Goal: Task Accomplishment & Management: Manage account settings

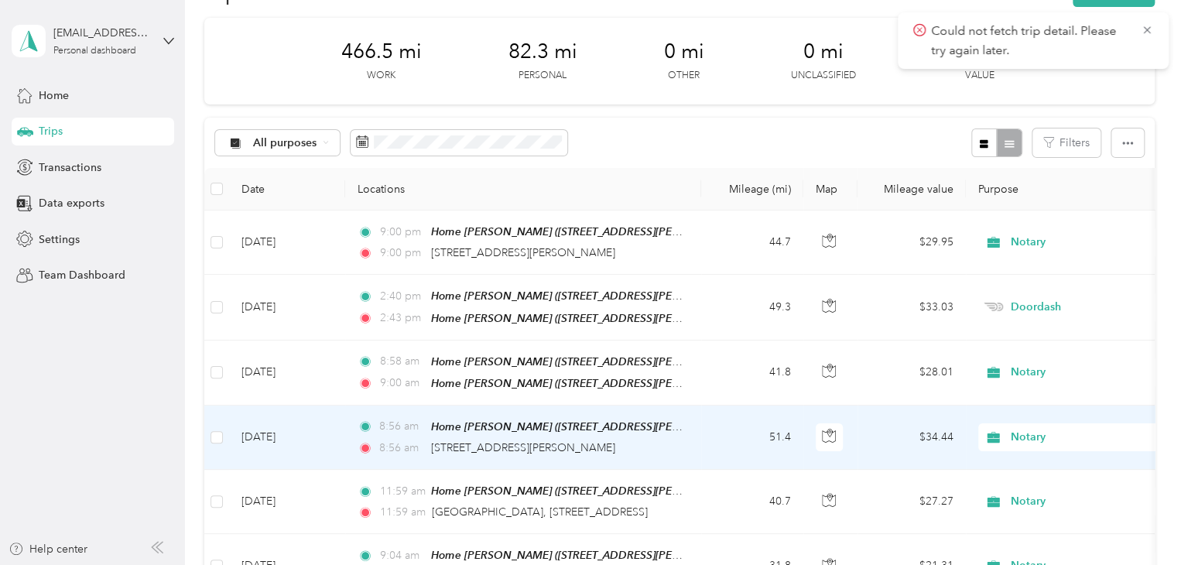
scroll to position [77, 0]
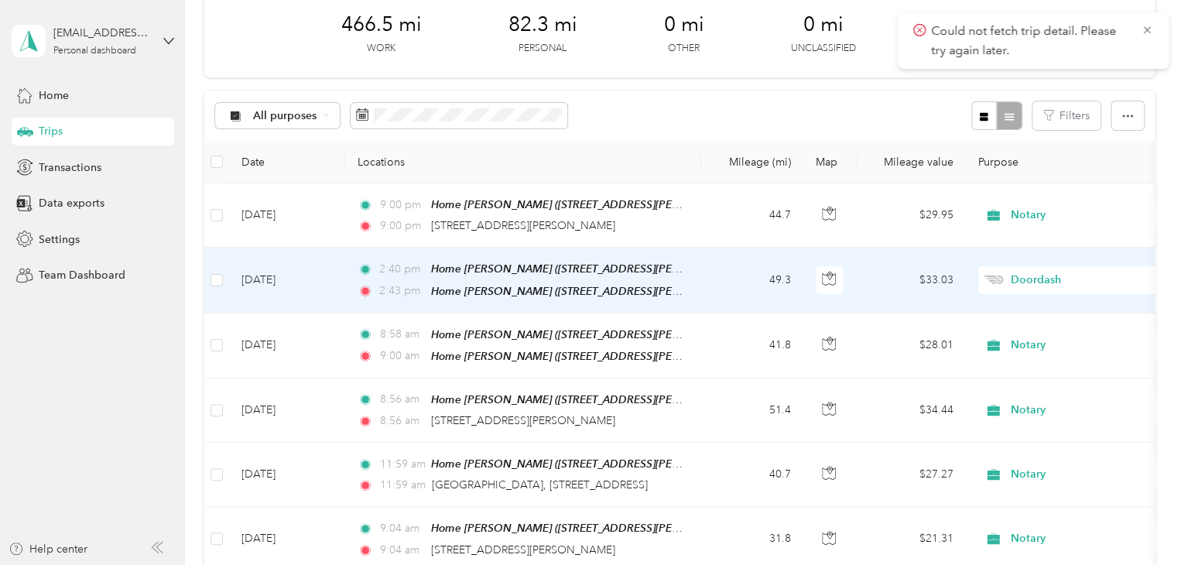
click at [279, 275] on td "[DATE]" at bounding box center [287, 280] width 116 height 65
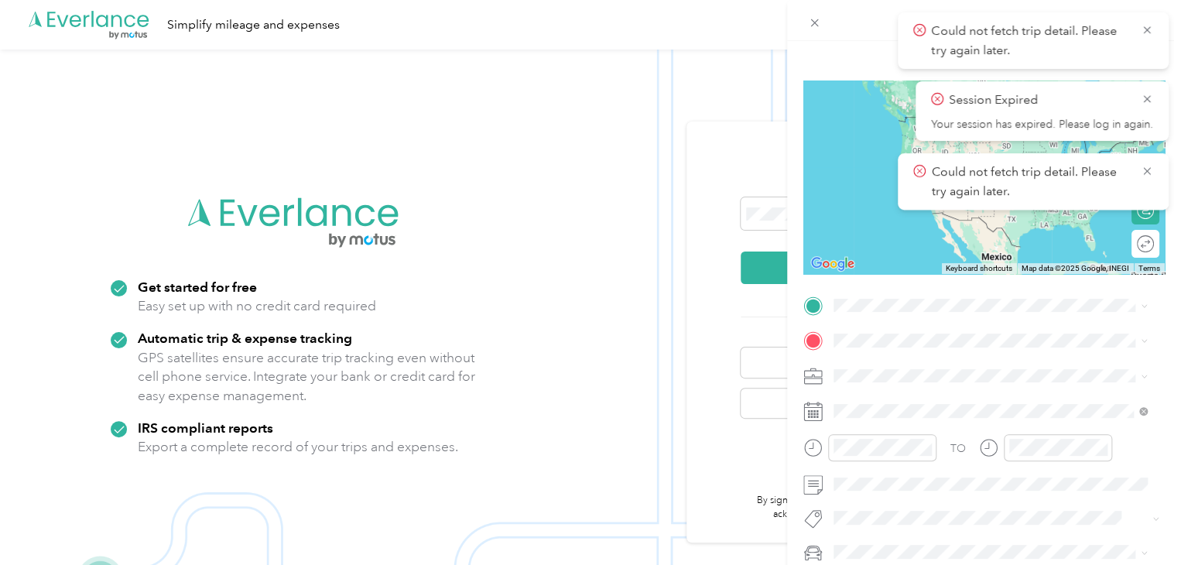
scroll to position [155, 0]
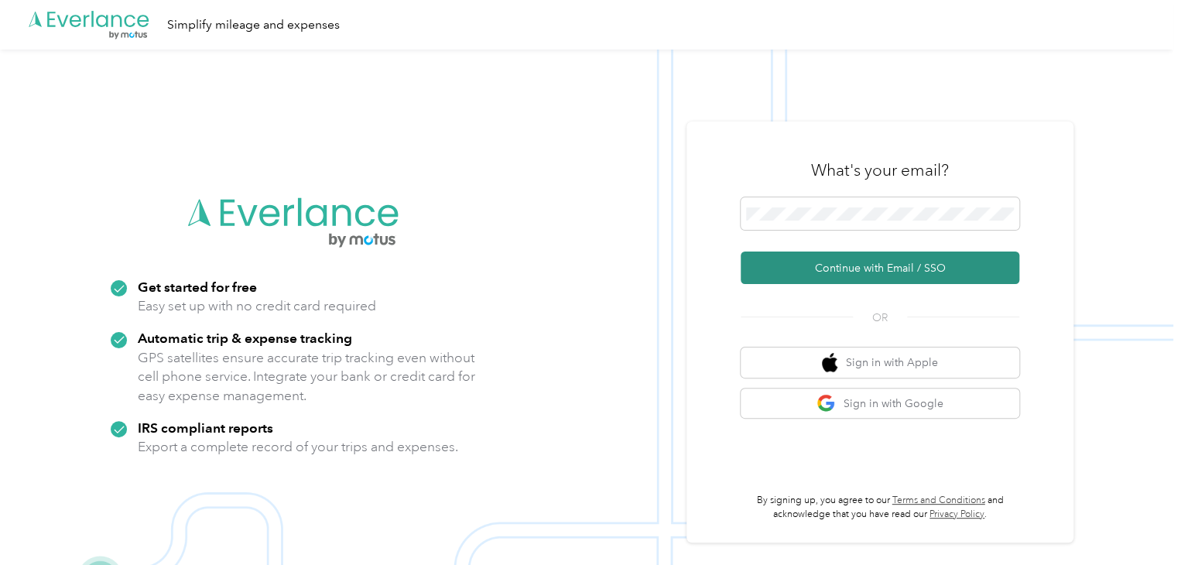
click at [847, 264] on button "Continue with Email / SSO" at bounding box center [880, 268] width 279 height 33
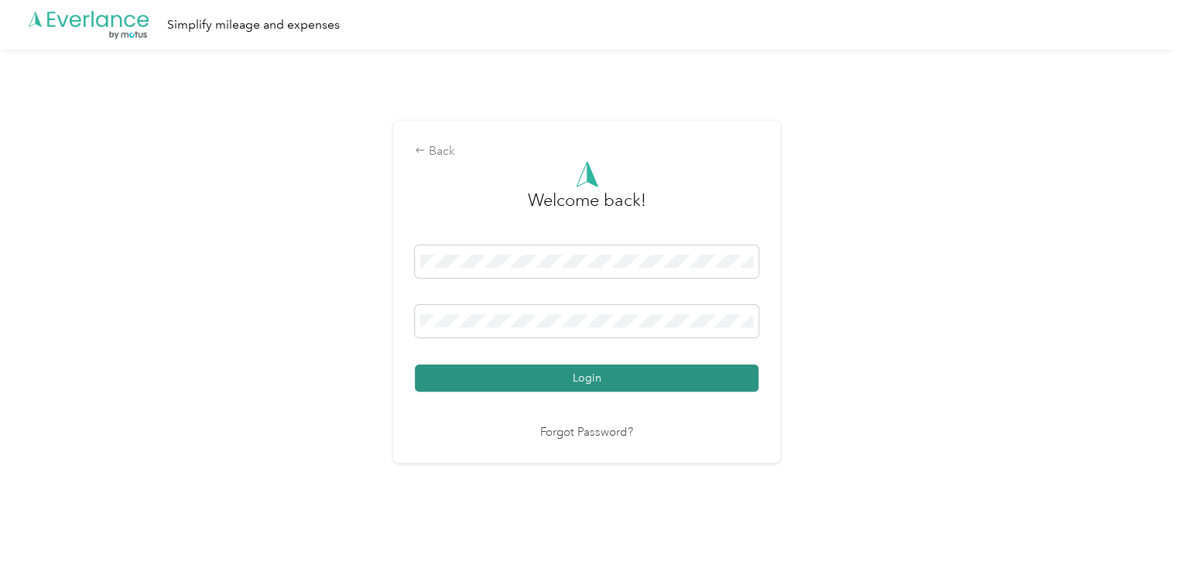
click at [463, 373] on button "Login" at bounding box center [587, 378] width 344 height 27
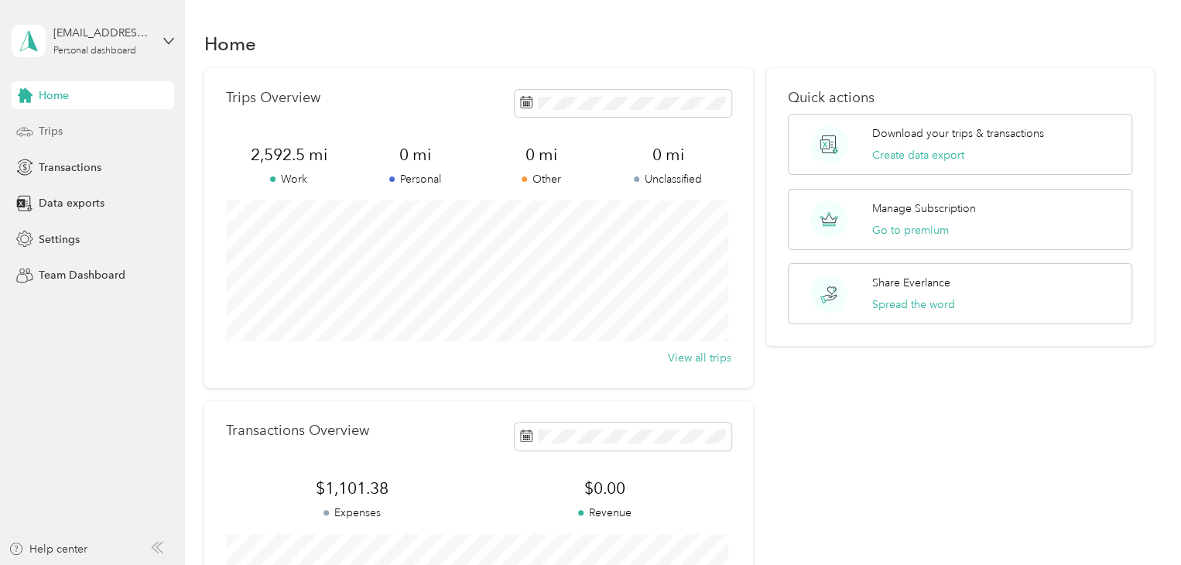
click at [53, 140] on div "Trips" at bounding box center [93, 132] width 163 height 28
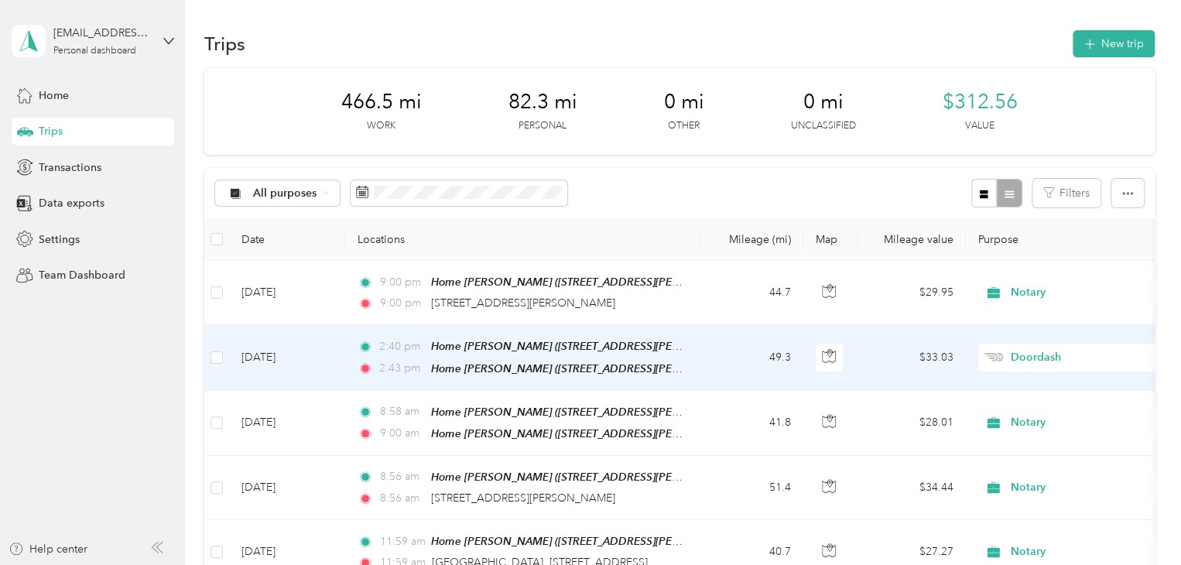
click at [275, 362] on td "[DATE]" at bounding box center [287, 357] width 116 height 65
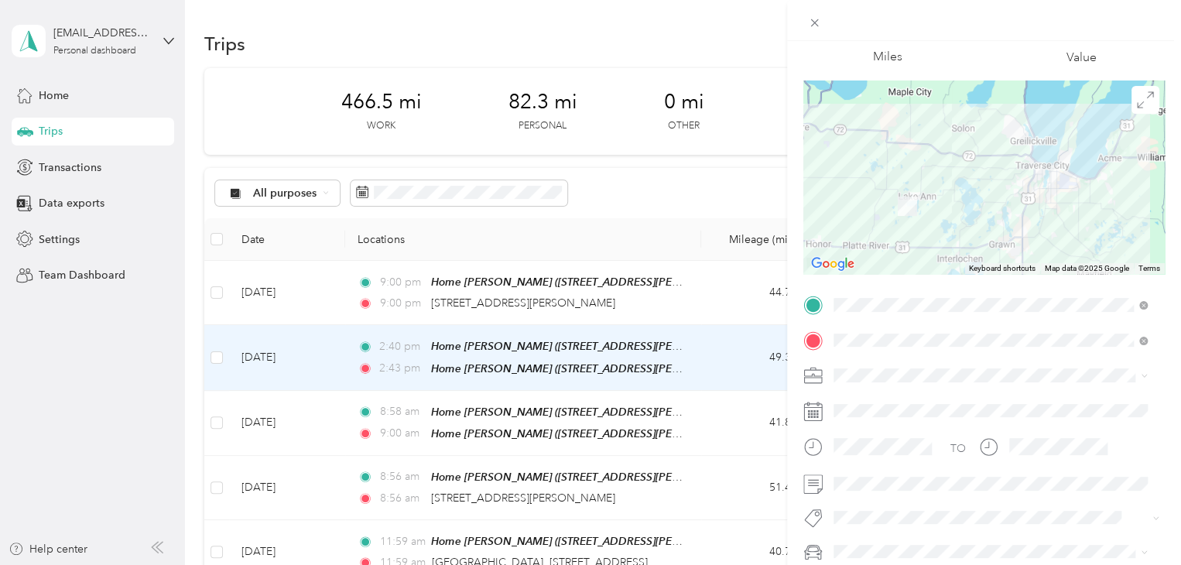
click at [103, 417] on div "Trip details Save This trip cannot be edited because it is either under review,…" at bounding box center [590, 282] width 1181 height 565
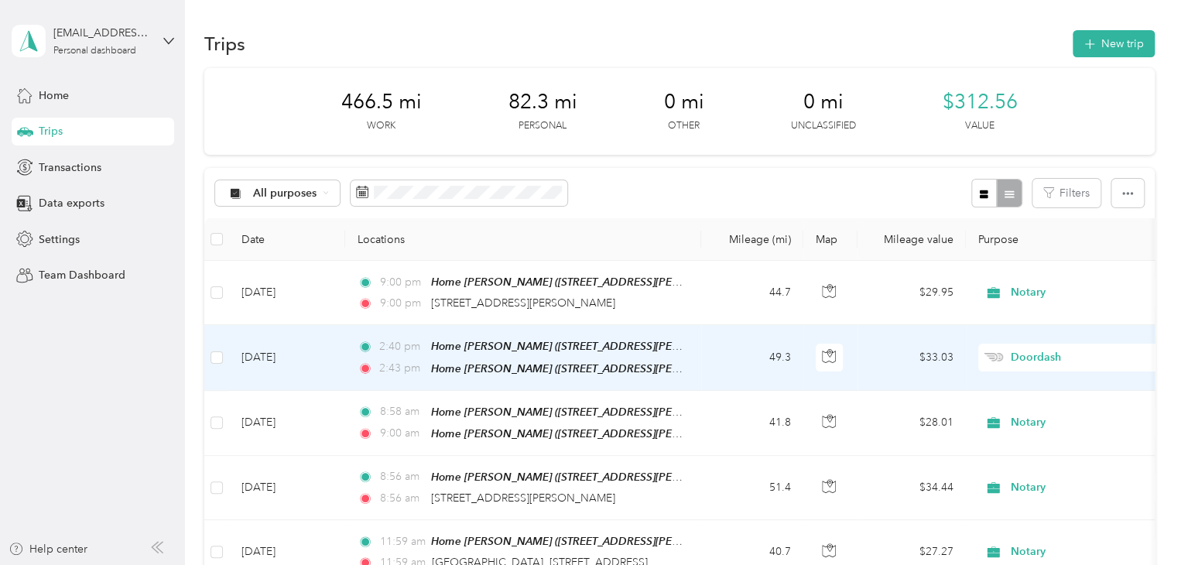
click at [272, 355] on td "[DATE]" at bounding box center [287, 357] width 116 height 65
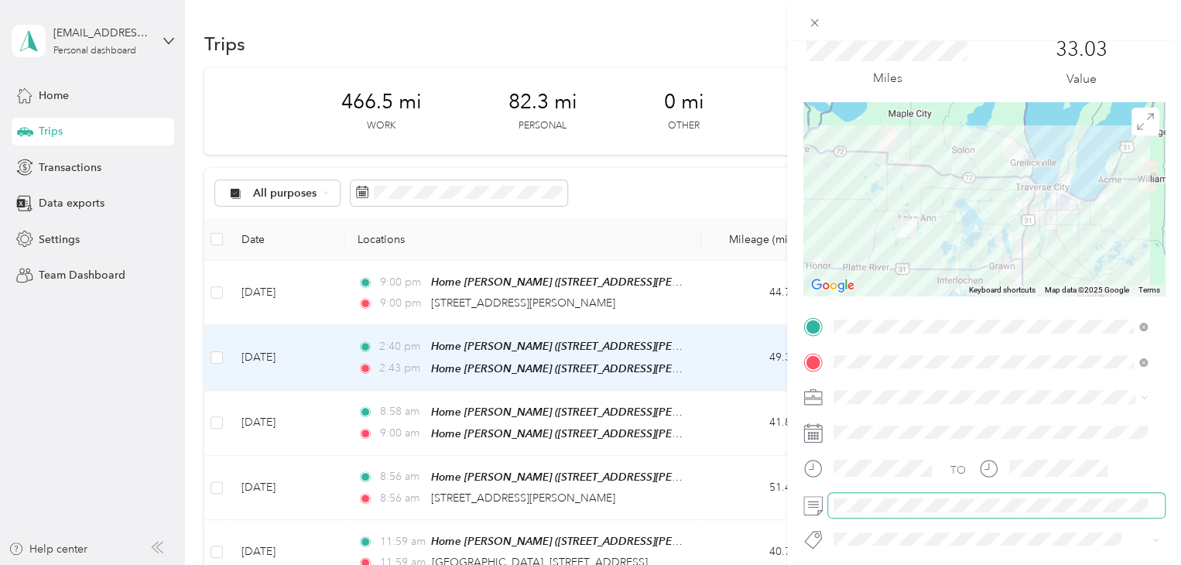
scroll to position [77, 0]
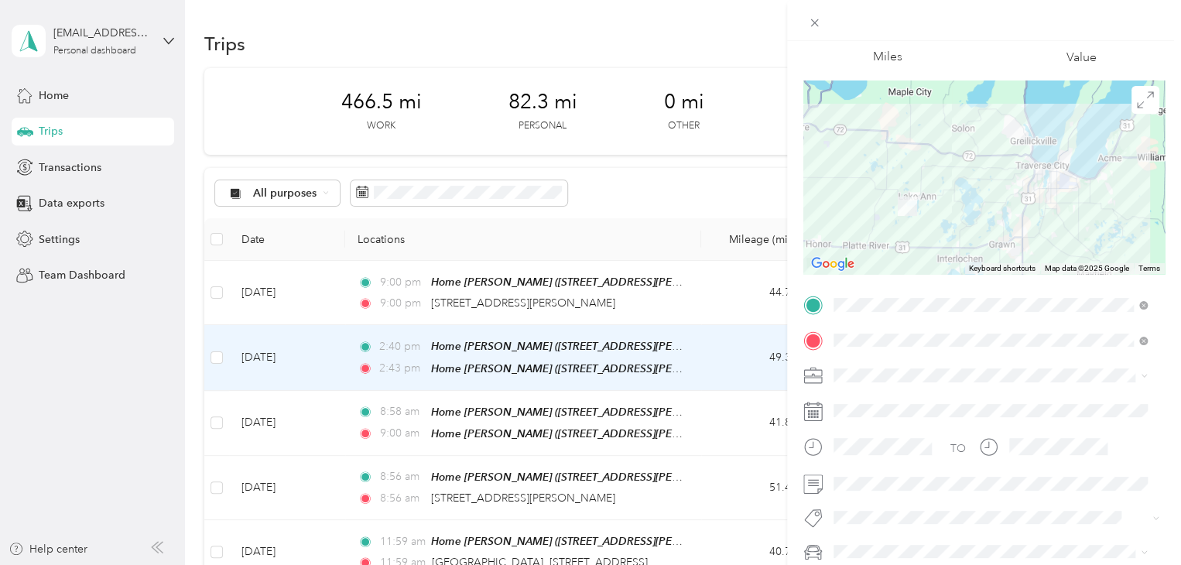
click at [87, 364] on div "Trip details Save This trip cannot be edited because it is either under review,…" at bounding box center [590, 282] width 1181 height 565
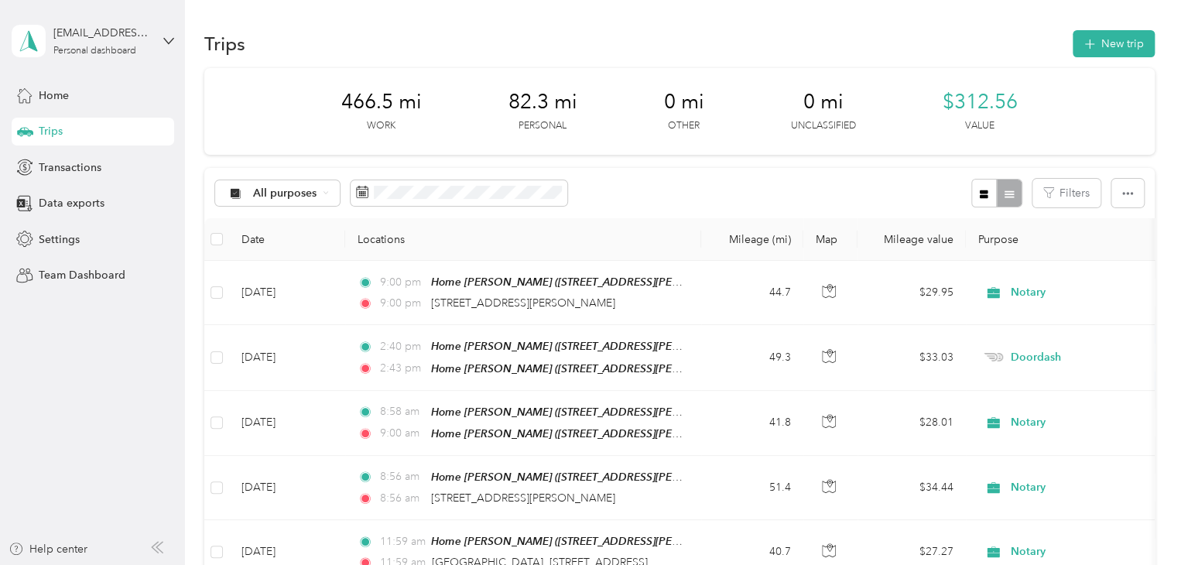
click at [1098, 64] on section "Trips New trip 466.5 mi Work 82.3 mi Personal 0 mi Other 0 mi Unclassified $312…" at bounding box center [679, 554] width 951 height 1054
click at [1095, 49] on button "New trip" at bounding box center [1114, 43] width 82 height 27
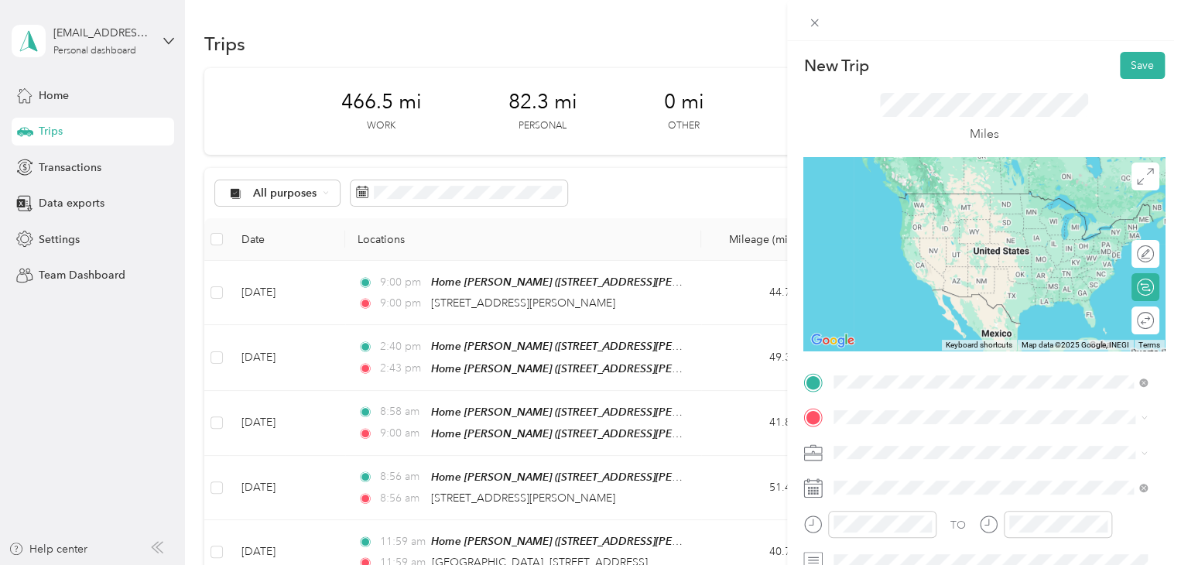
click at [882, 303] on div "Home [PERSON_NAME] [STREET_ADDRESS][PERSON_NAME][PERSON_NAME] , [GEOGRAPHIC_DAT…" at bounding box center [1002, 322] width 279 height 65
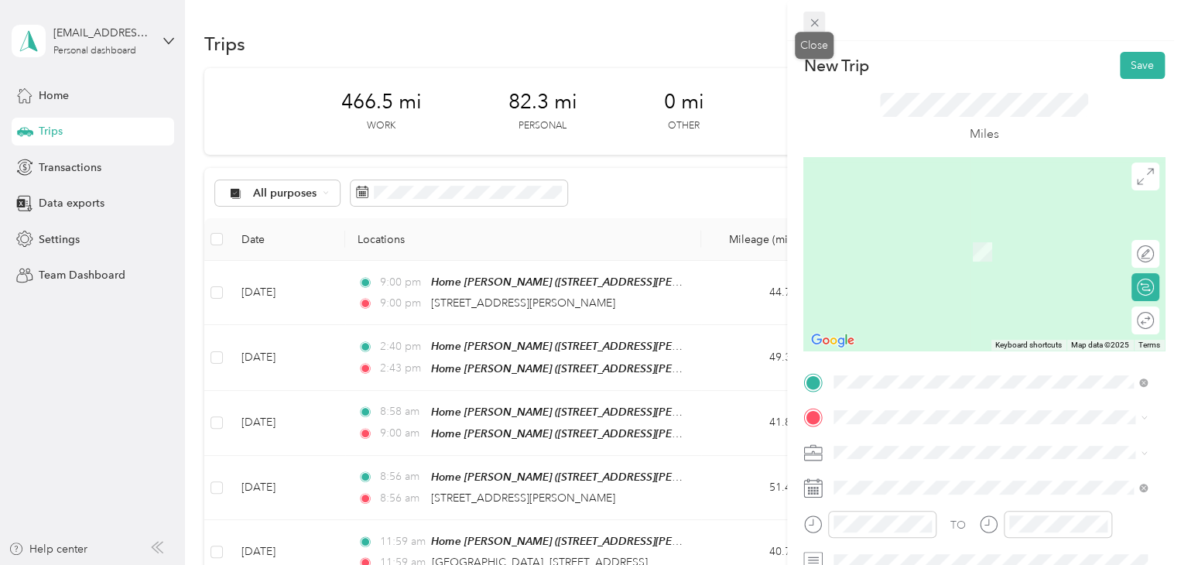
click at [814, 23] on icon at bounding box center [815, 23] width 8 height 8
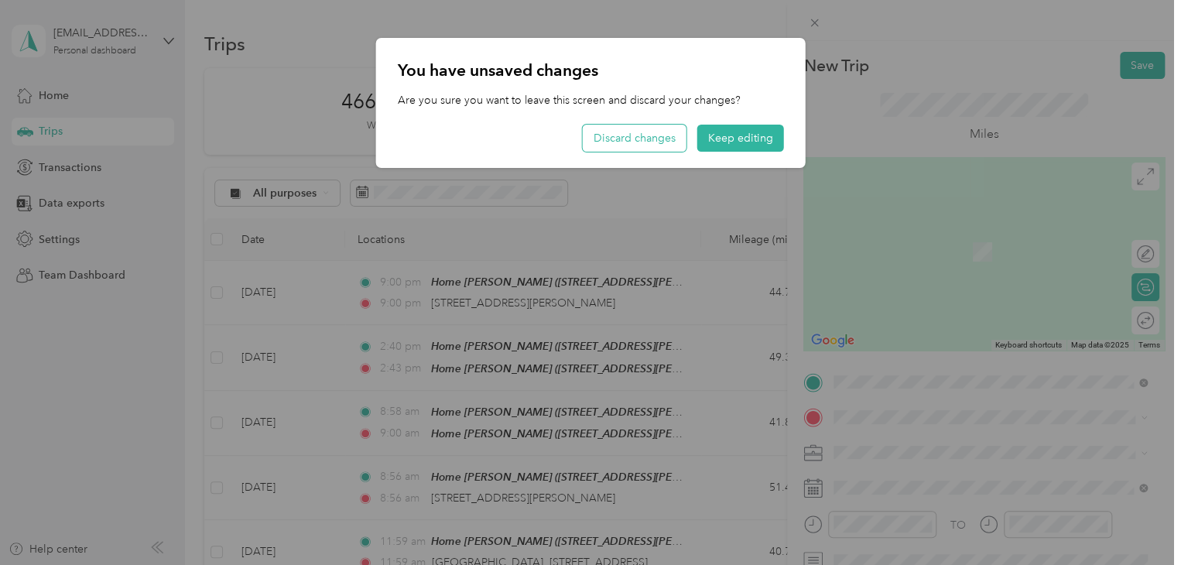
click at [647, 146] on button "Discard changes" at bounding box center [635, 138] width 104 height 27
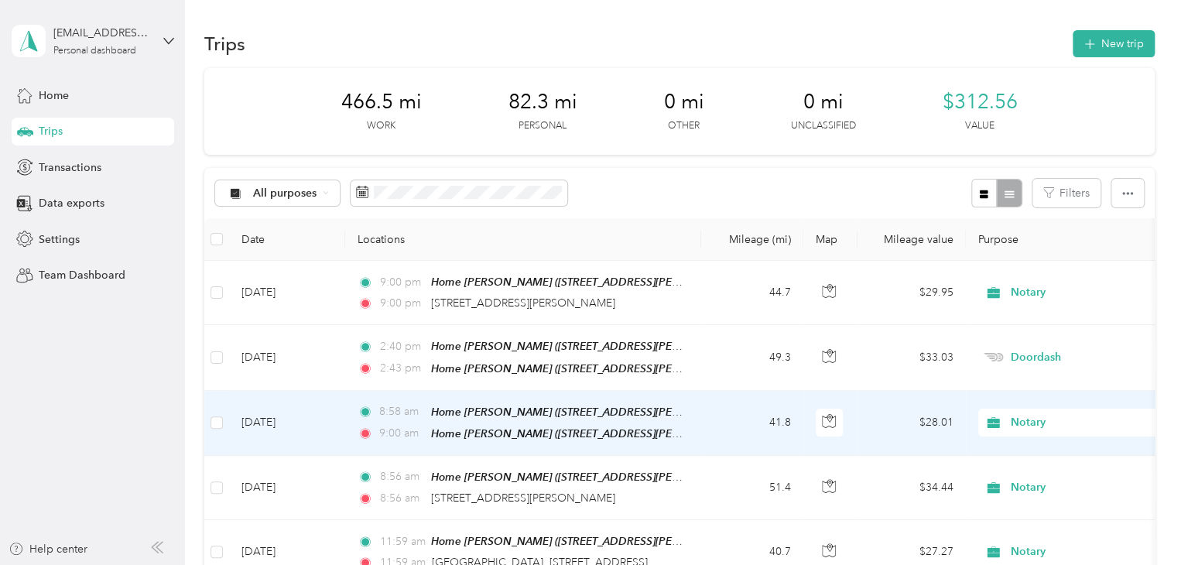
click at [284, 422] on td "[DATE]" at bounding box center [287, 423] width 116 height 65
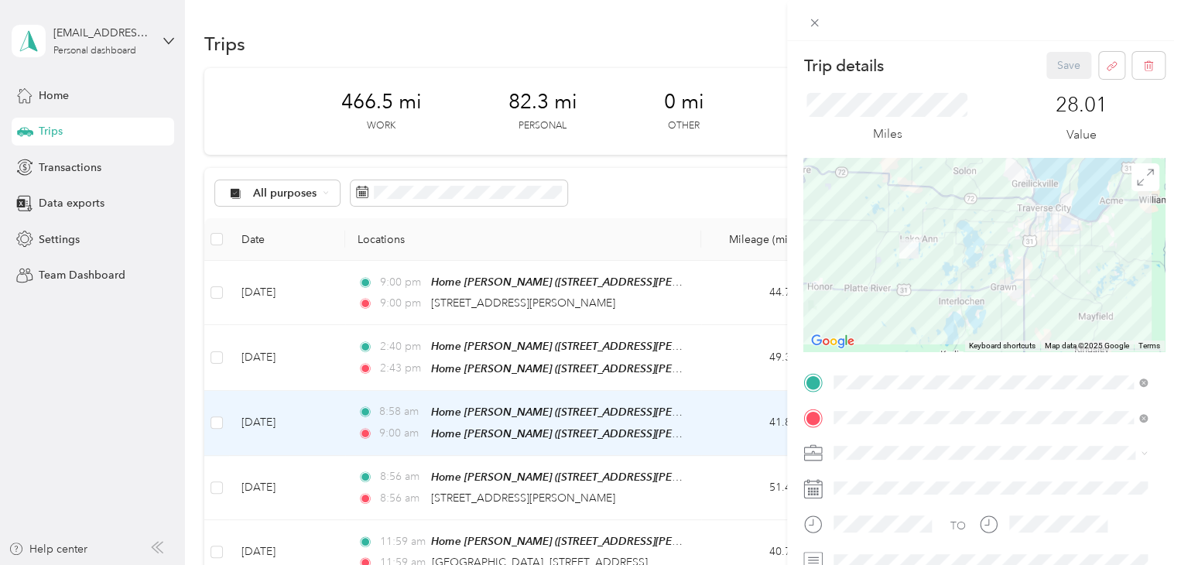
click at [141, 404] on div "Trip details Save This trip cannot be edited because it is either under review,…" at bounding box center [590, 282] width 1181 height 565
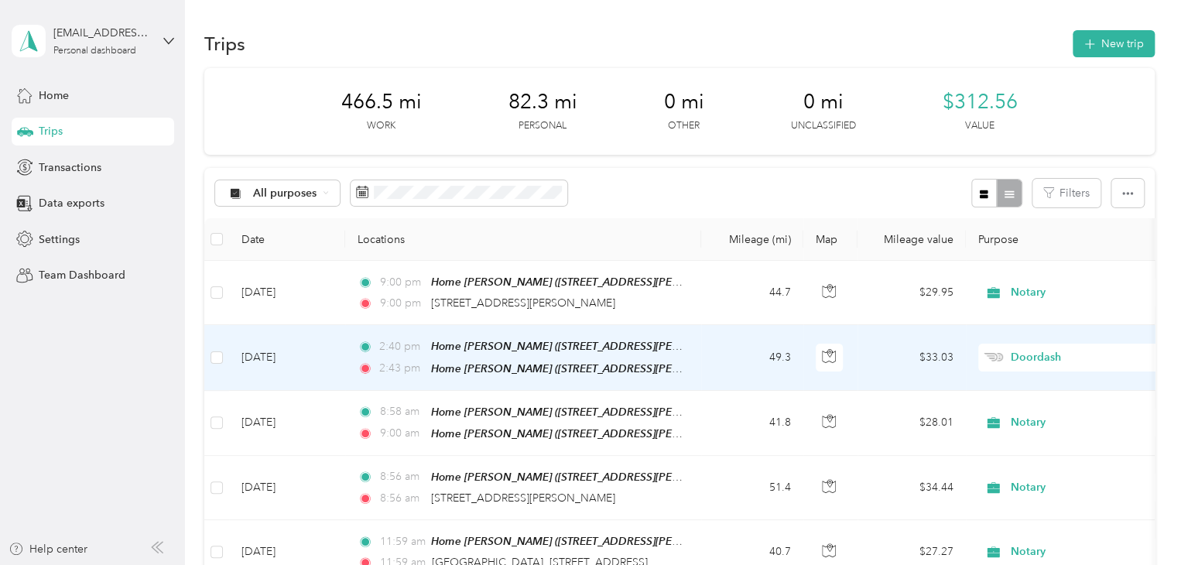
click at [286, 348] on td "[DATE]" at bounding box center [287, 357] width 116 height 65
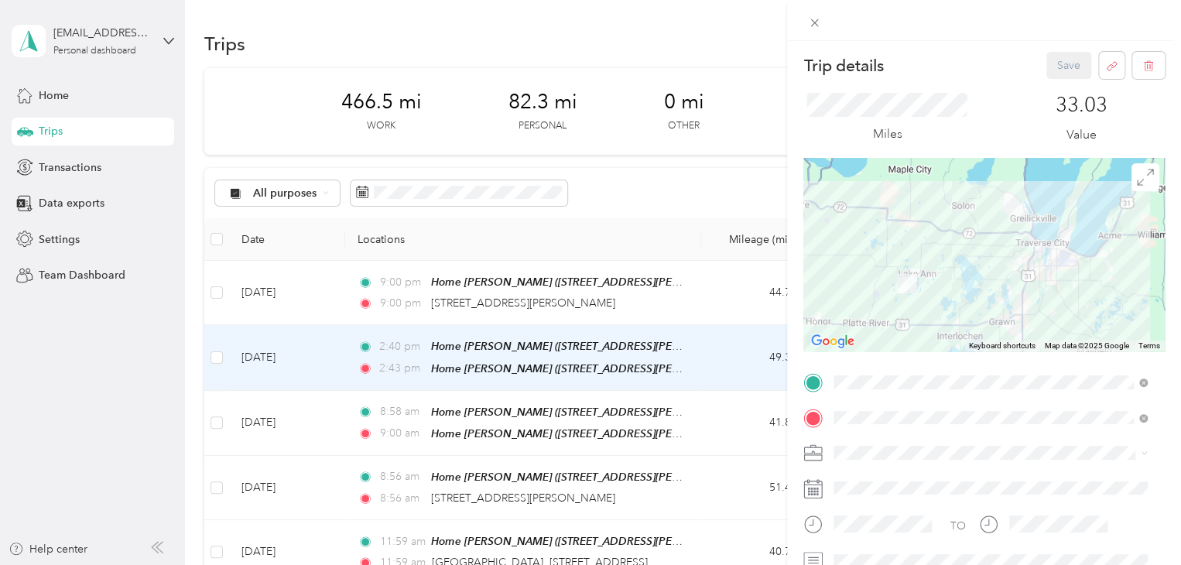
click at [256, 423] on div "Trip details Save This trip cannot be edited because it is either under review,…" at bounding box center [590, 282] width 1181 height 565
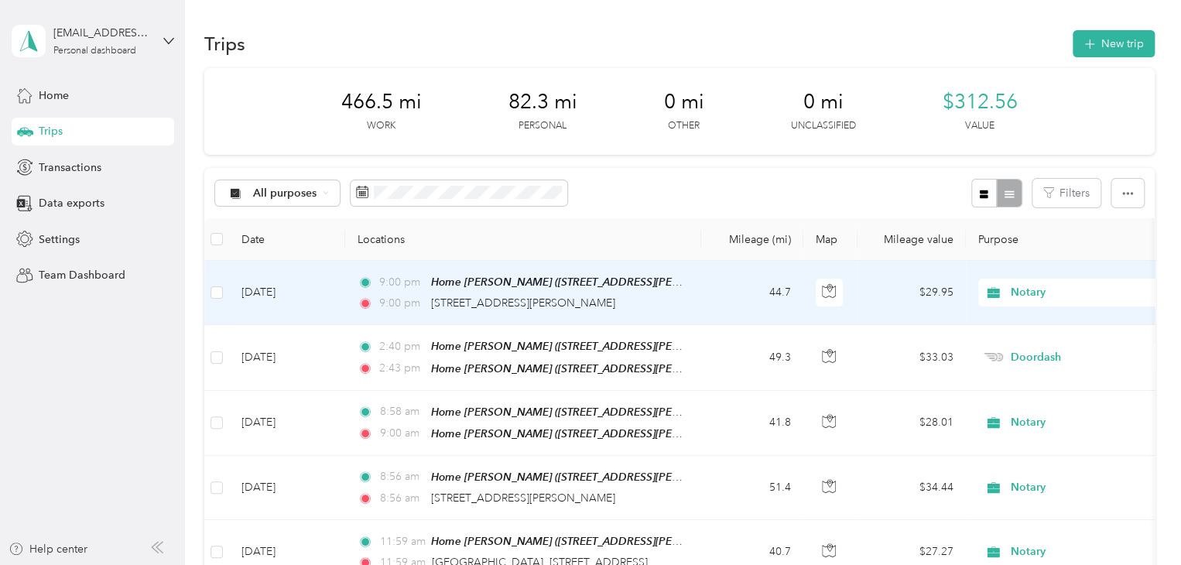
click at [263, 298] on td "[DATE]" at bounding box center [287, 293] width 116 height 64
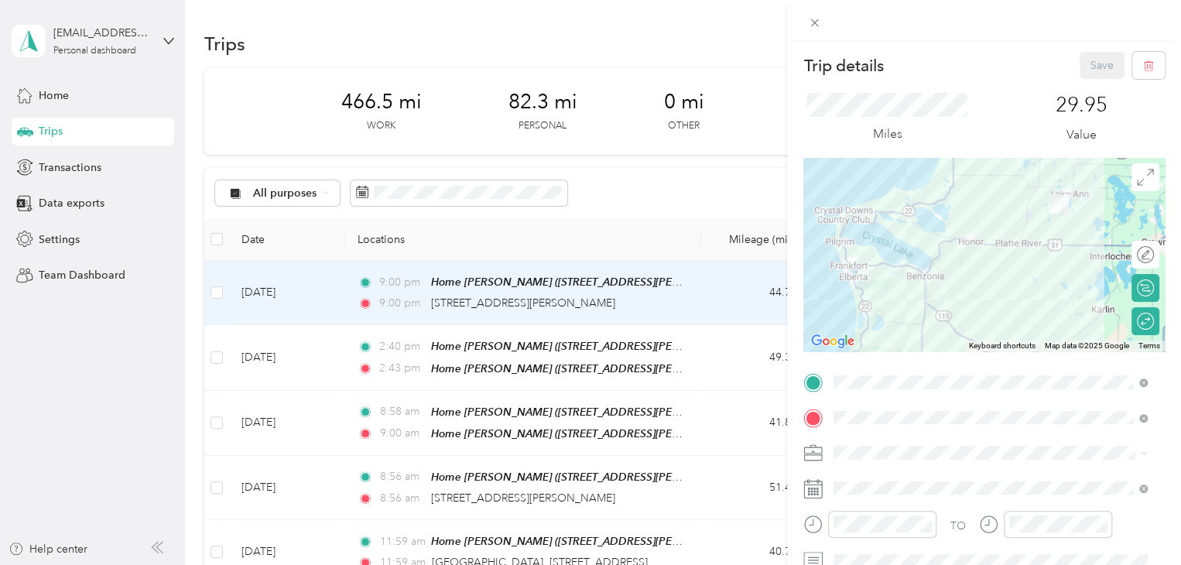
click at [147, 358] on div "Trip details Save This trip cannot be edited because it is either under review,…" at bounding box center [590, 282] width 1181 height 565
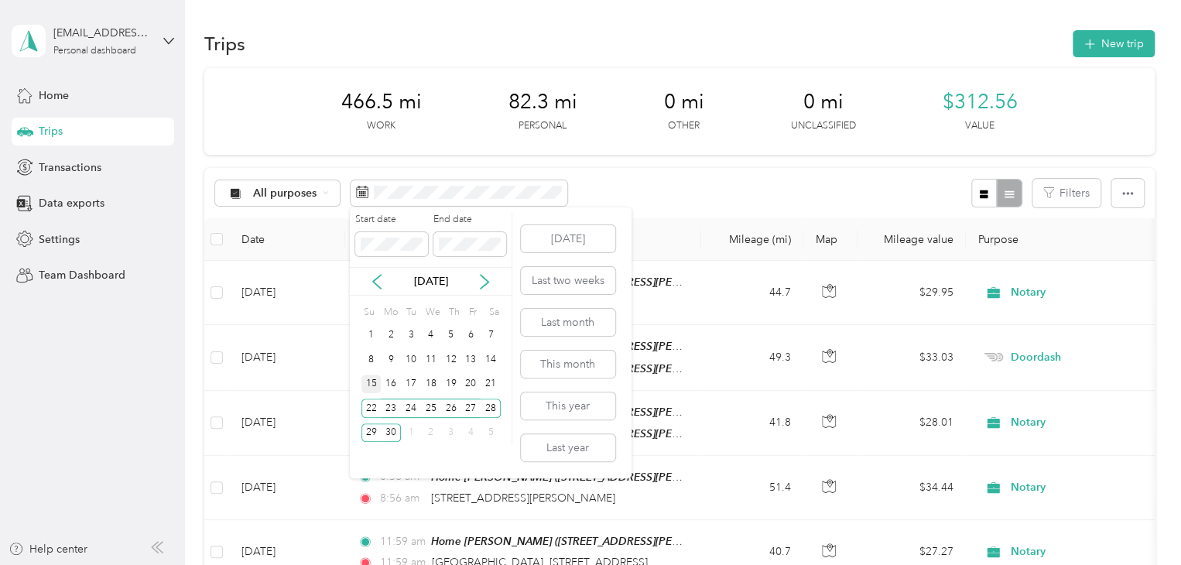
click at [370, 383] on div "15" at bounding box center [372, 384] width 20 height 19
click at [486, 385] on div "21" at bounding box center [491, 384] width 20 height 19
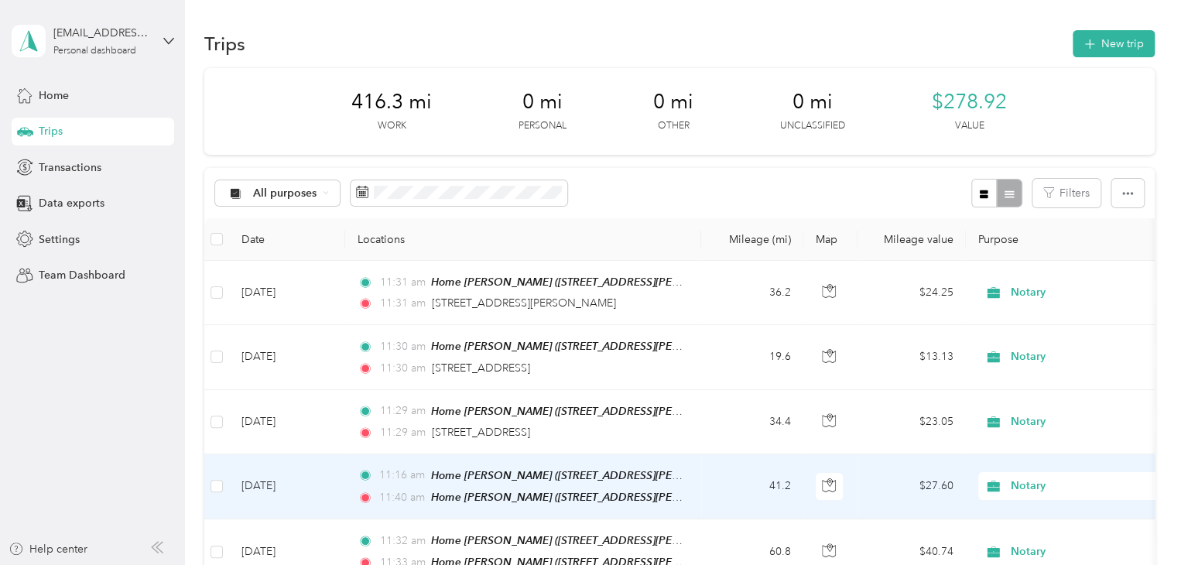
click at [262, 475] on td "[DATE]" at bounding box center [287, 486] width 116 height 65
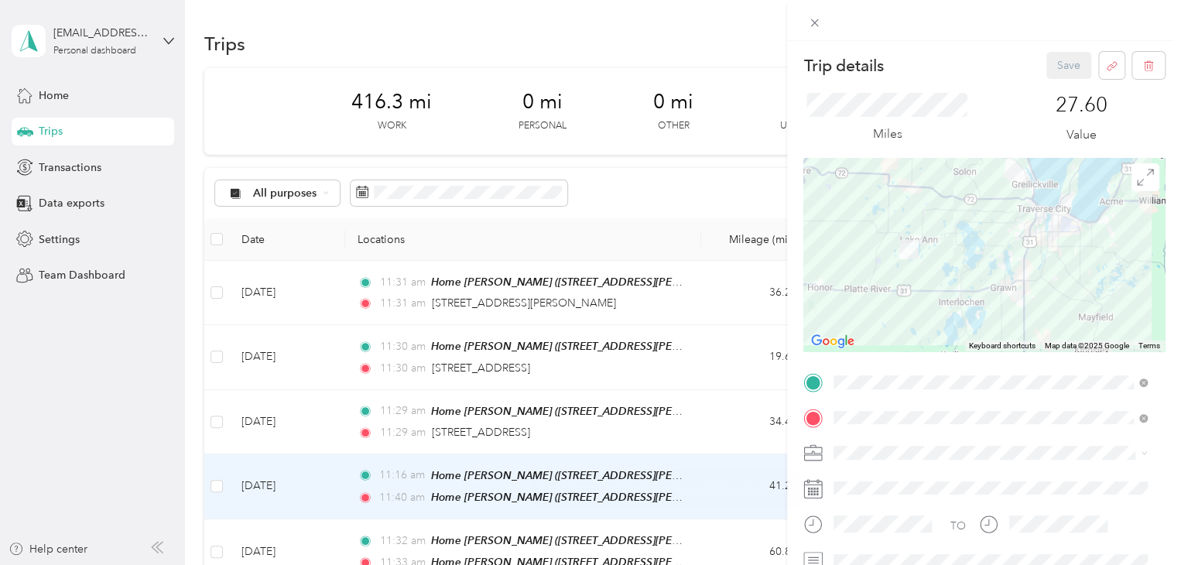
click at [864, 491] on div at bounding box center [996, 488] width 337 height 25
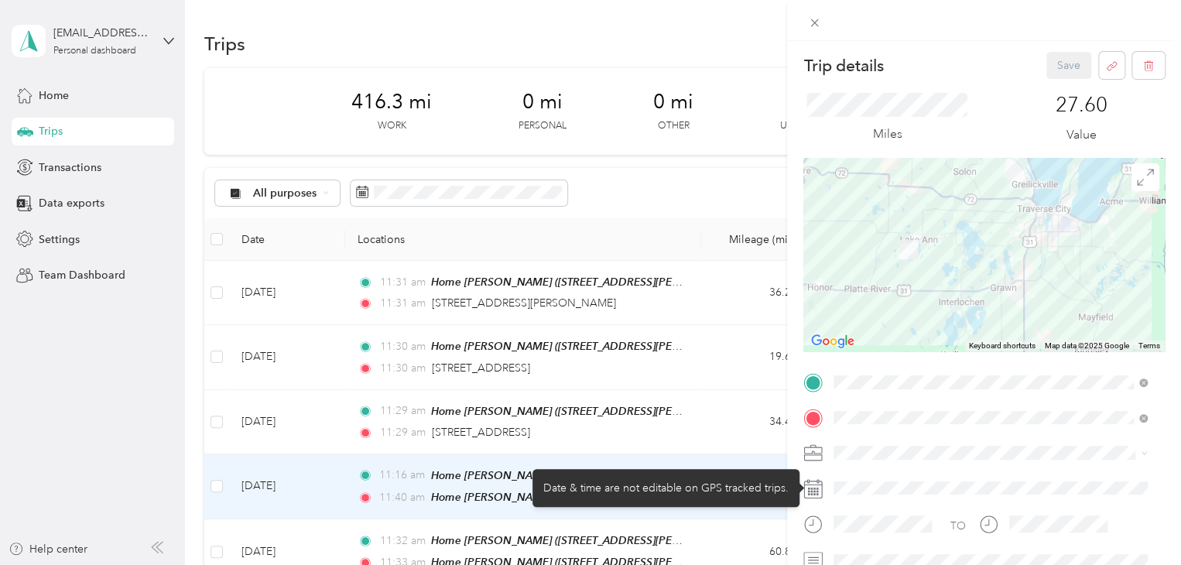
click at [817, 495] on rect at bounding box center [818, 494] width 2 height 2
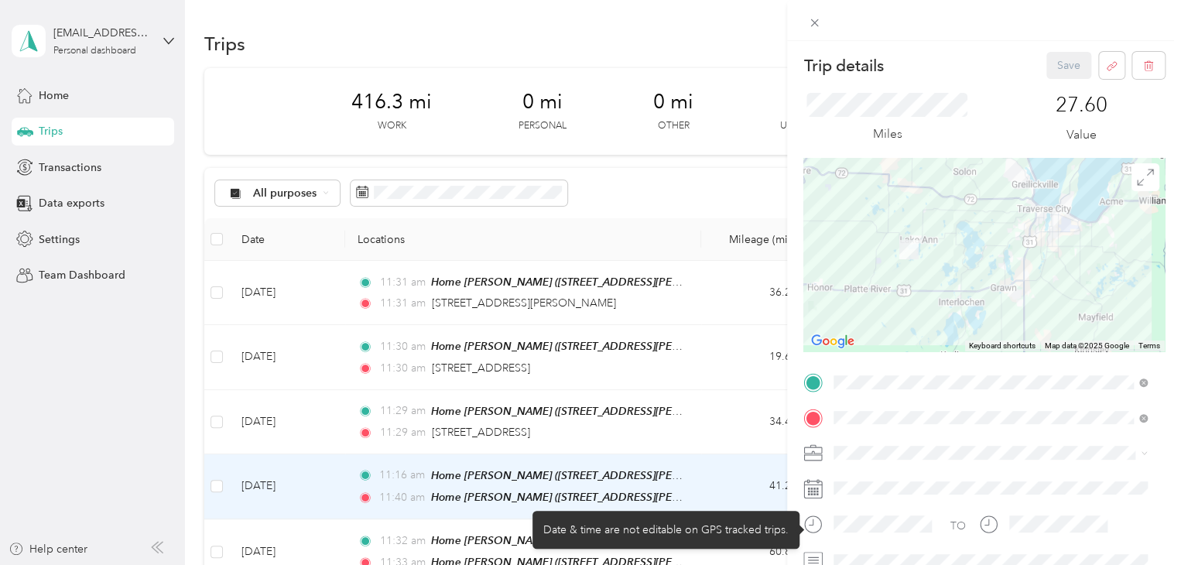
click at [849, 533] on div at bounding box center [882, 524] width 108 height 27
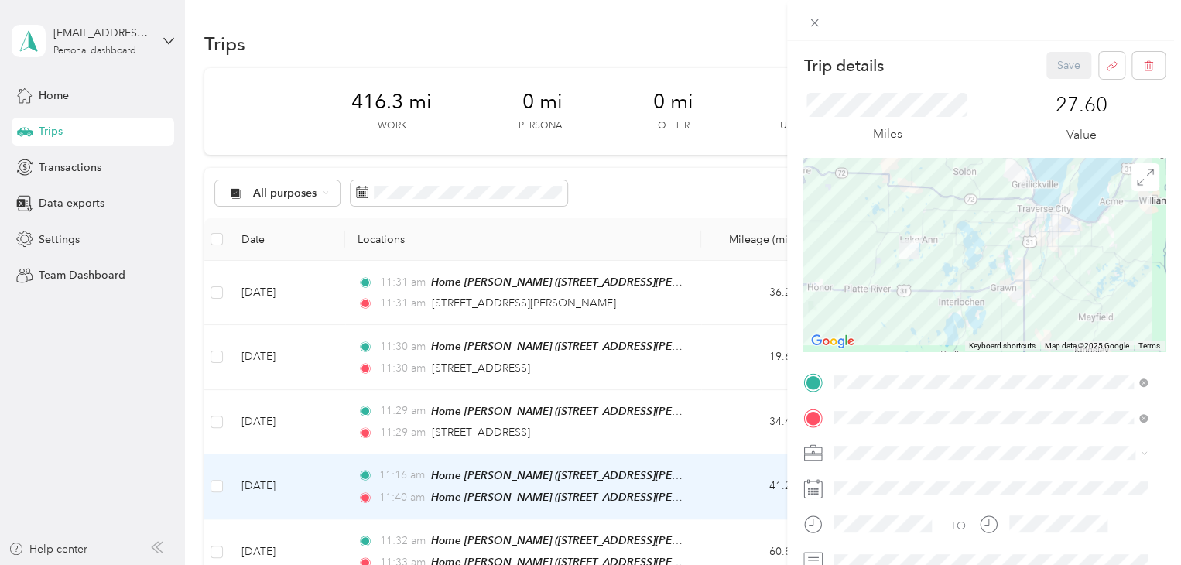
click at [139, 404] on div "Trip details Save This trip cannot be edited because it is either under review,…" at bounding box center [590, 282] width 1181 height 565
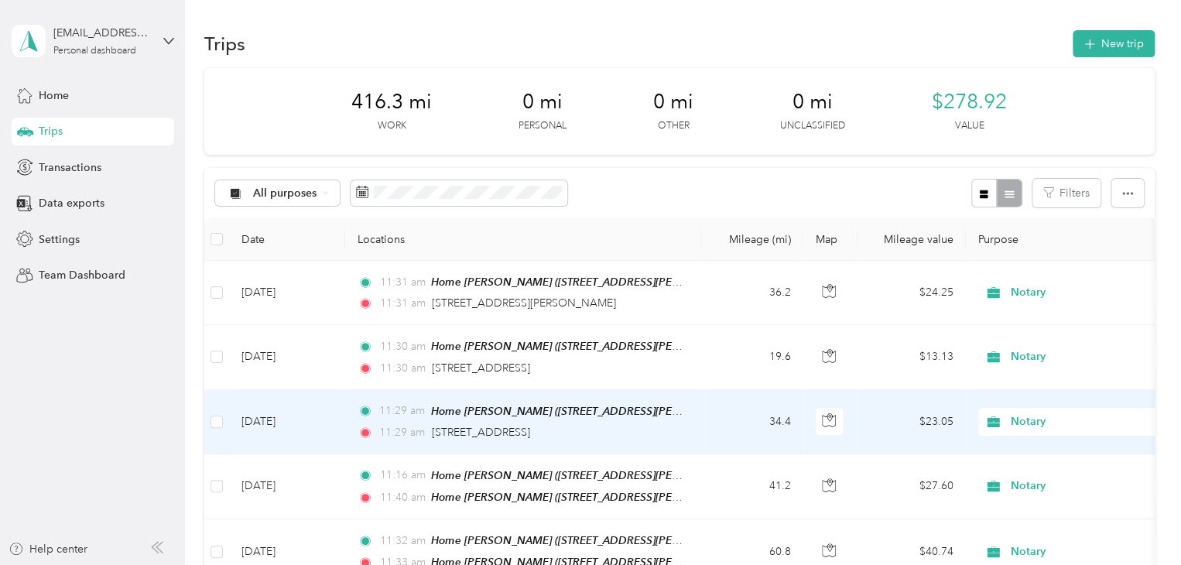
click at [304, 426] on td "[DATE]" at bounding box center [287, 422] width 116 height 64
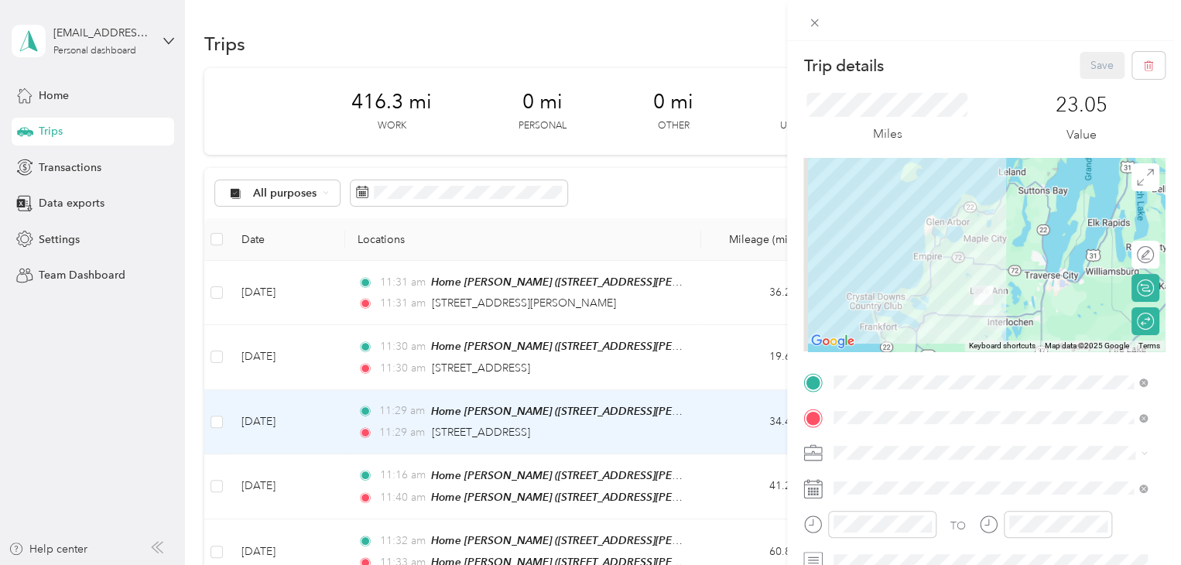
click at [304, 426] on div "Trip details Save This trip cannot be edited because it is either under review,…" at bounding box center [590, 282] width 1181 height 565
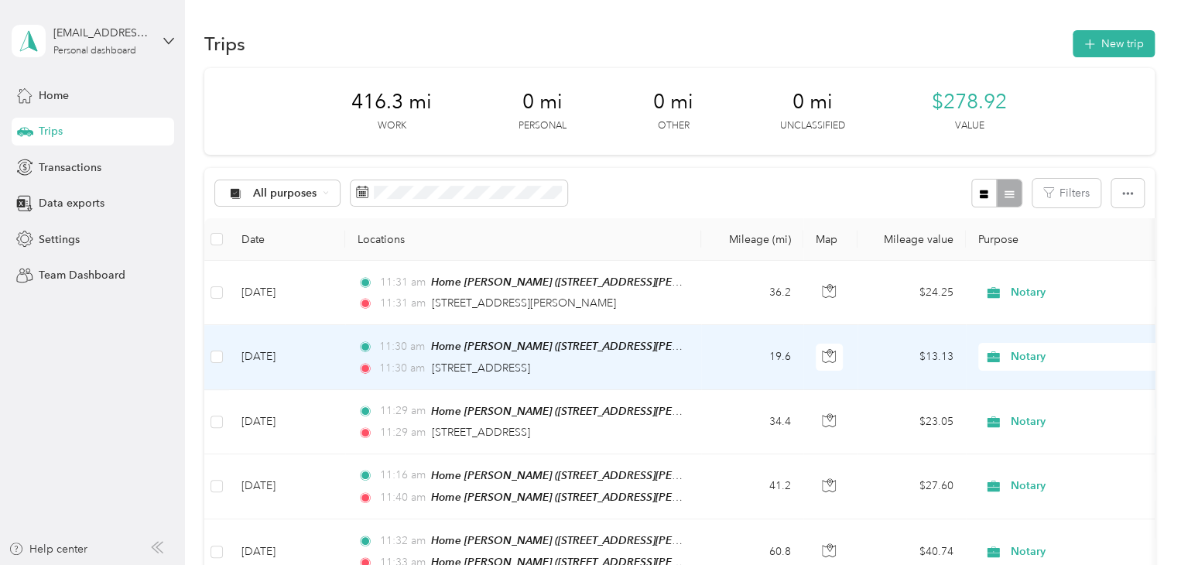
click at [263, 362] on td "[DATE]" at bounding box center [287, 357] width 116 height 64
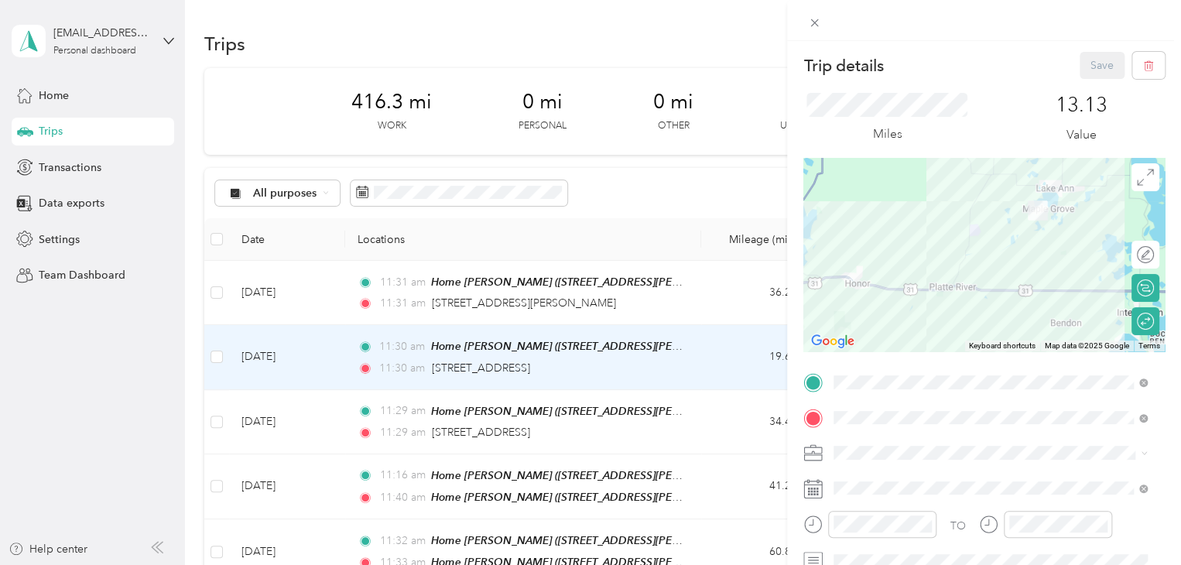
click at [267, 294] on div "Trip details Save This trip cannot be edited because it is either under review,…" at bounding box center [590, 282] width 1181 height 565
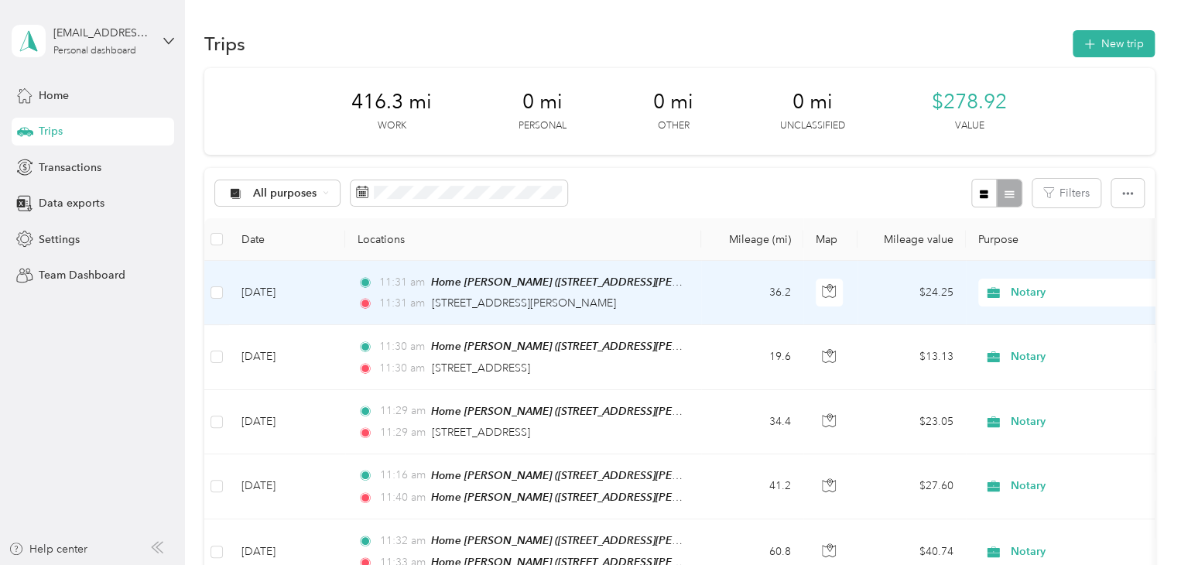
click at [267, 294] on td "[DATE]" at bounding box center [287, 293] width 116 height 64
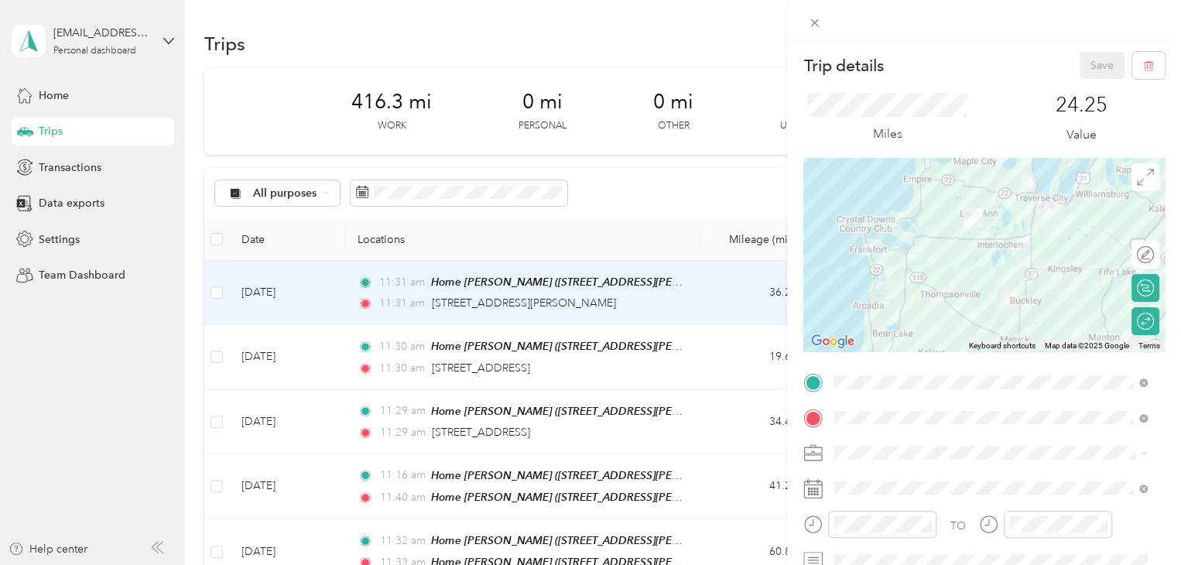
click at [57, 434] on div "Trip details Save This trip cannot be edited because it is either under review,…" at bounding box center [590, 282] width 1181 height 565
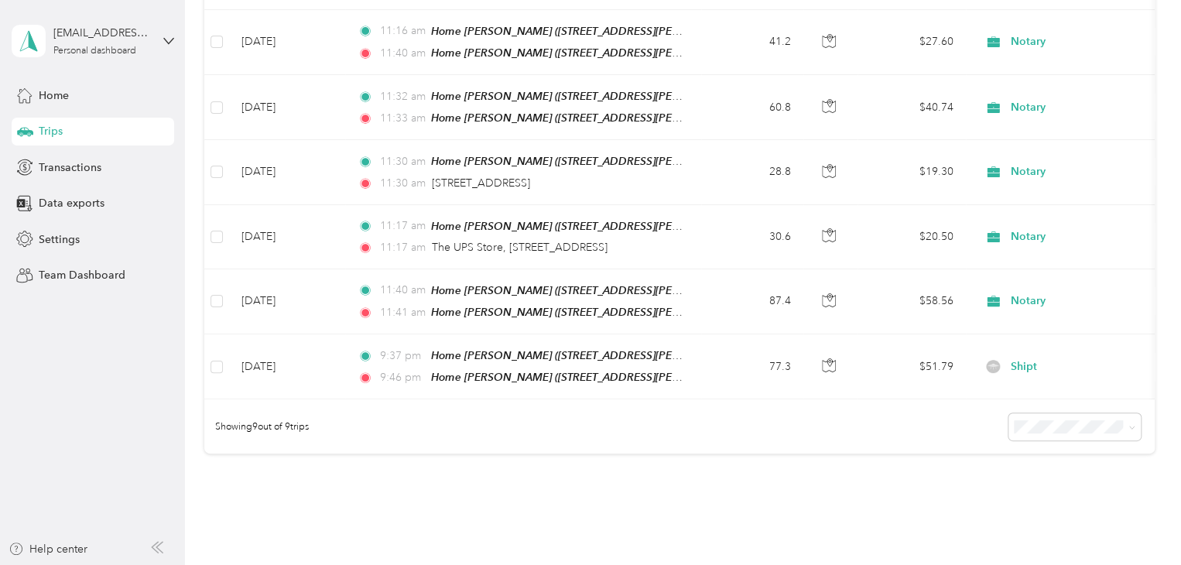
scroll to position [465, 0]
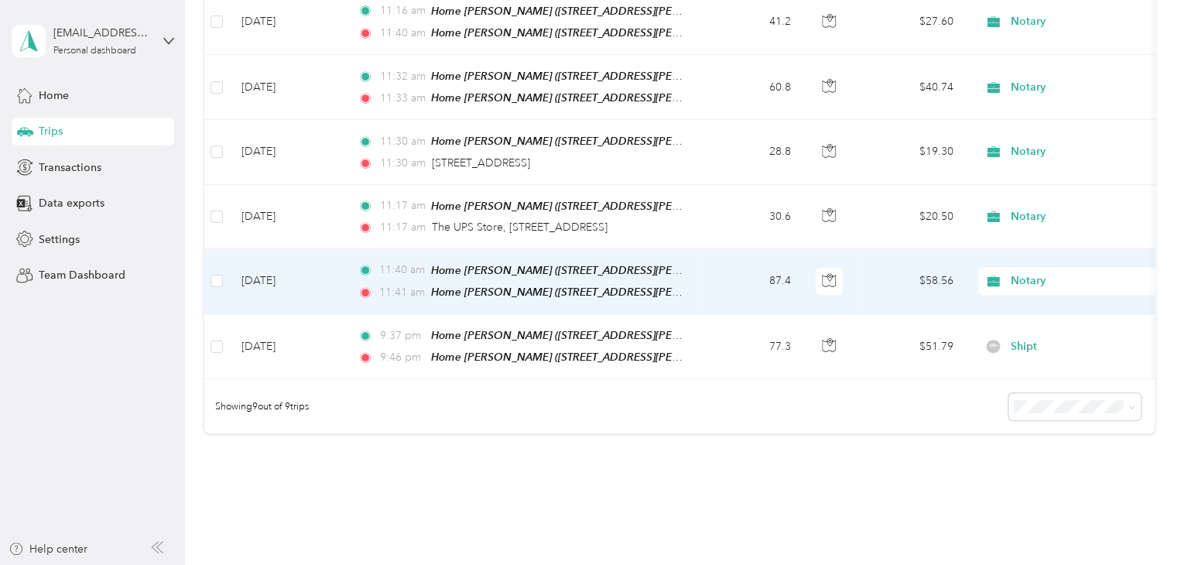
click at [257, 267] on td "[DATE]" at bounding box center [287, 281] width 116 height 65
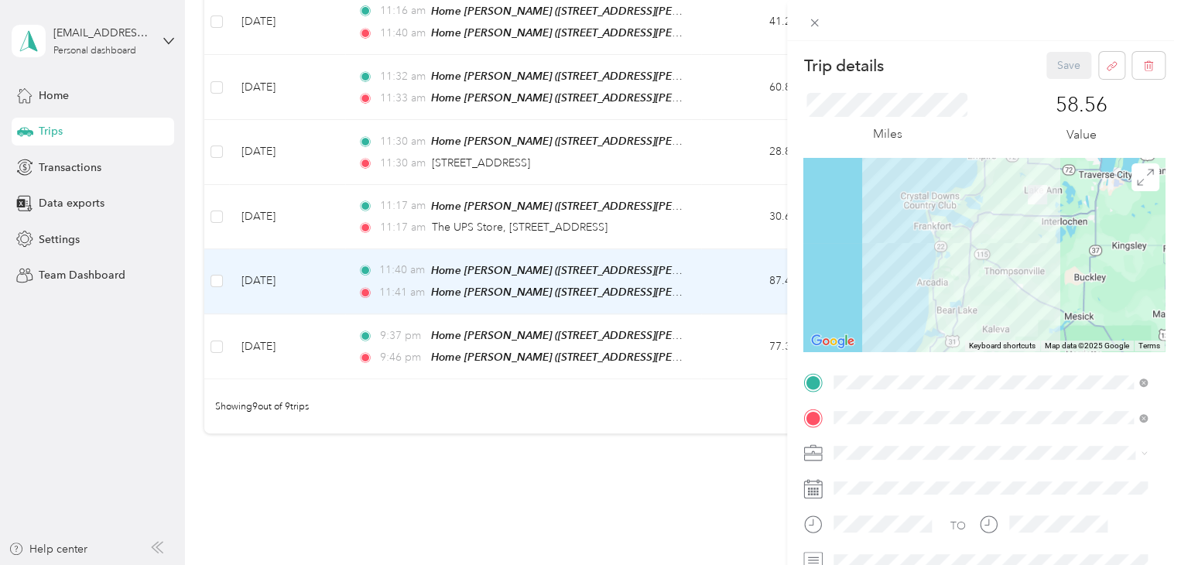
click at [108, 341] on div "Trip details Save This trip cannot be edited because it is either under review,…" at bounding box center [590, 282] width 1181 height 565
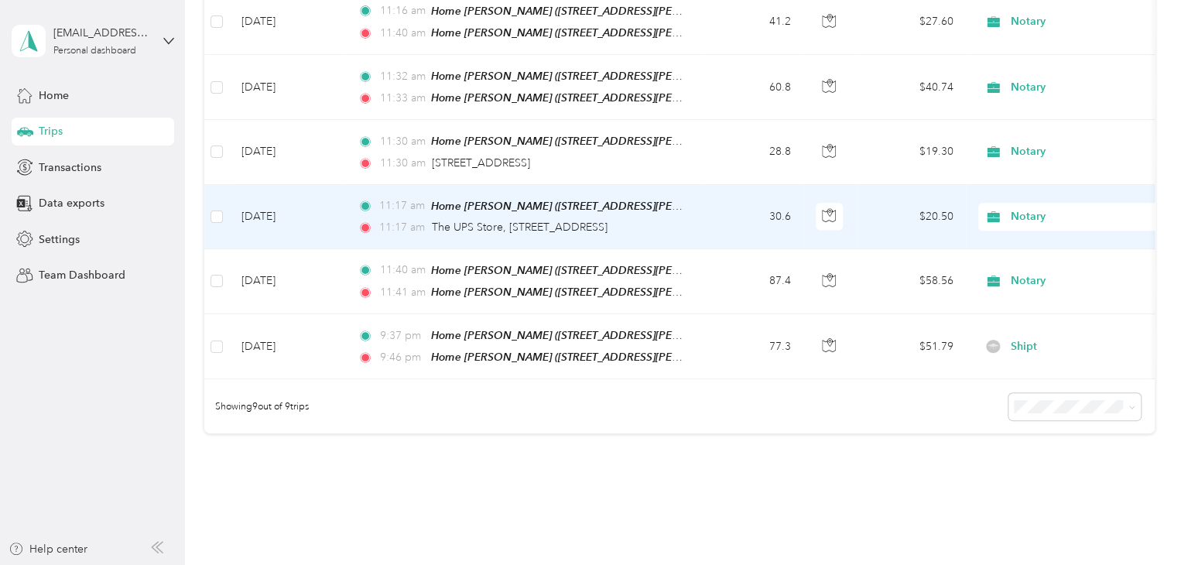
click at [266, 214] on td "[DATE]" at bounding box center [287, 217] width 116 height 64
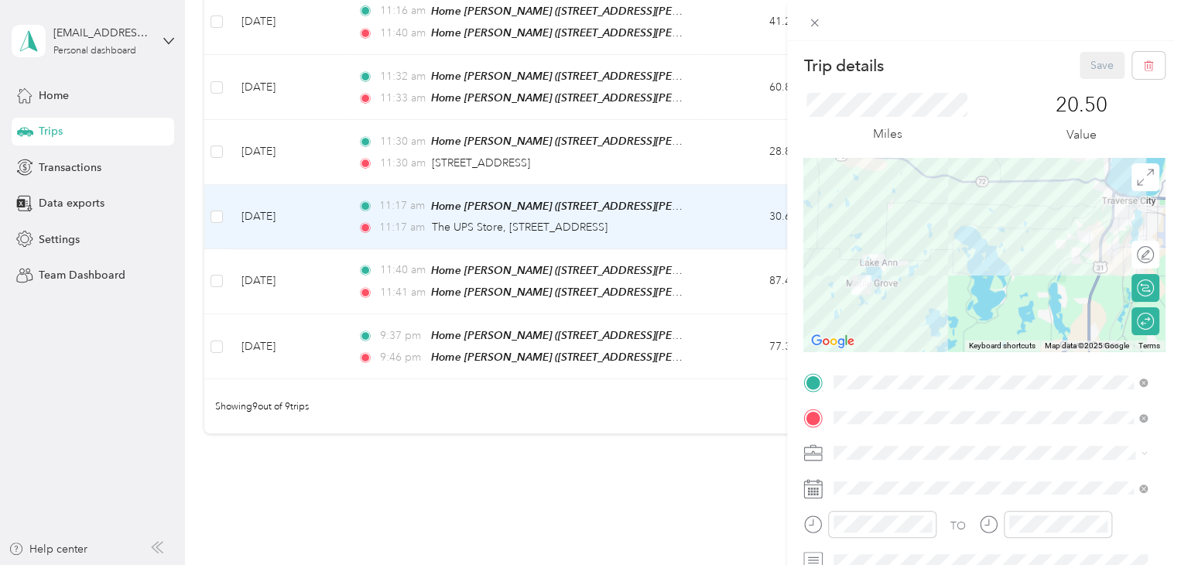
click at [149, 372] on div "Trip details Save This trip cannot be edited because it is either under review,…" at bounding box center [590, 282] width 1181 height 565
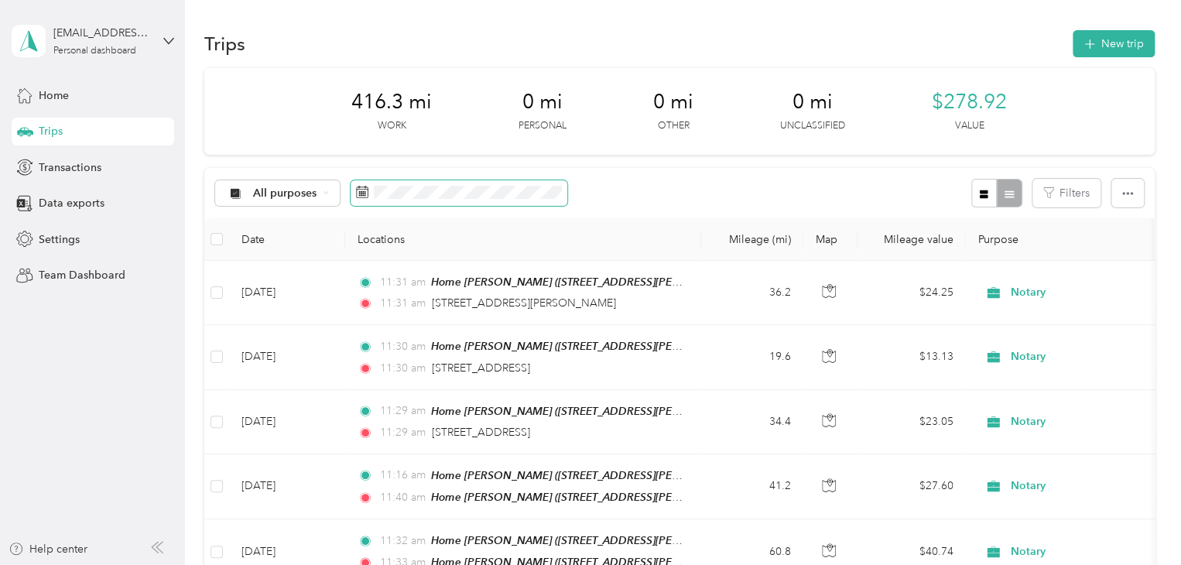
click at [372, 204] on span at bounding box center [459, 193] width 217 height 26
click at [375, 201] on span at bounding box center [459, 193] width 217 height 26
click at [375, 199] on span at bounding box center [459, 193] width 217 height 26
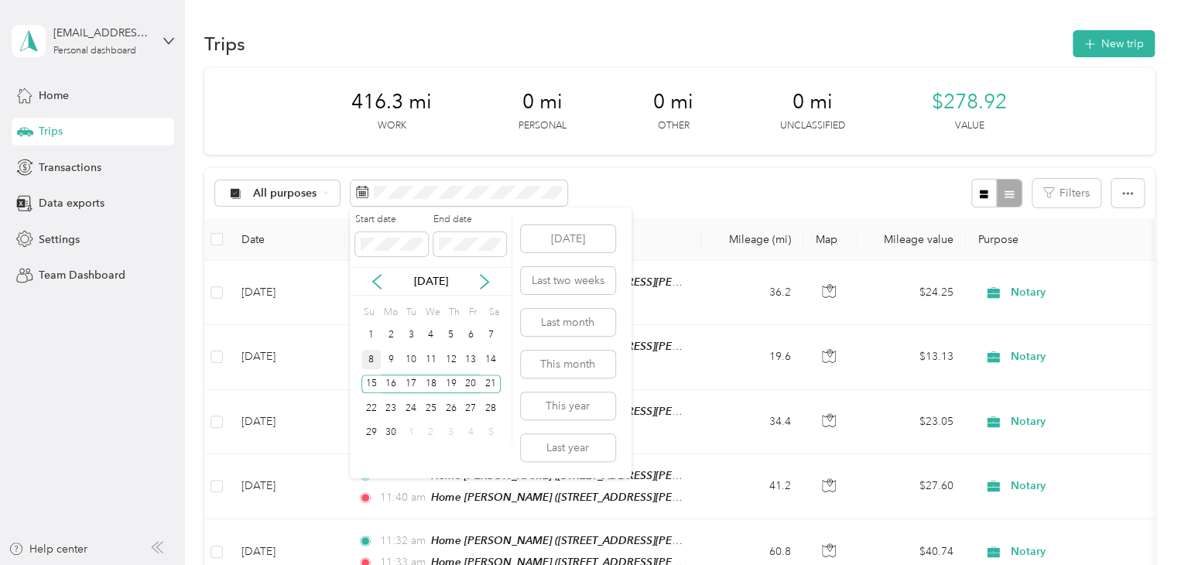
click at [365, 360] on div "8" at bounding box center [372, 359] width 20 height 19
click at [496, 358] on div "14" at bounding box center [491, 359] width 20 height 19
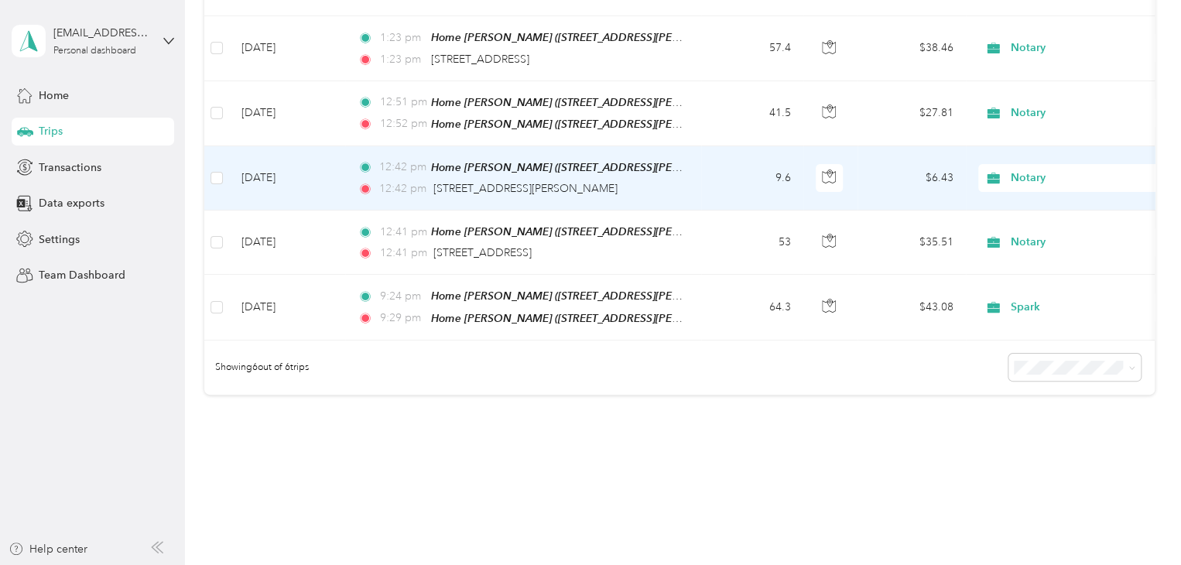
scroll to position [310, 0]
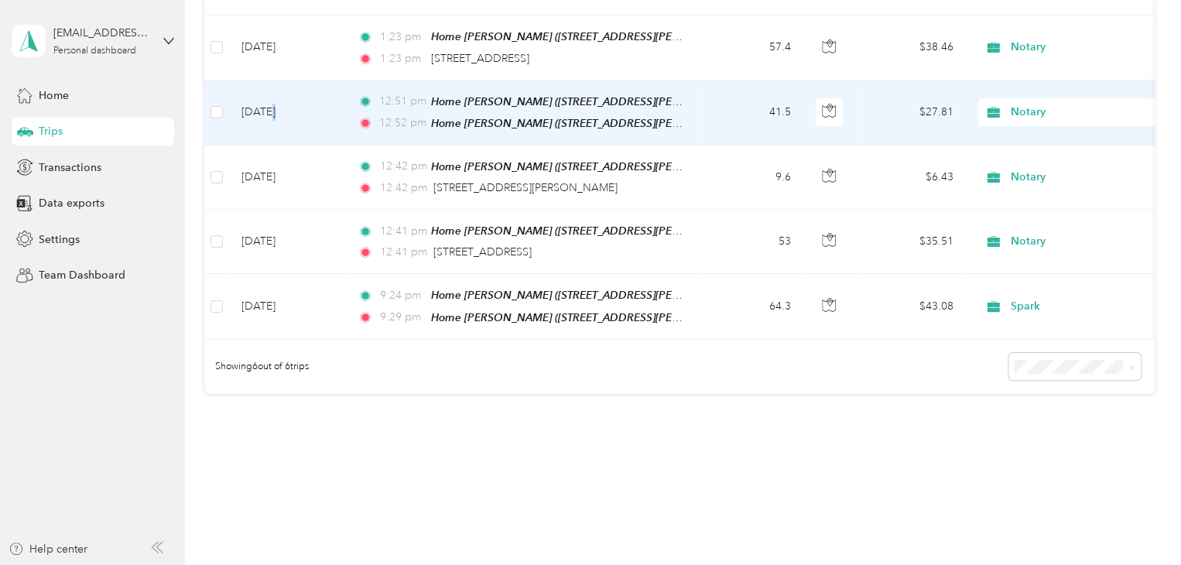
click at [273, 118] on td "[DATE]" at bounding box center [287, 113] width 116 height 65
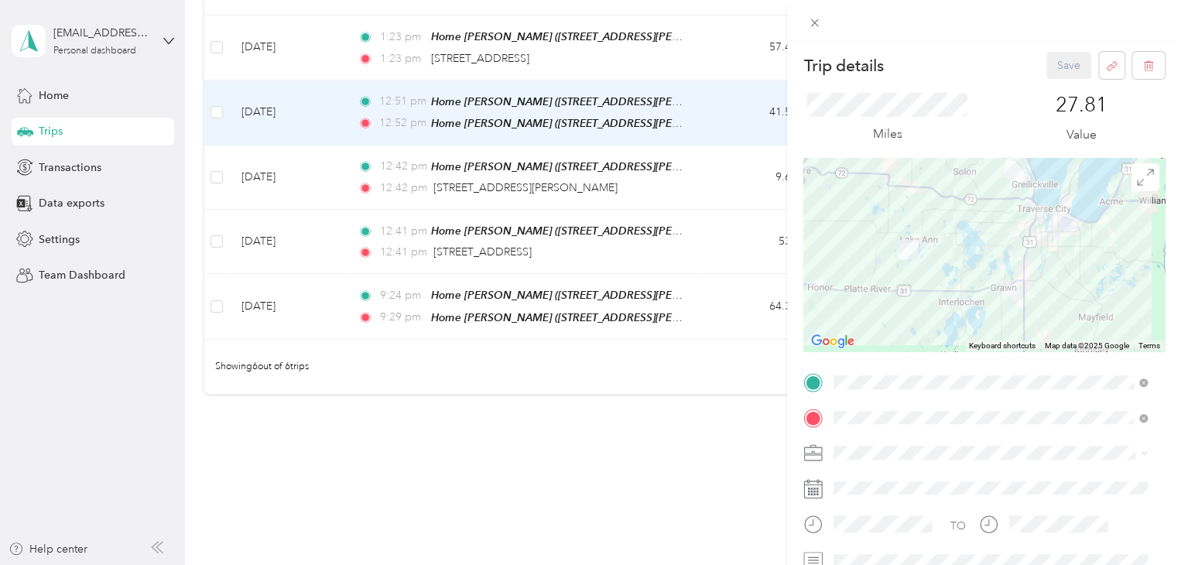
click at [106, 372] on div "Trip details Save This trip cannot be edited because it is either under review,…" at bounding box center [590, 282] width 1181 height 565
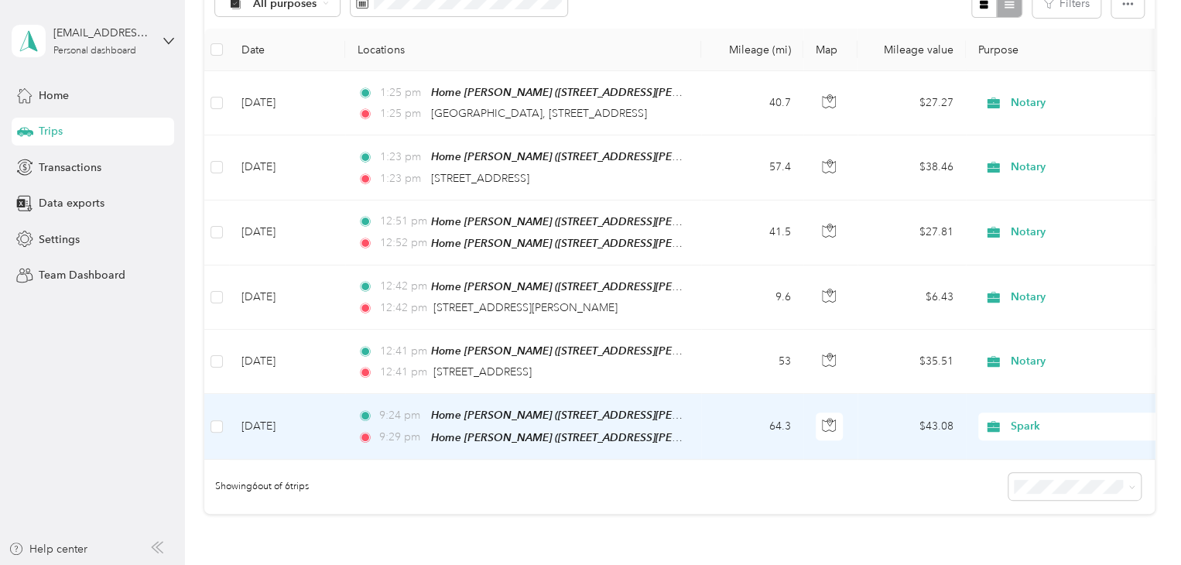
scroll to position [155, 0]
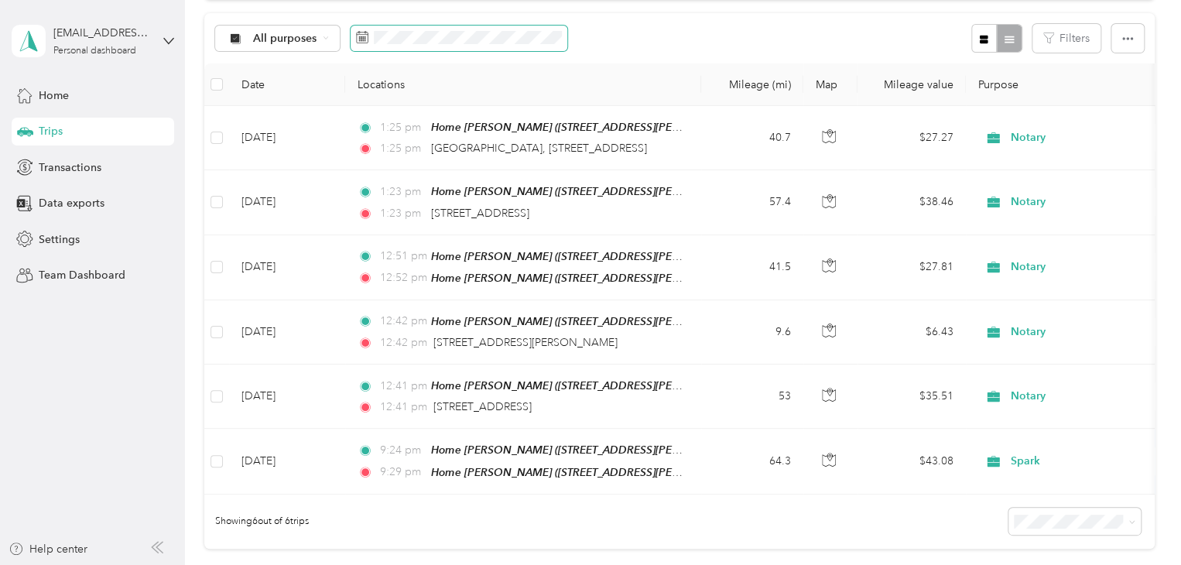
click at [428, 44] on span at bounding box center [459, 39] width 217 height 26
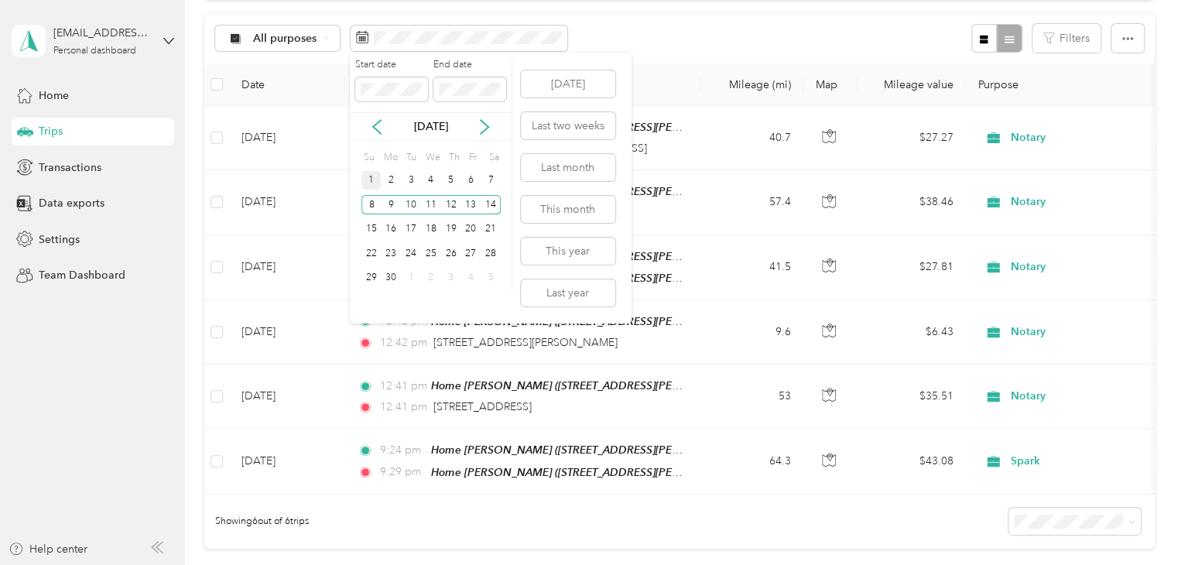
click at [375, 185] on div "1" at bounding box center [372, 180] width 20 height 19
click at [492, 180] on div "7" at bounding box center [491, 180] width 20 height 19
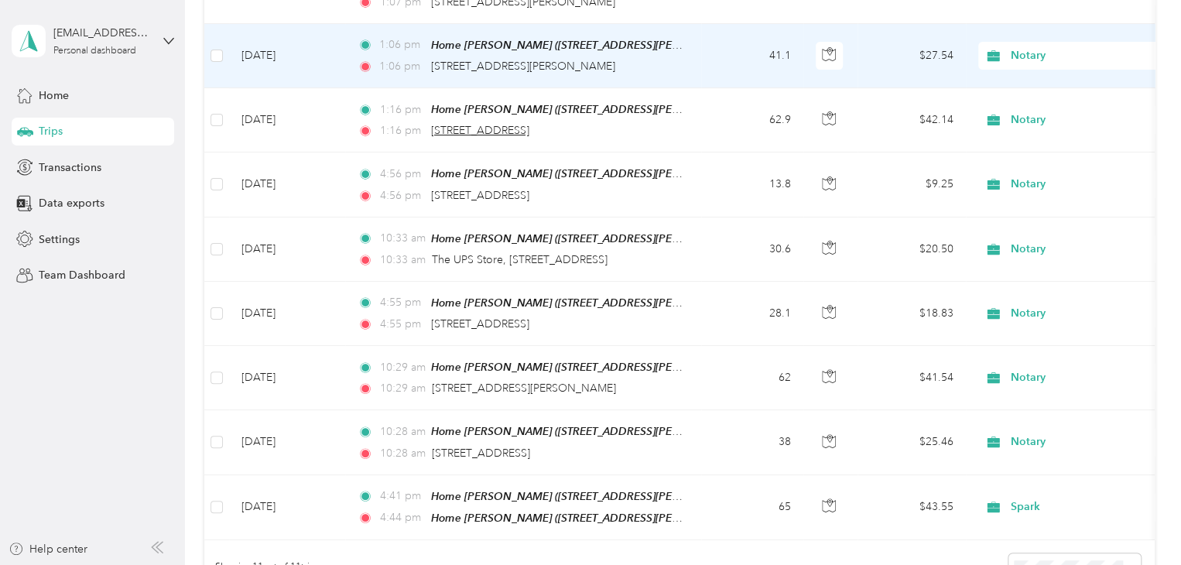
scroll to position [465, 0]
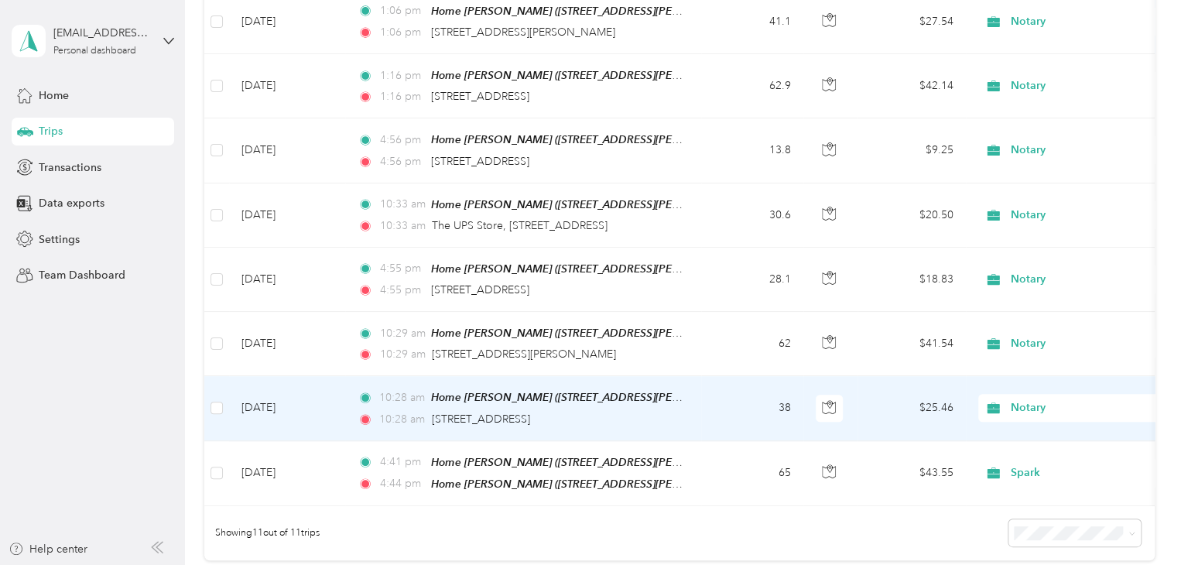
click at [279, 398] on td "[DATE]" at bounding box center [287, 408] width 116 height 64
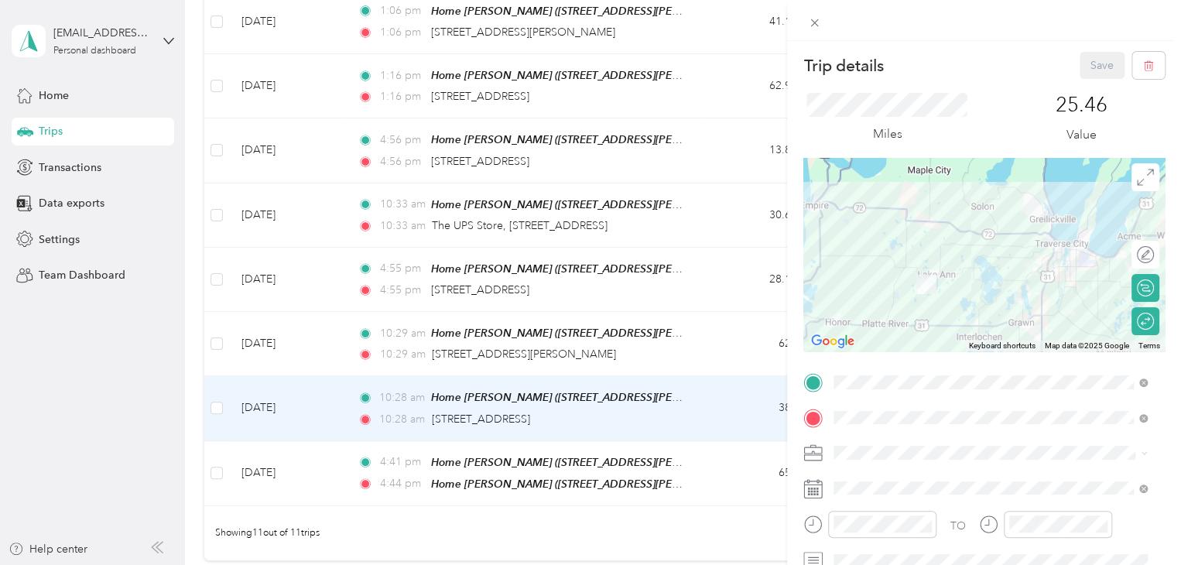
click at [107, 394] on div "Trip details Save This trip cannot be edited because it is either under review,…" at bounding box center [590, 282] width 1181 height 565
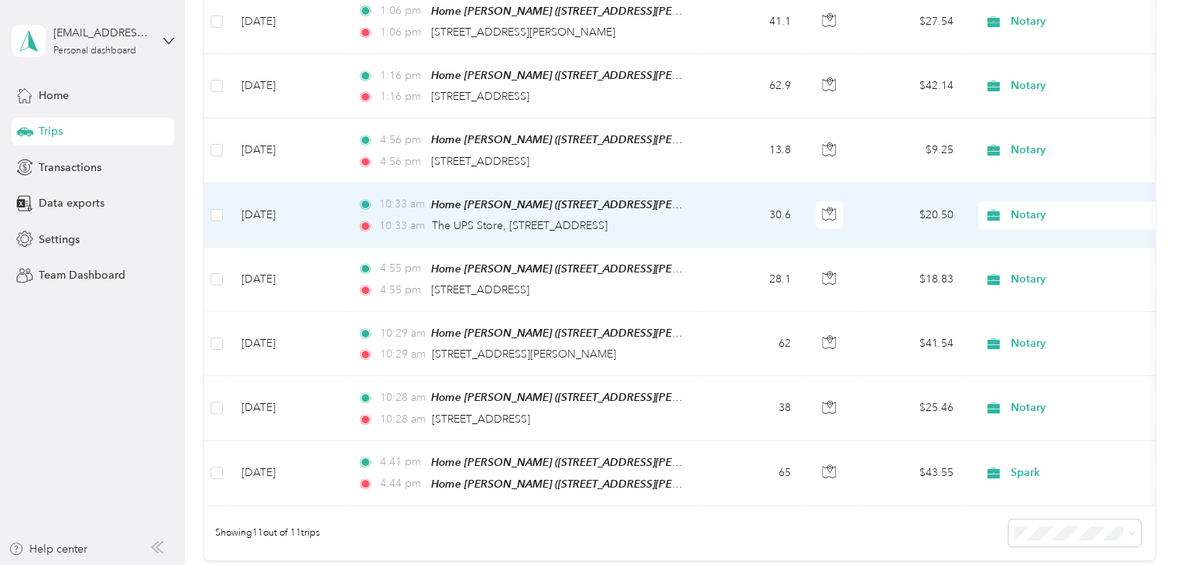
click at [279, 206] on td "[DATE]" at bounding box center [287, 215] width 116 height 64
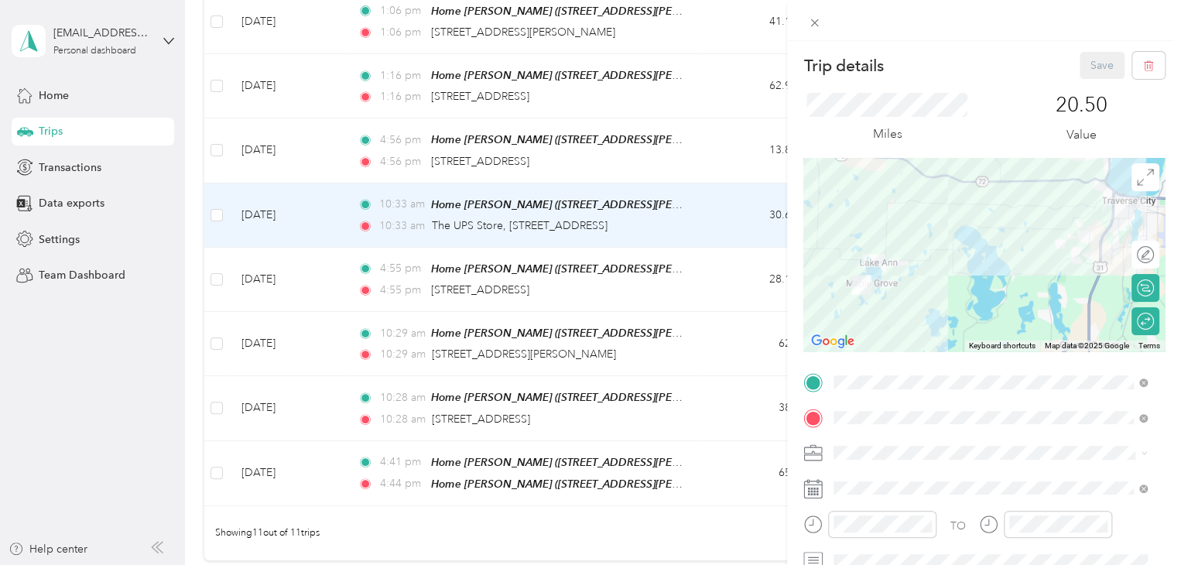
click at [59, 397] on div "Trip details Save This trip cannot be edited because it is either under review,…" at bounding box center [590, 282] width 1181 height 565
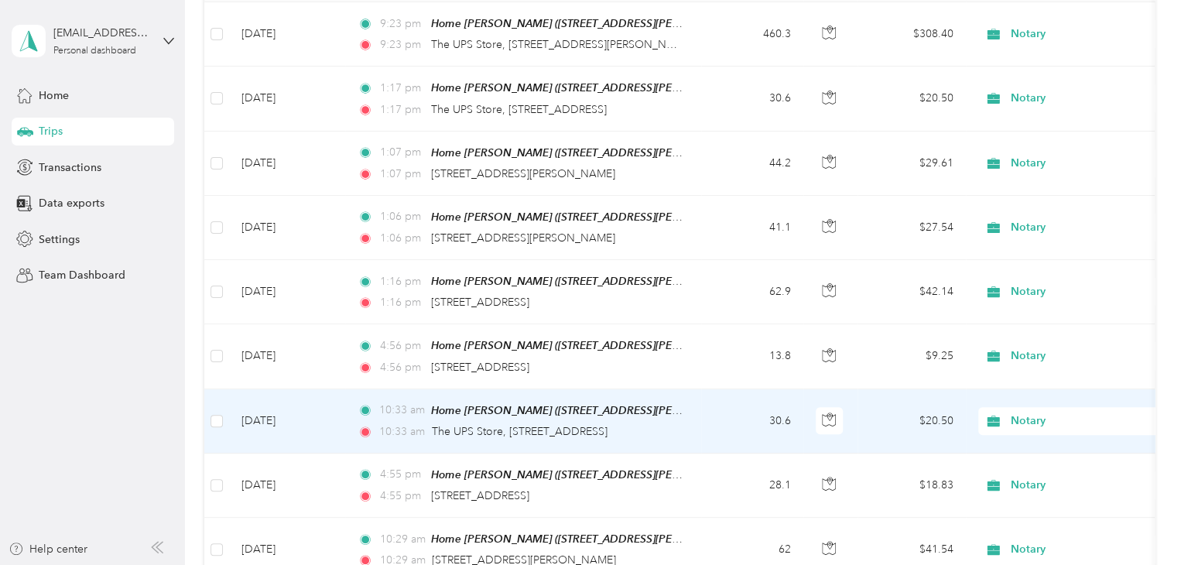
scroll to position [232, 0]
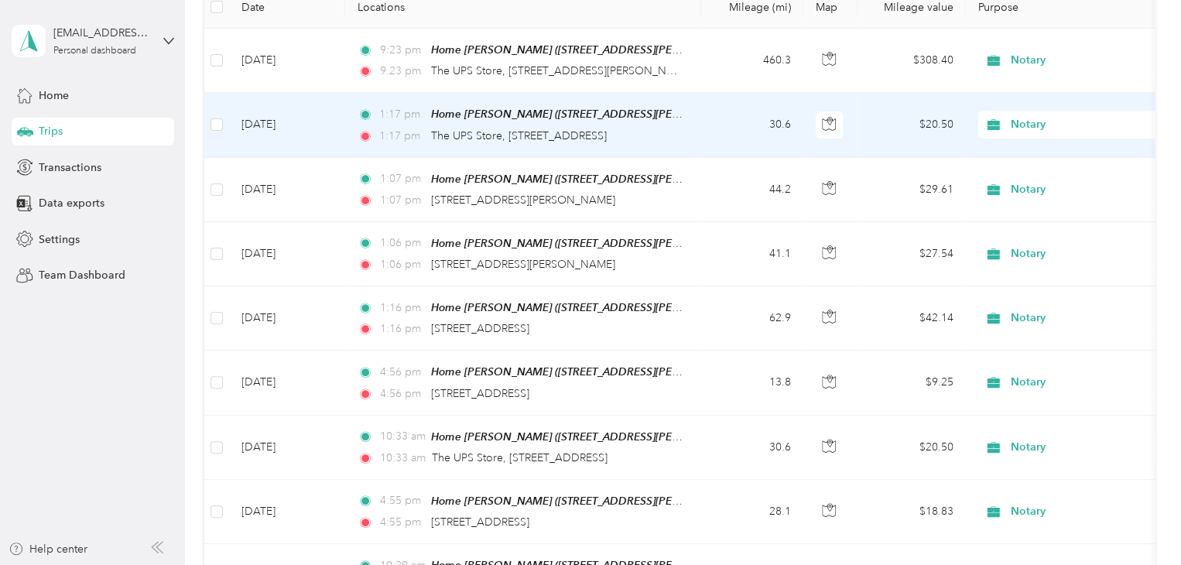
click at [265, 126] on td "[DATE]" at bounding box center [287, 125] width 116 height 64
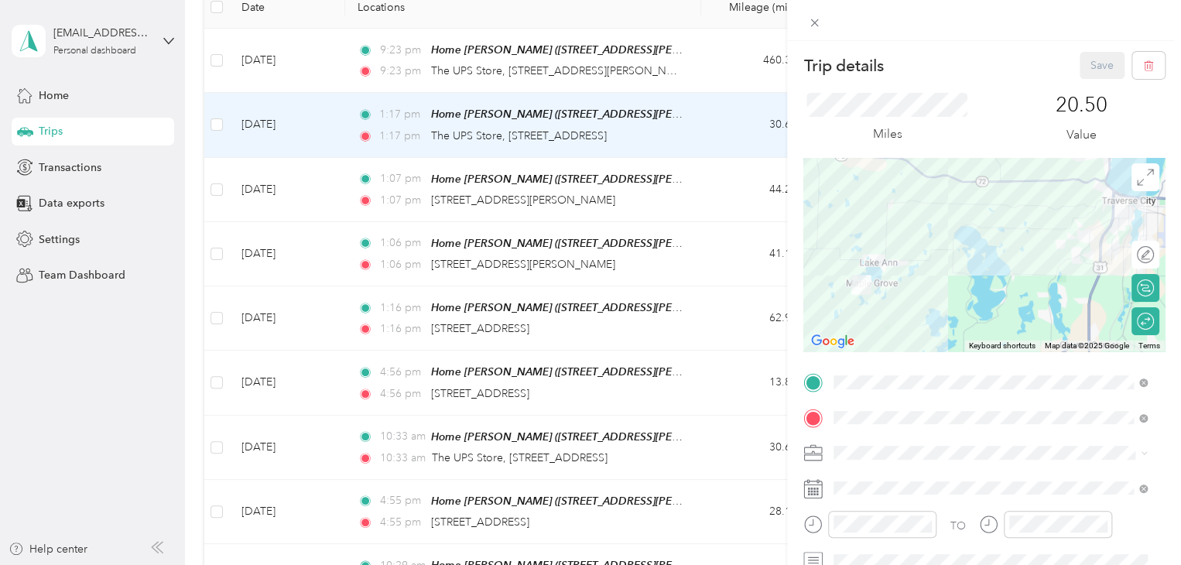
click at [106, 410] on div "Trip details Save This trip cannot be edited because it is either under review,…" at bounding box center [590, 282] width 1181 height 565
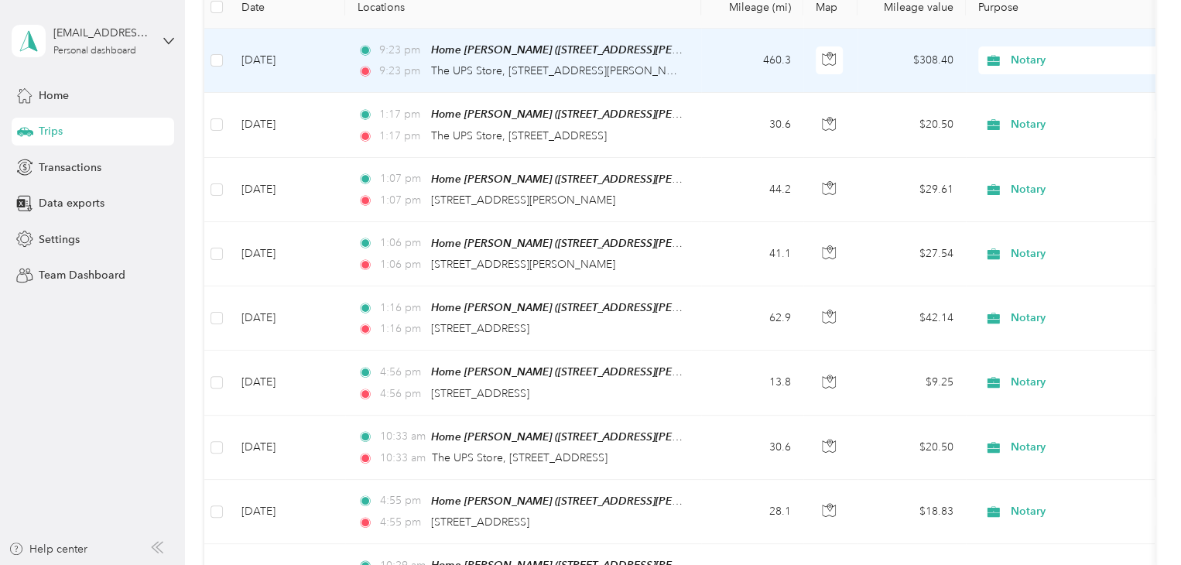
click at [276, 45] on td "[DATE]" at bounding box center [287, 61] width 116 height 64
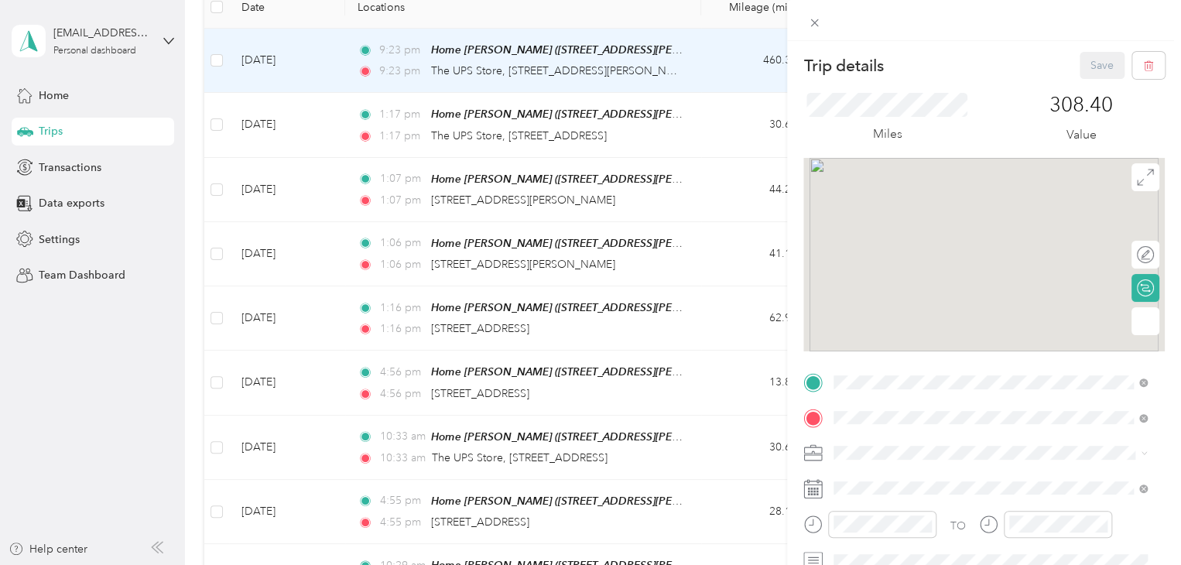
click at [273, 53] on div "Trip details Save This trip cannot be edited because it is either under review,…" at bounding box center [590, 282] width 1181 height 565
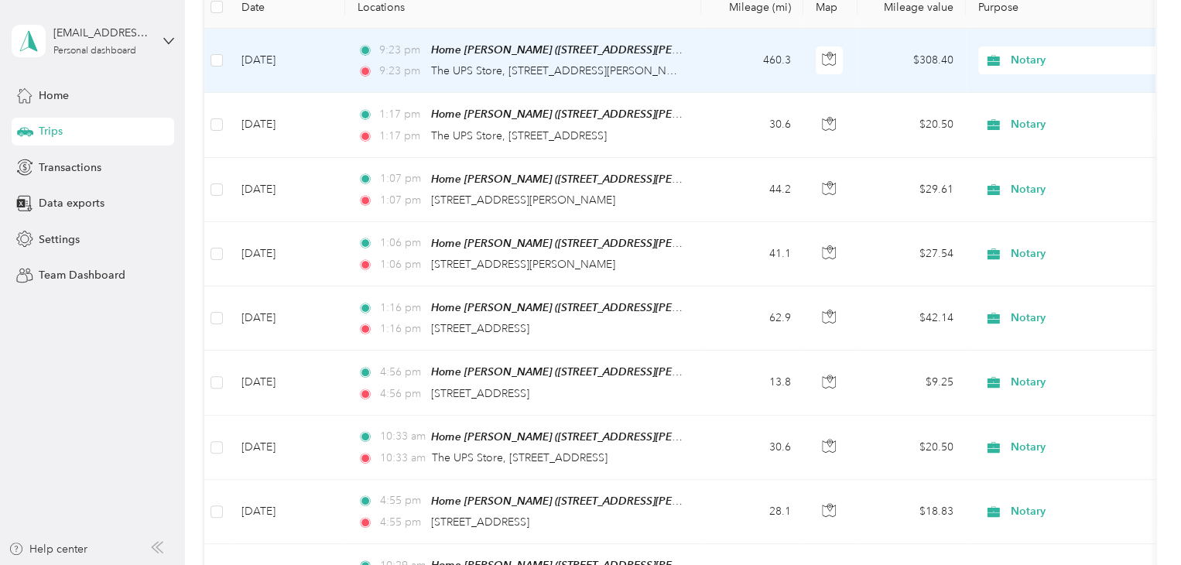
click at [273, 54] on td "[DATE]" at bounding box center [287, 61] width 116 height 64
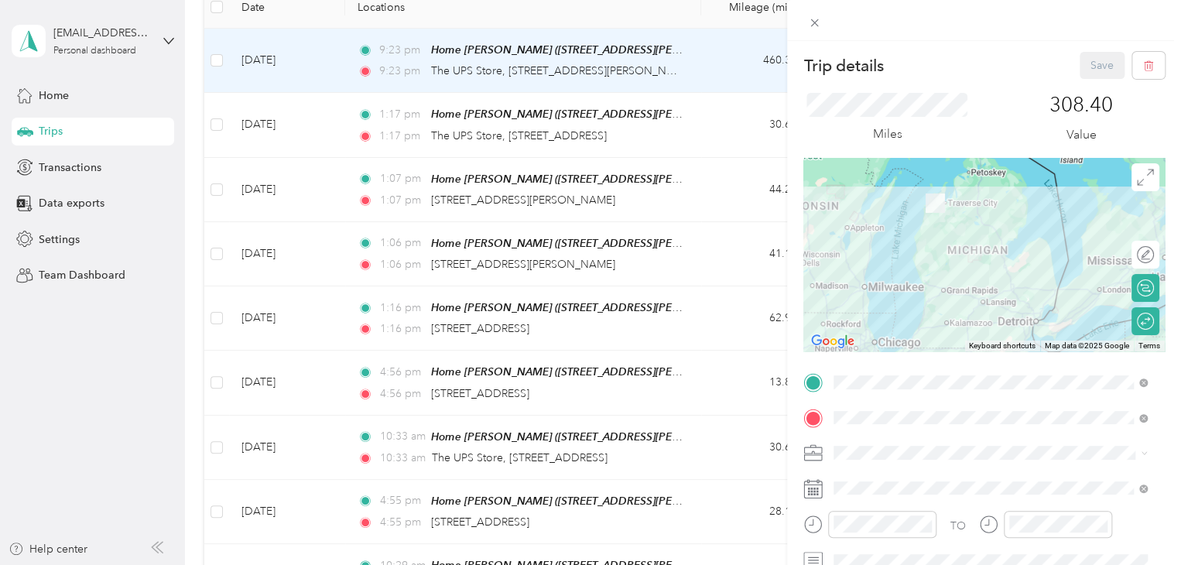
click at [120, 447] on div "Trip details Save This trip cannot be edited because it is either under review,…" at bounding box center [590, 282] width 1181 height 565
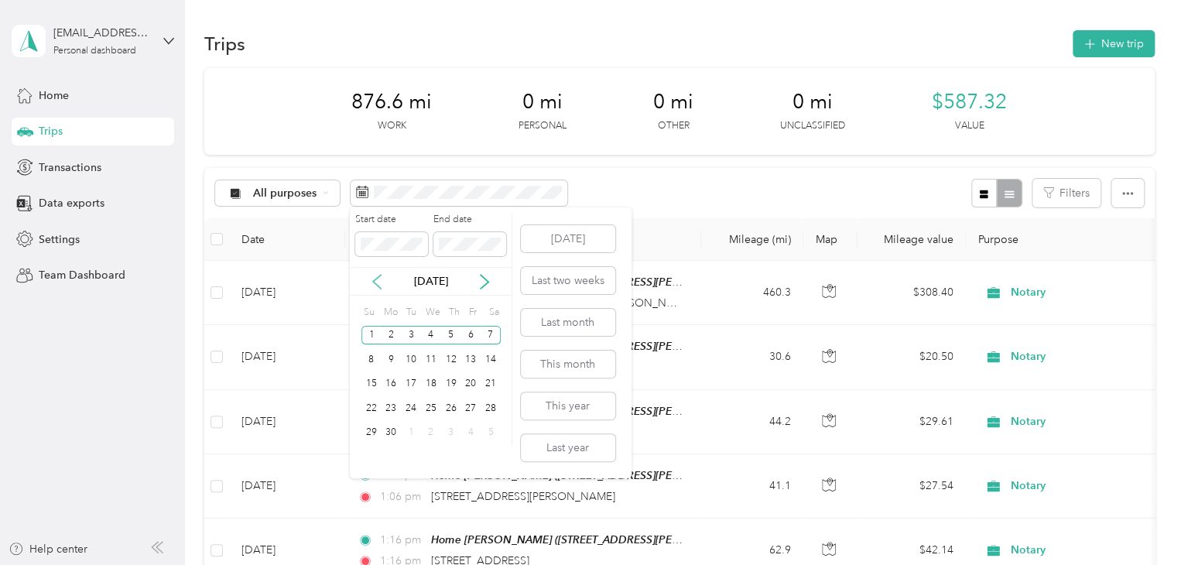
click at [374, 281] on icon at bounding box center [377, 282] width 8 height 14
click at [369, 429] on div "25" at bounding box center [372, 432] width 20 height 19
click at [487, 428] on div "31" at bounding box center [491, 432] width 20 height 19
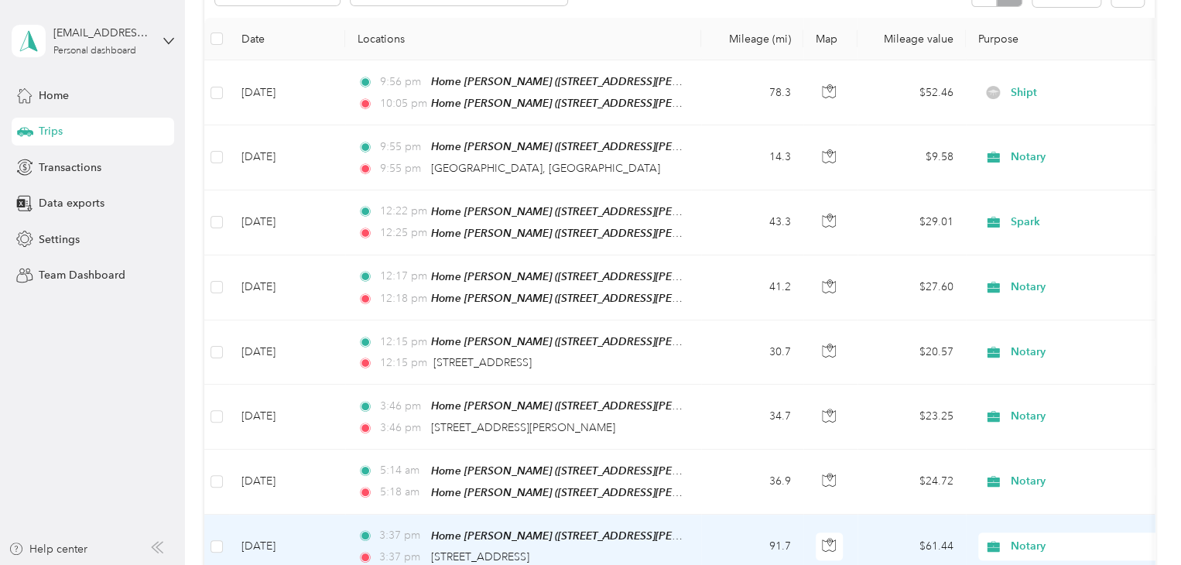
scroll to position [19, 0]
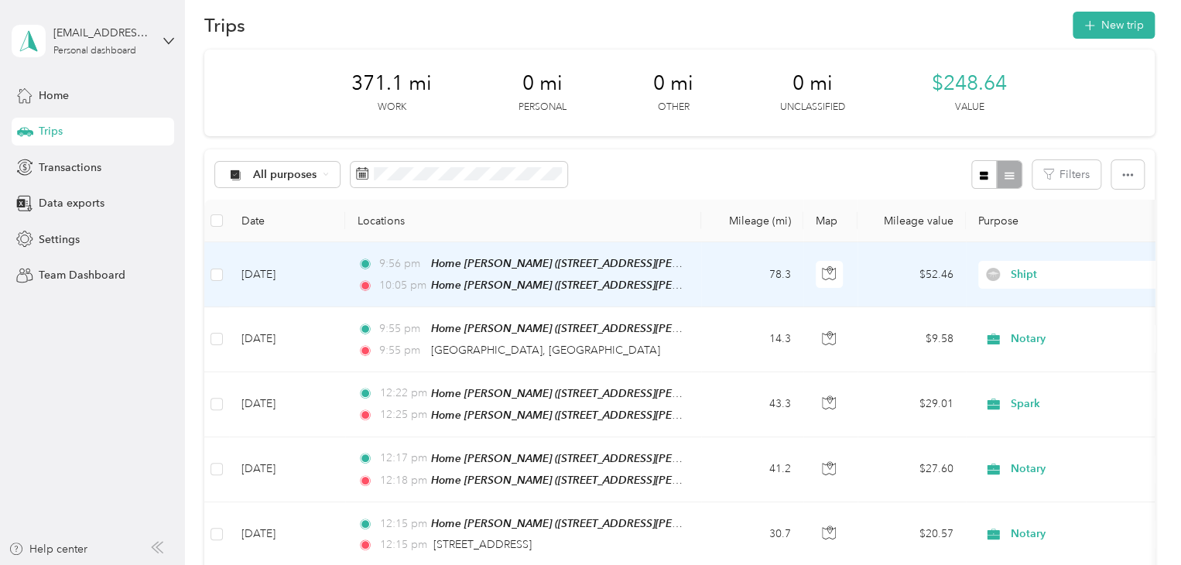
click at [269, 273] on td "[DATE]" at bounding box center [287, 274] width 116 height 65
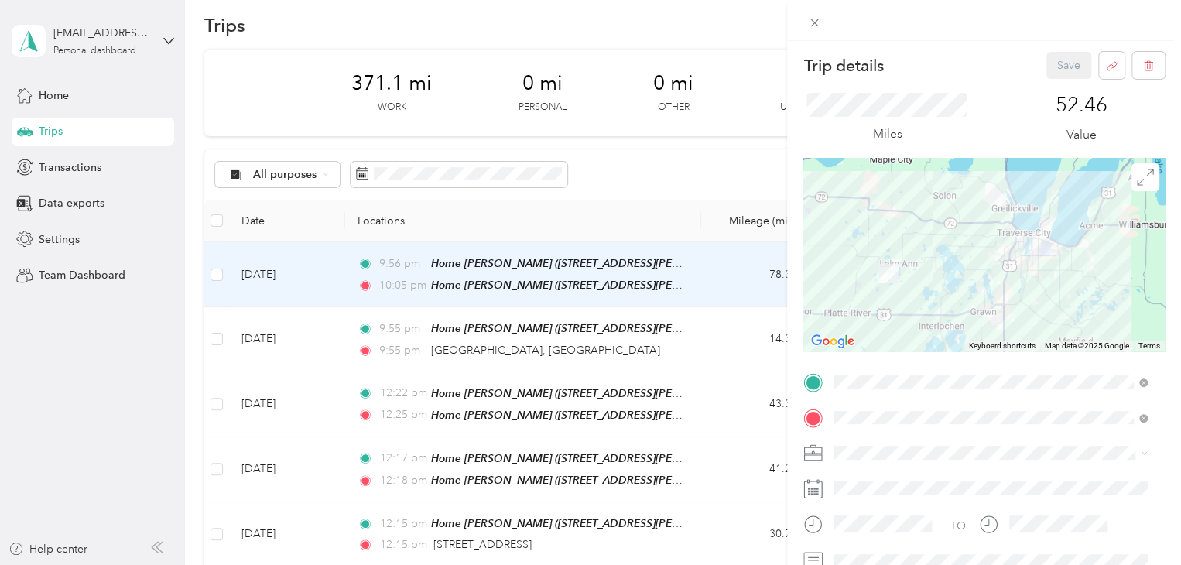
drag, startPoint x: 81, startPoint y: 442, endPoint x: 136, endPoint y: 385, distance: 79.9
click at [82, 441] on div "Trip details Save This trip cannot be edited because it is either under review,…" at bounding box center [590, 282] width 1181 height 565
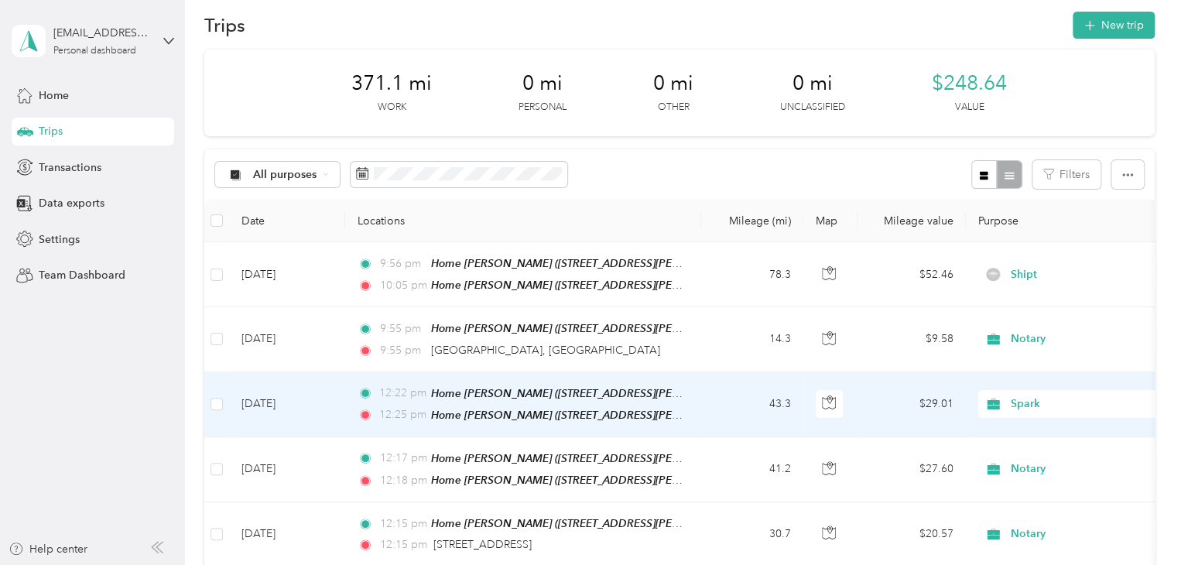
click at [257, 399] on td "[DATE]" at bounding box center [287, 404] width 116 height 65
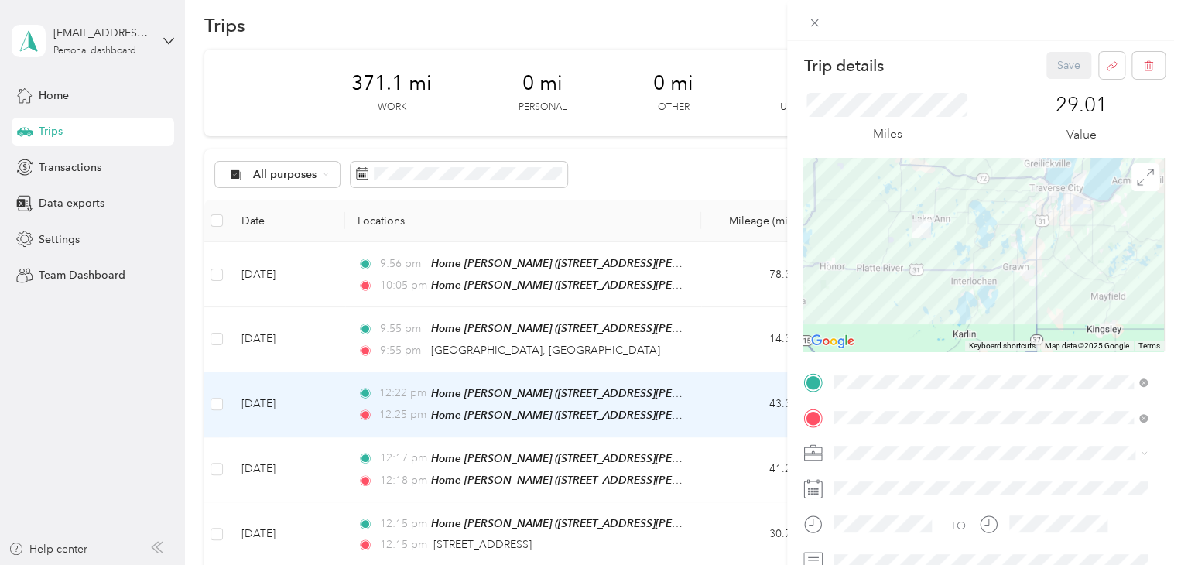
click at [91, 412] on div "Trip details Save This trip cannot be edited because it is either under review,…" at bounding box center [590, 282] width 1181 height 565
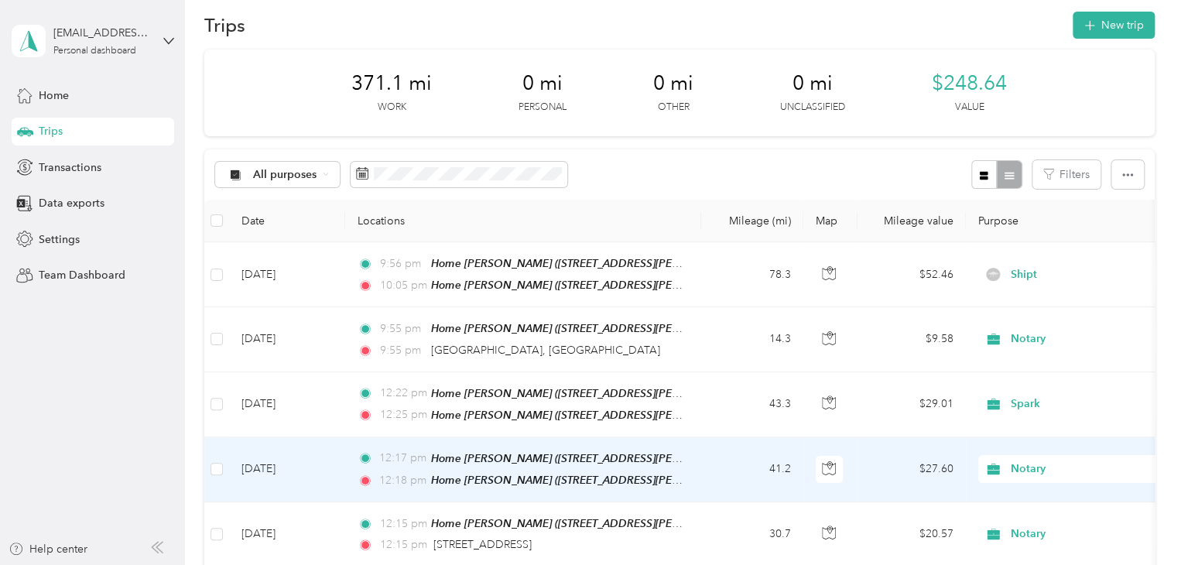
click at [267, 461] on td "[DATE]" at bounding box center [287, 469] width 116 height 65
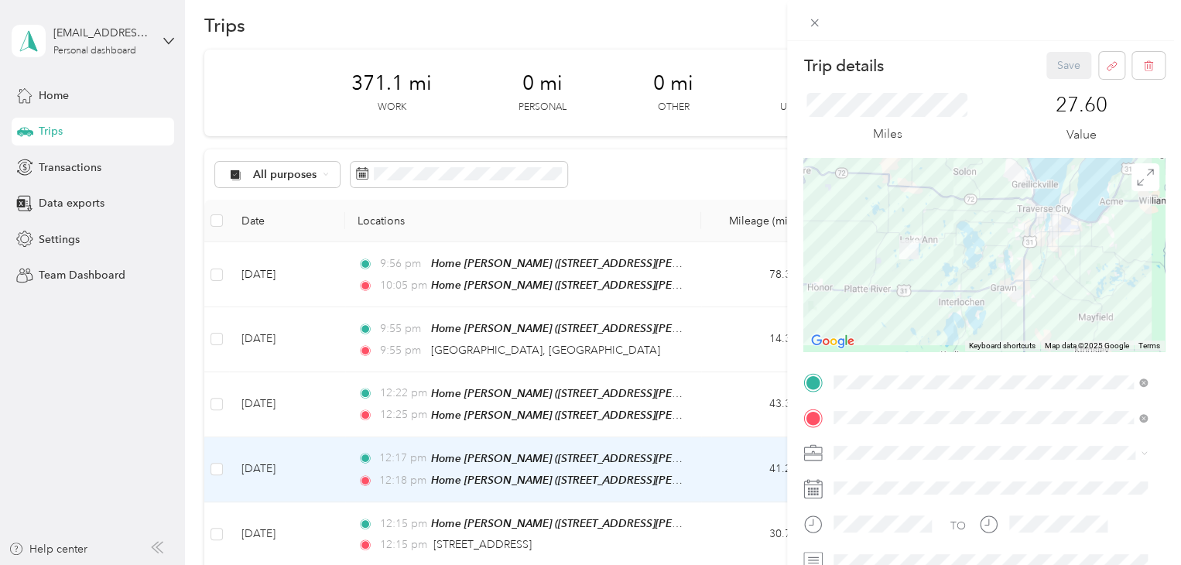
click at [114, 418] on div "Trip details Save This trip cannot be edited because it is either under review,…" at bounding box center [590, 282] width 1181 height 565
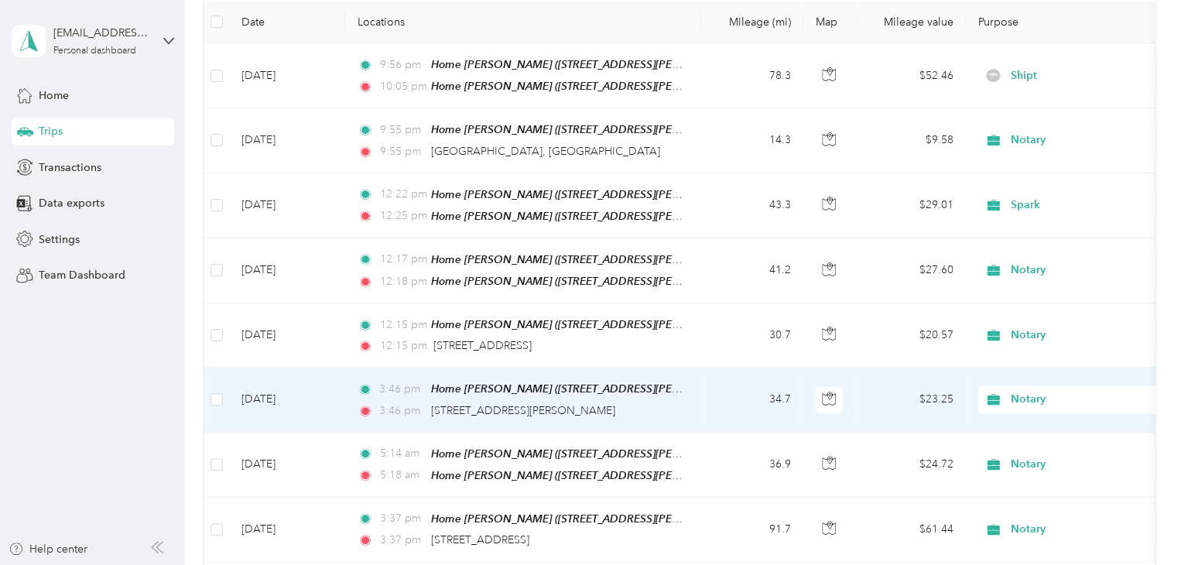
scroll to position [251, 0]
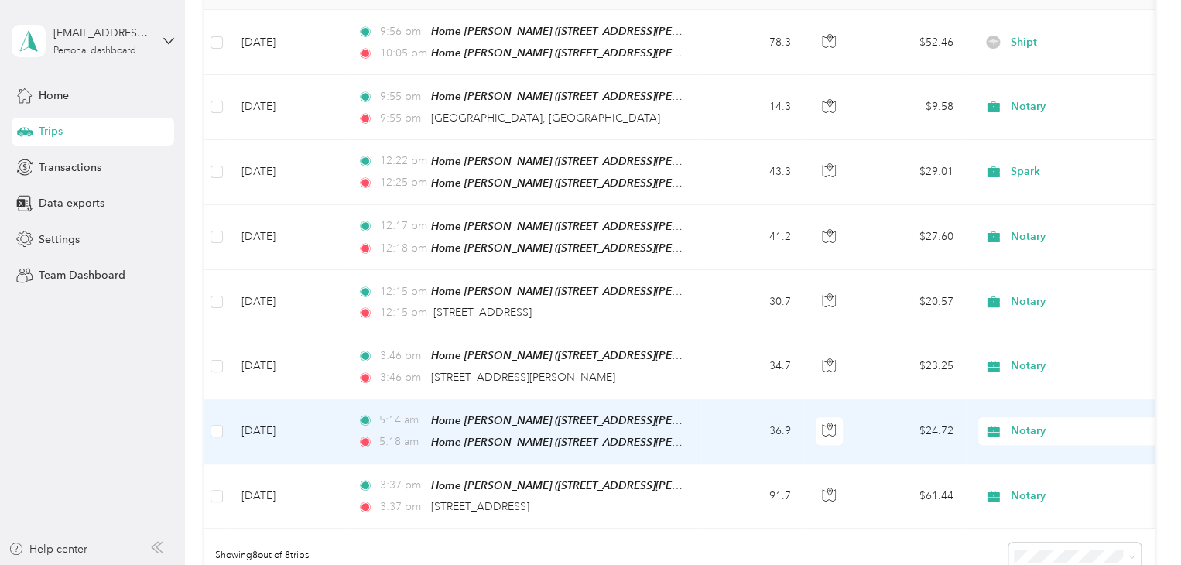
click at [285, 417] on td "[DATE]" at bounding box center [287, 431] width 116 height 65
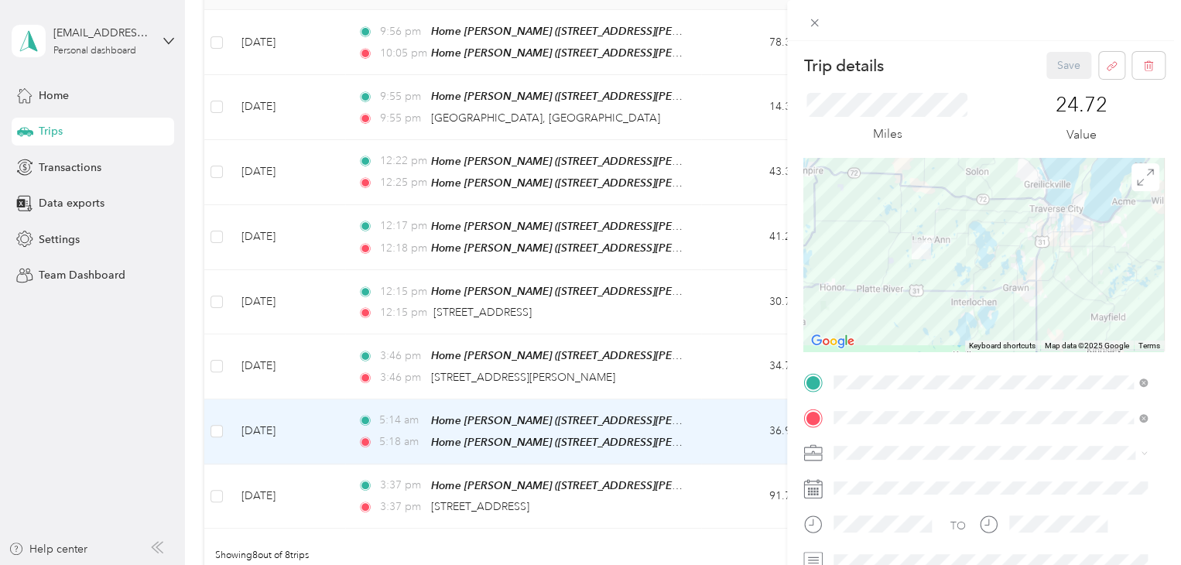
click at [135, 408] on div "Trip details Save This trip cannot be edited because it is either under review,…" at bounding box center [590, 282] width 1181 height 565
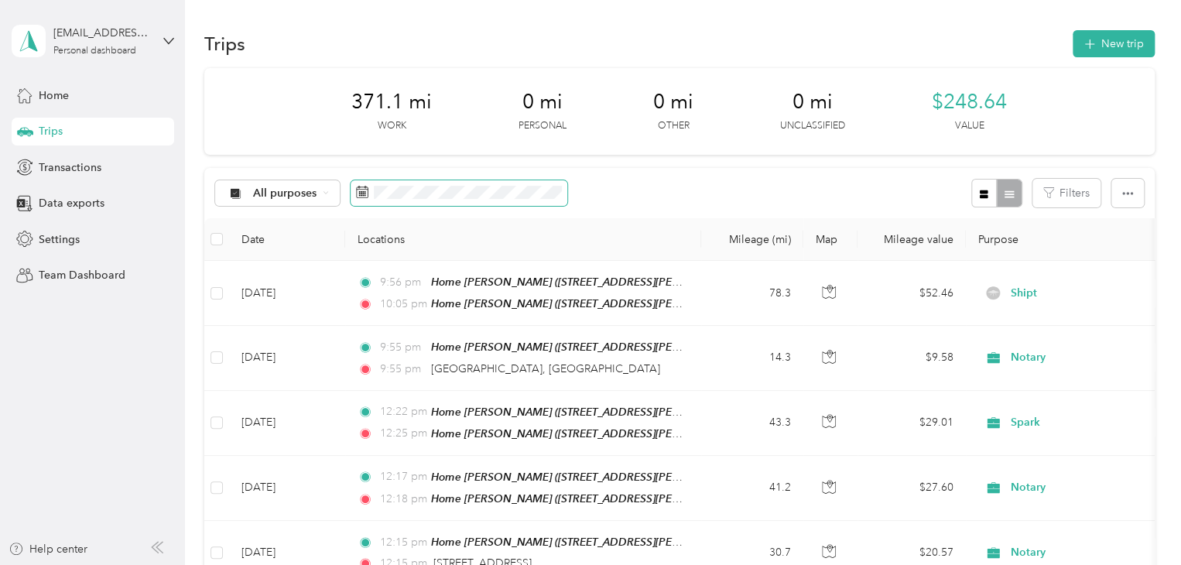
click at [387, 204] on span at bounding box center [459, 193] width 217 height 26
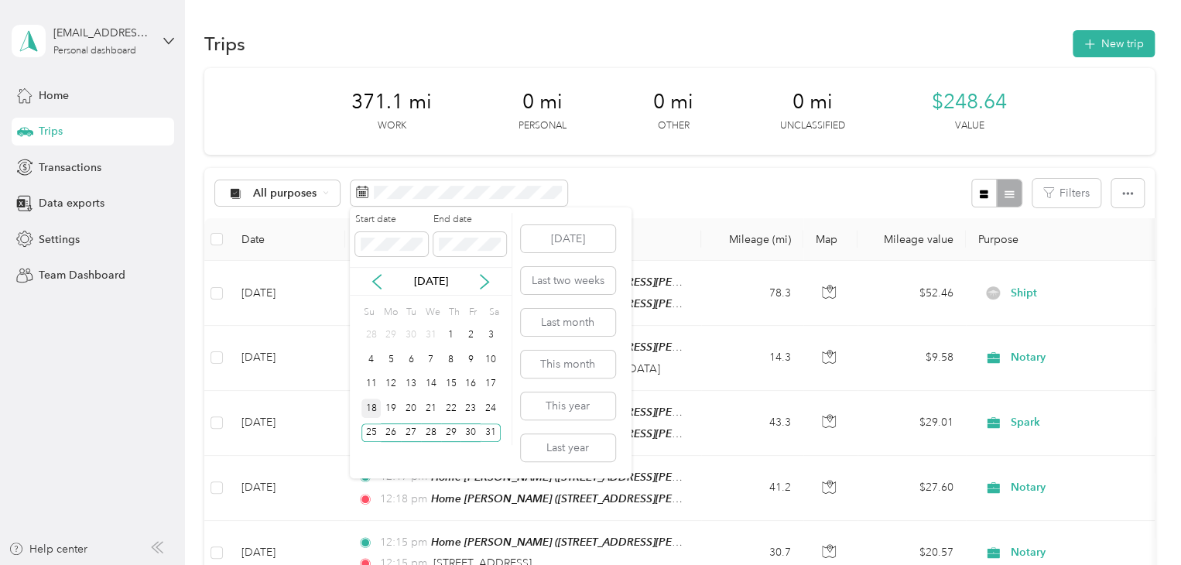
click at [362, 410] on div "18" at bounding box center [372, 408] width 20 height 19
click at [506, 406] on div "Start date End date [DATE] Su Mo Tu We Th Fr Sa 28 29 30 31 1 2 3 4 5 6 7 8 9 1…" at bounding box center [431, 329] width 163 height 232
click at [497, 411] on div "24" at bounding box center [491, 408] width 20 height 19
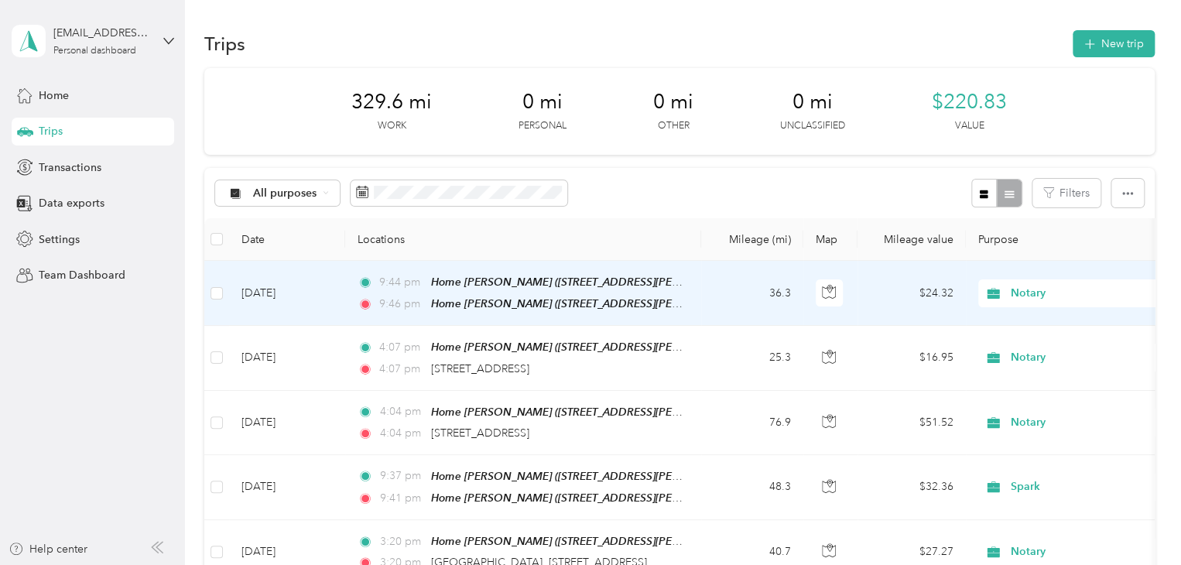
click at [260, 295] on td "[DATE]" at bounding box center [287, 293] width 116 height 65
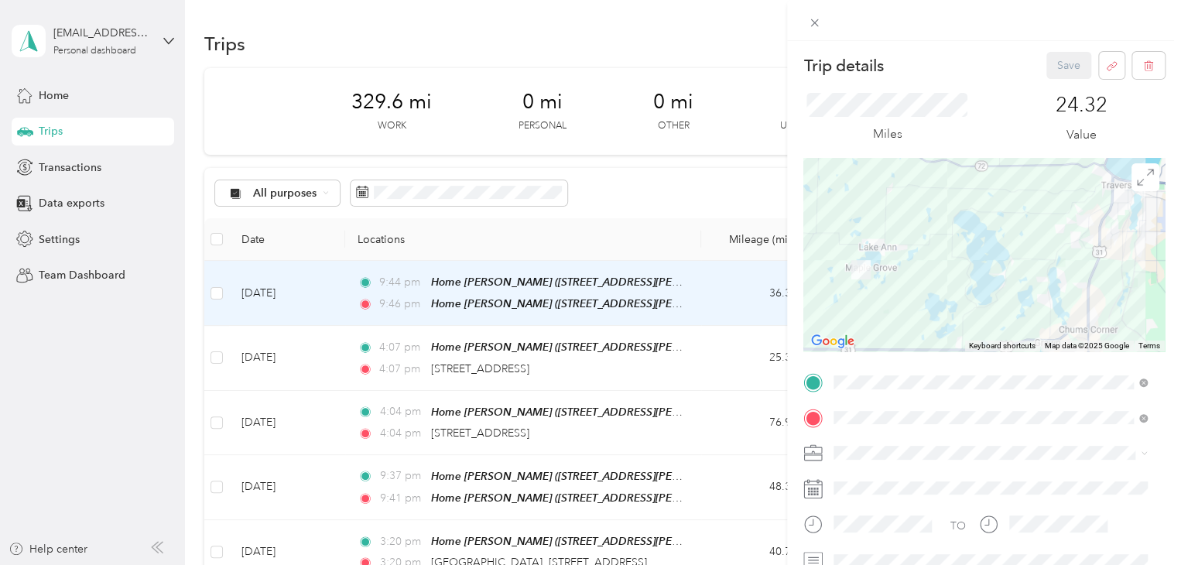
click at [142, 425] on div "Trip details Save This trip cannot be edited because it is either under review,…" at bounding box center [590, 282] width 1181 height 565
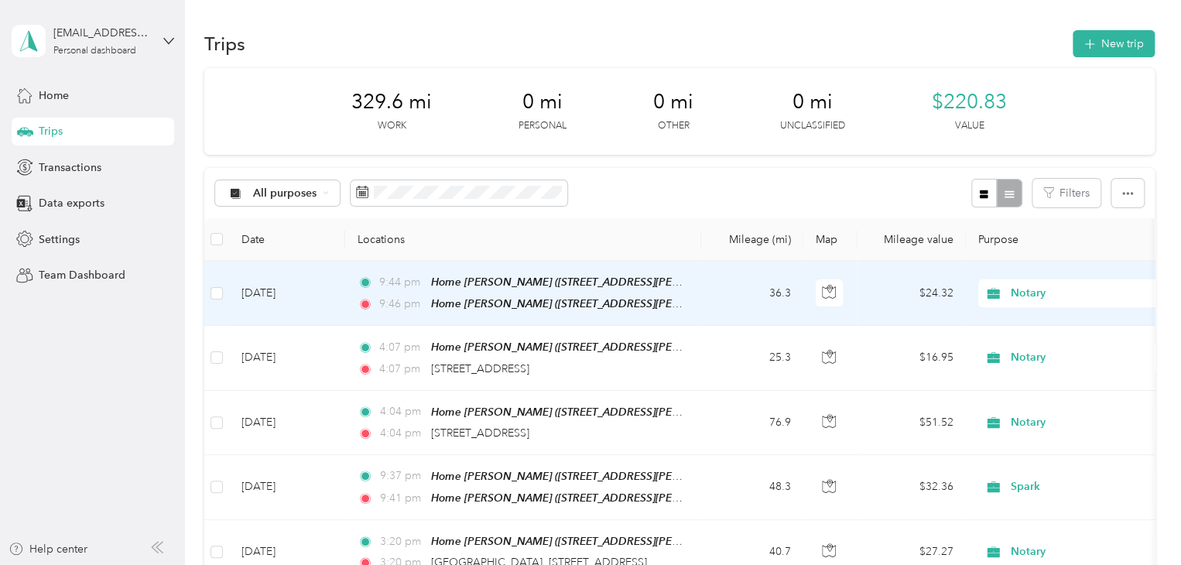
click at [243, 298] on td "[DATE]" at bounding box center [287, 293] width 116 height 65
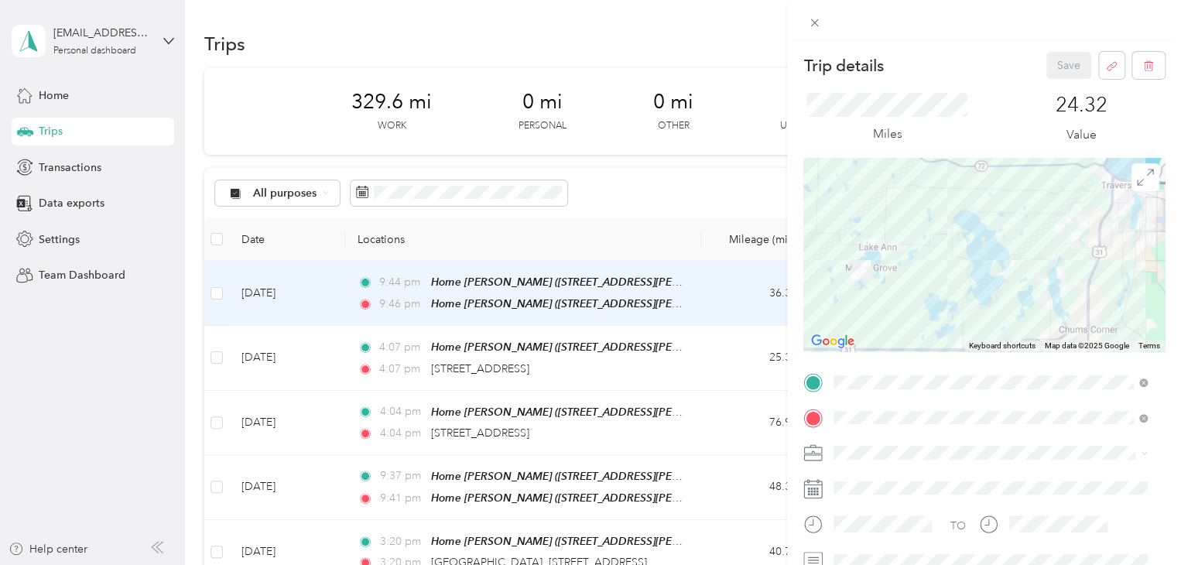
click at [153, 442] on div "Trip details Save This trip cannot be edited because it is either under review,…" at bounding box center [590, 282] width 1181 height 565
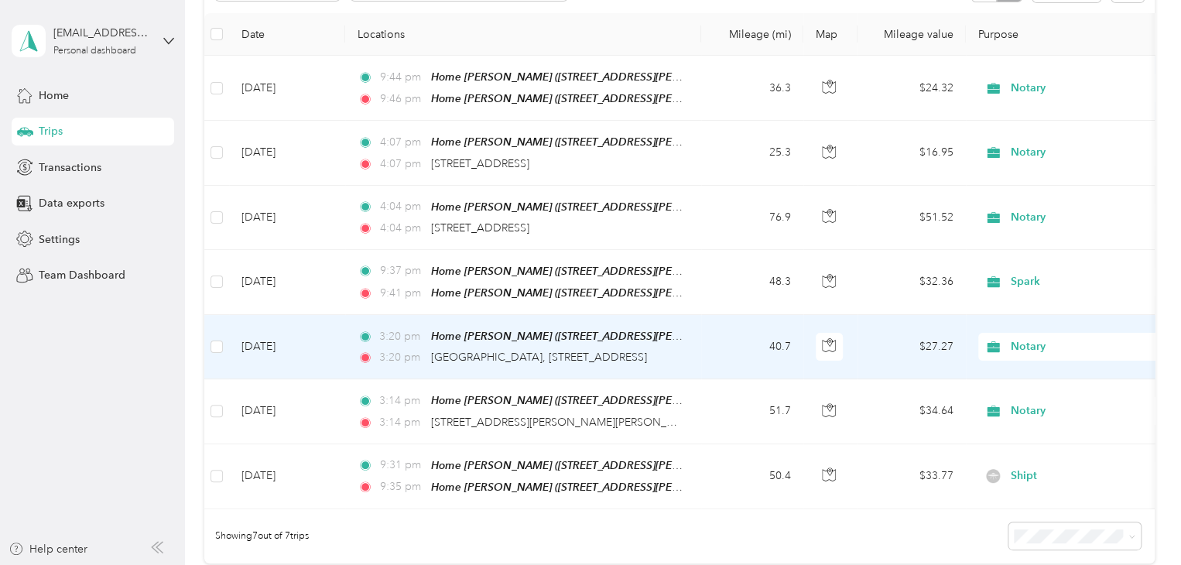
scroll to position [232, 0]
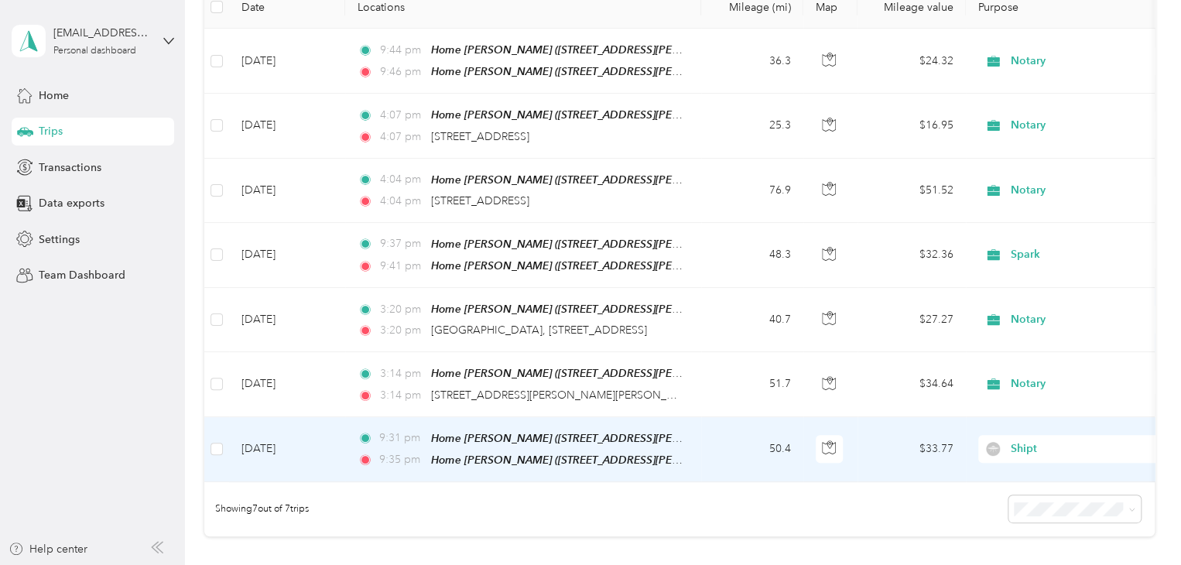
click at [279, 448] on td "[DATE]" at bounding box center [287, 449] width 116 height 65
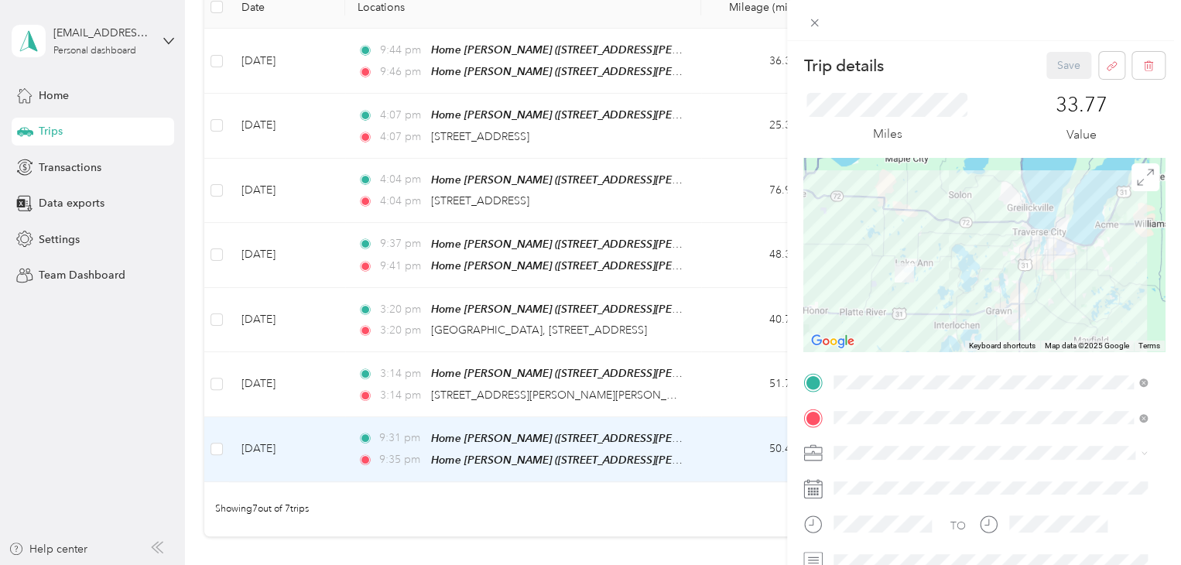
click at [105, 426] on div "Trip details Save This trip cannot be edited because it is either under review,…" at bounding box center [590, 282] width 1181 height 565
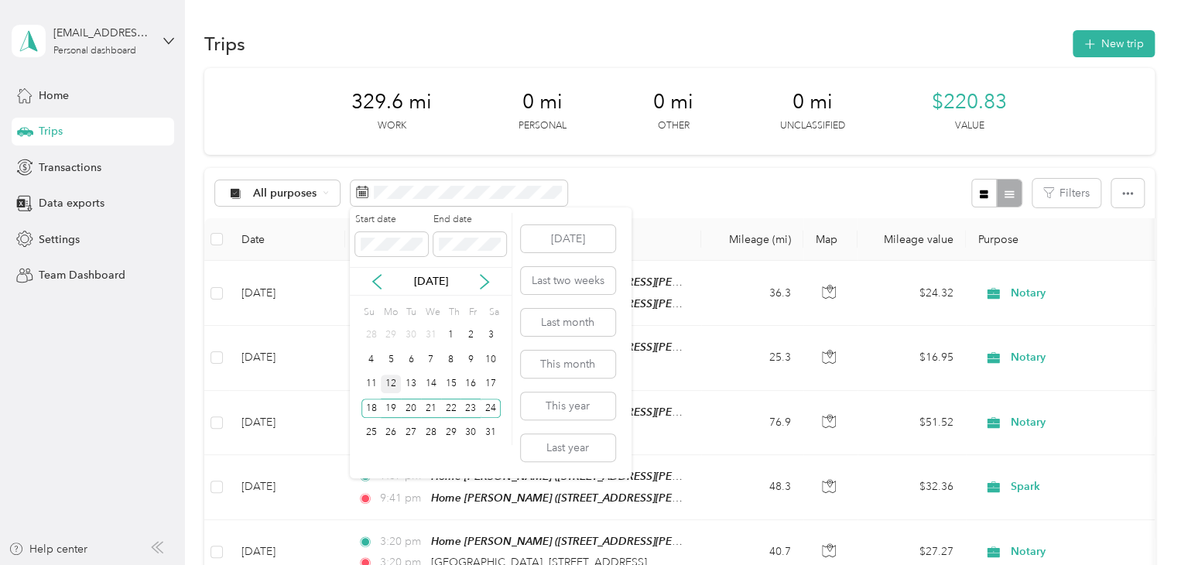
click at [381, 388] on div "12" at bounding box center [391, 384] width 20 height 19
click at [376, 387] on div "11" at bounding box center [372, 384] width 20 height 19
click at [369, 386] on div "11" at bounding box center [372, 384] width 20 height 19
click at [494, 385] on div "17" at bounding box center [491, 384] width 20 height 19
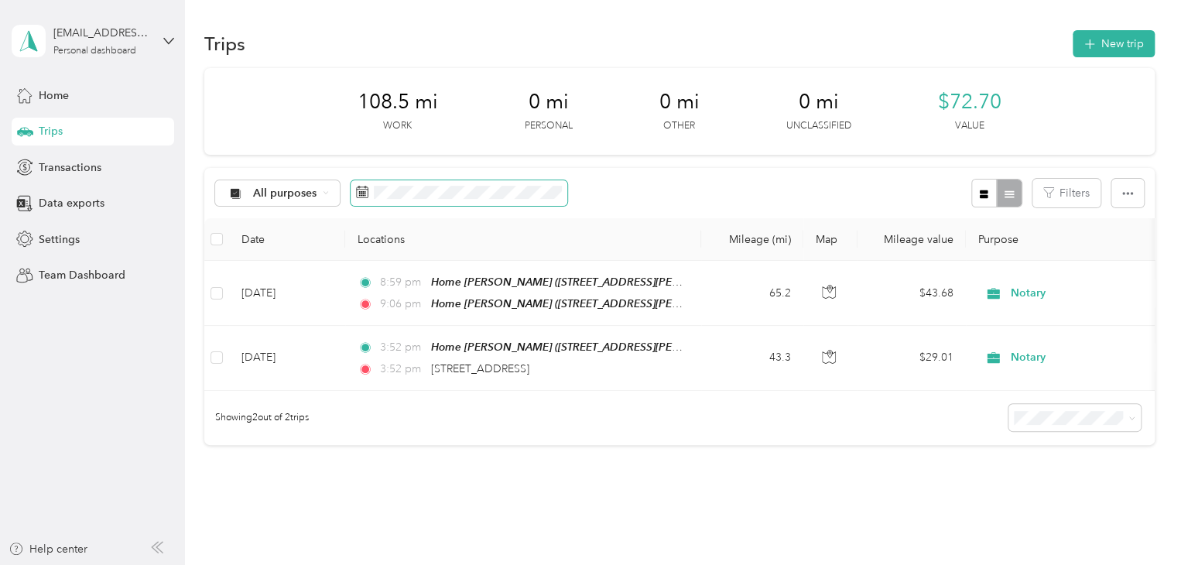
click at [369, 196] on span at bounding box center [459, 193] width 217 height 26
click at [396, 199] on span at bounding box center [459, 193] width 217 height 26
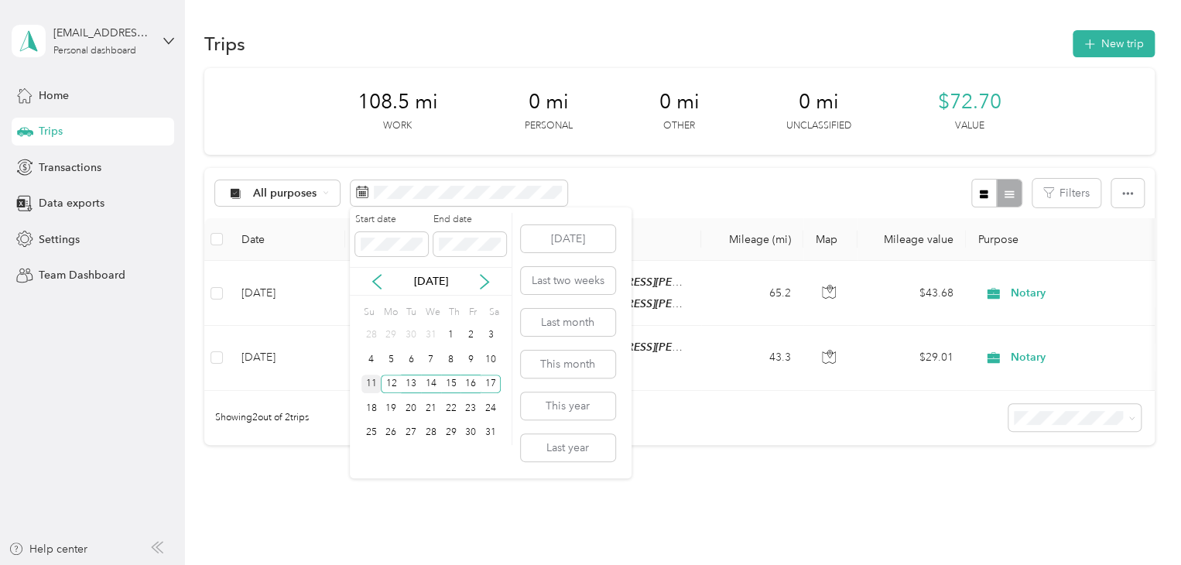
click at [363, 385] on div "11" at bounding box center [372, 384] width 20 height 19
click at [489, 387] on div "17" at bounding box center [491, 384] width 20 height 19
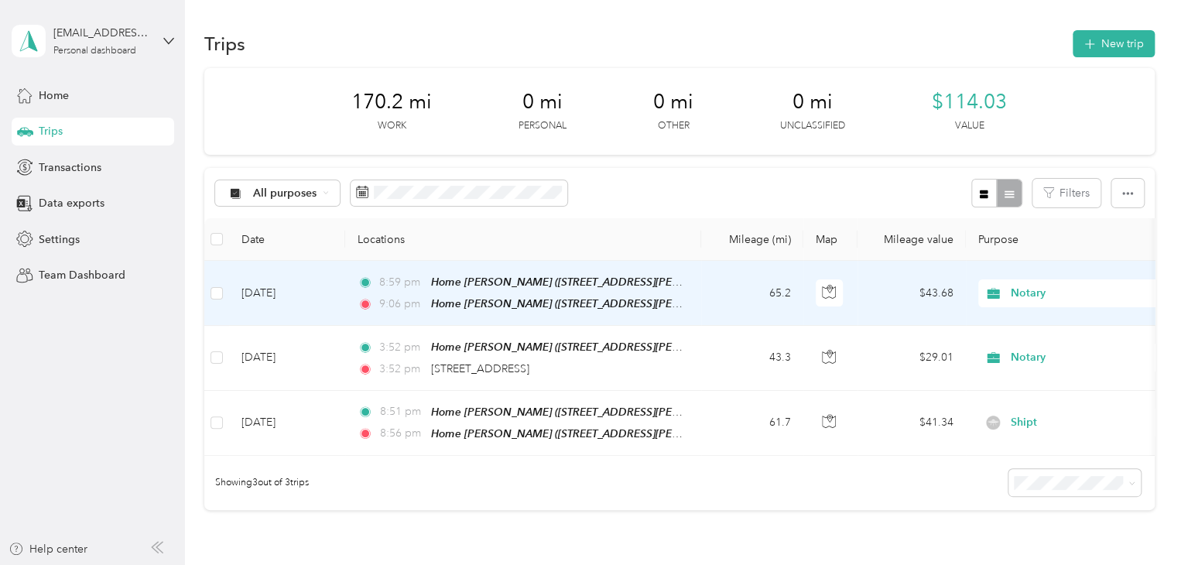
click at [259, 297] on td "[DATE]" at bounding box center [287, 293] width 116 height 65
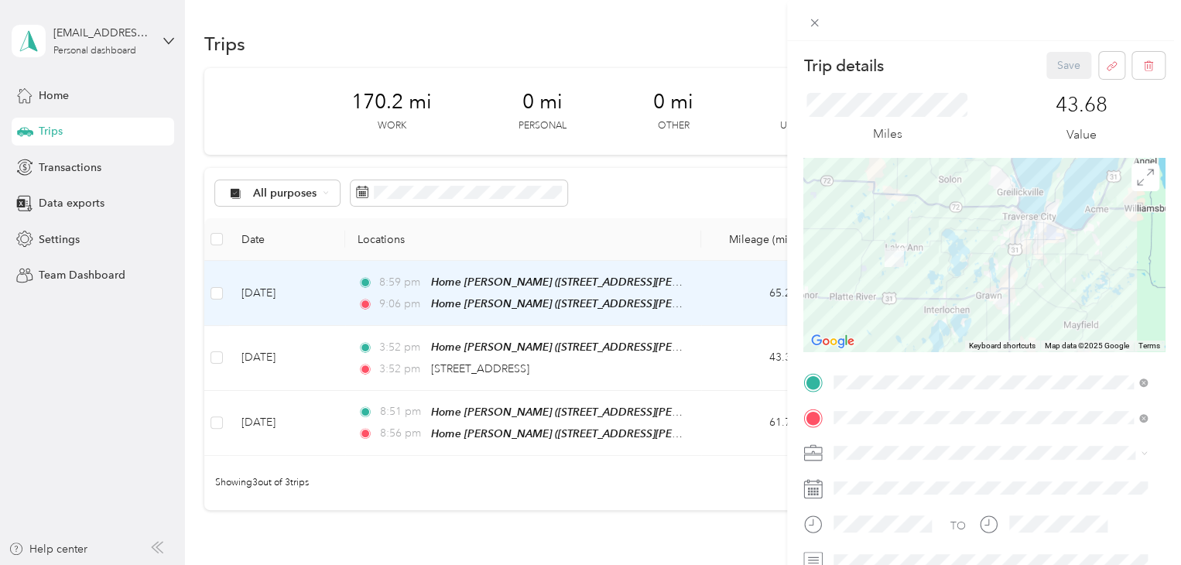
click at [177, 363] on div "Trip details Save This trip cannot be edited because it is either under review,…" at bounding box center [590, 282] width 1181 height 565
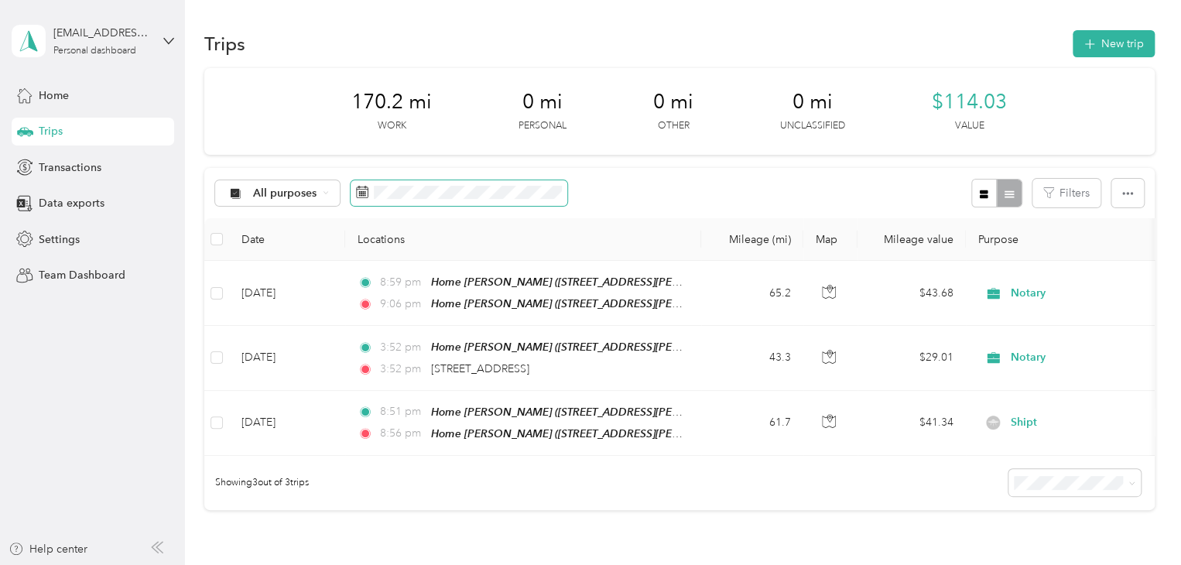
click at [376, 185] on span at bounding box center [459, 193] width 217 height 26
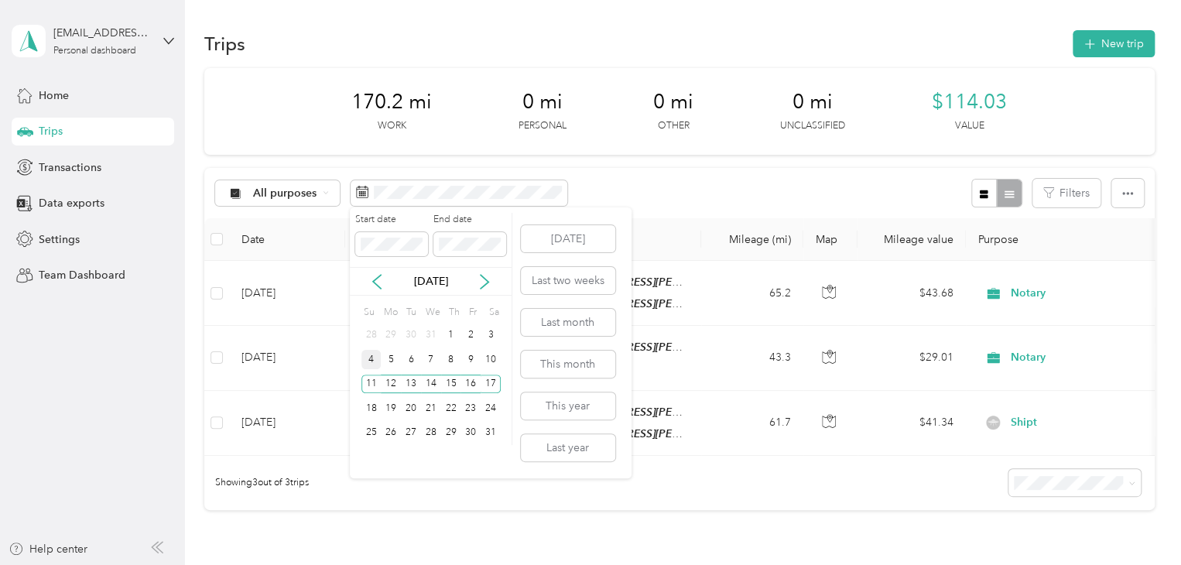
click at [373, 354] on div "4" at bounding box center [372, 359] width 20 height 19
click at [485, 361] on div "10" at bounding box center [491, 359] width 20 height 19
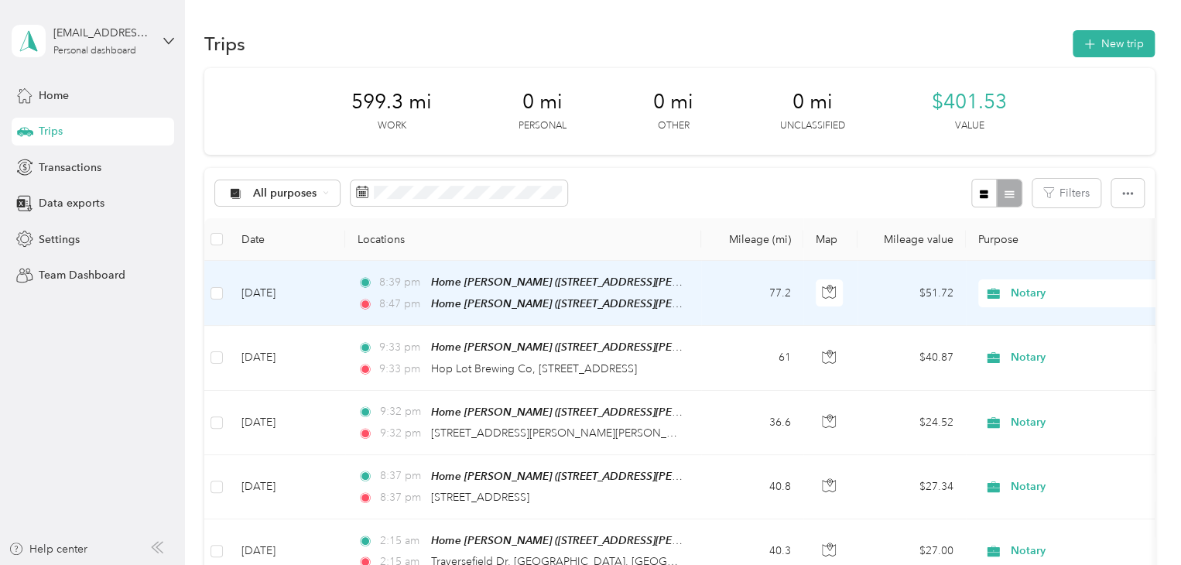
click at [282, 295] on td "[DATE]" at bounding box center [287, 293] width 116 height 65
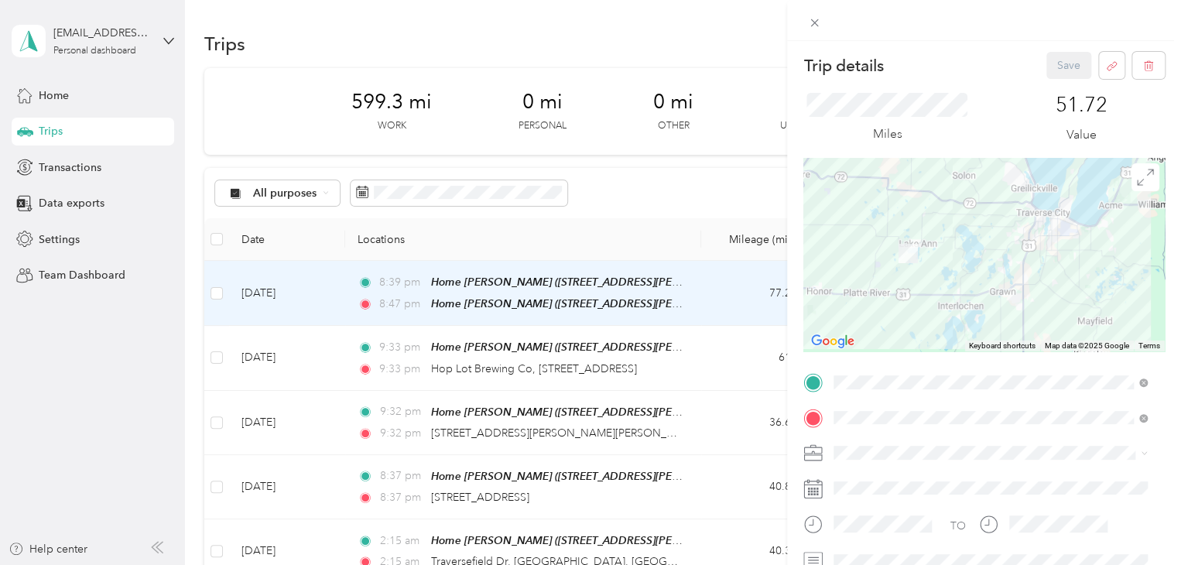
click at [149, 348] on div "Trip details Save This trip cannot be edited because it is either under review,…" at bounding box center [590, 282] width 1181 height 565
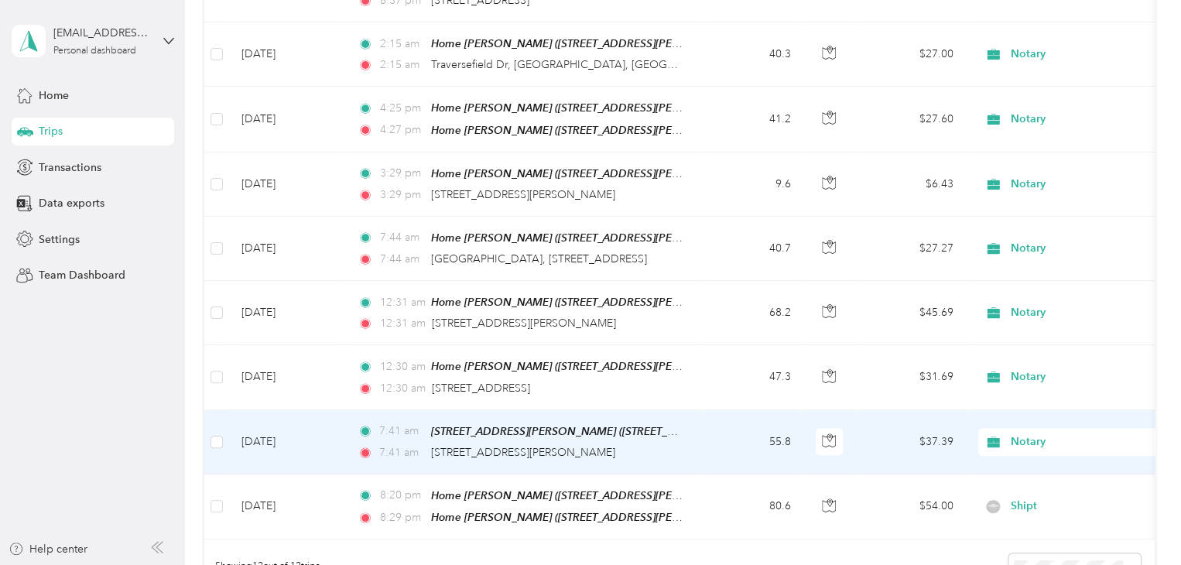
scroll to position [465, 0]
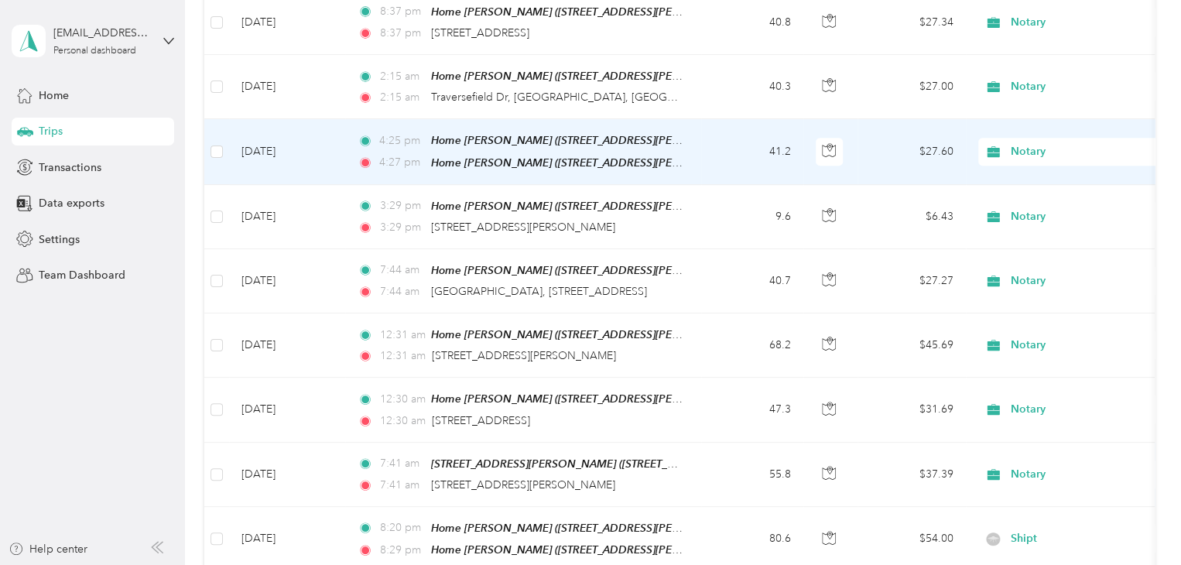
click at [262, 137] on td "[DATE]" at bounding box center [287, 151] width 116 height 65
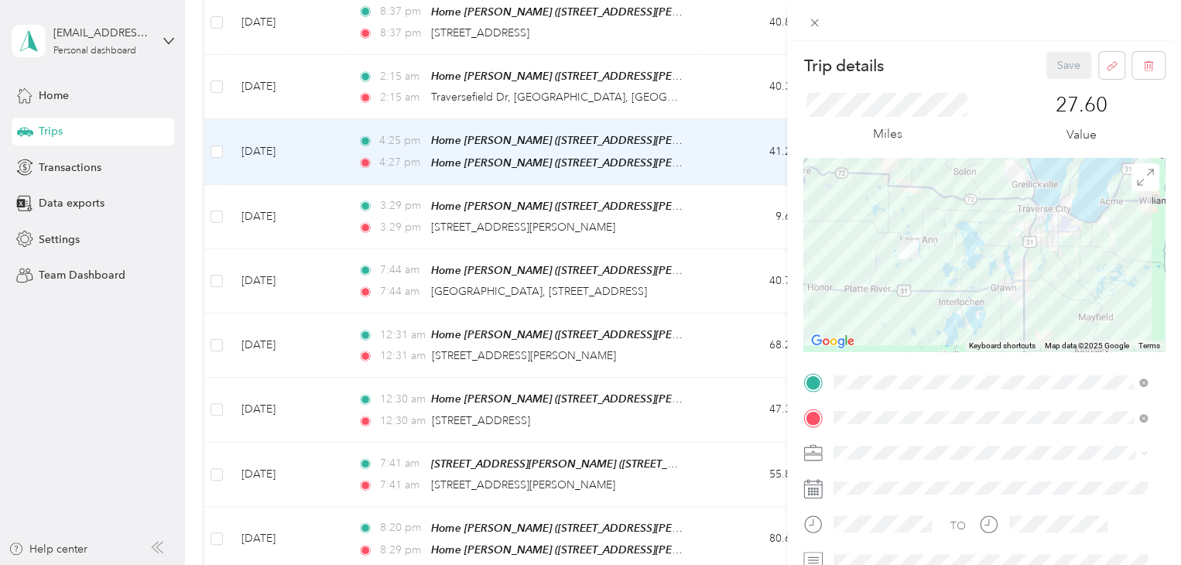
click at [77, 393] on div "Trip details Save This trip cannot be edited because it is either under review,…" at bounding box center [590, 282] width 1181 height 565
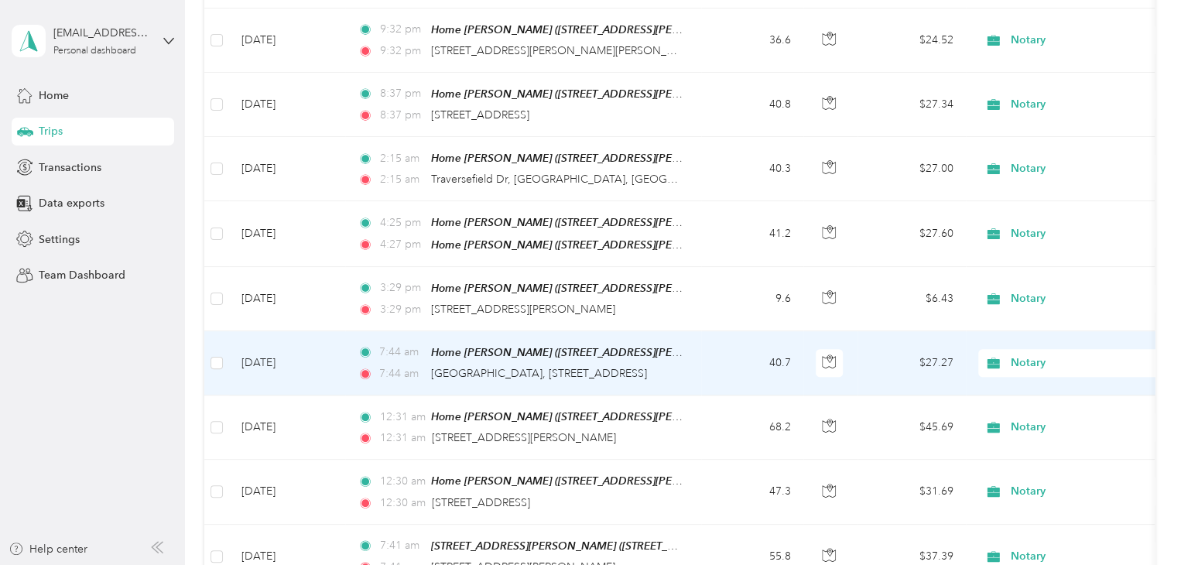
scroll to position [310, 0]
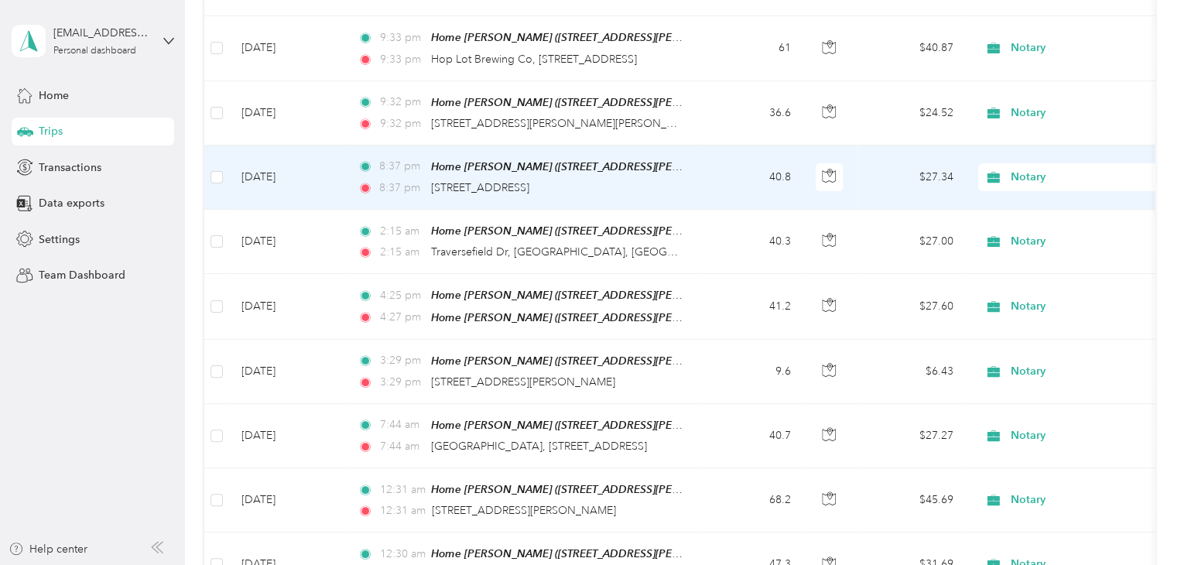
click at [257, 178] on td "[DATE]" at bounding box center [287, 178] width 116 height 64
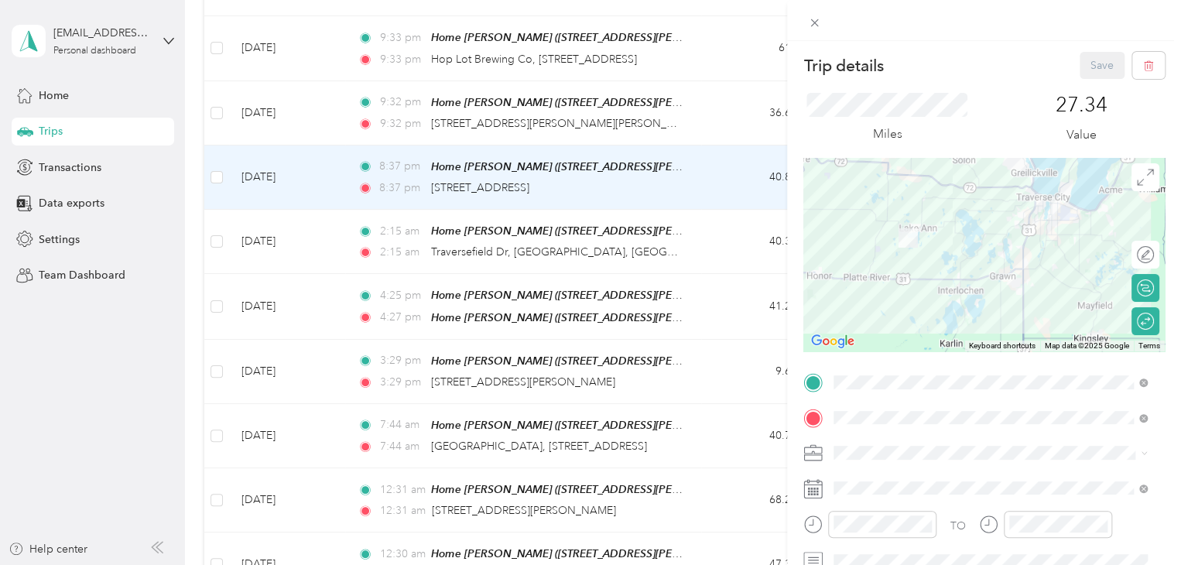
click at [262, 239] on div "Trip details Save This trip cannot be edited because it is either under review,…" at bounding box center [590, 282] width 1181 height 565
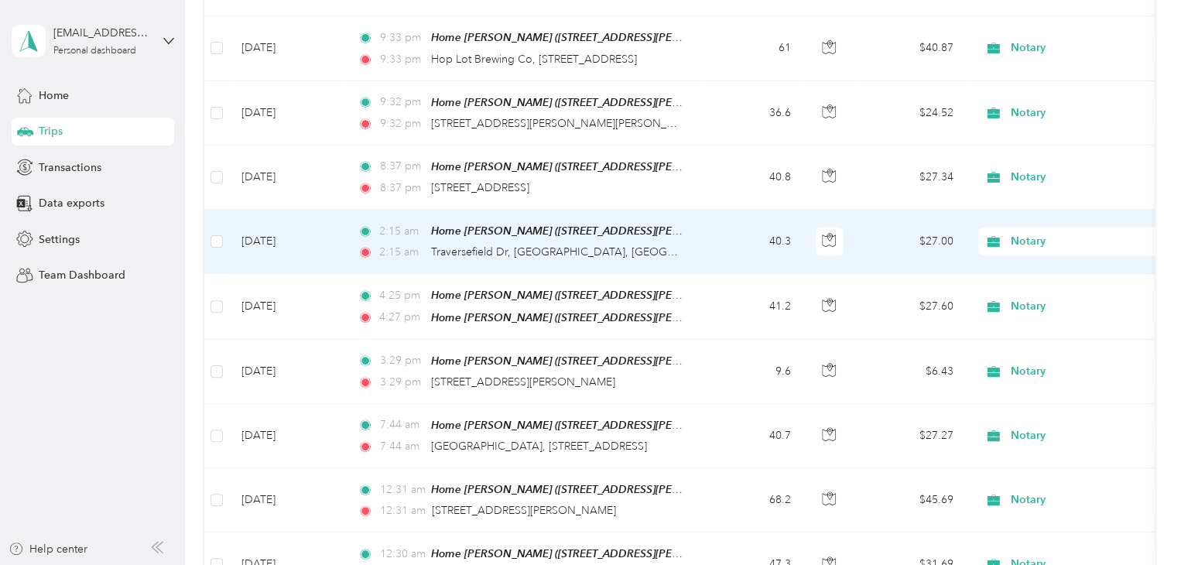
click at [262, 239] on td "[DATE]" at bounding box center [287, 242] width 116 height 64
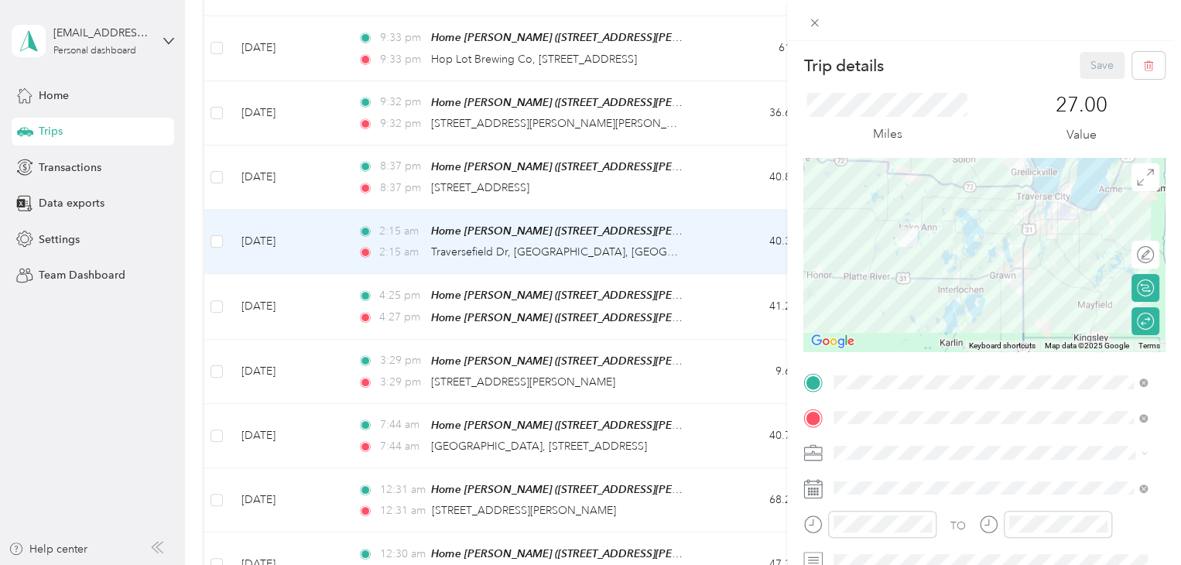
click at [64, 400] on div "Trip details Save This trip cannot be edited because it is either under review,…" at bounding box center [590, 282] width 1181 height 565
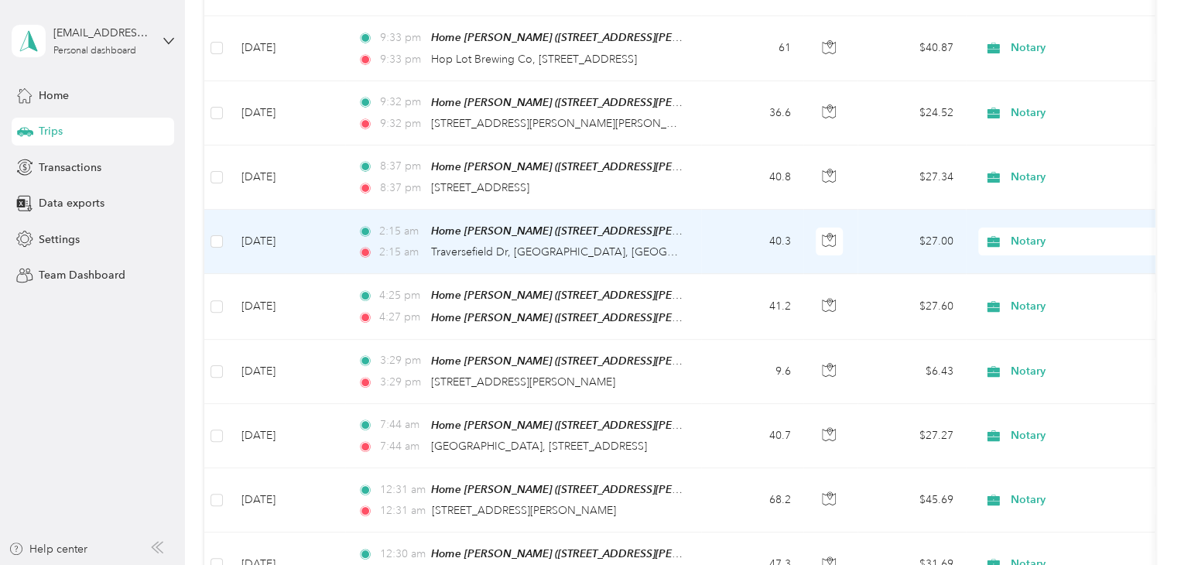
click at [269, 232] on td "[DATE]" at bounding box center [287, 242] width 116 height 64
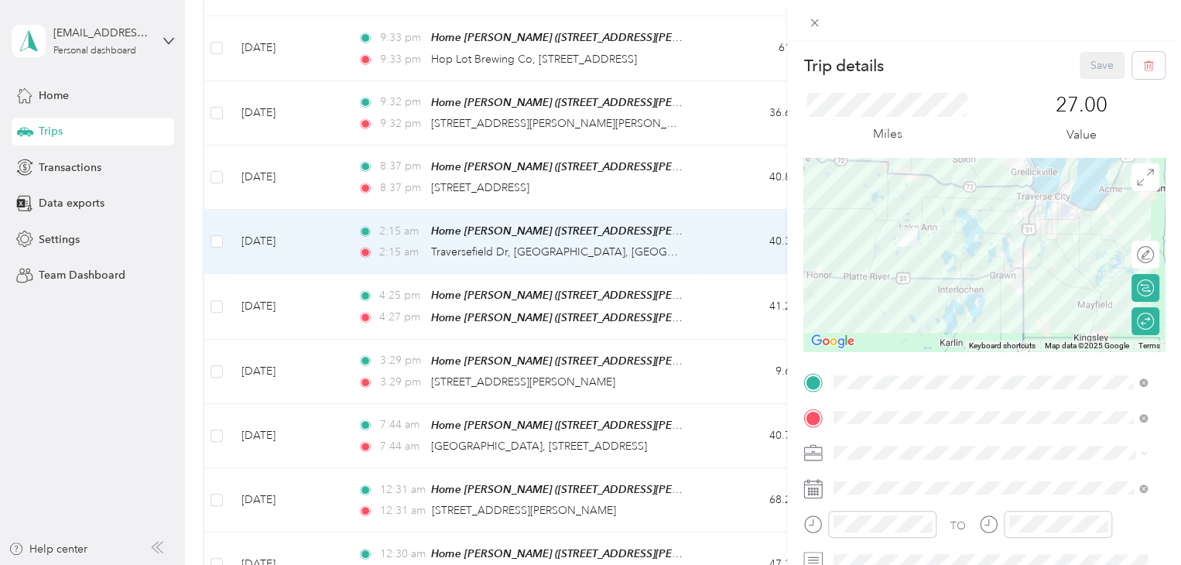
click at [274, 170] on div "Trip details Save This trip cannot be edited because it is either under review,…" at bounding box center [590, 282] width 1181 height 565
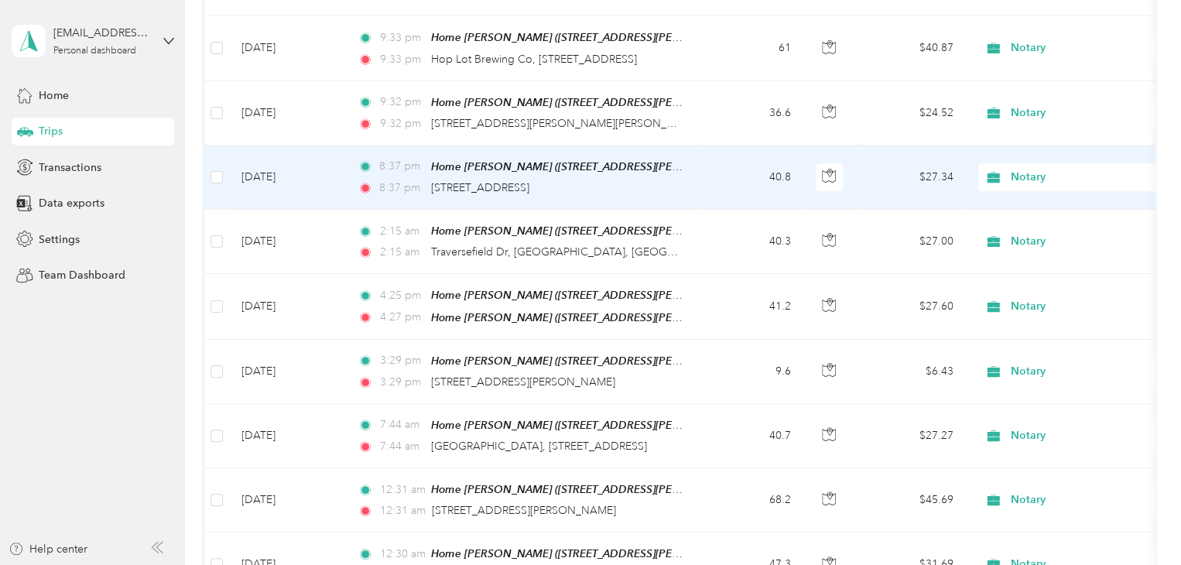
click at [274, 168] on td "[DATE]" at bounding box center [287, 178] width 116 height 64
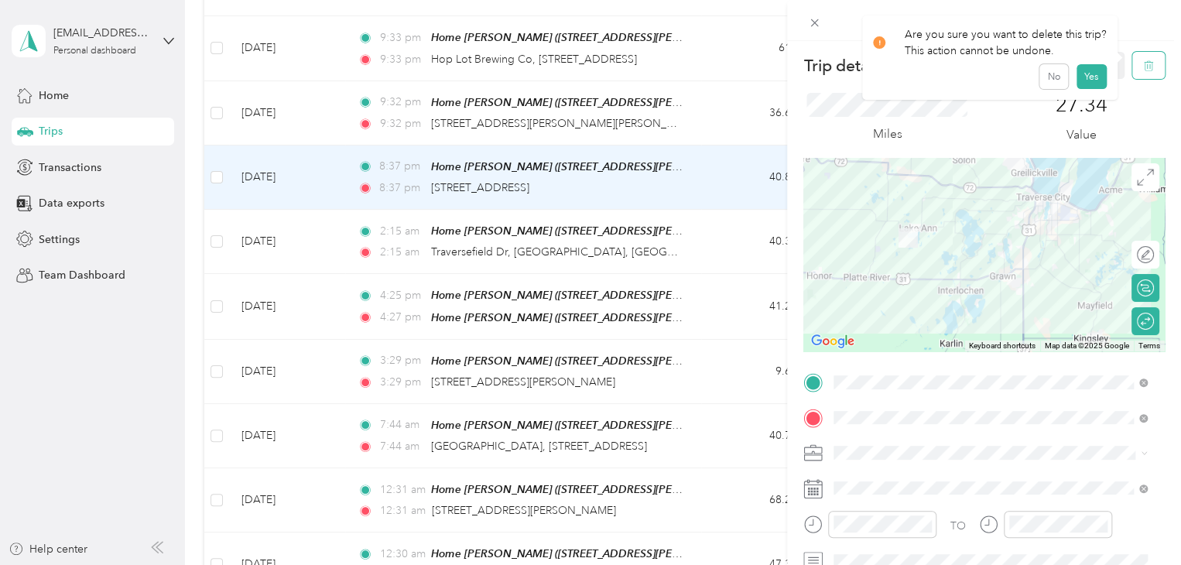
click at [1144, 64] on icon "button" at bounding box center [1149, 65] width 11 height 11
click at [1081, 87] on button "Yes" at bounding box center [1091, 84] width 30 height 25
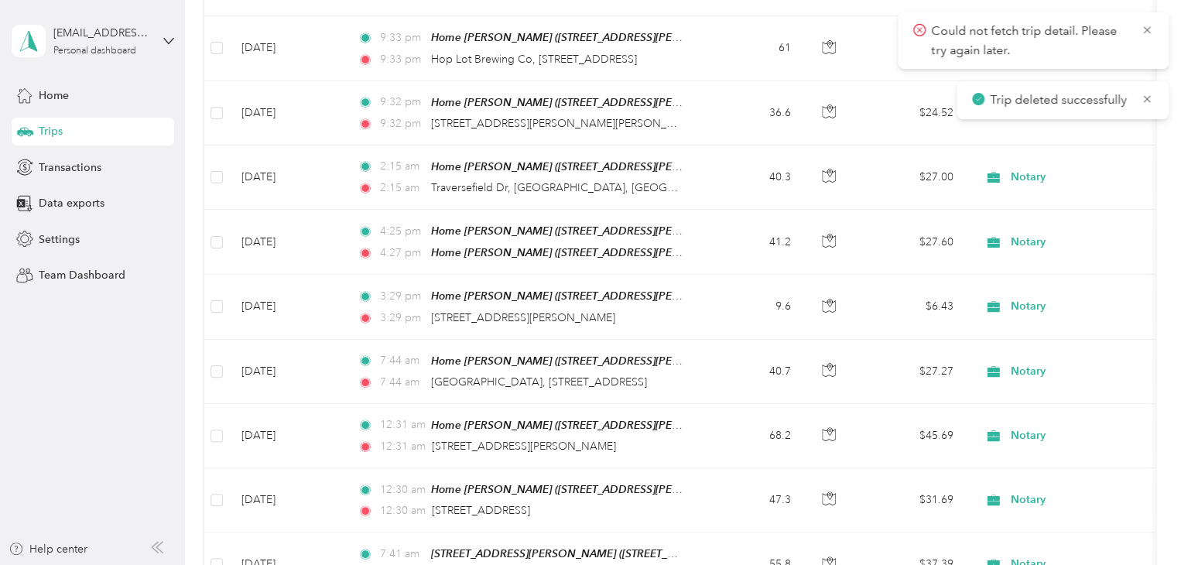
click at [131, 483] on aside "[EMAIL_ADDRESS][DOMAIN_NAME] Personal dashboard Home Trips Transactions Data ex…" at bounding box center [92, 282] width 185 height 565
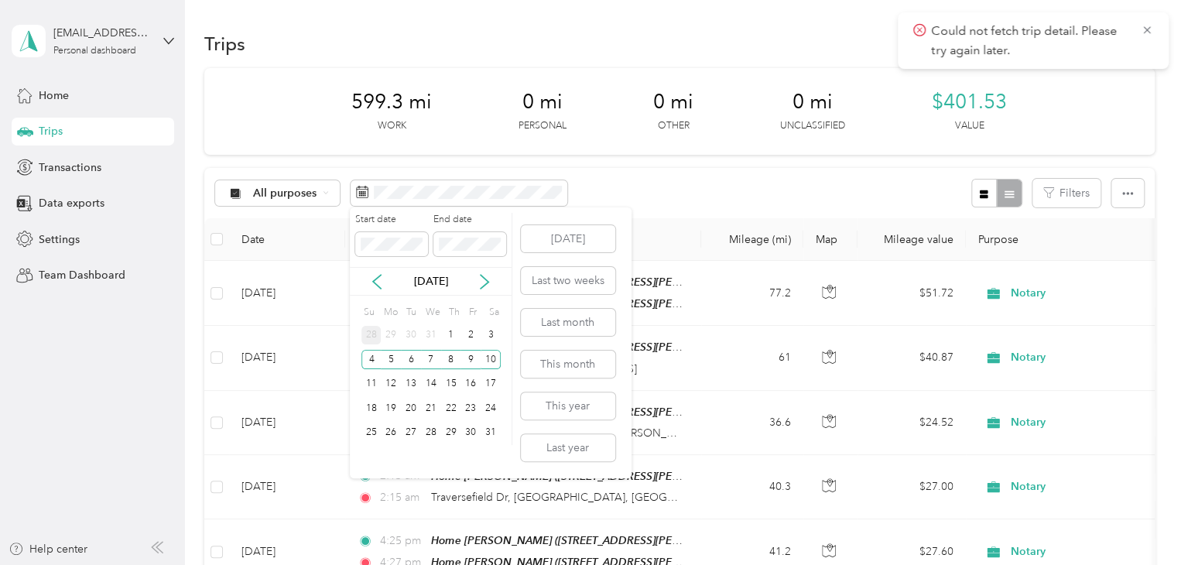
click at [369, 340] on div "28" at bounding box center [372, 335] width 20 height 19
click at [492, 432] on div "3" at bounding box center [491, 432] width 20 height 19
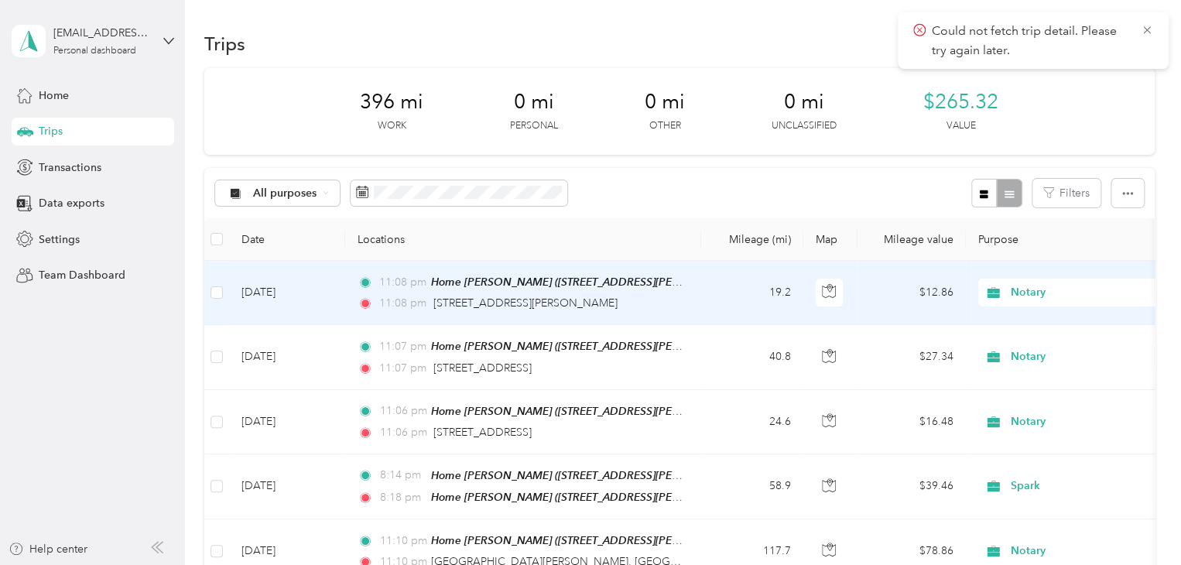
click at [258, 293] on td "[DATE]" at bounding box center [287, 293] width 116 height 64
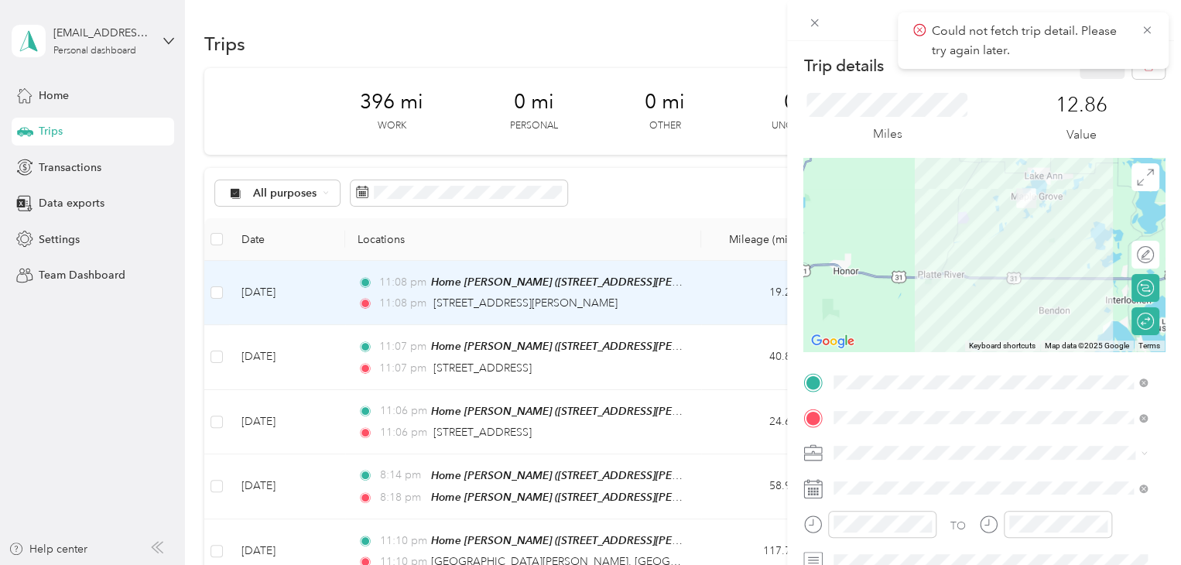
click at [150, 409] on div "Trip details Save This trip cannot be edited because it is either under review,…" at bounding box center [590, 282] width 1181 height 565
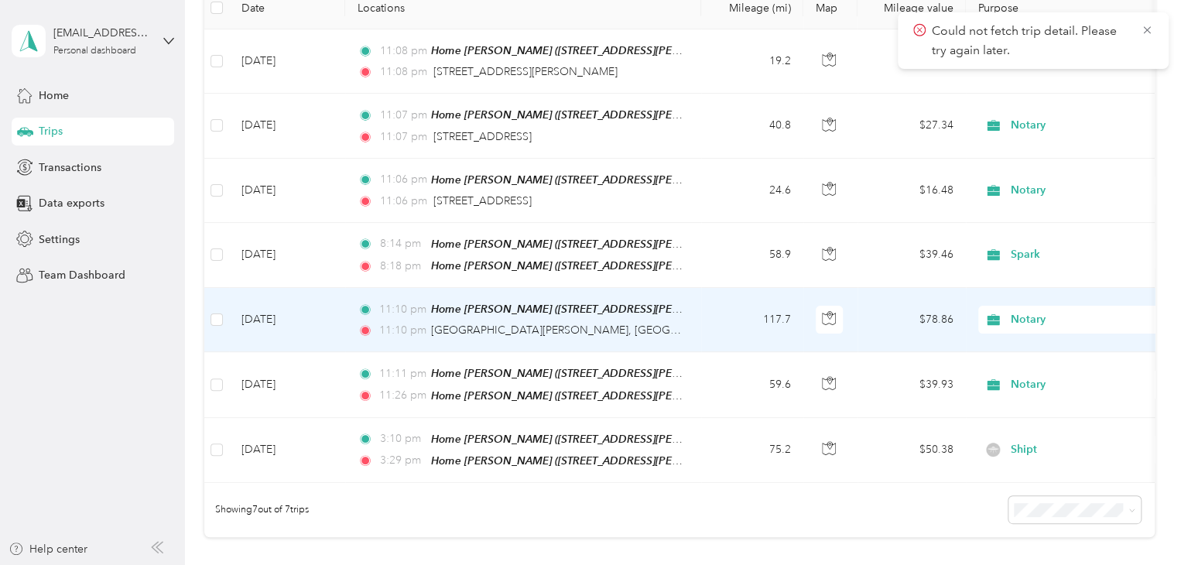
scroll to position [232, 0]
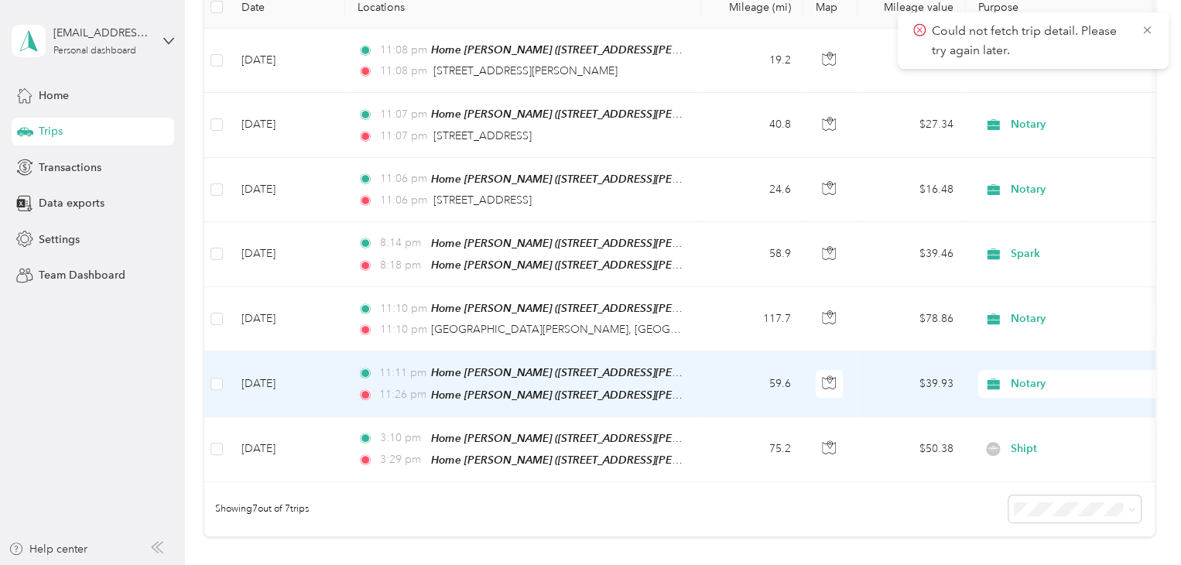
click at [262, 382] on td "[DATE]" at bounding box center [287, 383] width 116 height 65
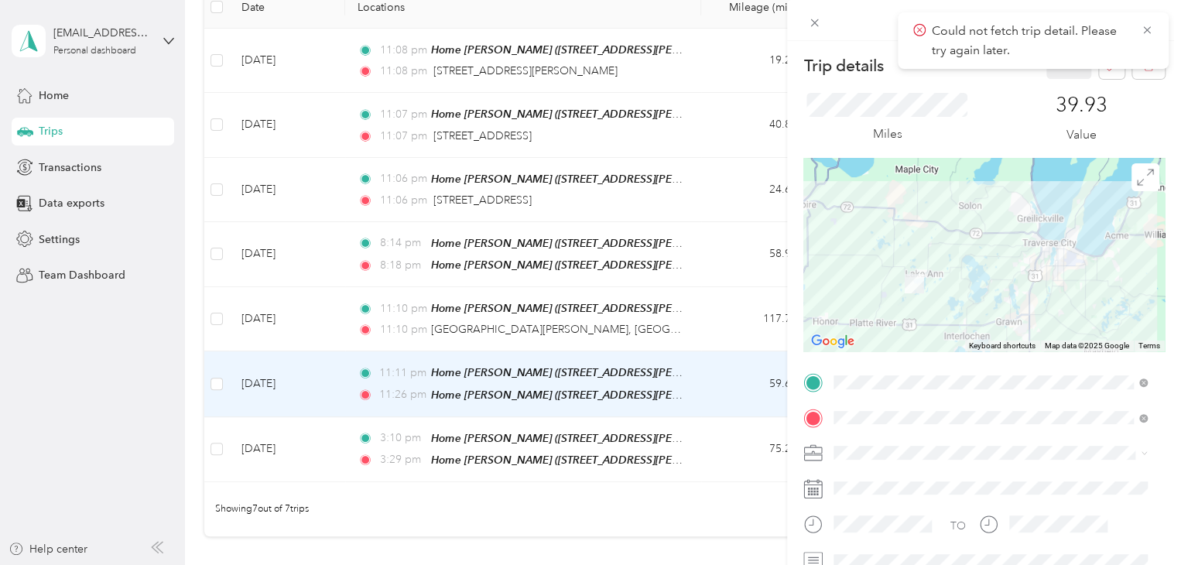
click at [168, 395] on div "Trip details Save This trip cannot be edited because it is either under review,…" at bounding box center [590, 282] width 1181 height 565
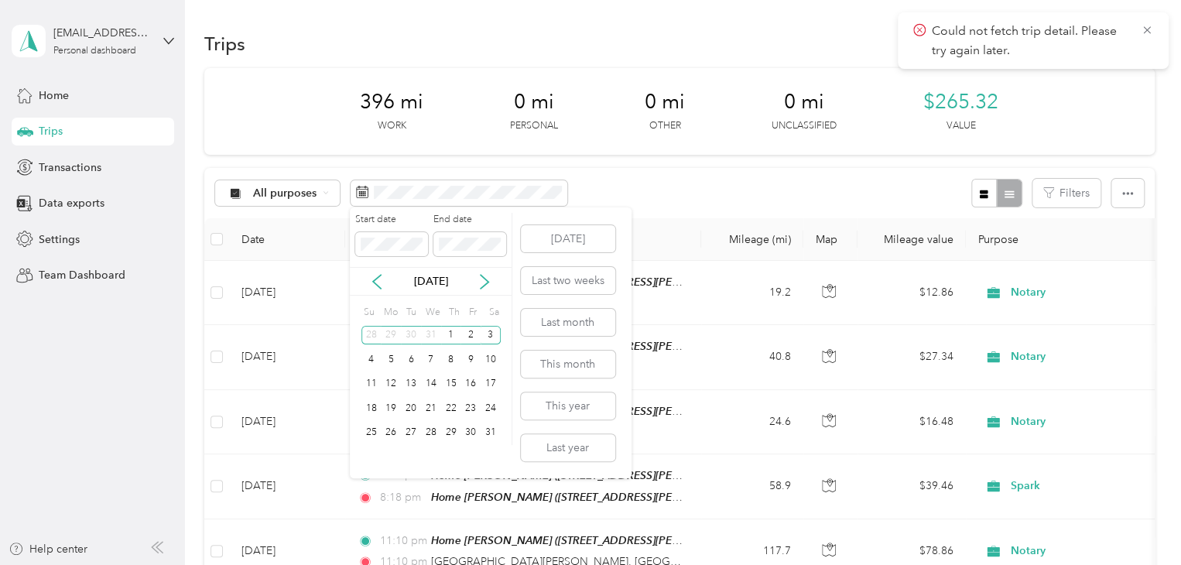
click at [376, 270] on div "[DATE]" at bounding box center [431, 281] width 162 height 29
click at [375, 283] on icon at bounding box center [376, 281] width 15 height 15
click at [378, 406] on div "21" at bounding box center [372, 408] width 20 height 19
click at [496, 417] on div "27" at bounding box center [491, 408] width 20 height 19
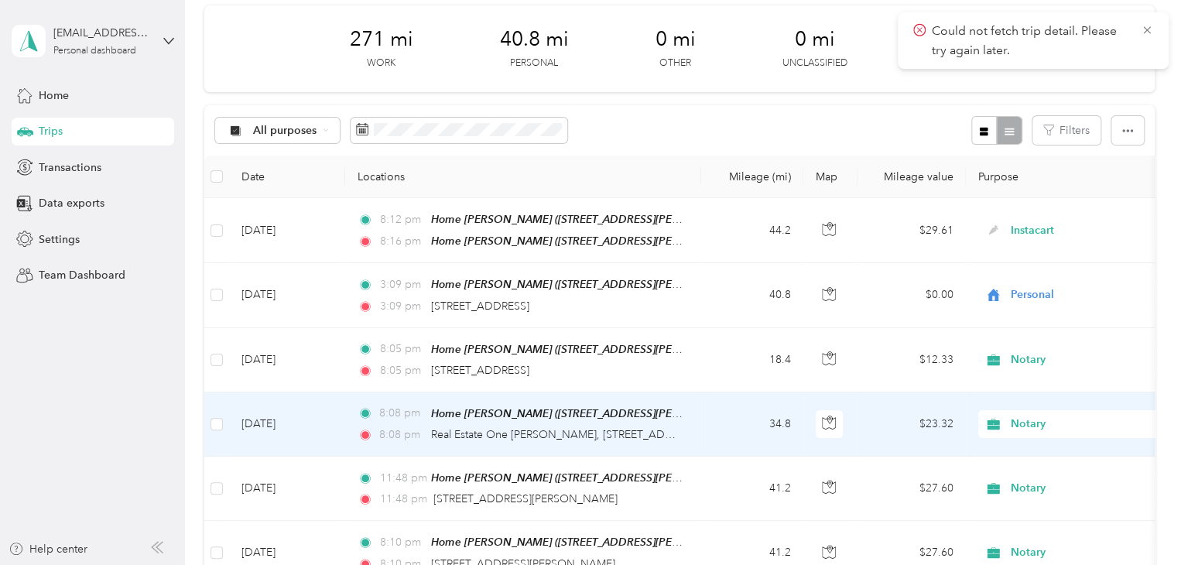
scroll to position [232, 0]
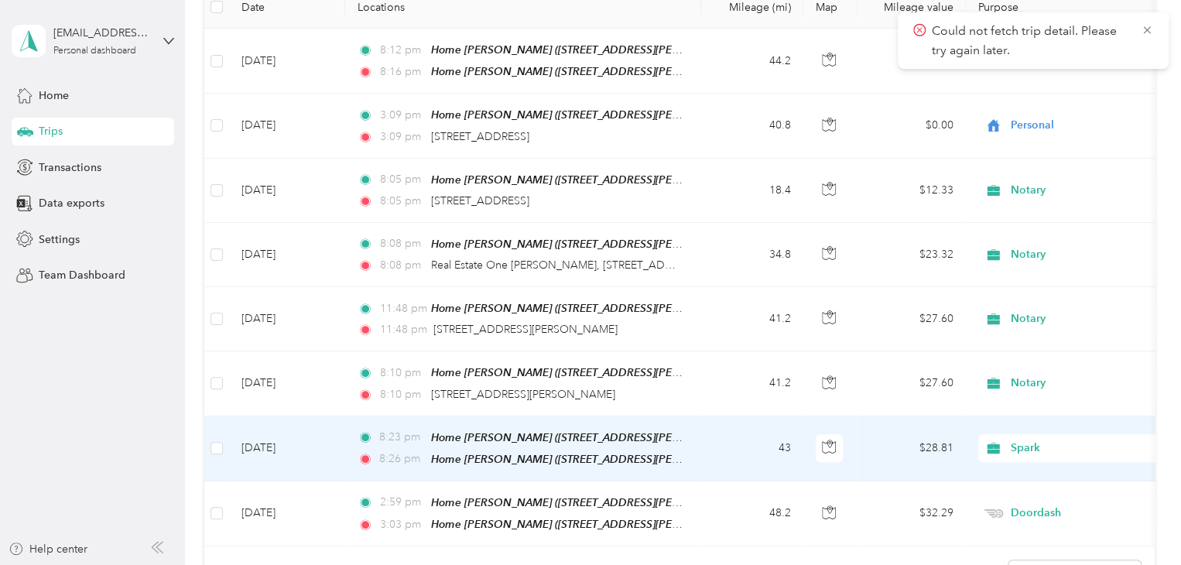
click at [319, 443] on td "[DATE]" at bounding box center [287, 449] width 116 height 65
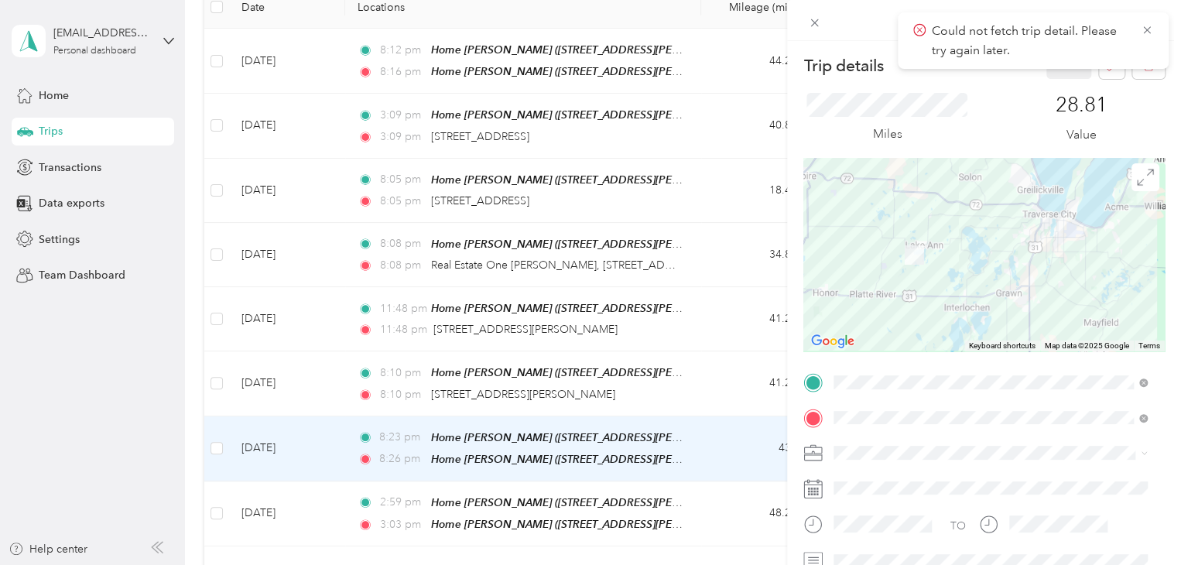
scroll to position [77, 0]
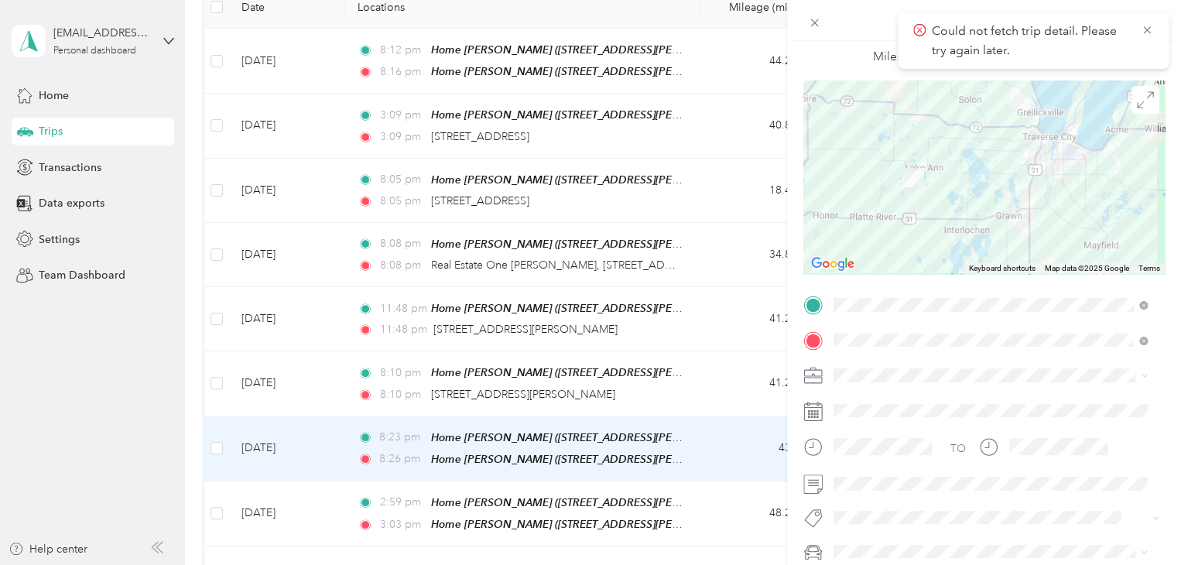
click at [127, 400] on div "Trip details Save This trip cannot be edited because it is either under review,…" at bounding box center [590, 282] width 1181 height 565
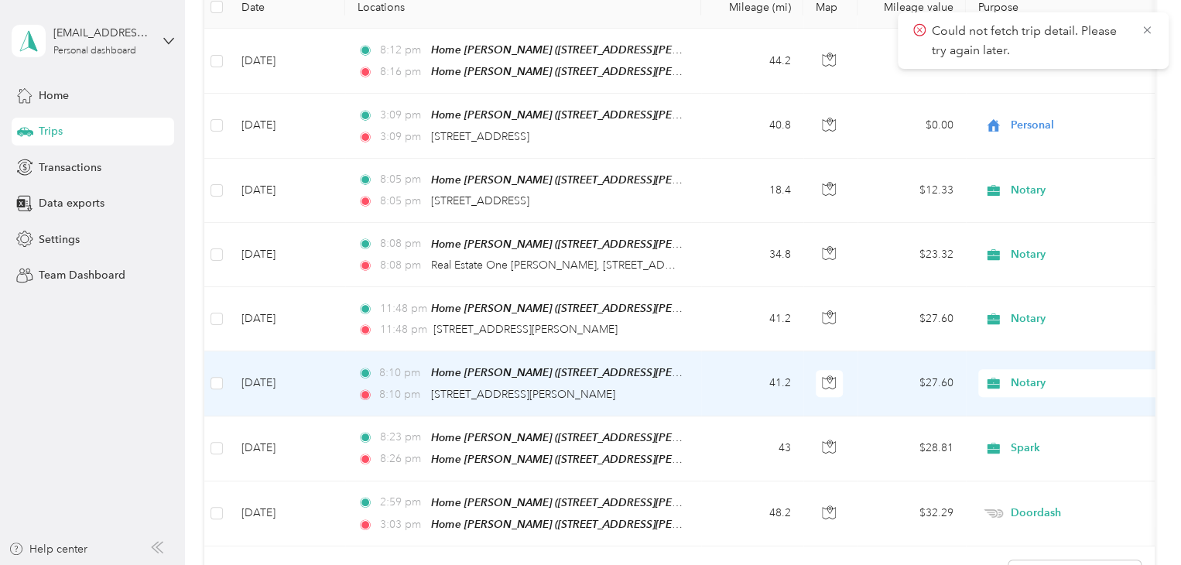
click at [278, 372] on td "[DATE]" at bounding box center [287, 383] width 116 height 64
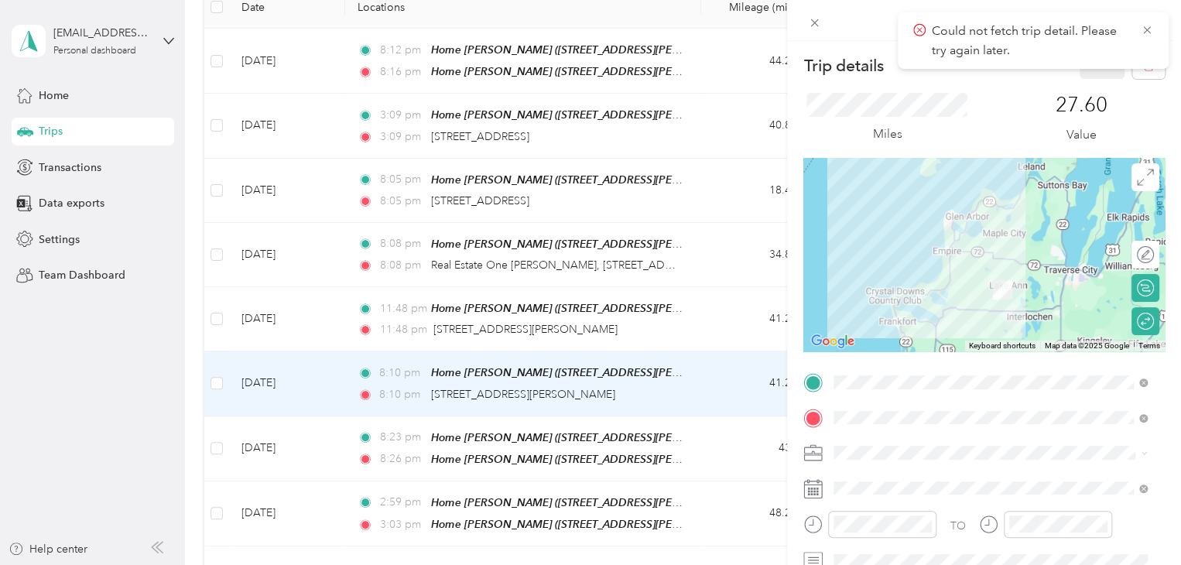
click at [154, 382] on div "Trip details Save This trip cannot be edited because it is either under review,…" at bounding box center [590, 282] width 1181 height 565
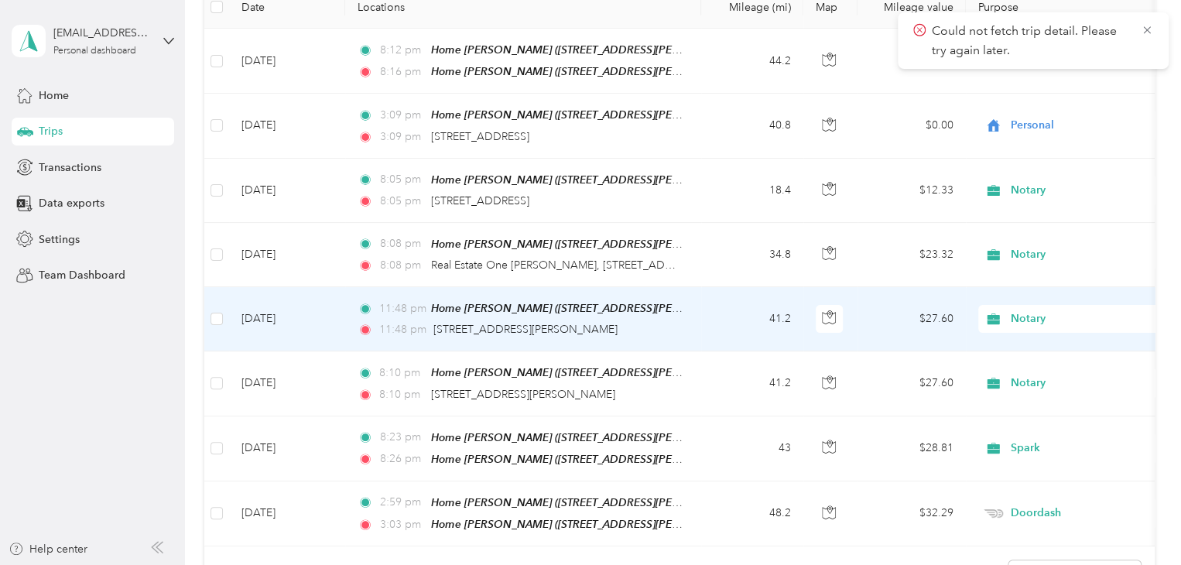
click at [281, 319] on td "[DATE]" at bounding box center [287, 319] width 116 height 64
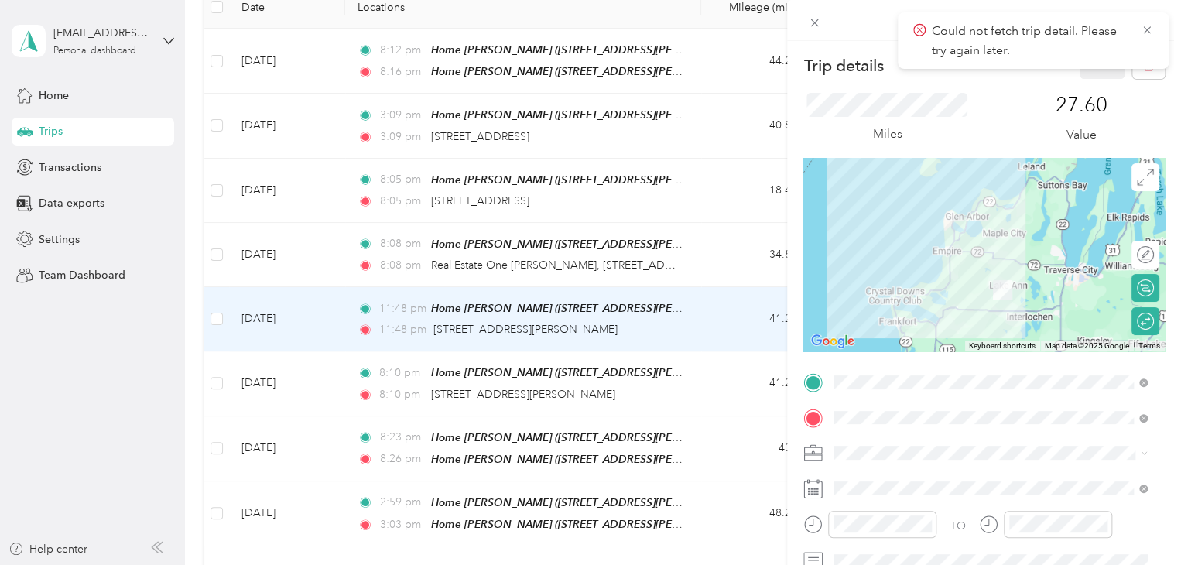
click at [286, 382] on div "Trip details Save This trip cannot be edited because it is either under review,…" at bounding box center [590, 282] width 1181 height 565
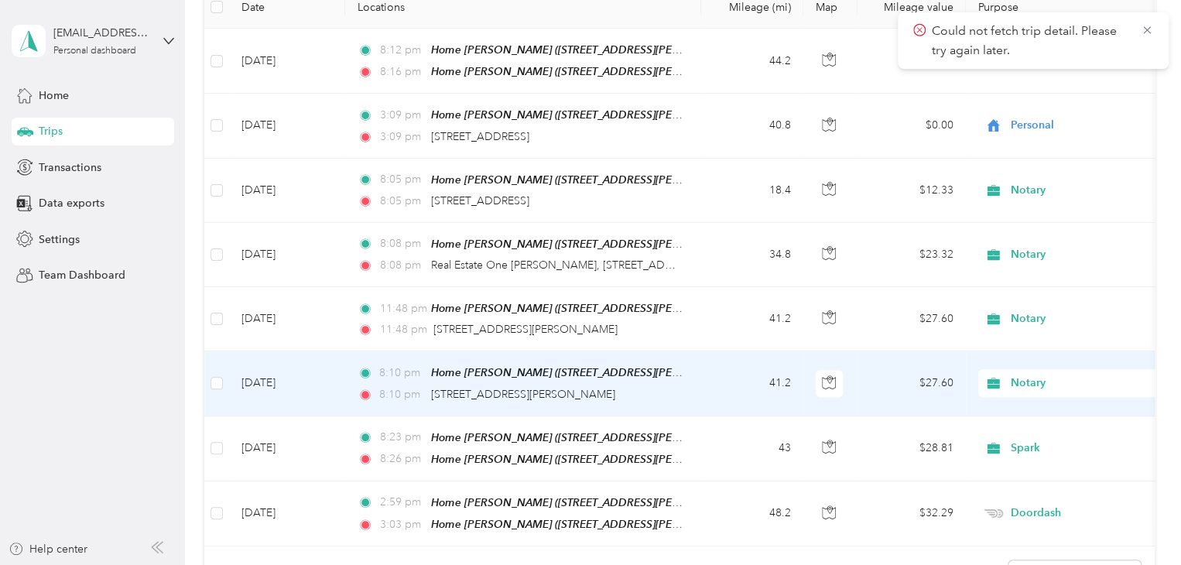
click at [286, 382] on td "[DATE]" at bounding box center [287, 383] width 116 height 64
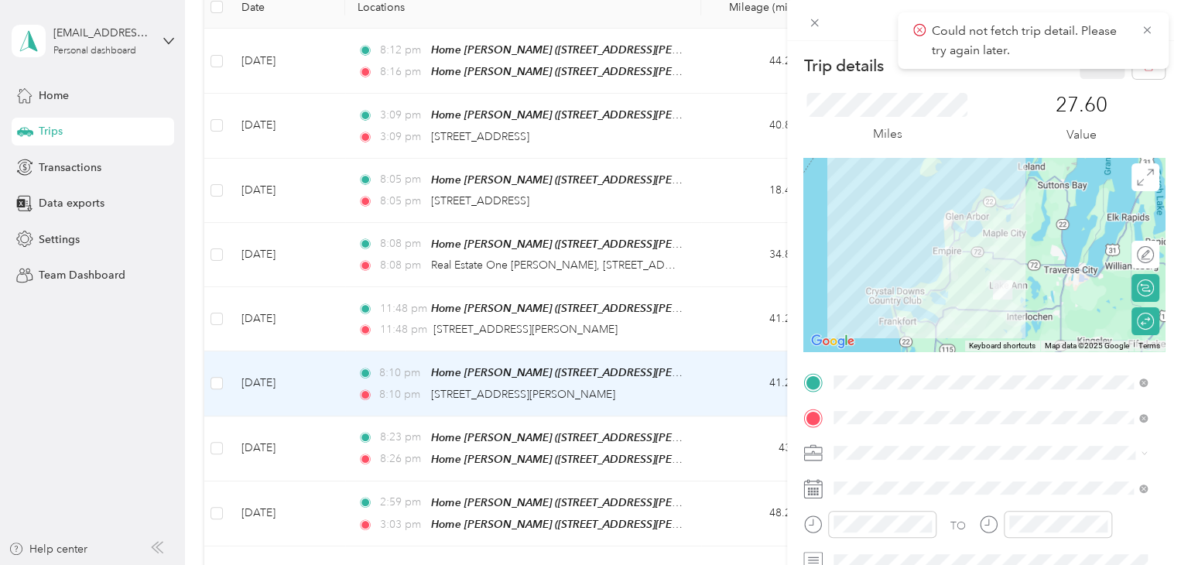
click at [112, 319] on div "Trip details Save This trip cannot be edited because it is either under review,…" at bounding box center [590, 282] width 1181 height 565
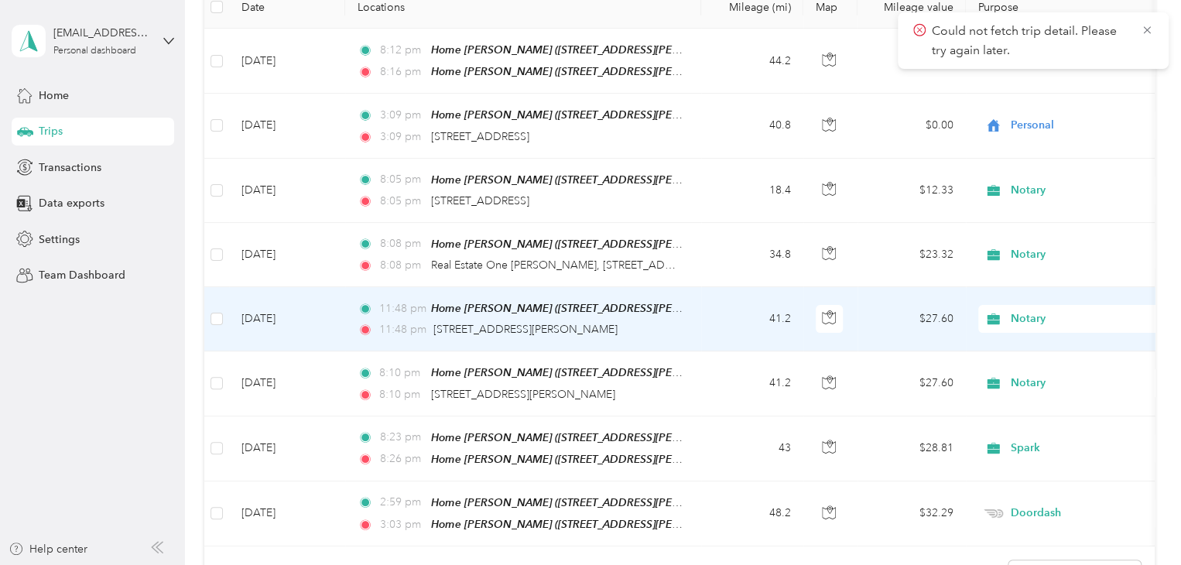
click at [303, 312] on td "[DATE]" at bounding box center [287, 319] width 116 height 64
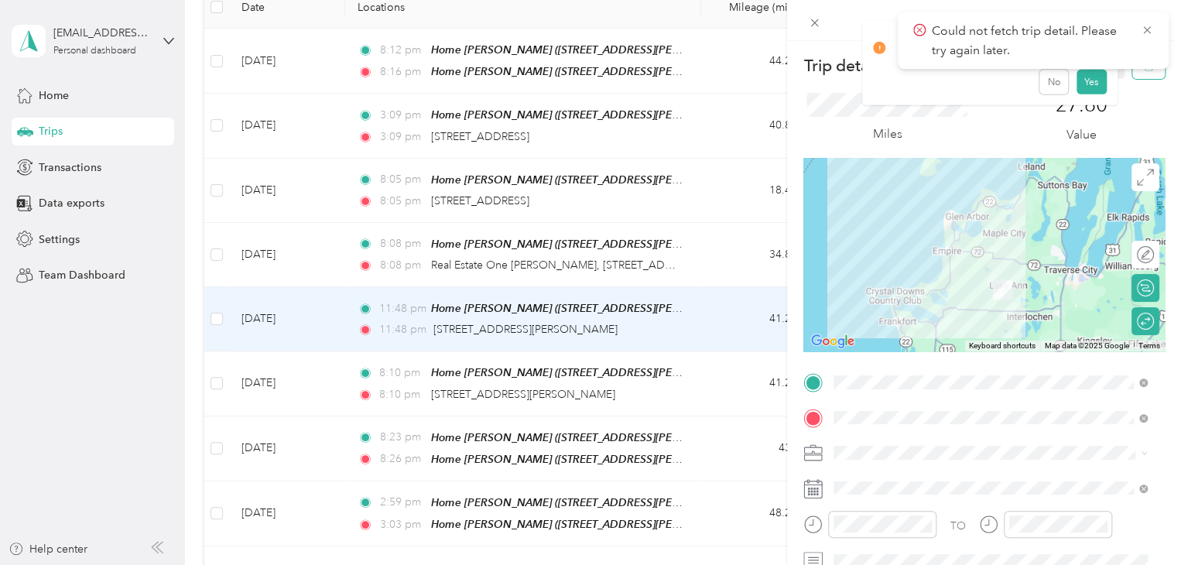
click at [1133, 77] on button "button" at bounding box center [1149, 65] width 33 height 27
click at [1078, 91] on button "Yes" at bounding box center [1091, 84] width 30 height 25
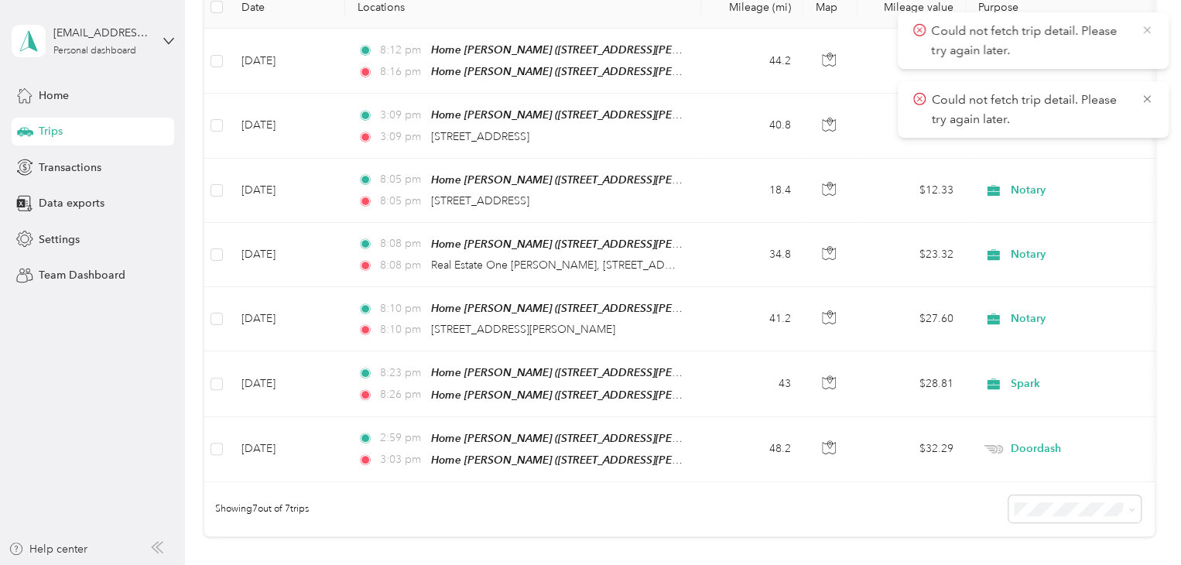
click at [1143, 31] on icon at bounding box center [1147, 30] width 12 height 14
click at [1143, 32] on icon at bounding box center [1147, 30] width 12 height 14
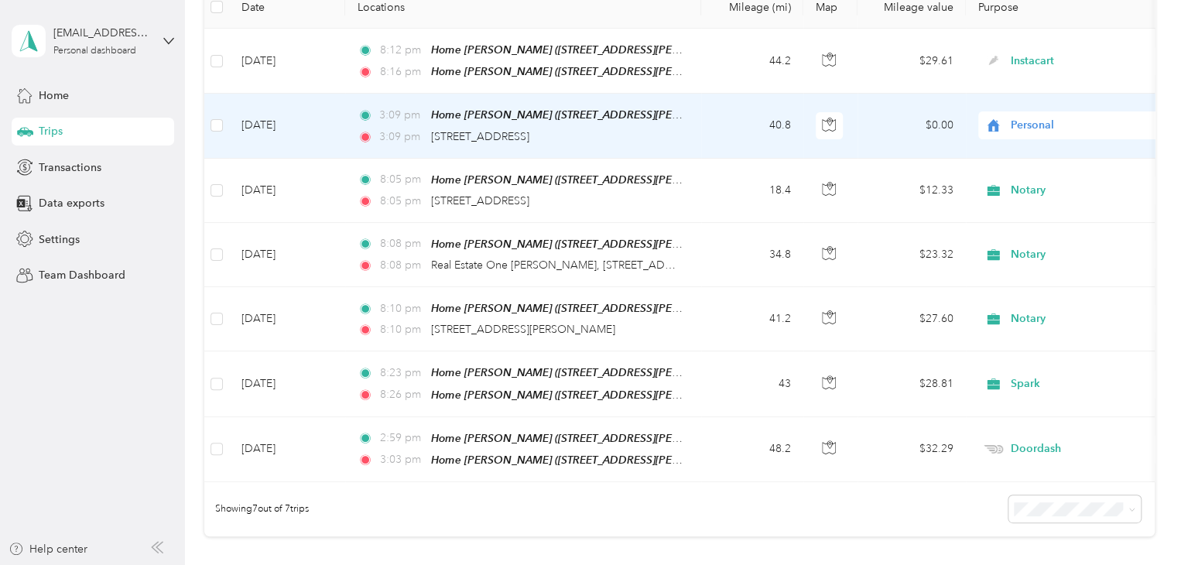
click at [1054, 123] on span "Personal" at bounding box center [1082, 125] width 142 height 17
click at [1037, 230] on span "Notary" at bounding box center [1088, 230] width 143 height 16
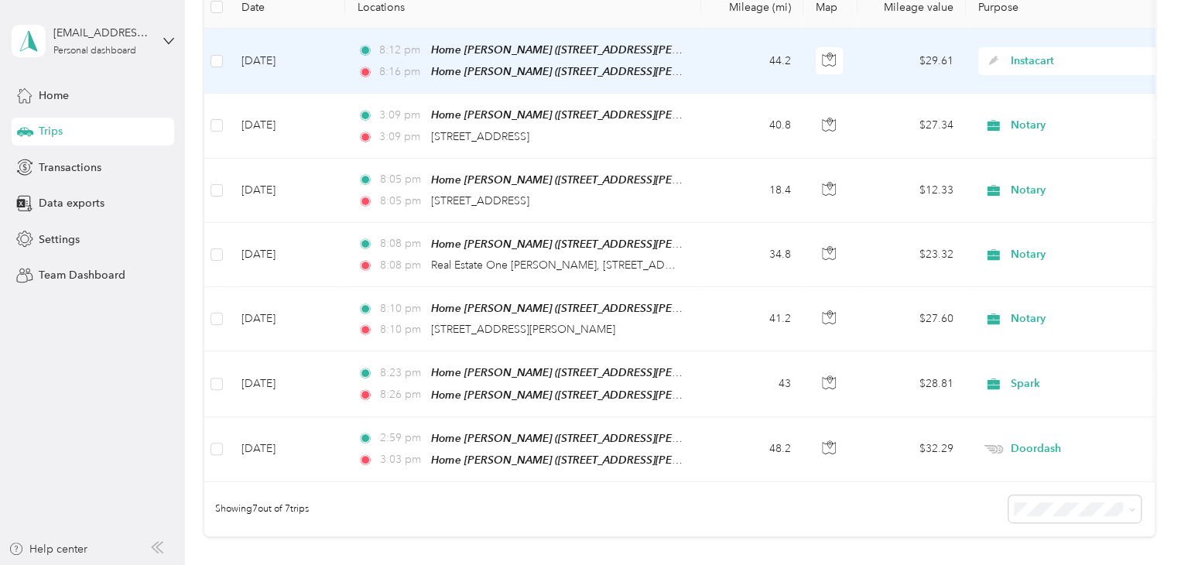
scroll to position [77, 0]
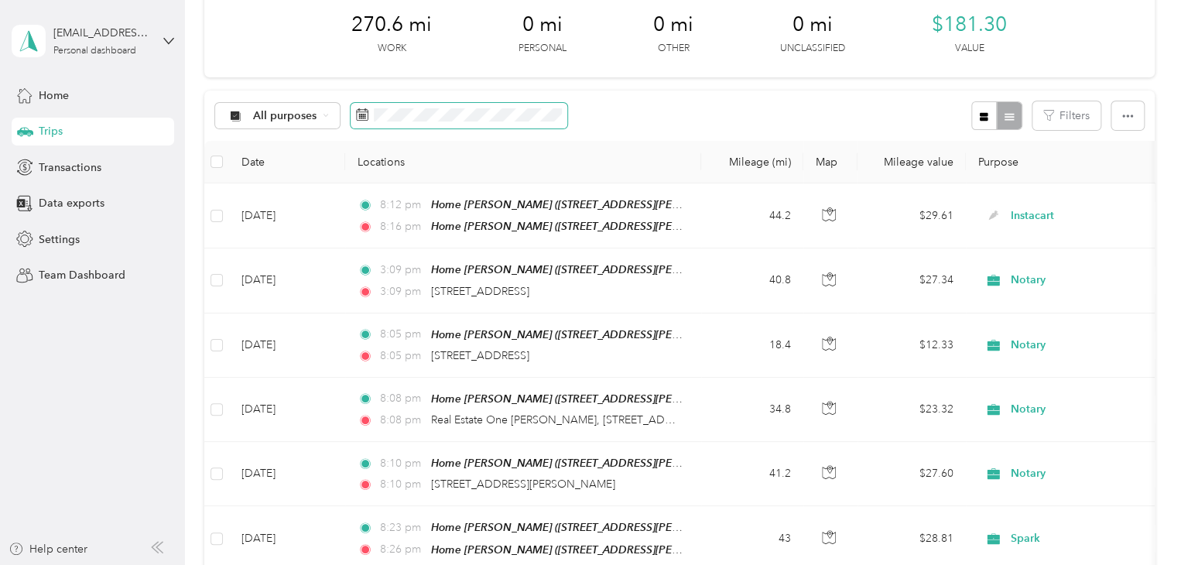
click at [472, 122] on span at bounding box center [459, 116] width 217 height 26
click at [463, 122] on span at bounding box center [459, 116] width 217 height 26
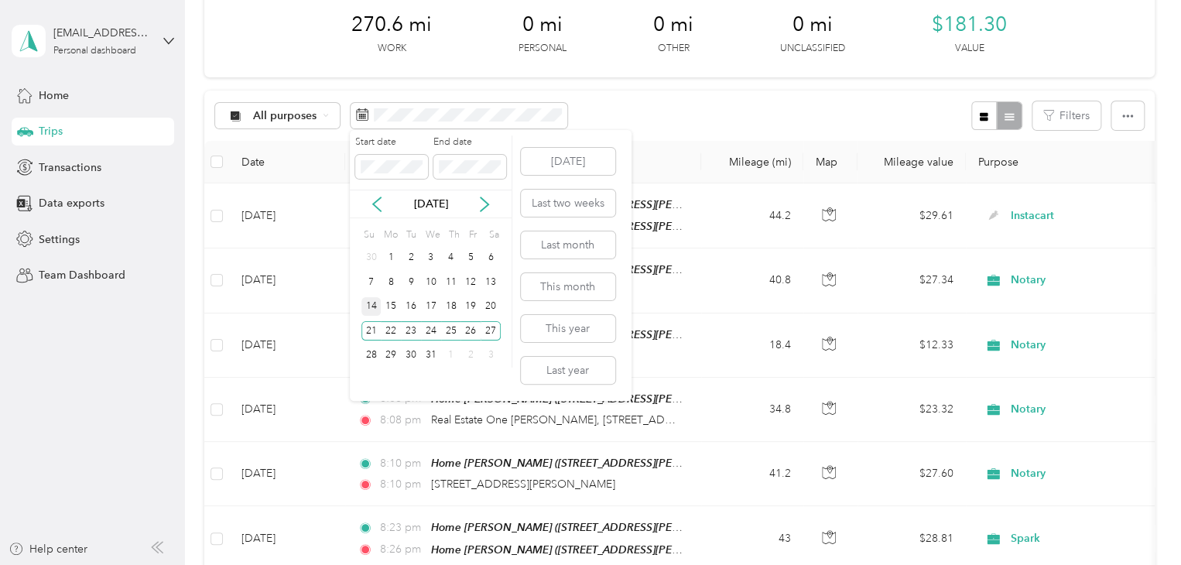
click at [368, 298] on div "14" at bounding box center [372, 306] width 20 height 19
click at [494, 309] on div "20" at bounding box center [491, 306] width 20 height 19
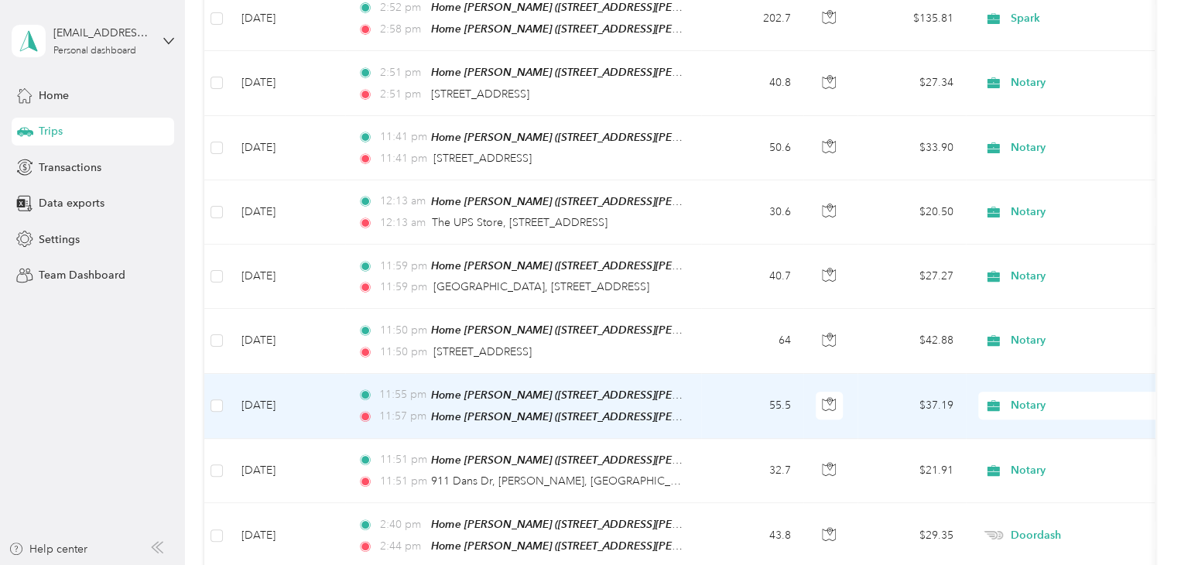
scroll to position [310, 0]
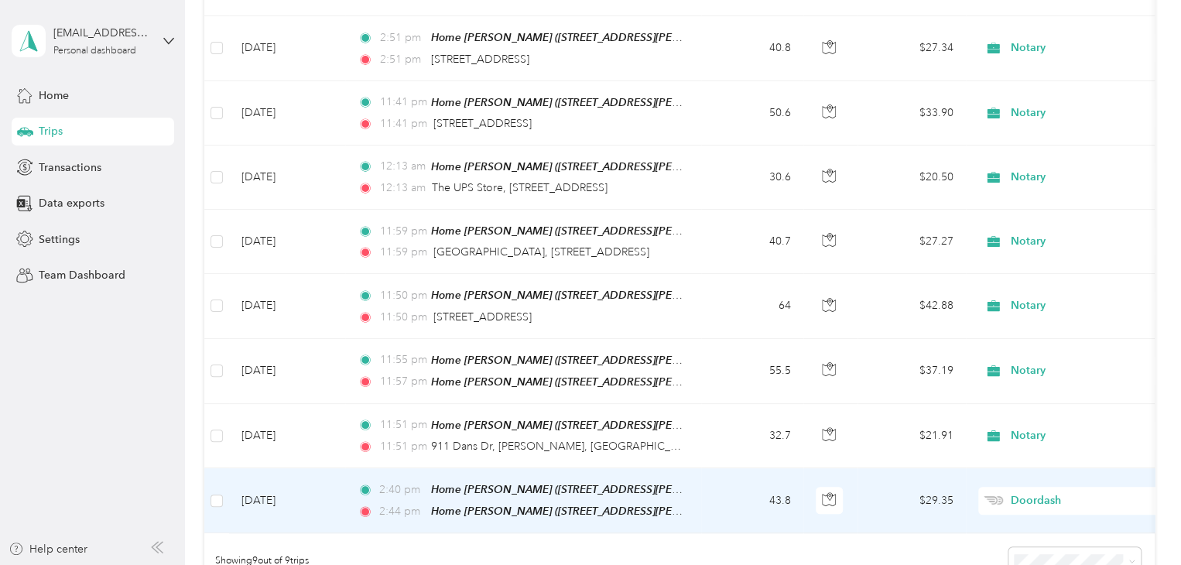
click at [293, 483] on td "[DATE]" at bounding box center [287, 500] width 116 height 65
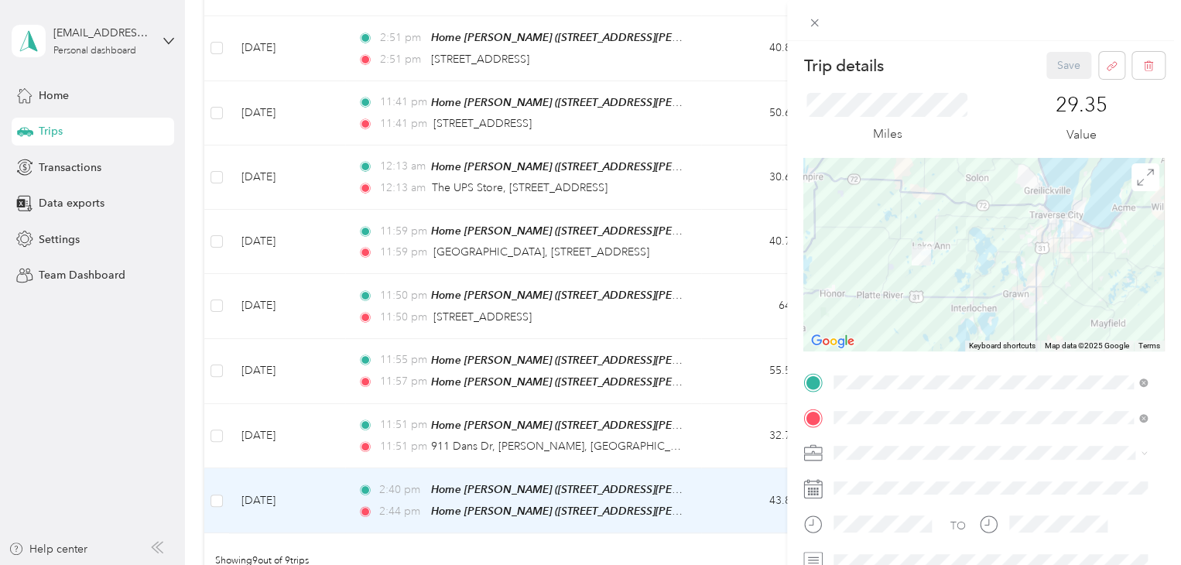
click at [158, 433] on div "Trip details Save This trip cannot be edited because it is either under review,…" at bounding box center [590, 282] width 1181 height 565
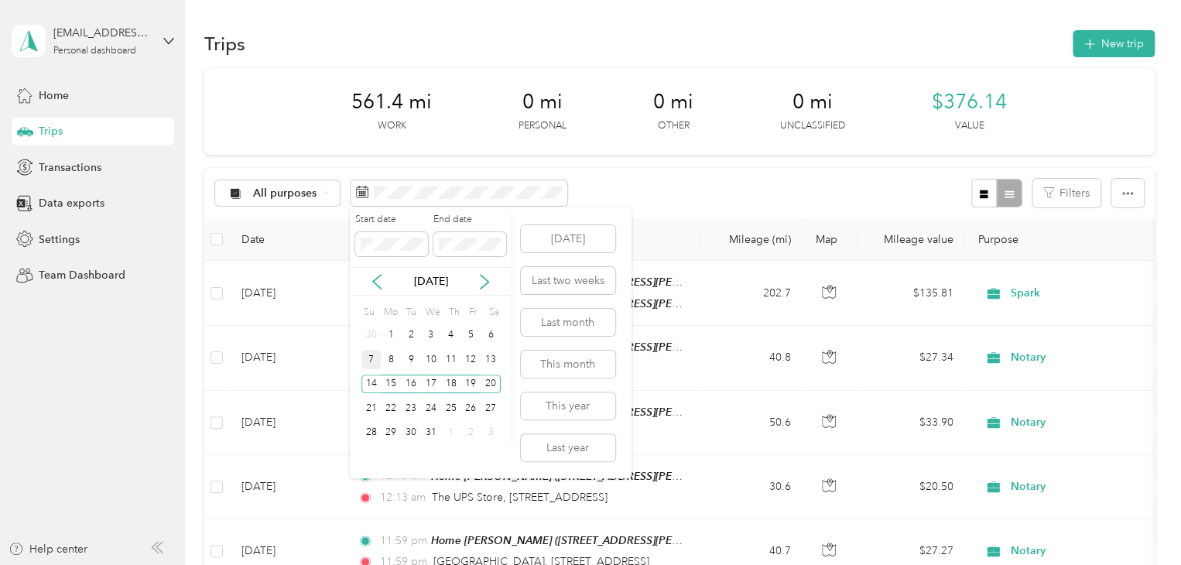
click at [375, 362] on div "7" at bounding box center [372, 359] width 20 height 19
click at [480, 360] on div "7 8 9 10 11 12 13" at bounding box center [431, 360] width 139 height 25
click at [482, 361] on div "13" at bounding box center [491, 359] width 20 height 19
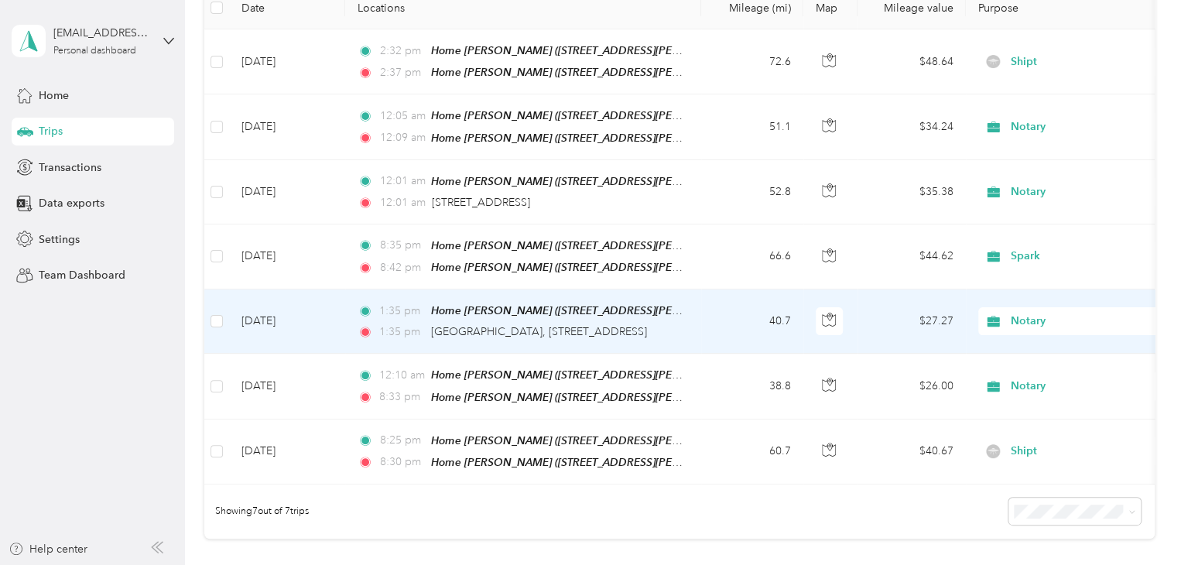
scroll to position [232, 0]
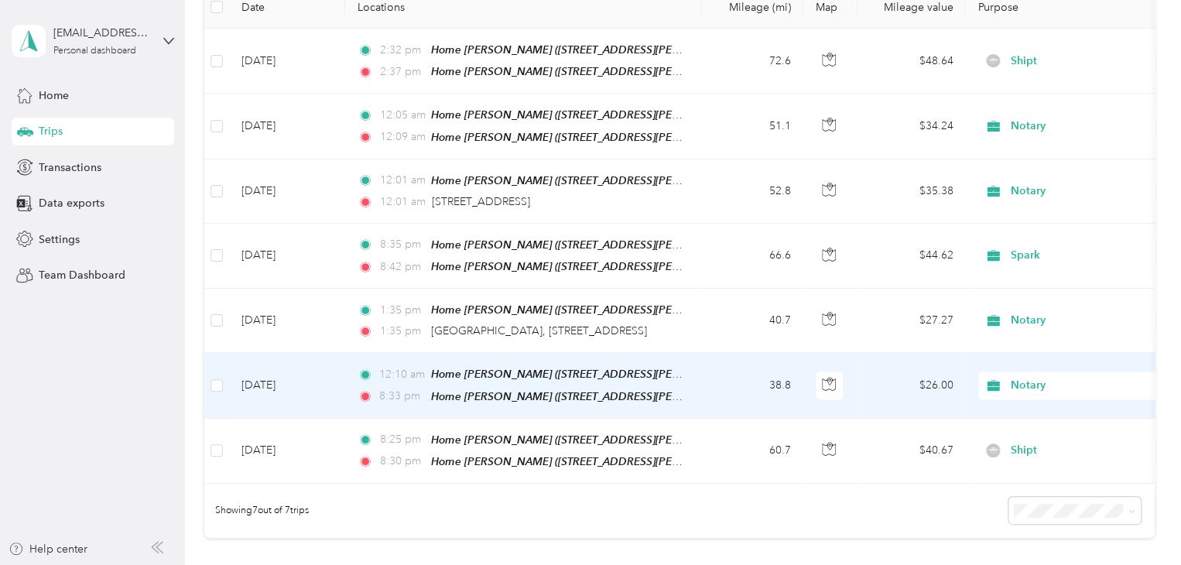
click at [302, 369] on td "[DATE]" at bounding box center [287, 385] width 116 height 65
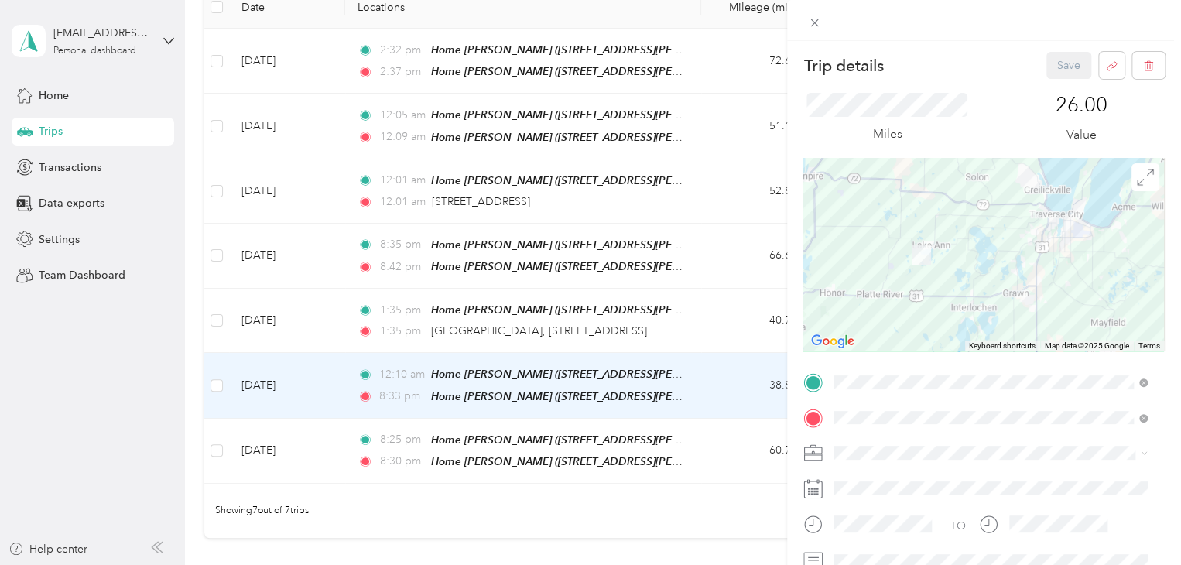
click at [142, 369] on div "Trip details Save This trip cannot be edited because it is either under review,…" at bounding box center [590, 282] width 1181 height 565
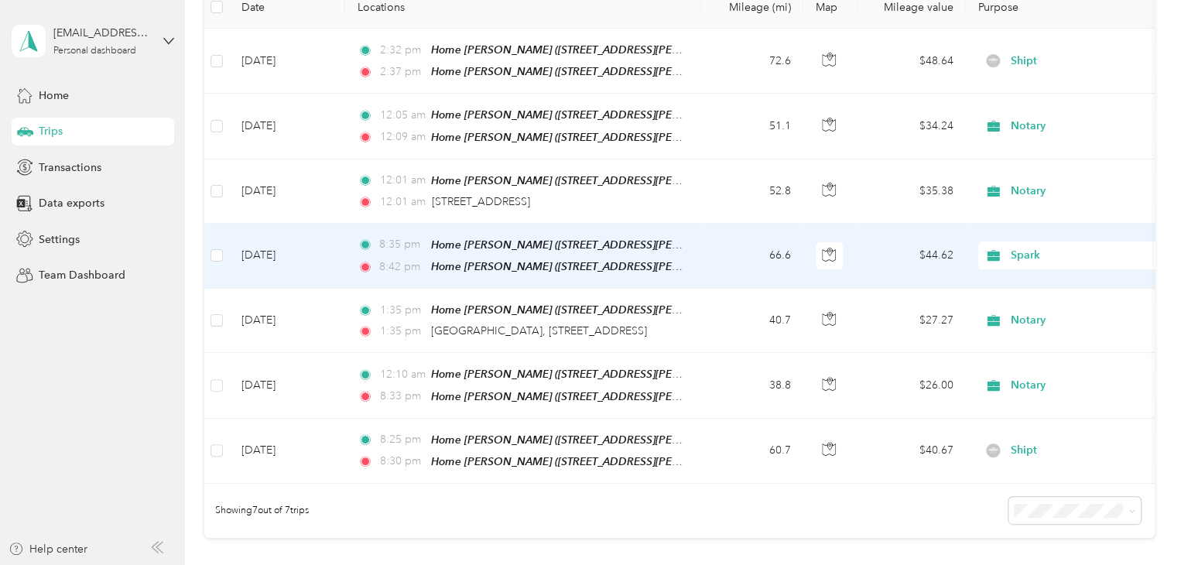
click at [269, 244] on td "[DATE]" at bounding box center [287, 256] width 116 height 65
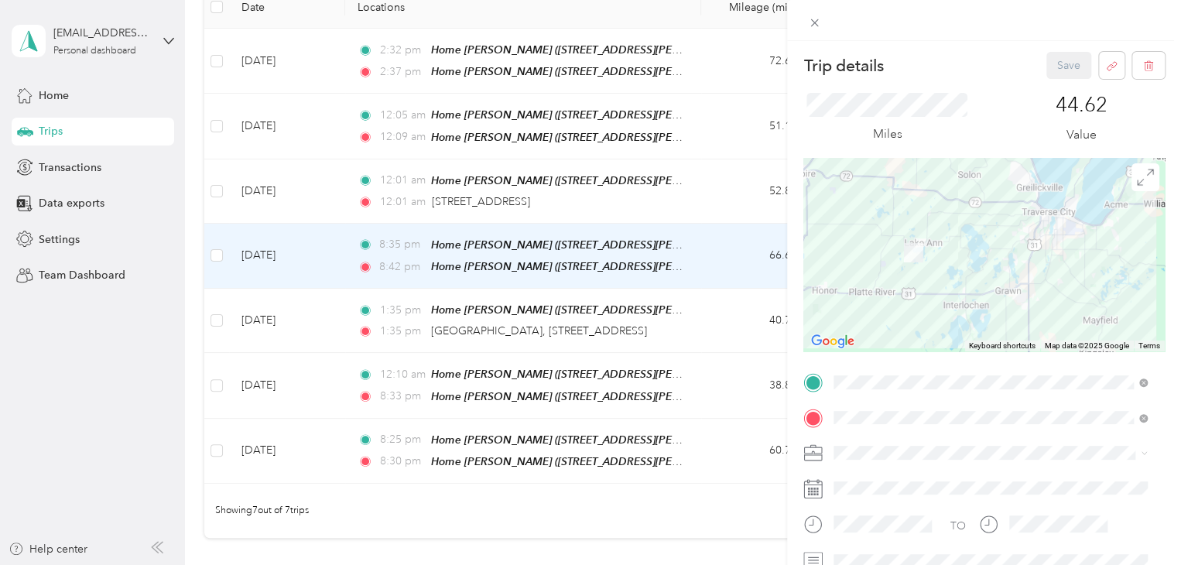
click at [164, 372] on div "Trip details Save This trip cannot be edited because it is either under review,…" at bounding box center [590, 282] width 1181 height 565
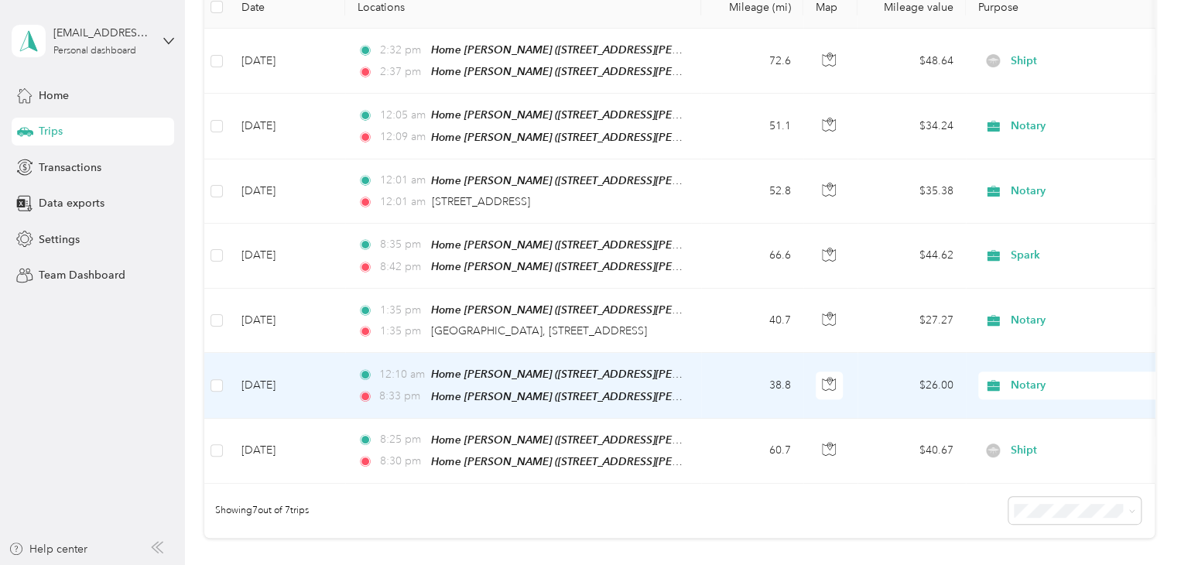
click at [283, 380] on td "[DATE]" at bounding box center [287, 385] width 116 height 65
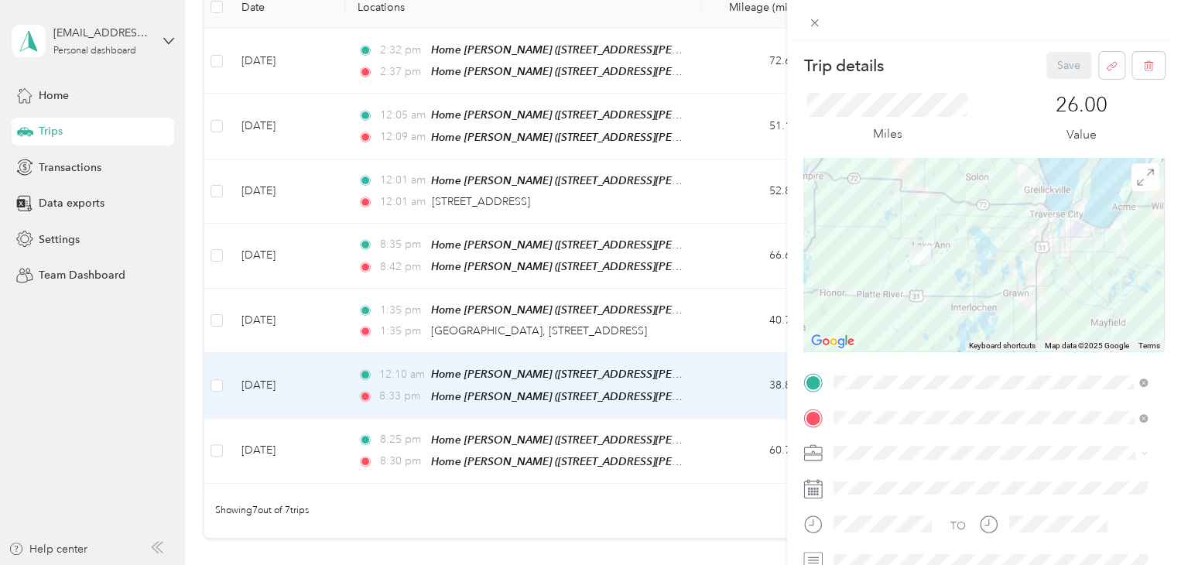
click at [81, 372] on div "Trip details Save This trip cannot be edited because it is either under review,…" at bounding box center [590, 282] width 1181 height 565
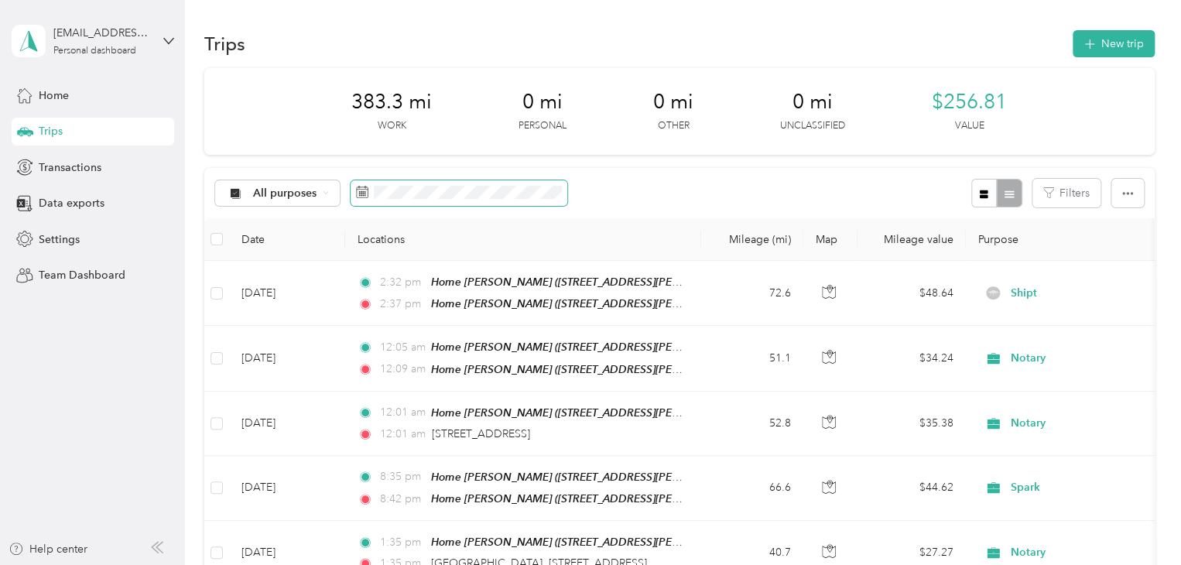
click at [403, 199] on span at bounding box center [459, 193] width 217 height 26
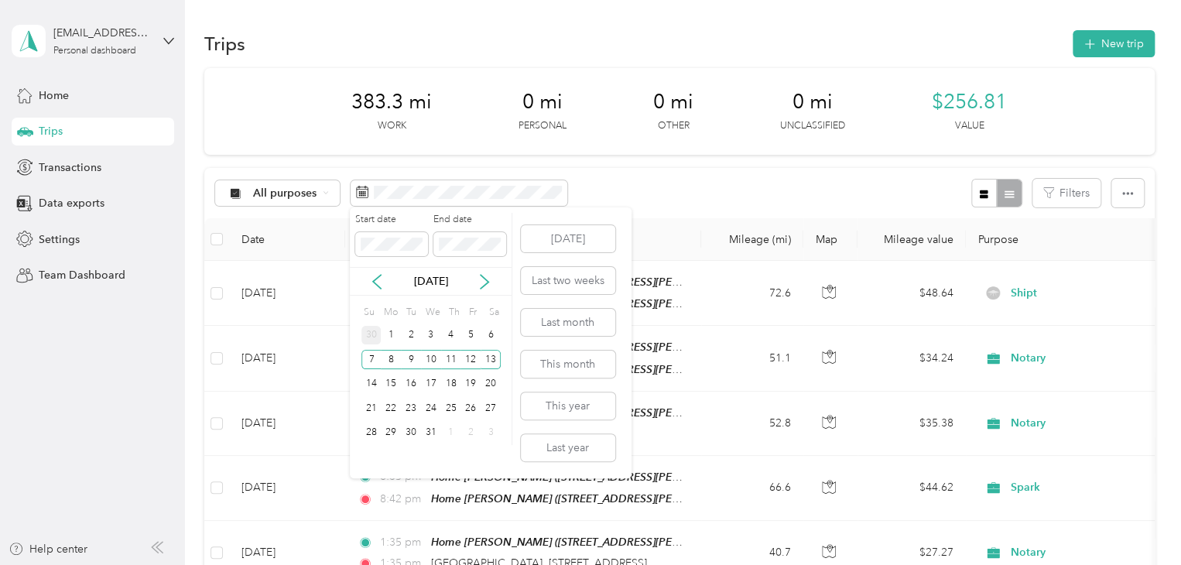
click at [370, 334] on div "30" at bounding box center [372, 335] width 20 height 19
click at [489, 453] on div "6" at bounding box center [491, 456] width 20 height 19
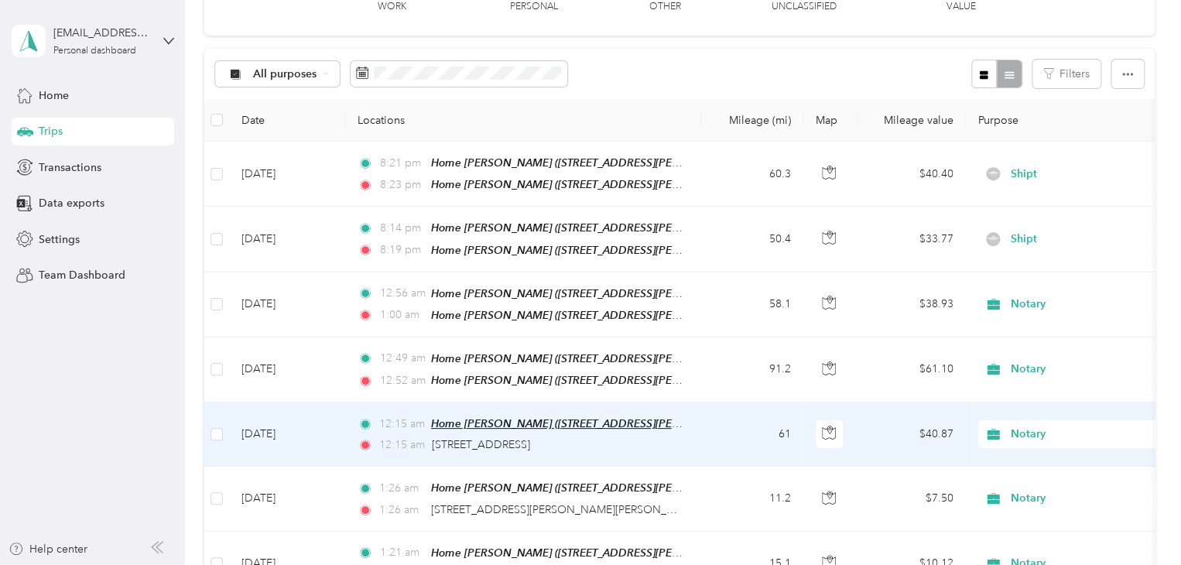
scroll to position [155, 0]
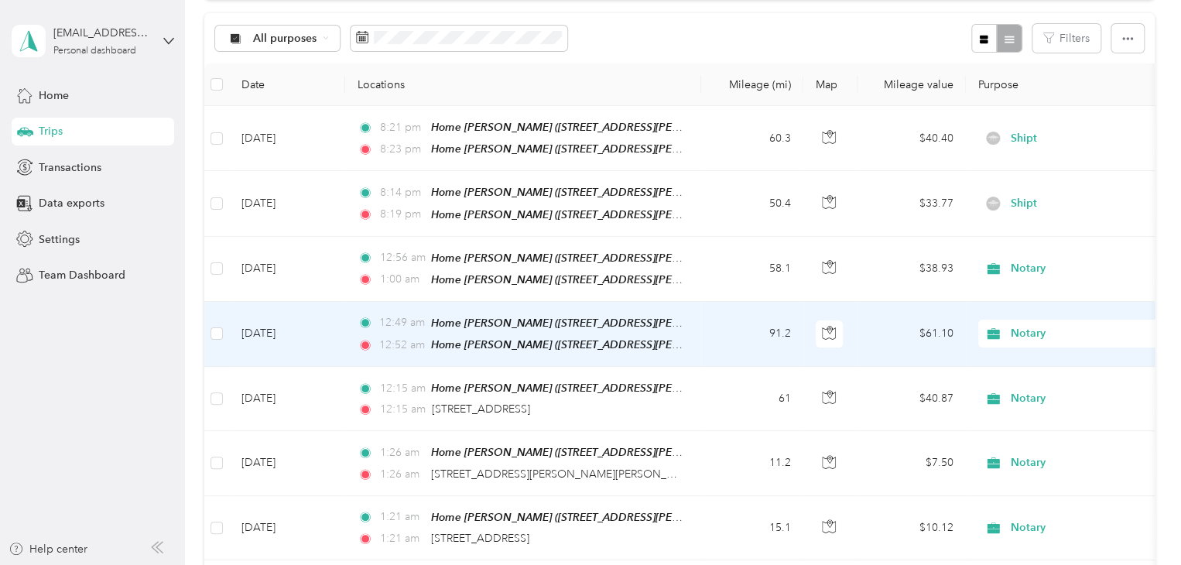
click at [283, 333] on td "[DATE]" at bounding box center [287, 334] width 116 height 65
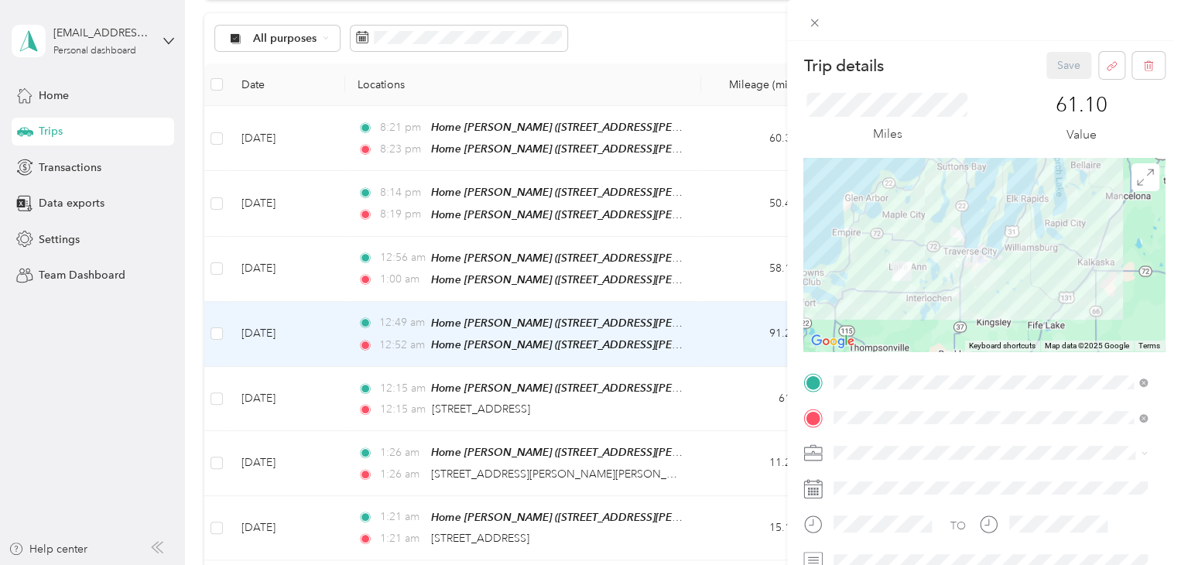
click at [104, 366] on div "Trip details Save This trip cannot be edited because it is either under review,…" at bounding box center [590, 282] width 1181 height 565
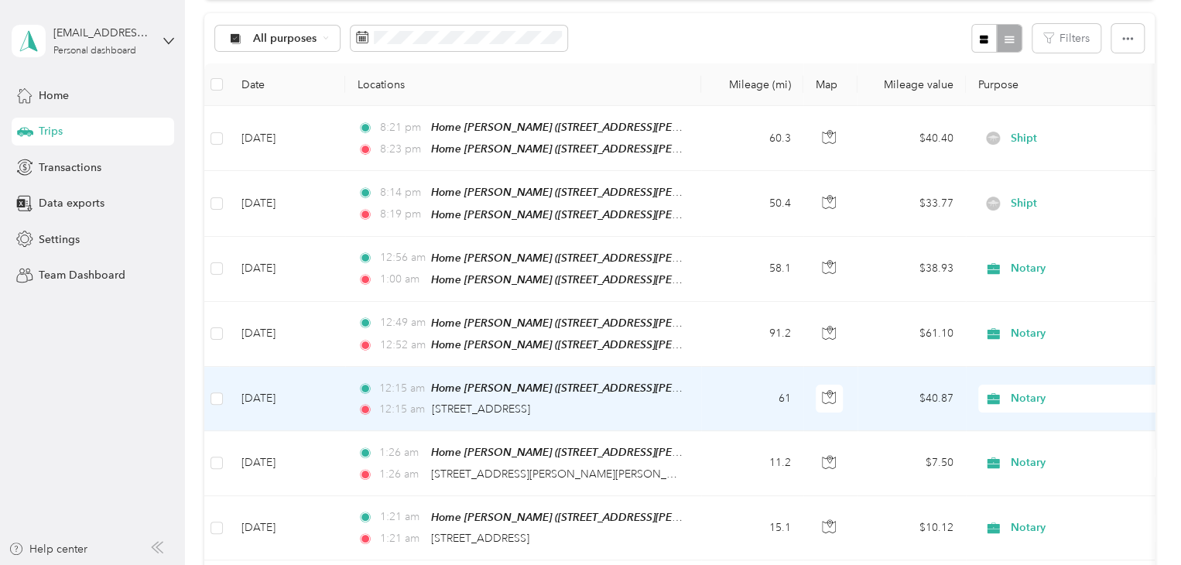
click at [309, 402] on td "[DATE]" at bounding box center [287, 399] width 116 height 64
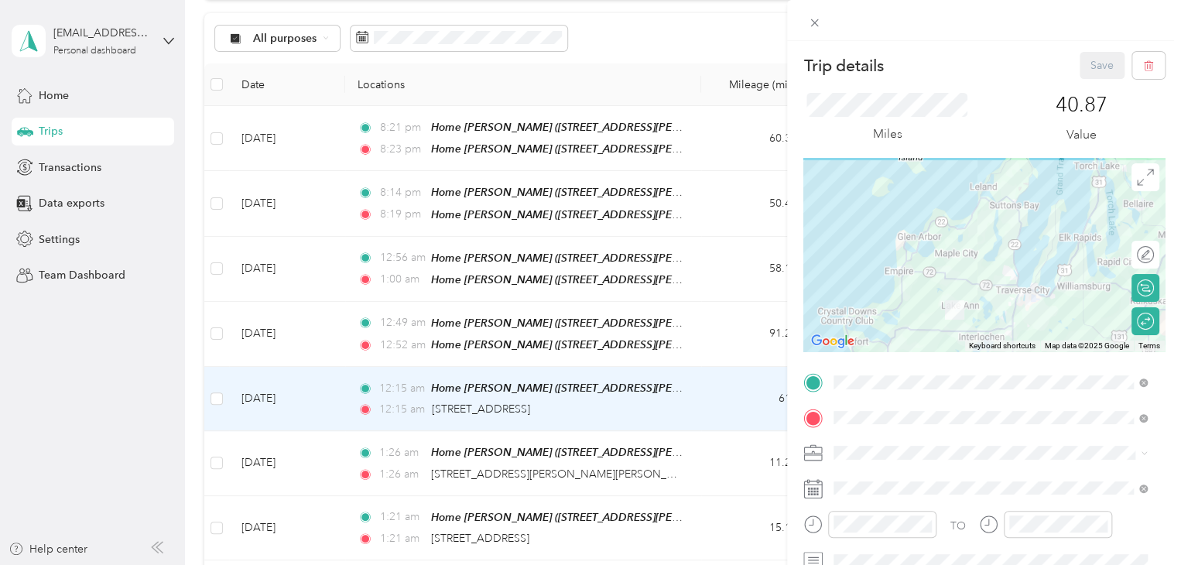
click at [87, 370] on div "Trip details Save This trip cannot be edited because it is either under review,…" at bounding box center [590, 282] width 1181 height 565
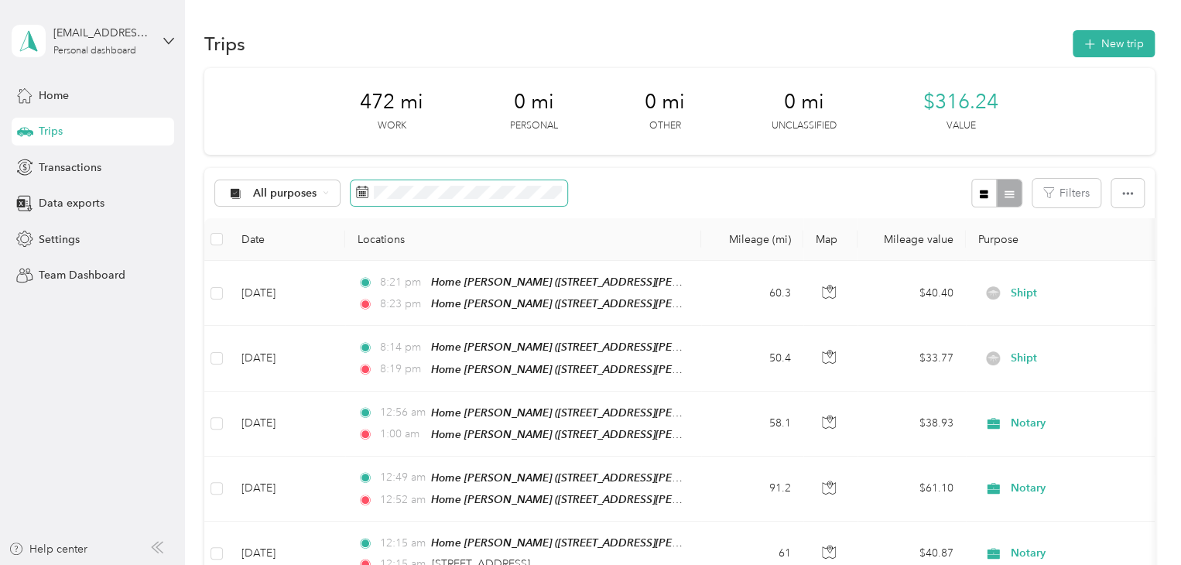
click at [372, 197] on span at bounding box center [459, 193] width 217 height 26
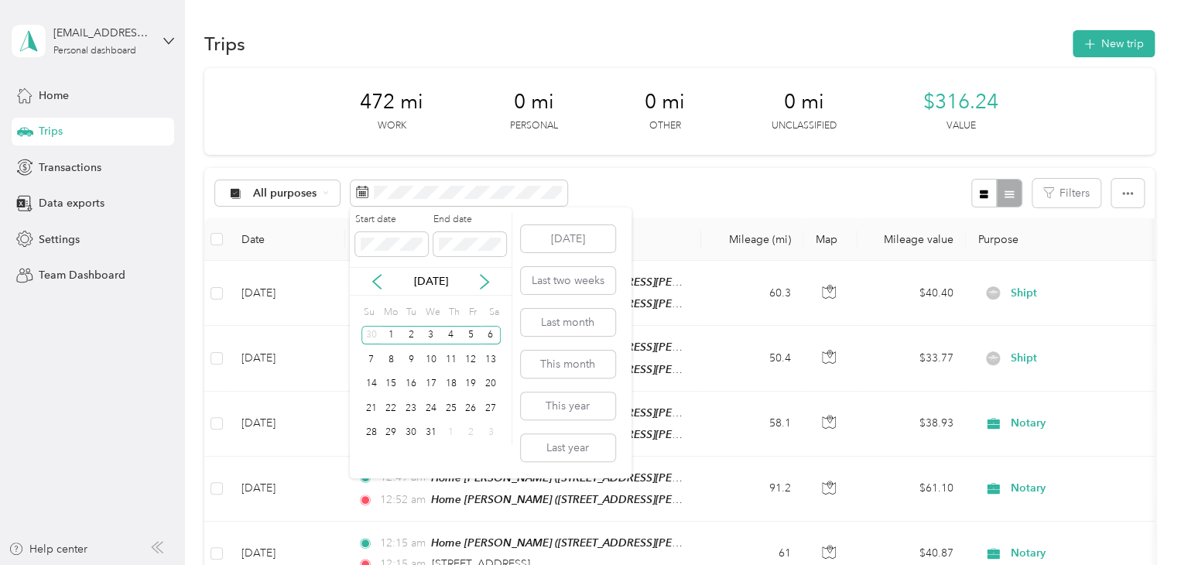
click at [369, 280] on div "[DATE]" at bounding box center [431, 281] width 162 height 16
click at [374, 281] on icon at bounding box center [377, 282] width 8 height 14
click at [378, 436] on div "23" at bounding box center [372, 432] width 20 height 19
click at [488, 432] on div "29" at bounding box center [491, 432] width 20 height 19
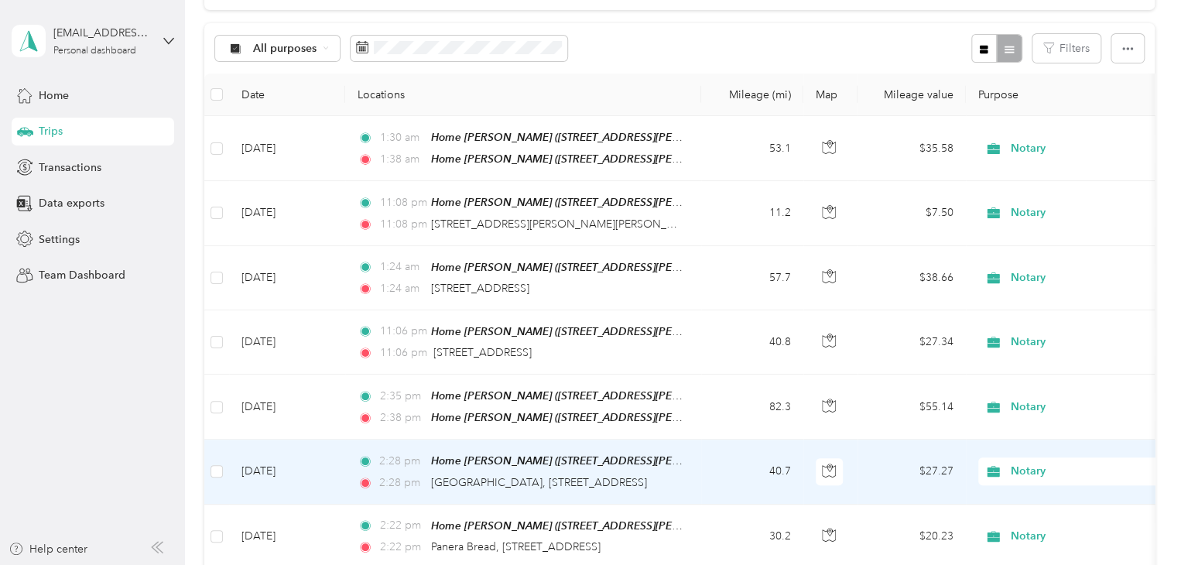
scroll to position [155, 0]
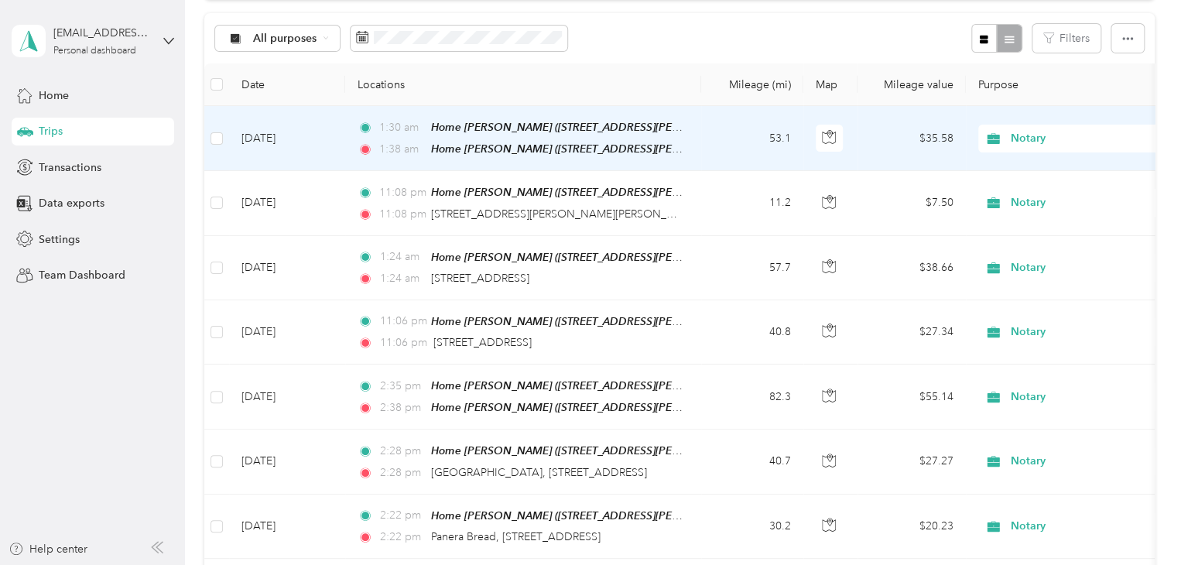
click at [271, 138] on td "[DATE]" at bounding box center [287, 138] width 116 height 65
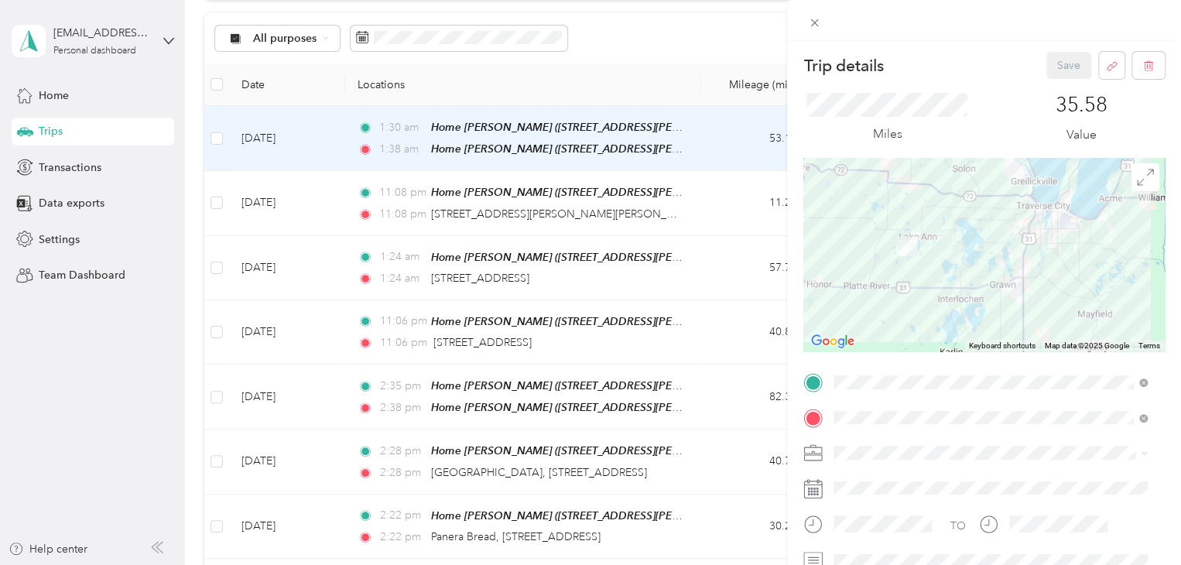
click at [273, 207] on div "Trip details Save This trip cannot be edited because it is either under review,…" at bounding box center [590, 282] width 1181 height 565
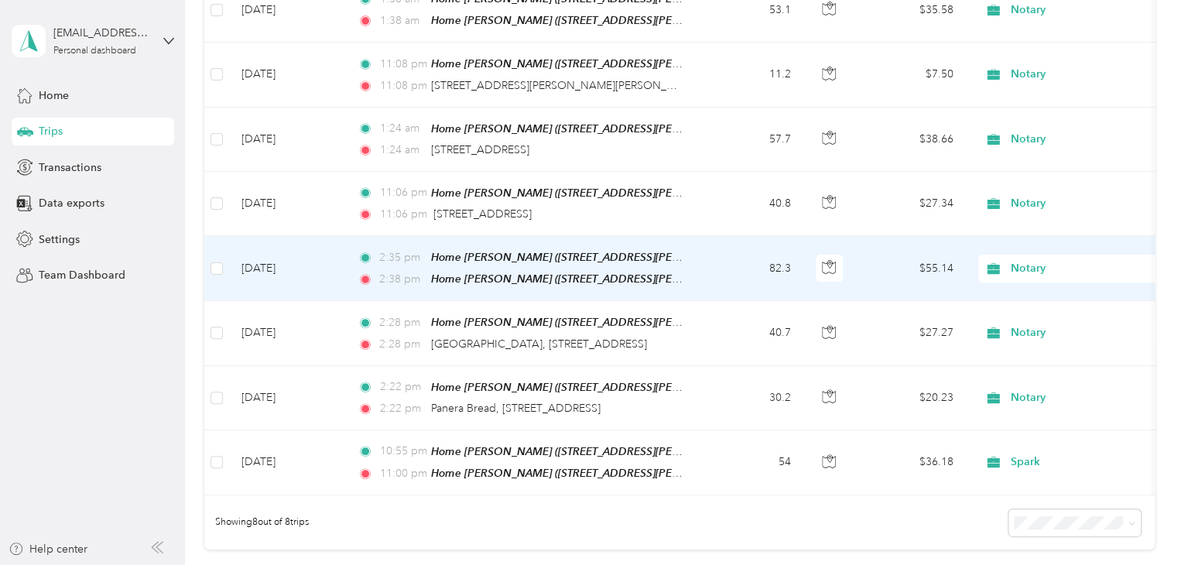
scroll to position [310, 0]
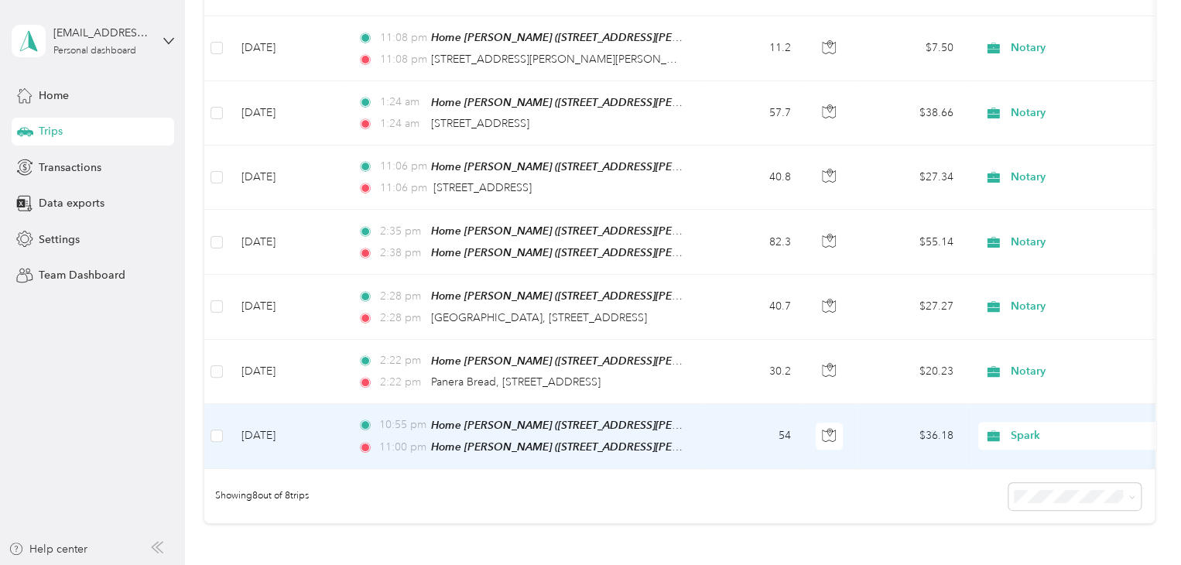
click at [279, 429] on td "[DATE]" at bounding box center [287, 436] width 116 height 65
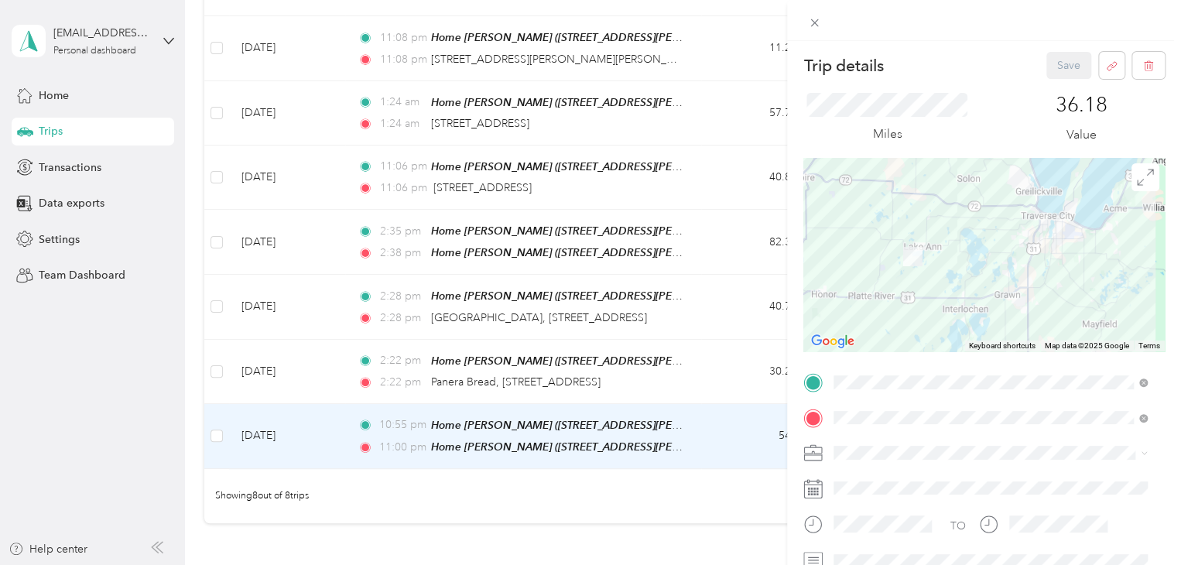
click at [93, 374] on div "Trip details Save This trip cannot be edited because it is either under review,…" at bounding box center [590, 282] width 1181 height 565
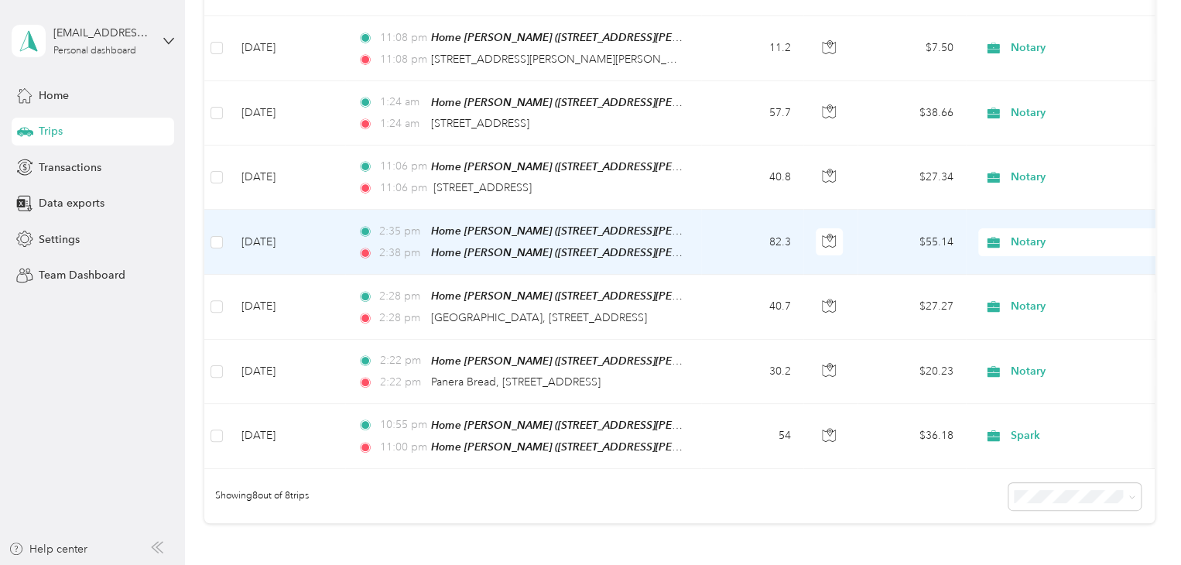
click at [281, 245] on td "[DATE]" at bounding box center [287, 242] width 116 height 65
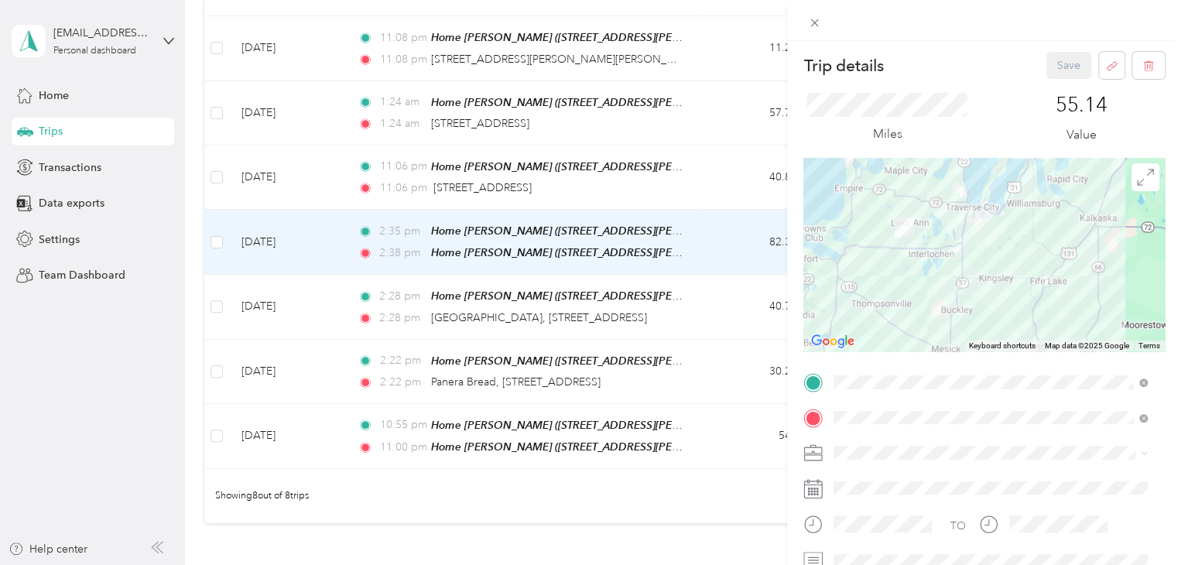
click at [115, 382] on div "Trip details Save This trip cannot be edited because it is either under review,…" at bounding box center [590, 282] width 1181 height 565
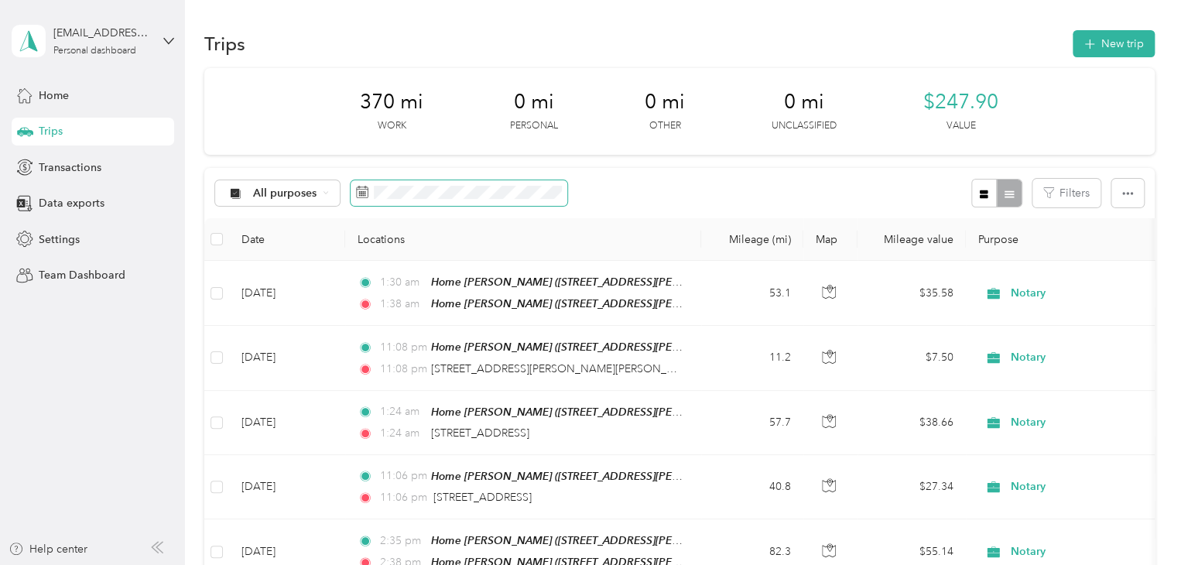
click at [421, 199] on span at bounding box center [459, 193] width 217 height 26
click at [372, 194] on span at bounding box center [459, 193] width 217 height 26
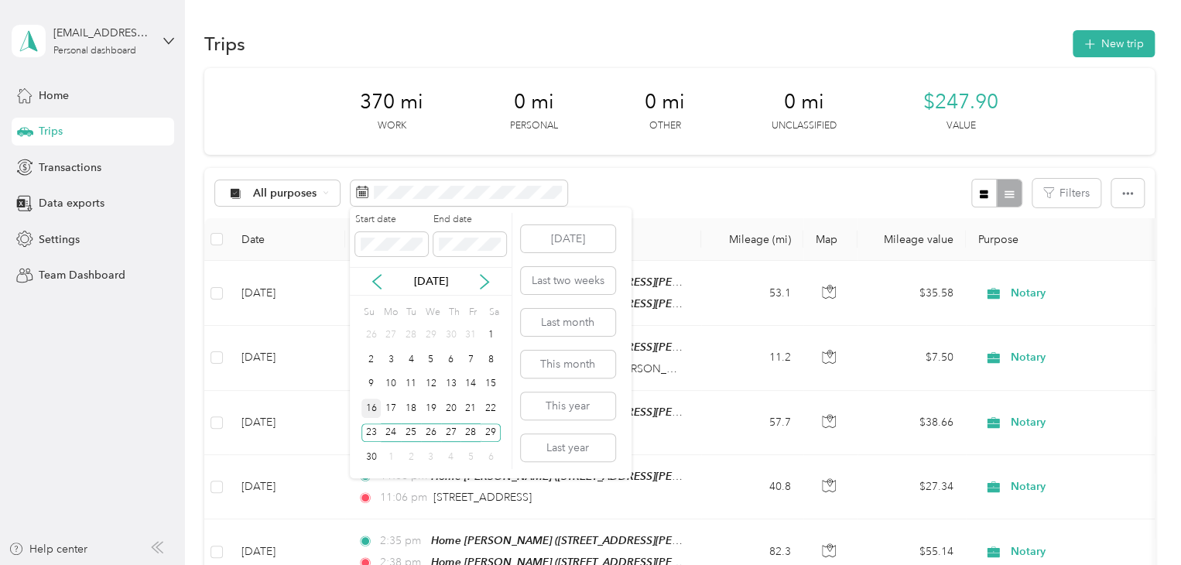
click at [375, 410] on div "16" at bounding box center [372, 408] width 20 height 19
click at [496, 413] on div "22" at bounding box center [491, 408] width 20 height 19
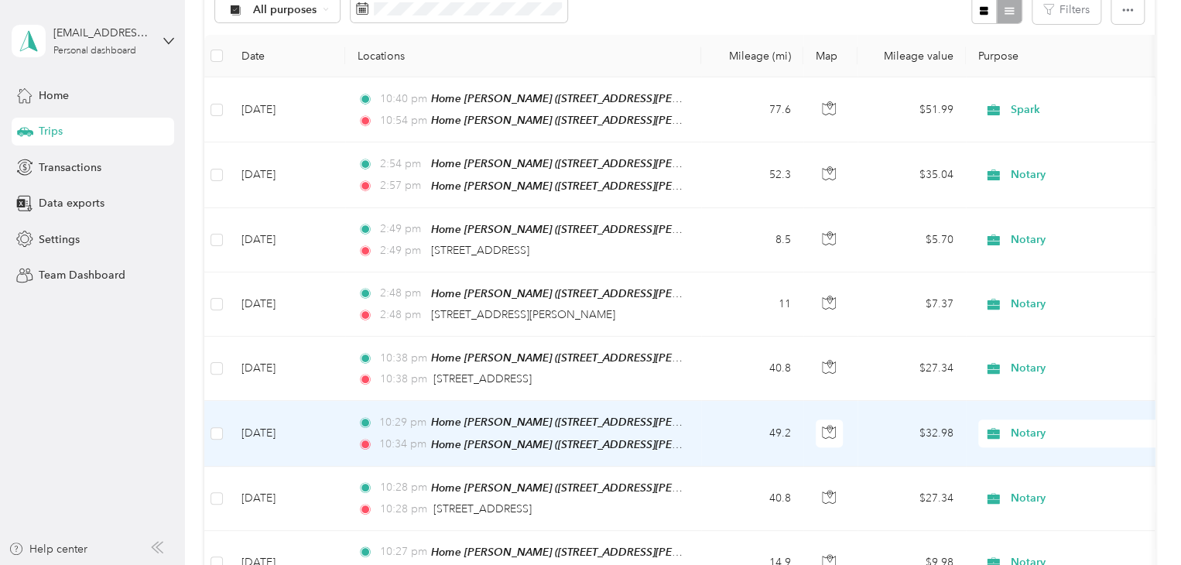
scroll to position [232, 0]
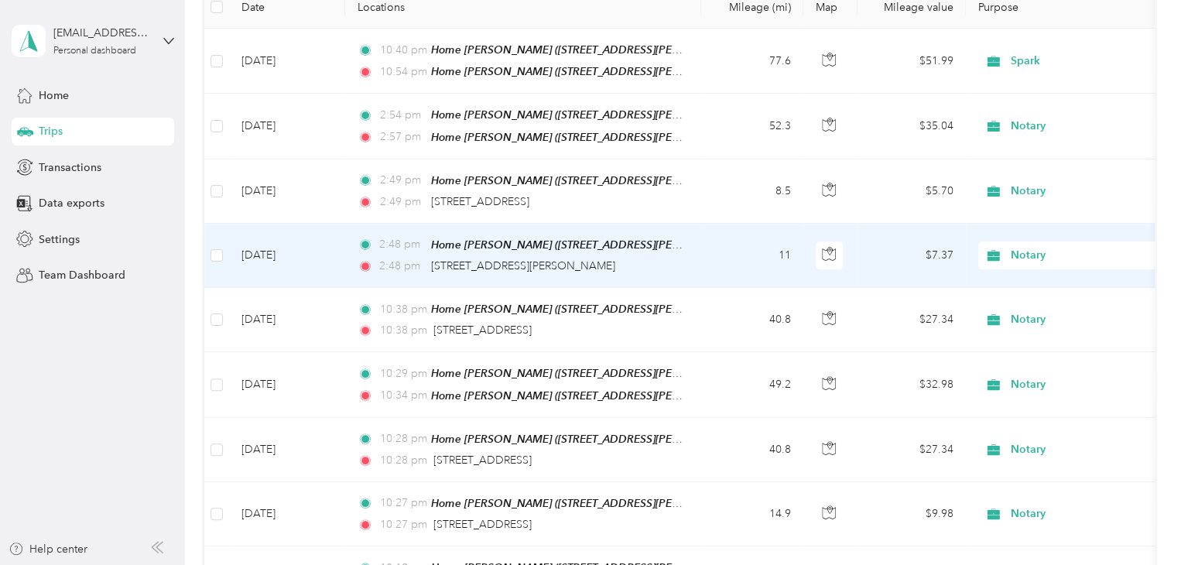
click at [261, 248] on td "[DATE]" at bounding box center [287, 256] width 116 height 64
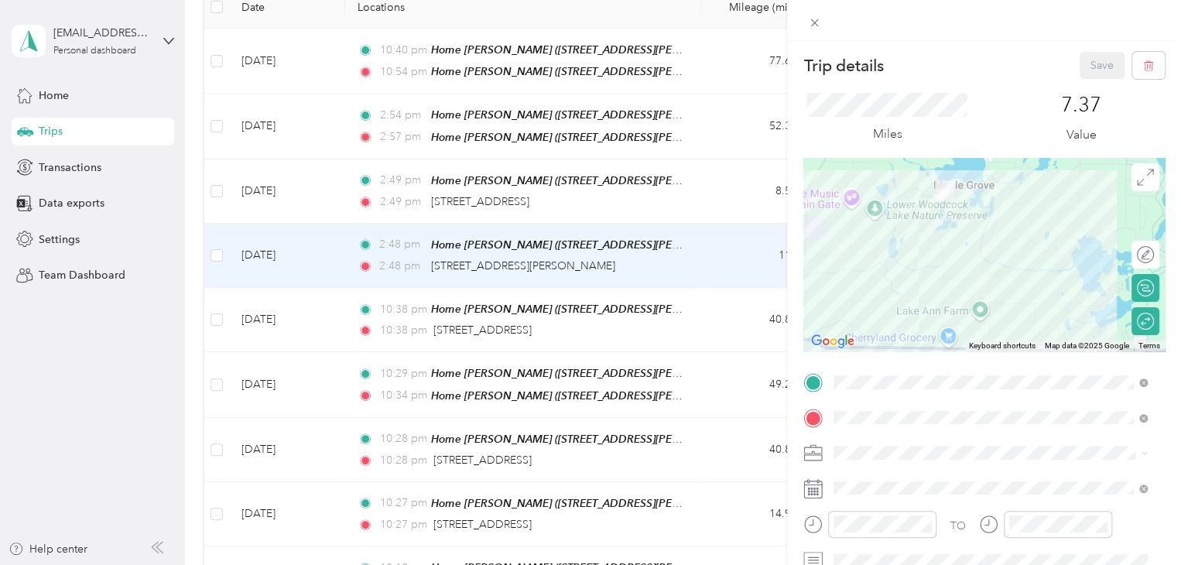
click at [126, 408] on div "Trip details Save This trip cannot be edited because it is either under review,…" at bounding box center [590, 282] width 1181 height 565
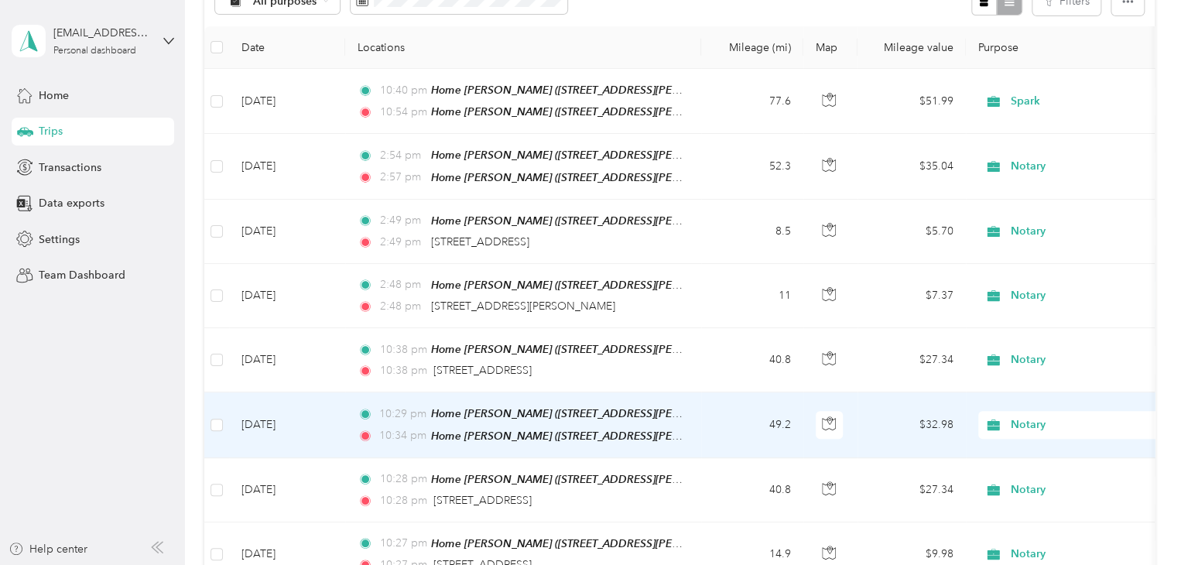
scroll to position [155, 0]
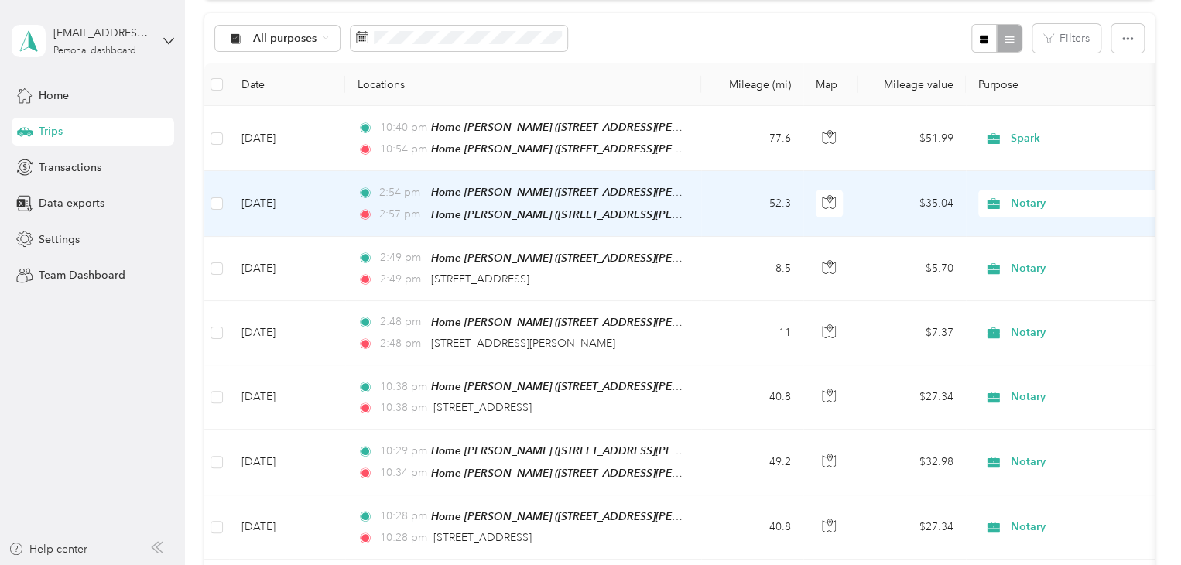
click at [281, 199] on td "[DATE]" at bounding box center [287, 203] width 116 height 65
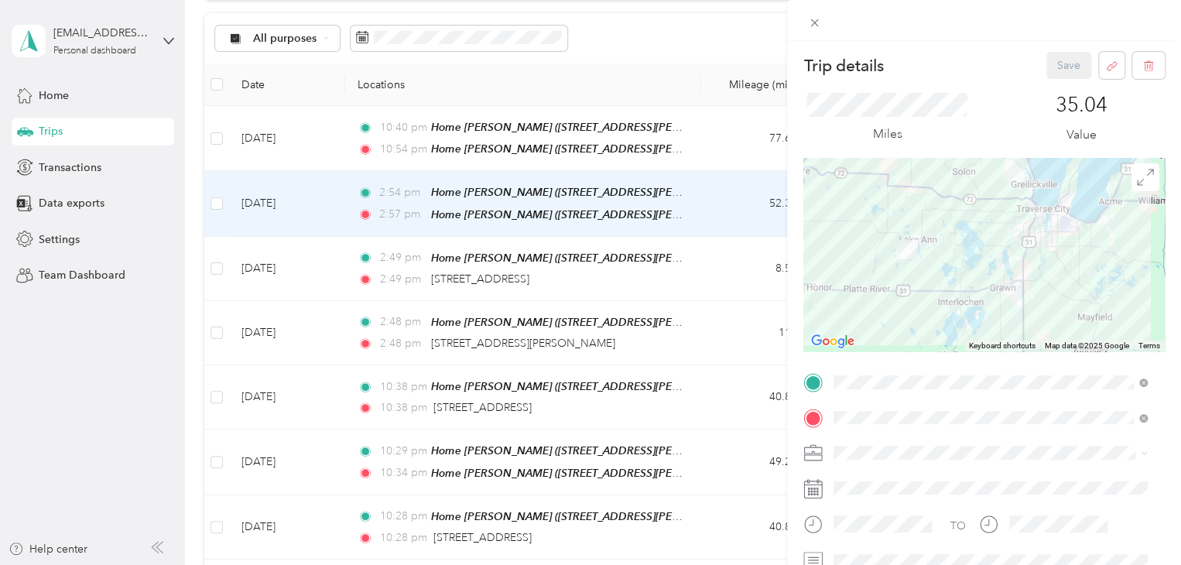
click at [170, 394] on div "Trip details Save This trip cannot be edited because it is either under review,…" at bounding box center [590, 282] width 1181 height 565
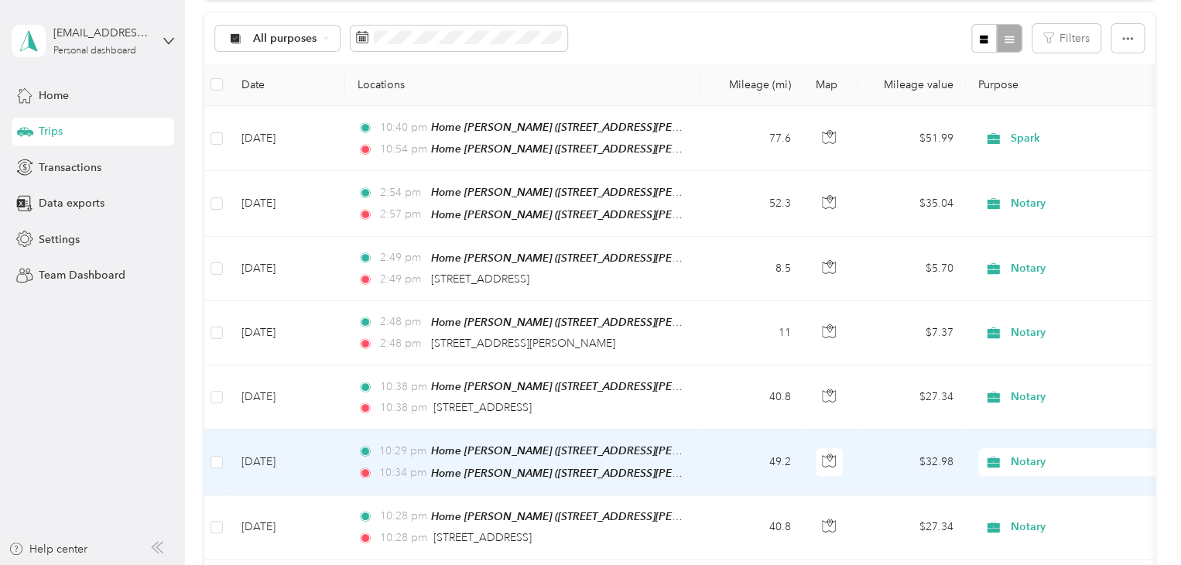
click at [283, 451] on td "[DATE]" at bounding box center [287, 462] width 116 height 65
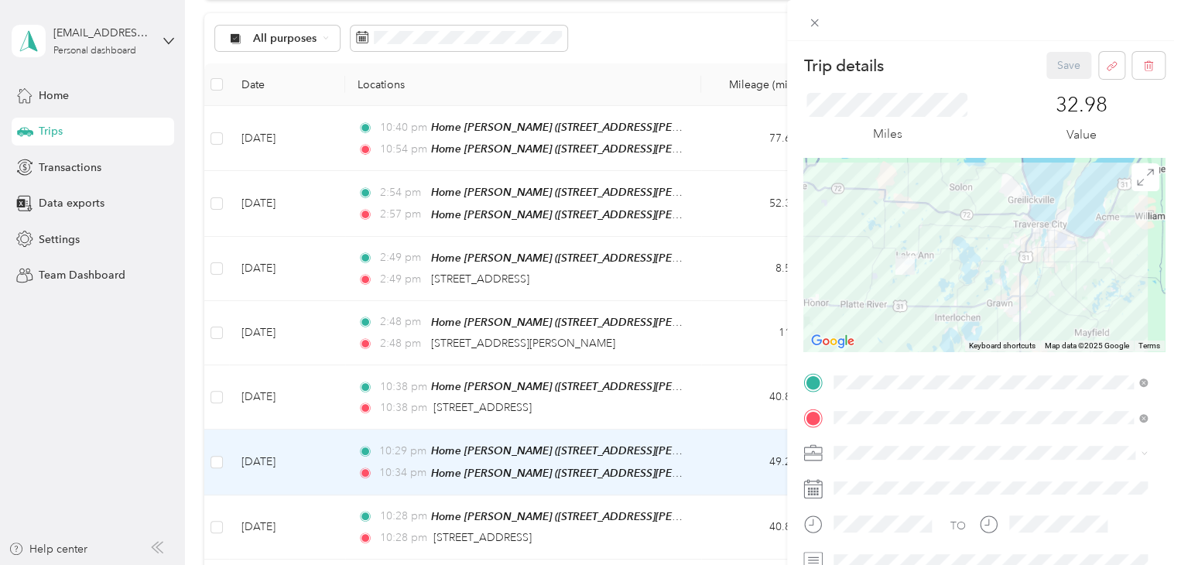
click at [66, 447] on div "Trip details Save This trip cannot be edited because it is either under review,…" at bounding box center [590, 282] width 1181 height 565
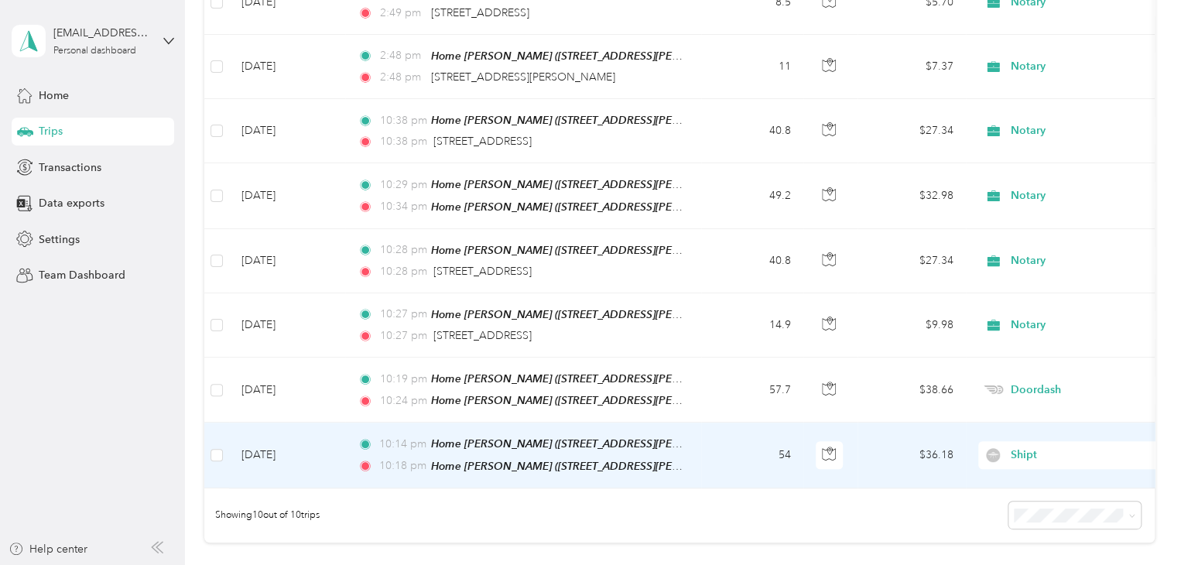
scroll to position [387, 0]
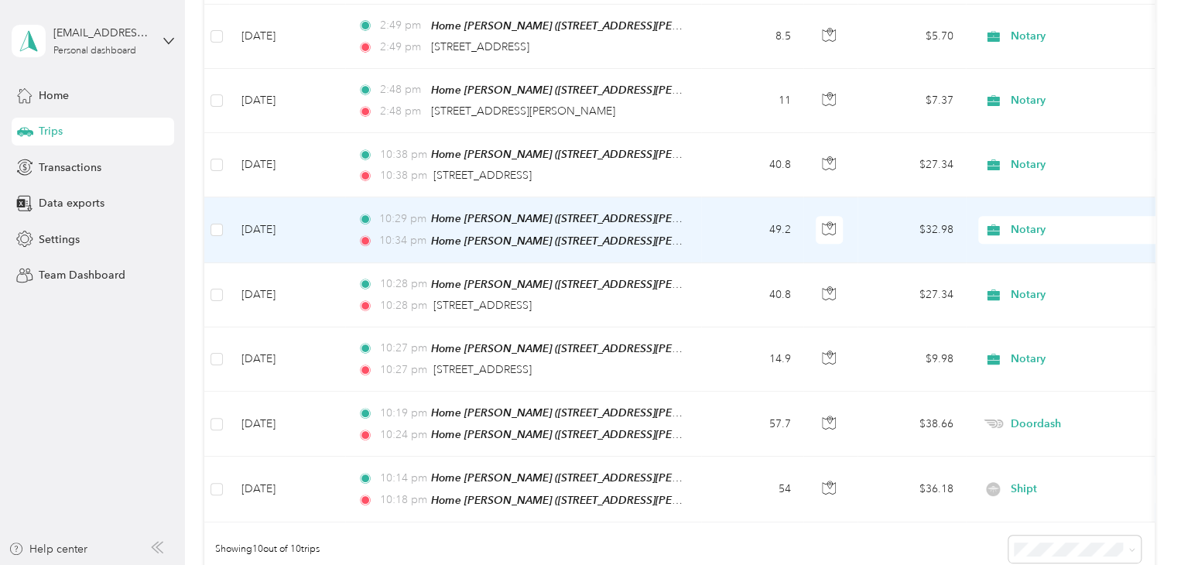
click at [273, 225] on td "[DATE]" at bounding box center [287, 229] width 116 height 65
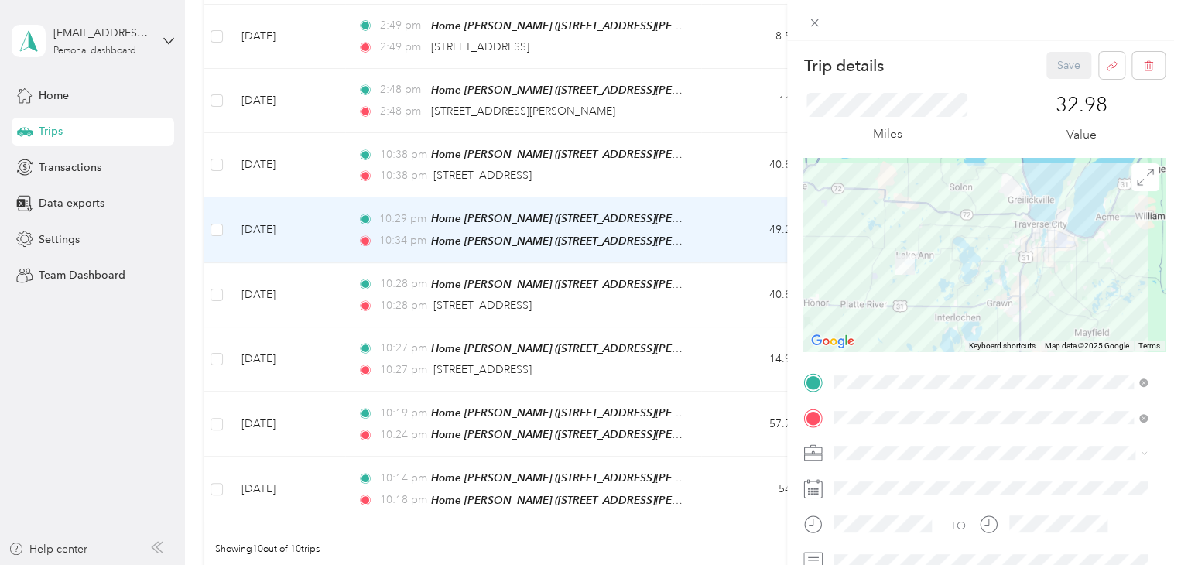
click at [177, 372] on div "Trip details Save This trip cannot be edited because it is either under review,…" at bounding box center [590, 282] width 1181 height 565
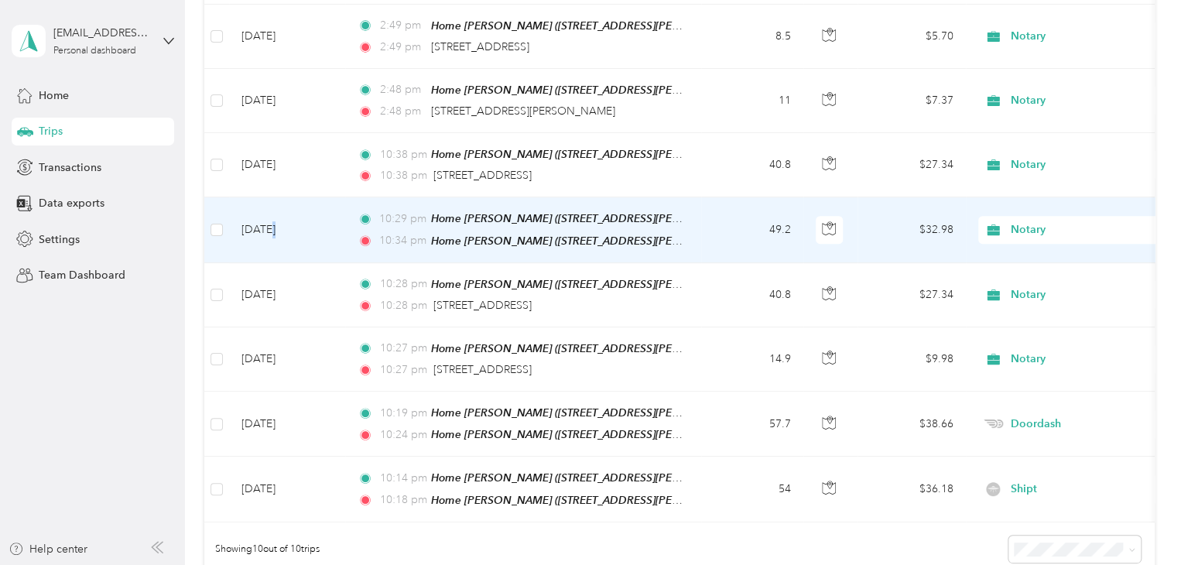
click at [272, 224] on td "[DATE]" at bounding box center [287, 229] width 116 height 65
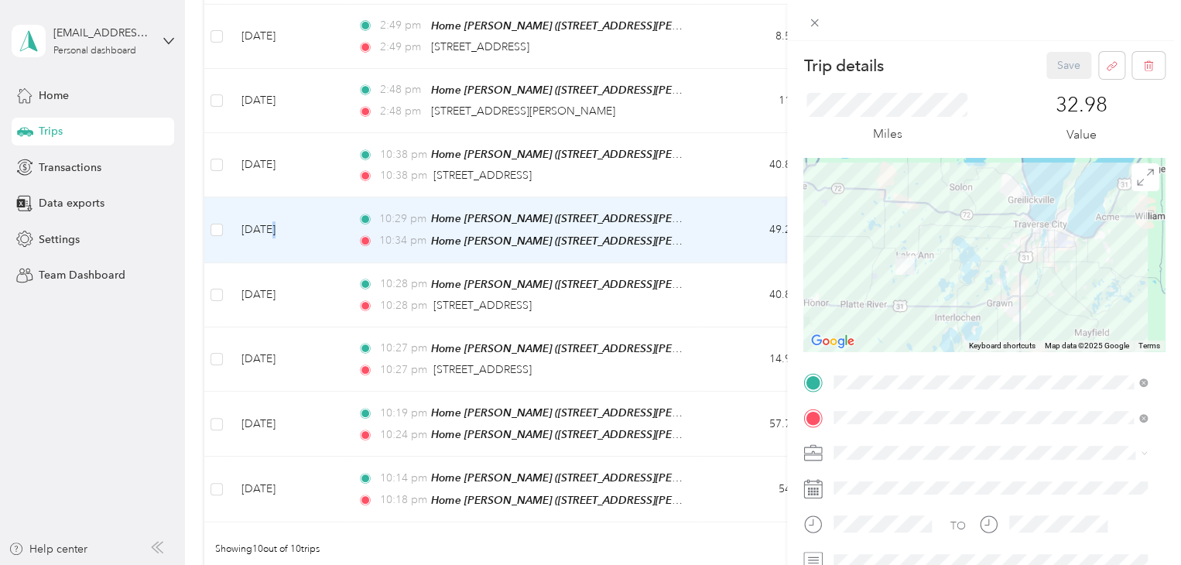
scroll to position [77, 0]
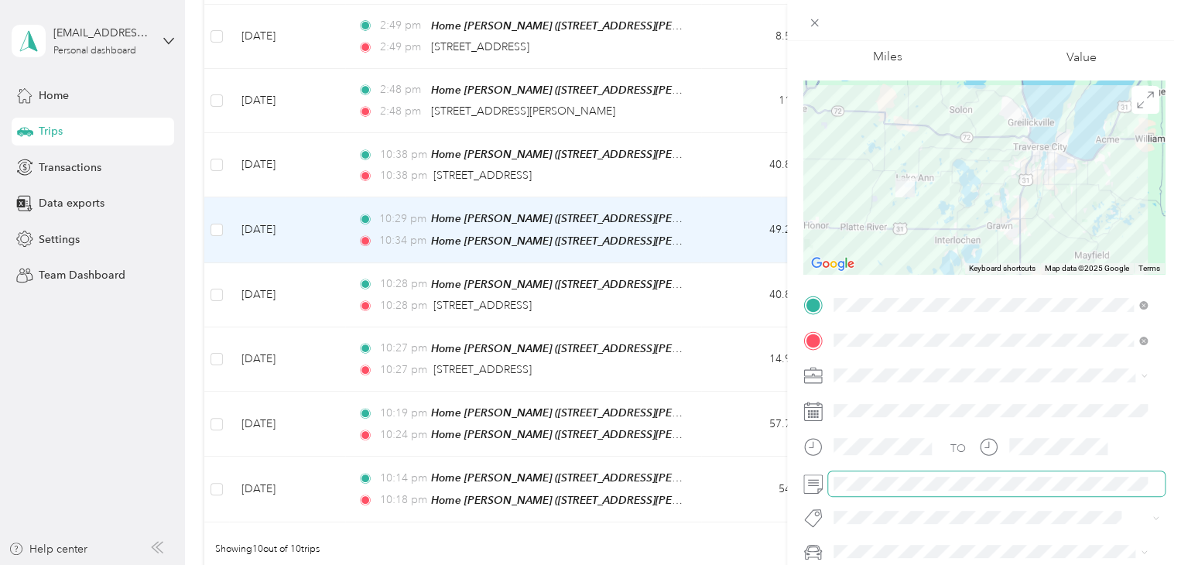
click at [831, 481] on span at bounding box center [996, 483] width 337 height 25
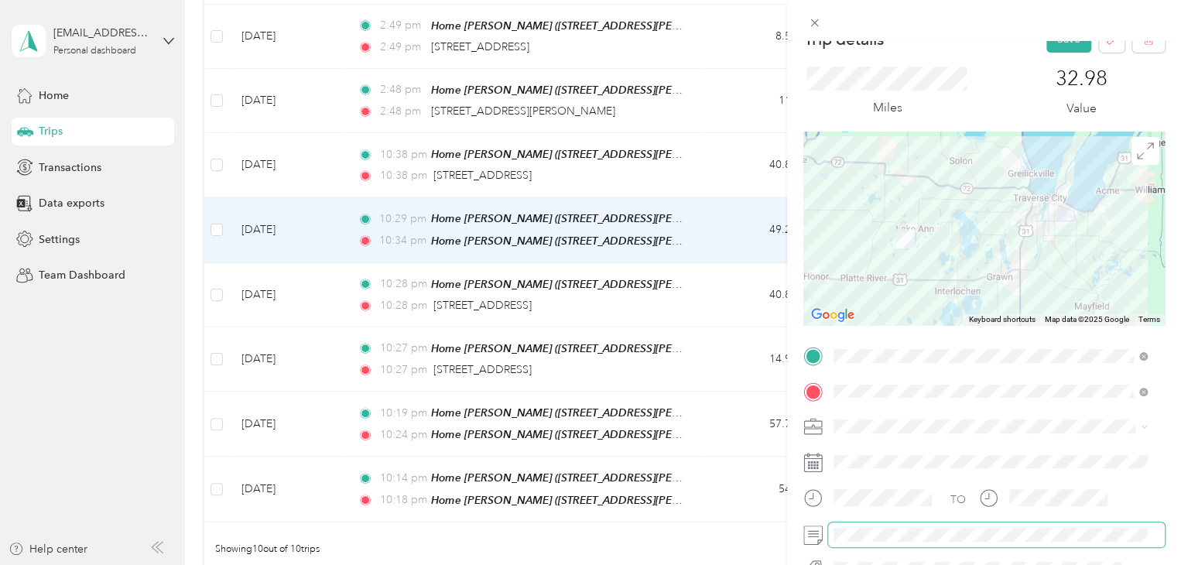
scroll to position [0, 0]
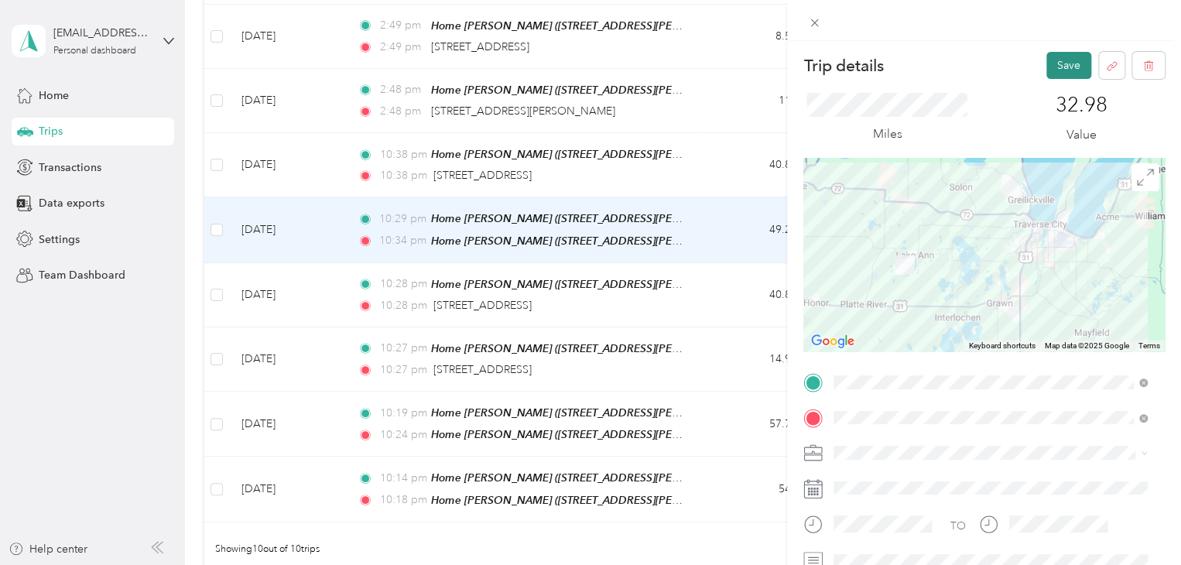
click at [1062, 64] on button "Save" at bounding box center [1069, 65] width 45 height 27
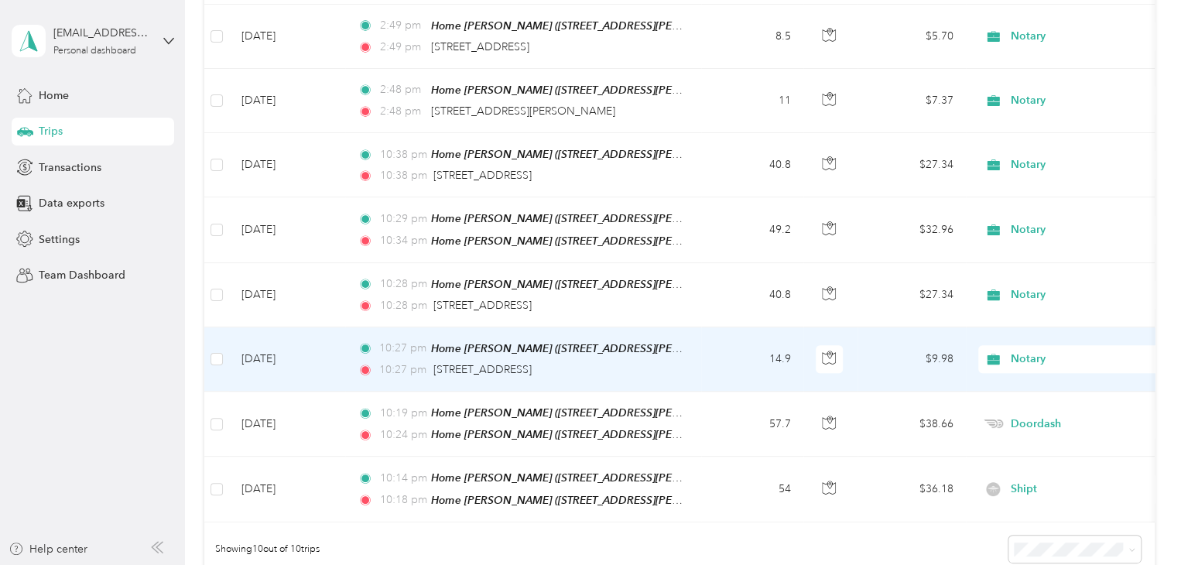
click at [290, 354] on td "[DATE]" at bounding box center [287, 359] width 116 height 64
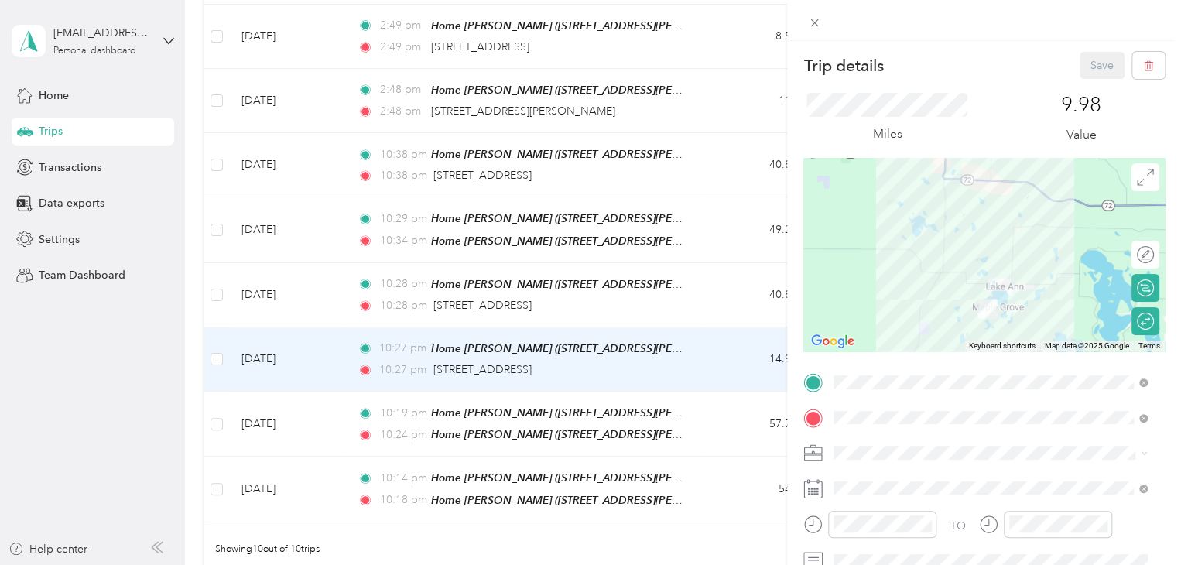
click at [70, 399] on div "Trip details Save This trip cannot be edited because it is either under review,…" at bounding box center [590, 282] width 1181 height 565
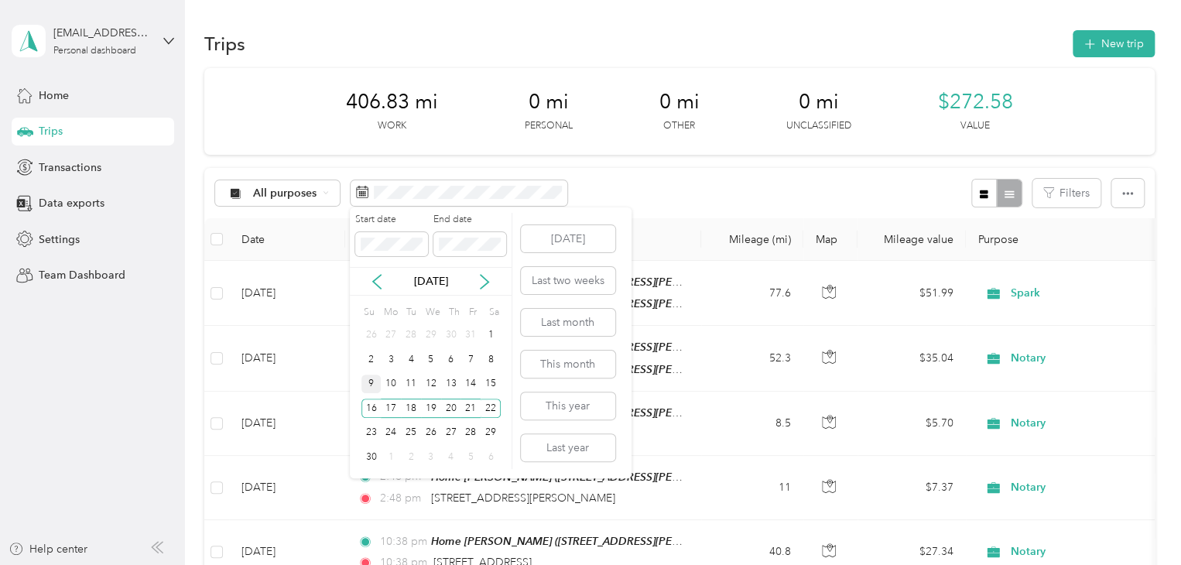
click at [375, 379] on div "9" at bounding box center [372, 384] width 20 height 19
click at [492, 392] on div "15" at bounding box center [491, 384] width 20 height 19
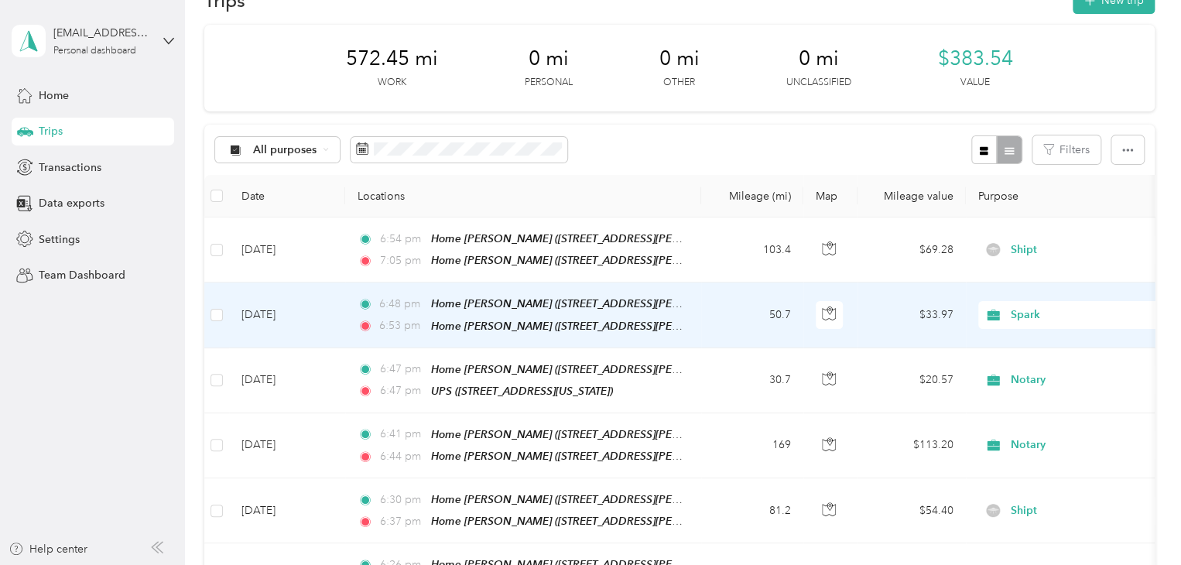
scroll to position [155, 0]
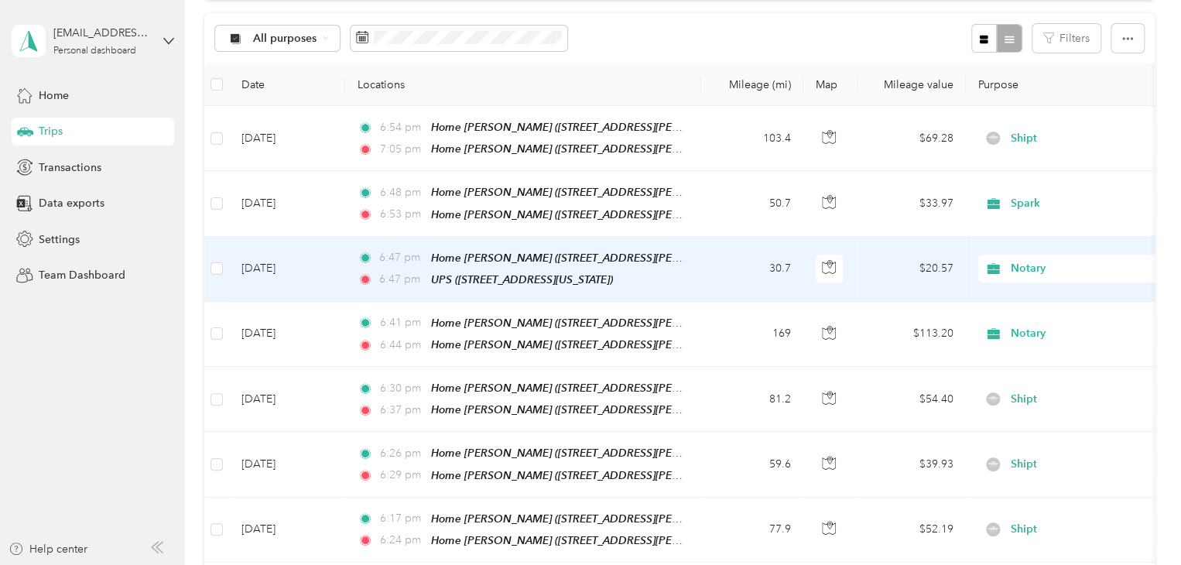
click at [288, 273] on td "[DATE]" at bounding box center [287, 269] width 116 height 65
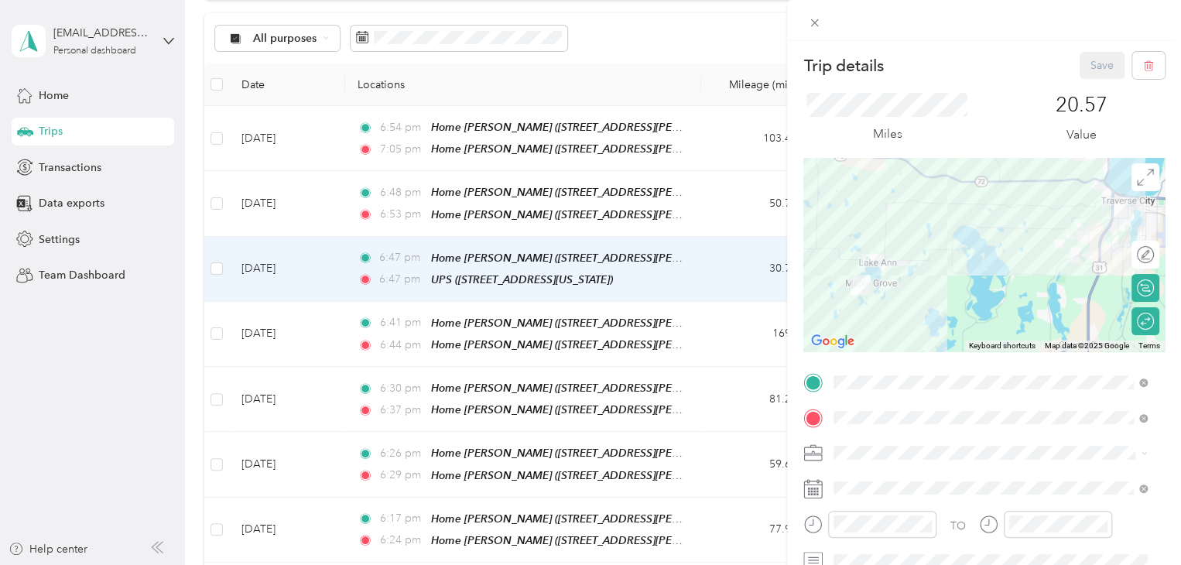
click at [108, 392] on div "Trip details Save This trip cannot be edited because it is either under review,…" at bounding box center [590, 282] width 1181 height 565
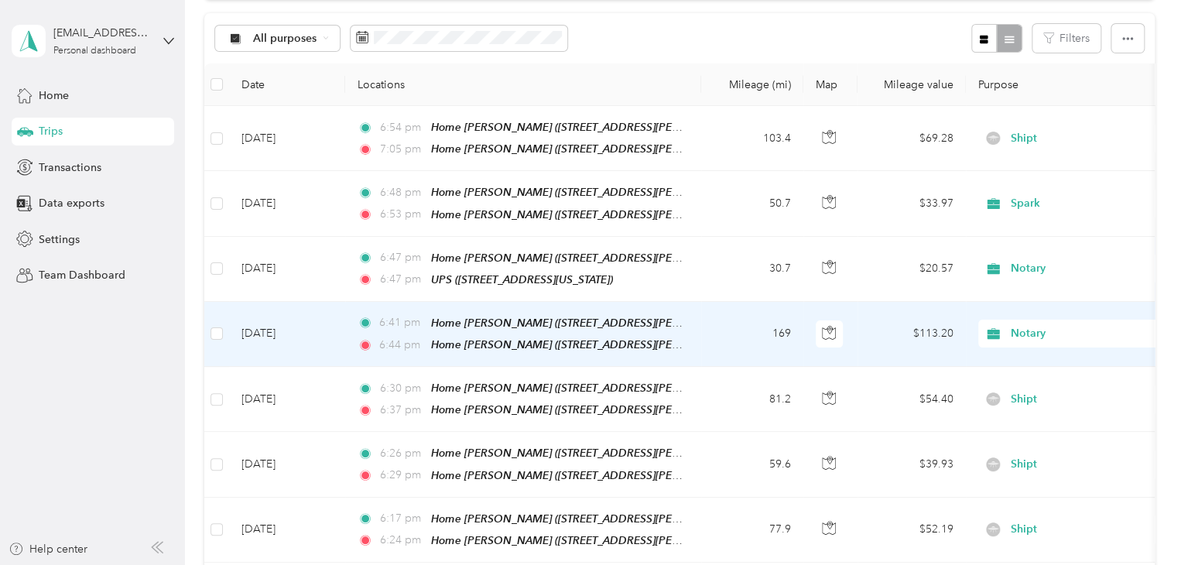
click at [288, 331] on td "[DATE]" at bounding box center [287, 334] width 116 height 65
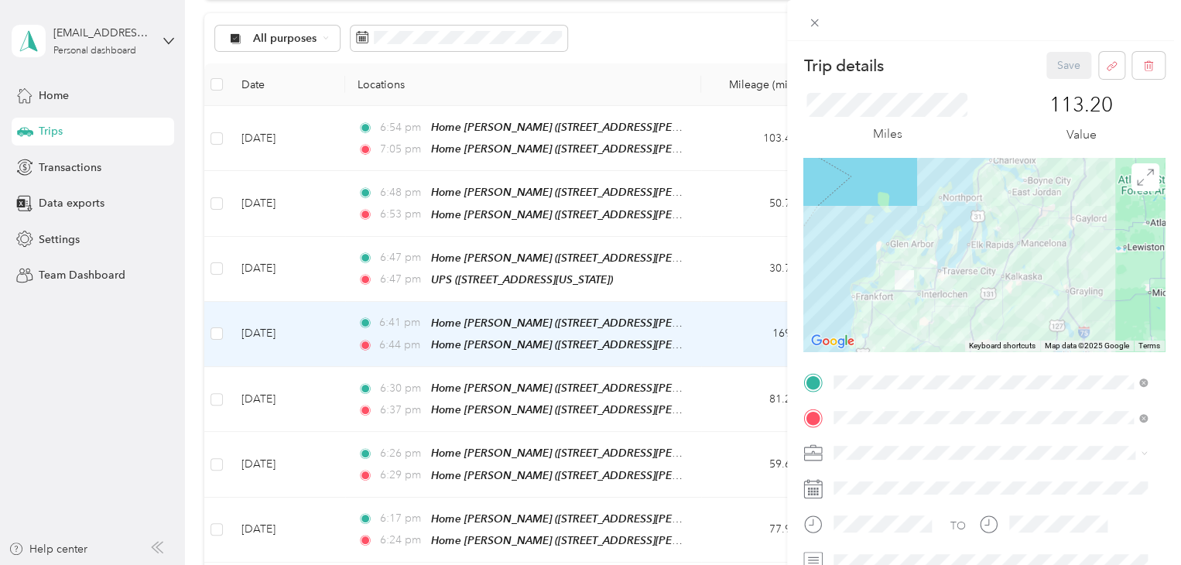
click at [135, 462] on div "Trip details Save This trip cannot be edited because it is either under review,…" at bounding box center [590, 282] width 1181 height 565
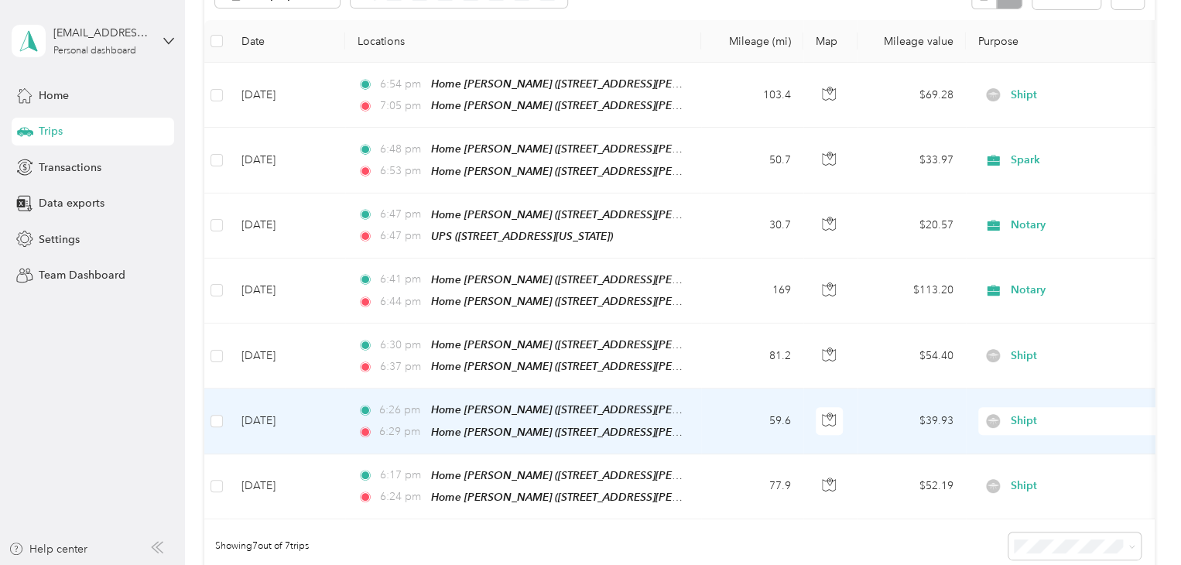
scroll to position [232, 0]
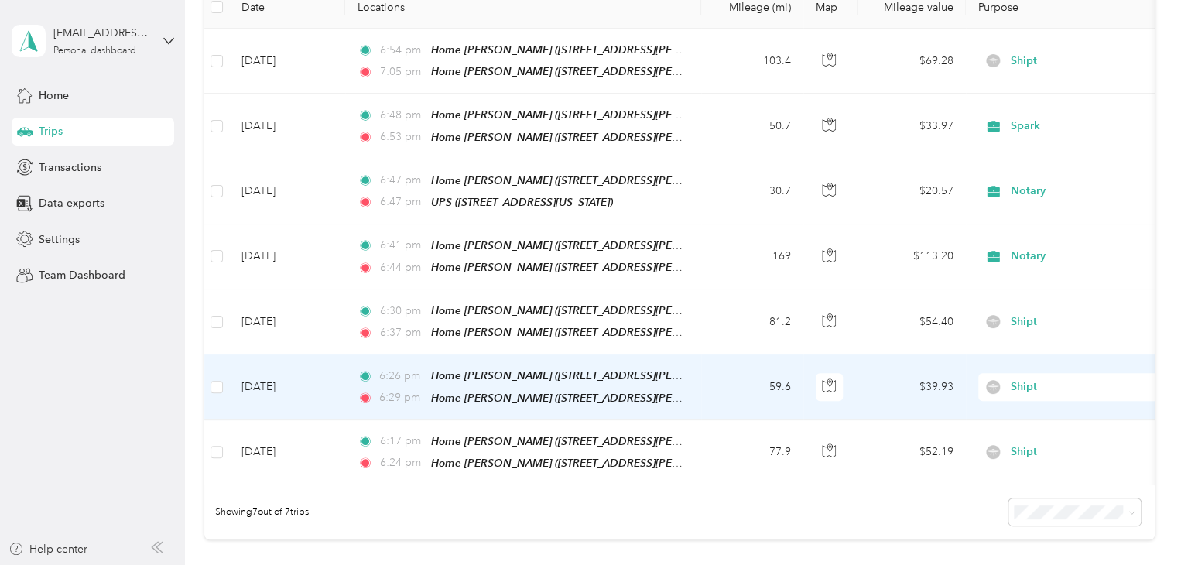
click at [276, 383] on td "[DATE]" at bounding box center [287, 387] width 116 height 65
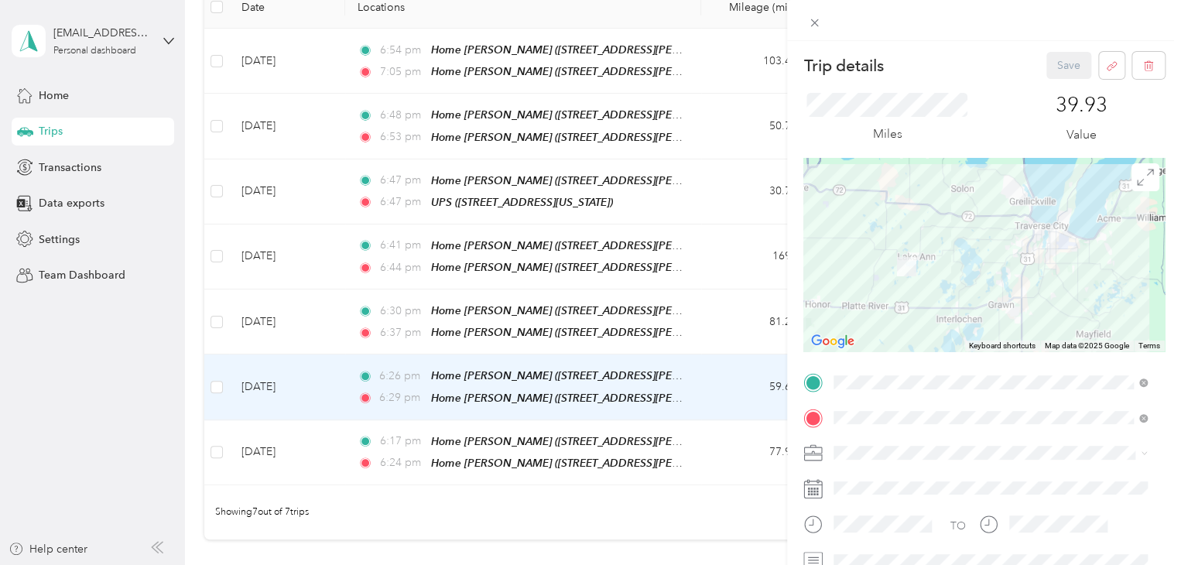
click at [155, 397] on div "Trip details Save This trip cannot be edited because it is either under review,…" at bounding box center [590, 282] width 1181 height 565
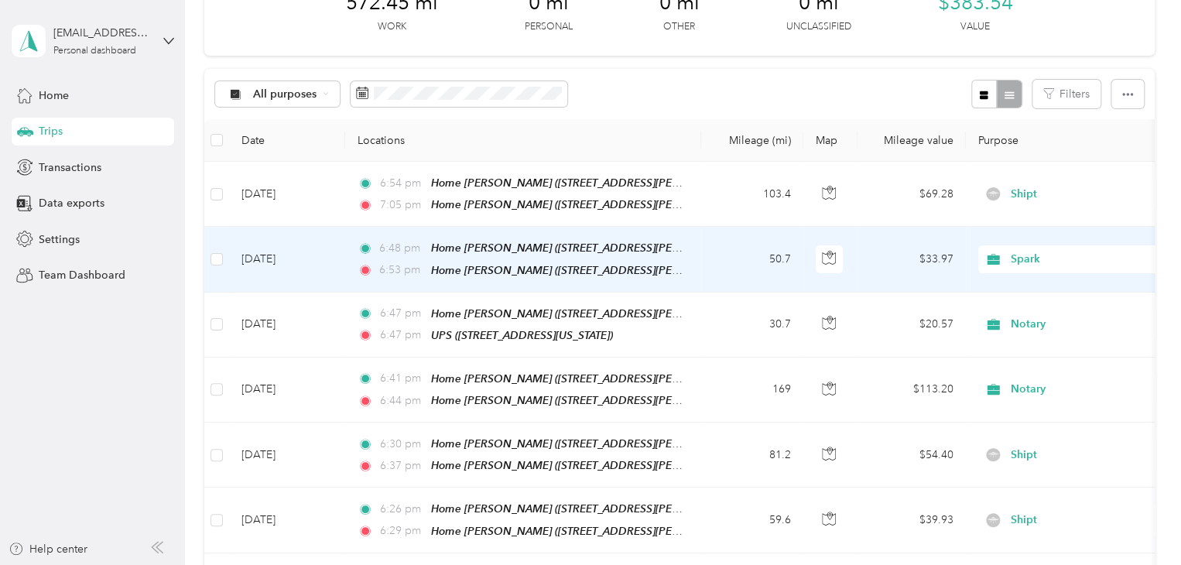
scroll to position [77, 0]
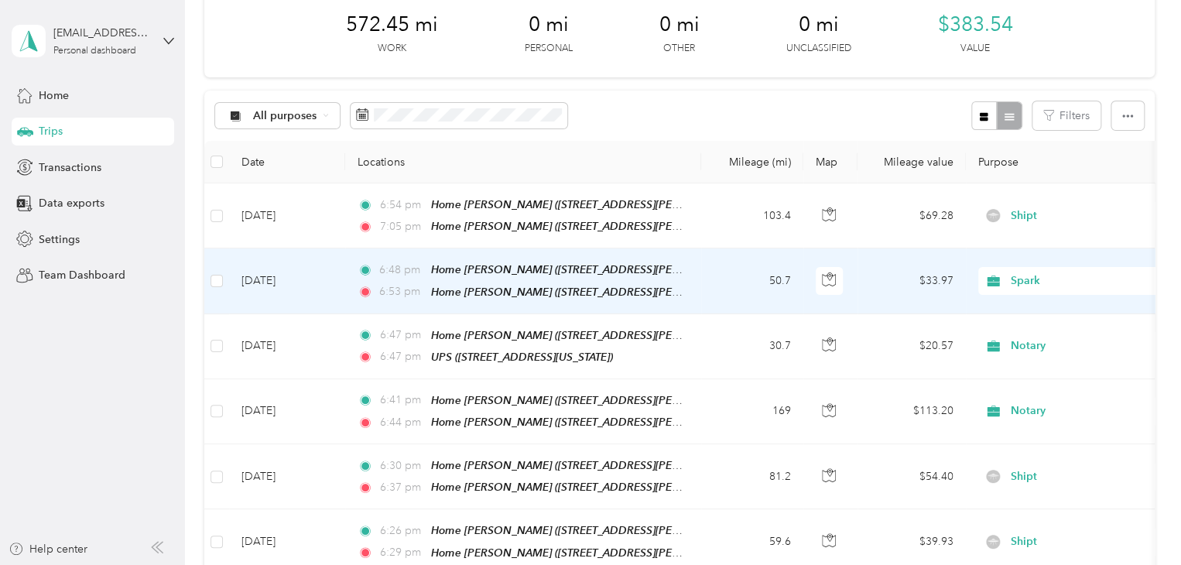
click at [259, 279] on td "[DATE]" at bounding box center [287, 281] width 116 height 65
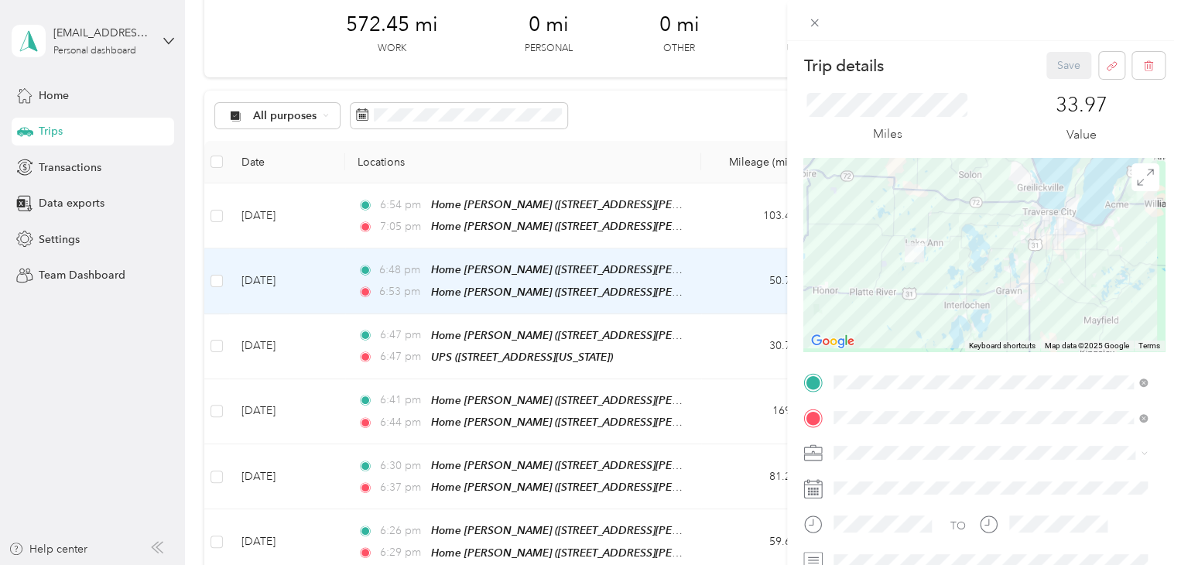
click at [125, 351] on div "Trip details Save This trip cannot be edited because it is either under review,…" at bounding box center [590, 282] width 1181 height 565
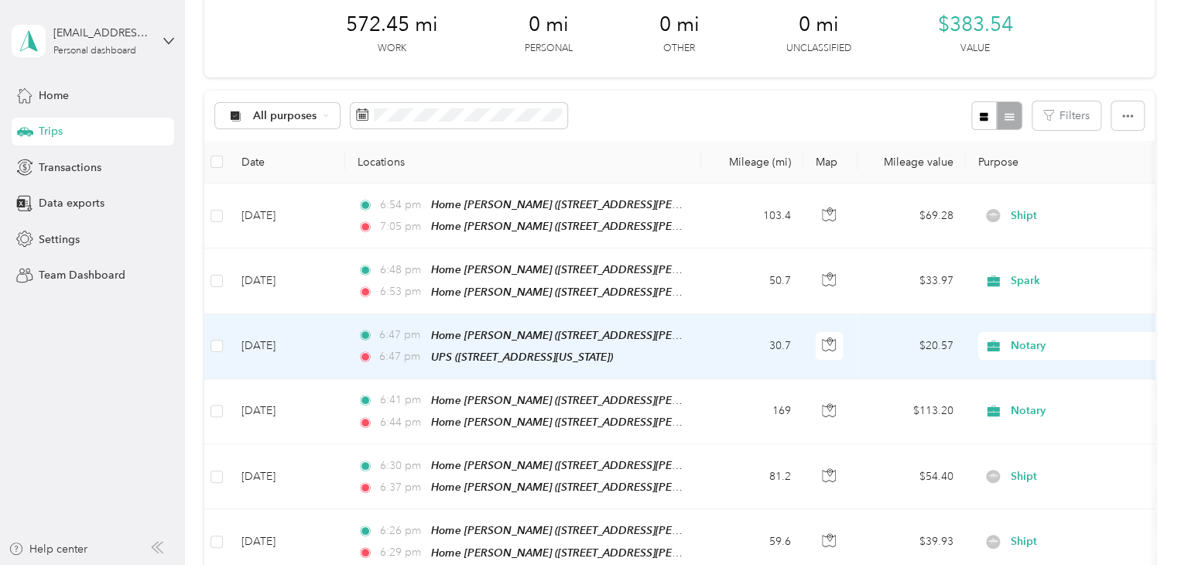
click at [280, 357] on td "[DATE]" at bounding box center [287, 346] width 116 height 65
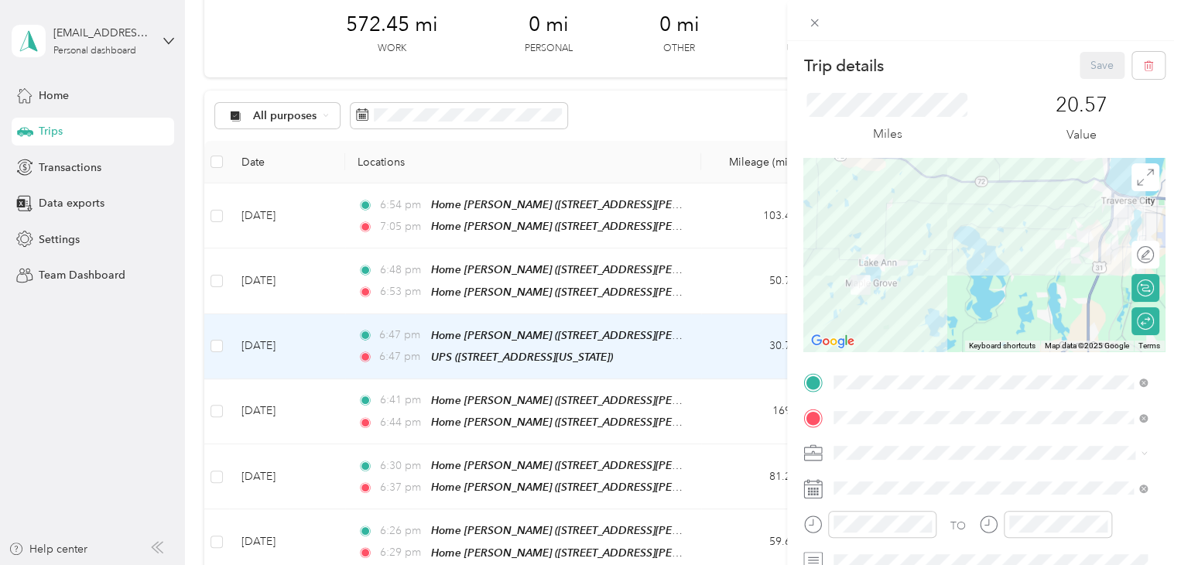
click at [279, 357] on div "Trip details Save This trip cannot be edited because it is either under review,…" at bounding box center [590, 282] width 1181 height 565
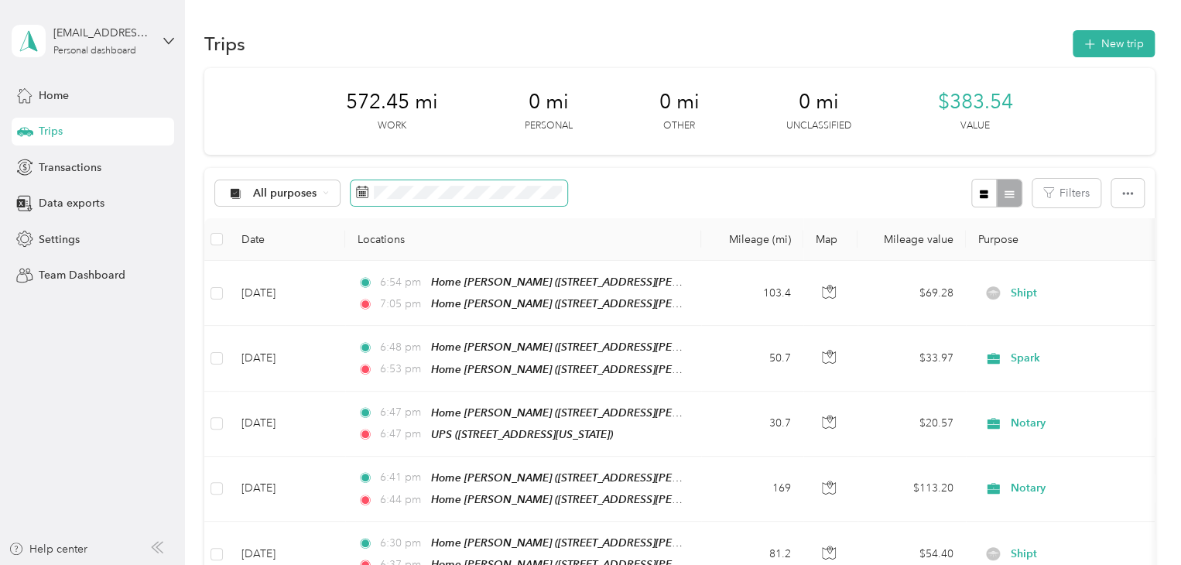
click at [392, 199] on span at bounding box center [459, 193] width 217 height 26
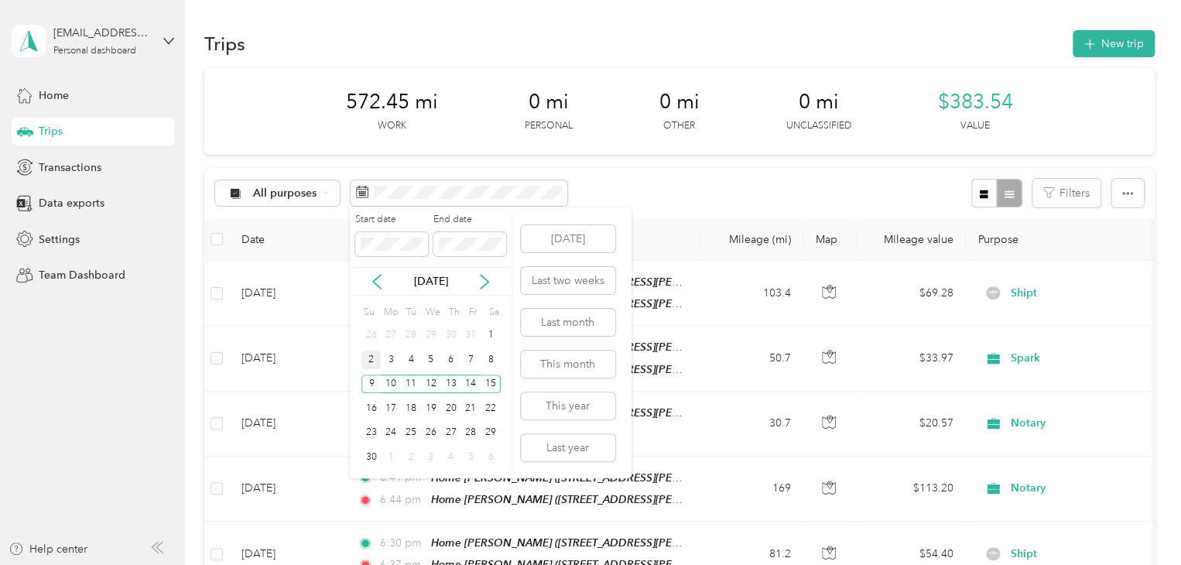
click at [375, 360] on div "2" at bounding box center [372, 359] width 20 height 19
click at [499, 365] on div "8" at bounding box center [491, 359] width 20 height 19
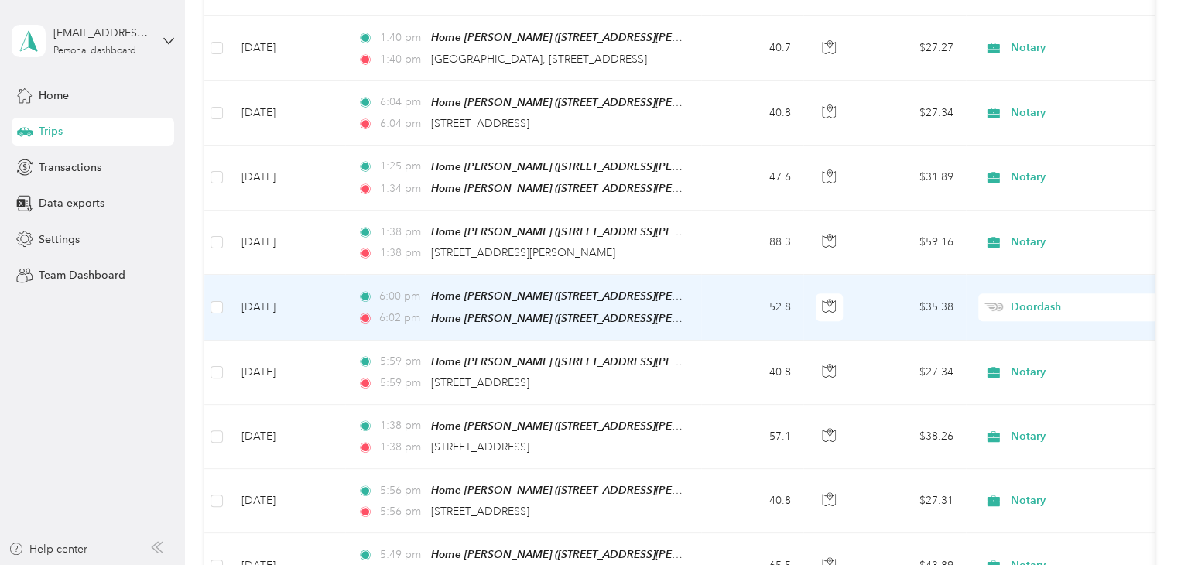
scroll to position [610, 0]
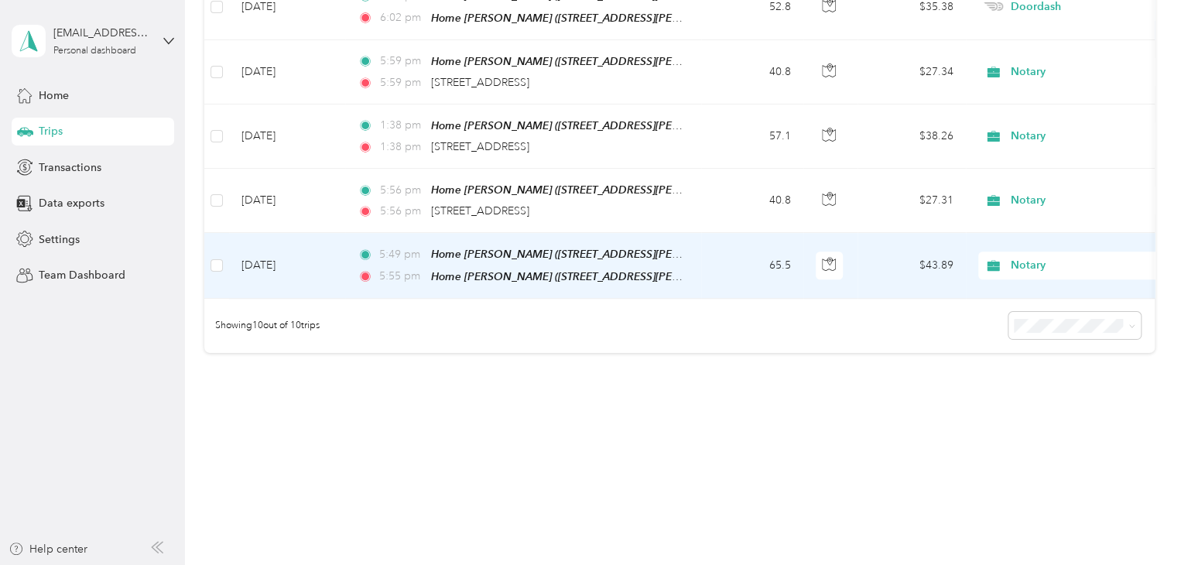
click at [245, 255] on td "[DATE]" at bounding box center [287, 265] width 116 height 65
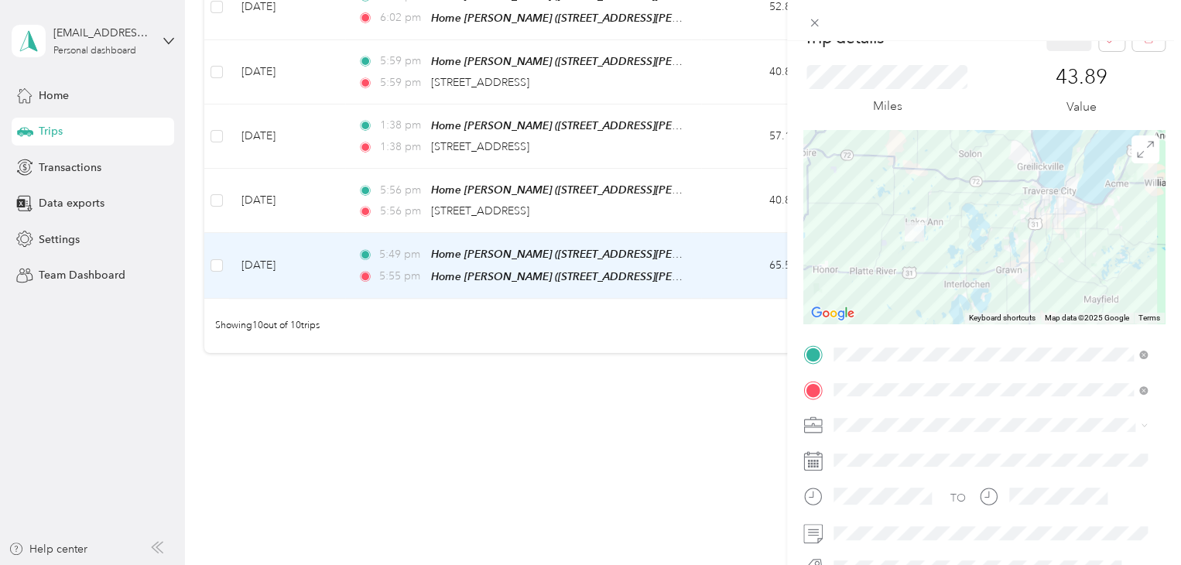
scroll to position [77, 0]
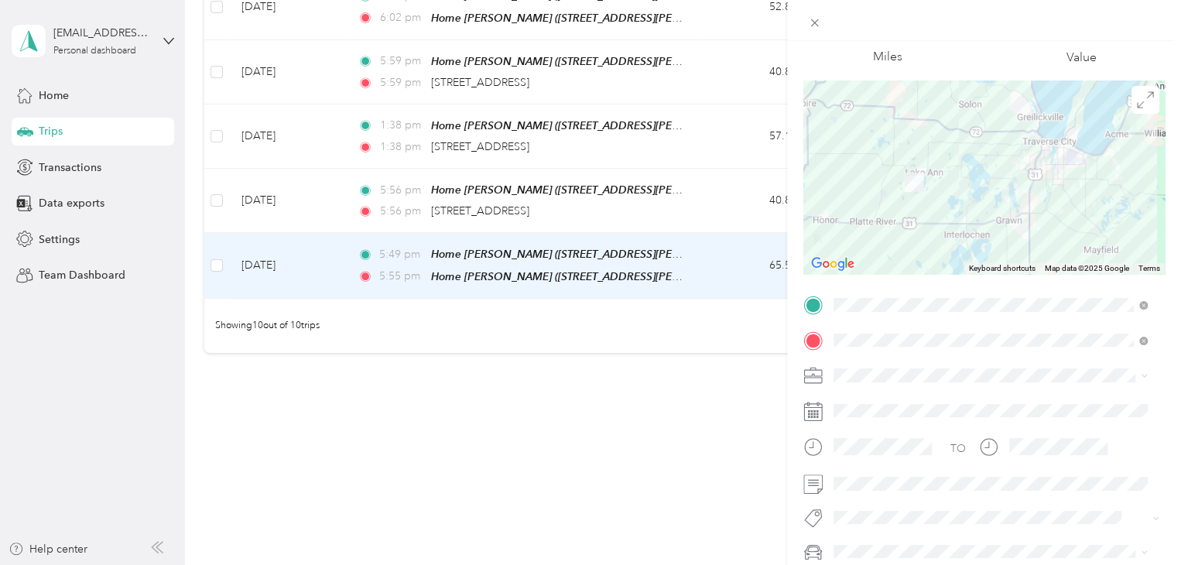
click at [124, 427] on div "Trip details Save This trip cannot be edited because it is either under review,…" at bounding box center [590, 282] width 1181 height 565
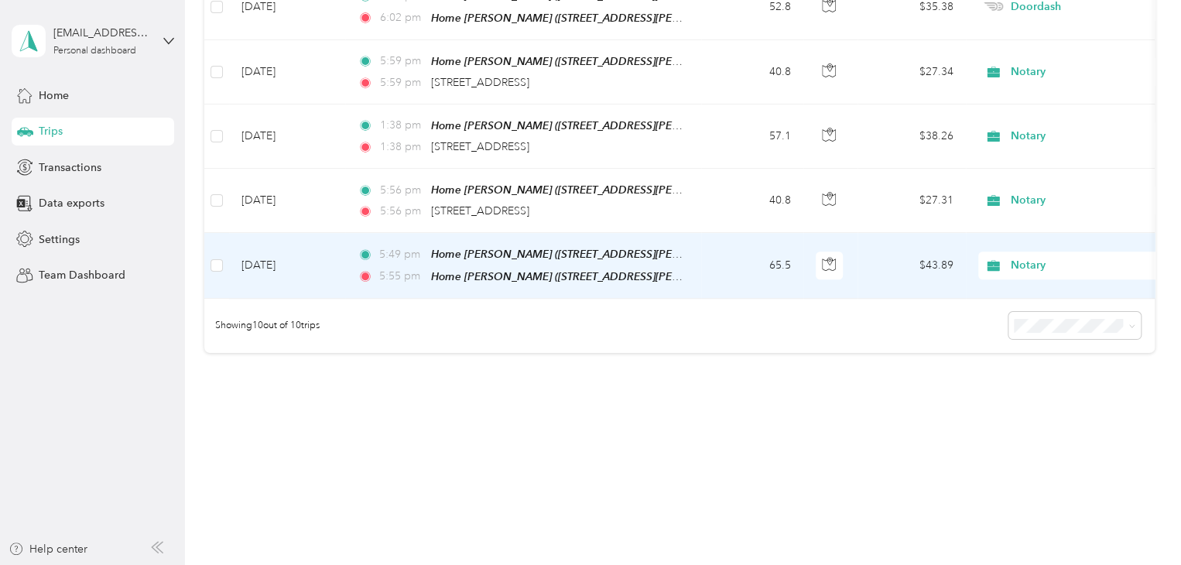
click at [1030, 258] on span "Notary" at bounding box center [1082, 265] width 142 height 17
click at [1019, 442] on span "Grubhub" at bounding box center [1088, 442] width 143 height 16
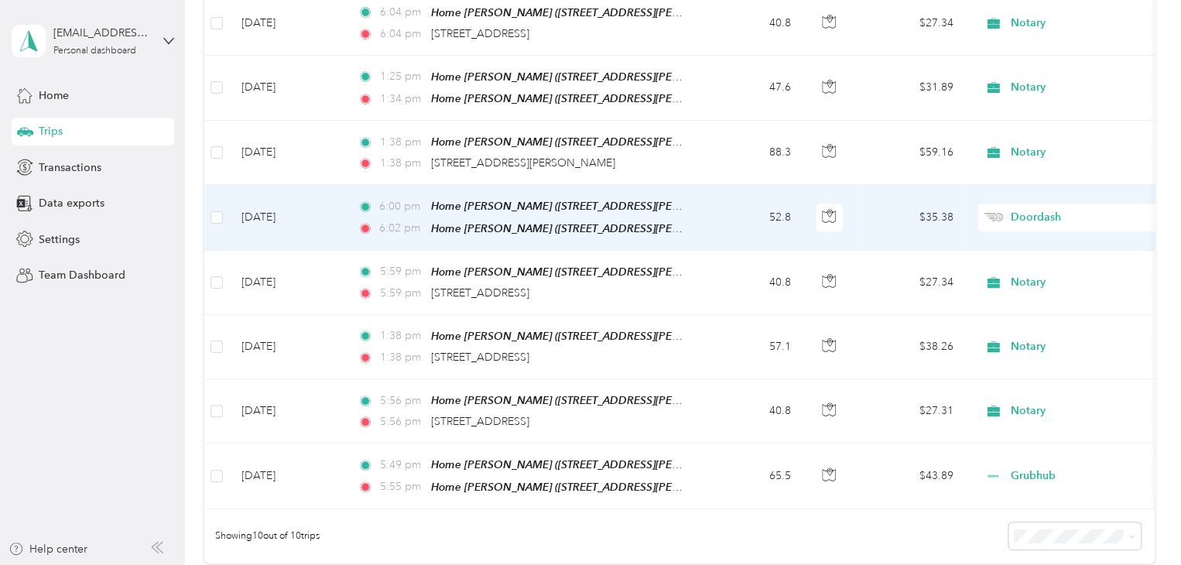
scroll to position [378, 0]
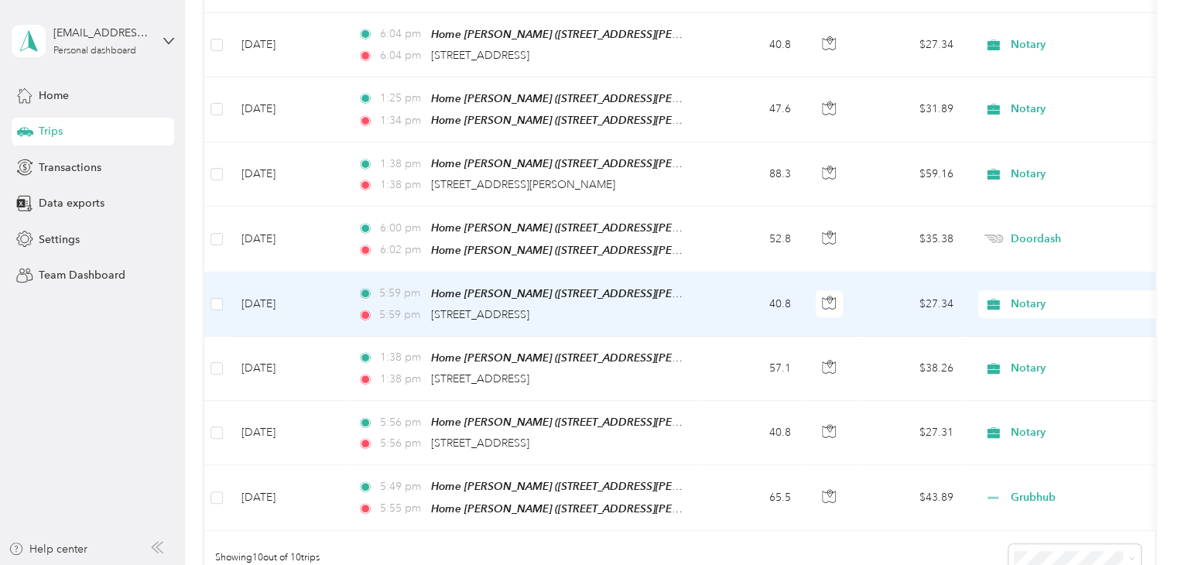
click at [264, 294] on td "[DATE]" at bounding box center [287, 305] width 116 height 64
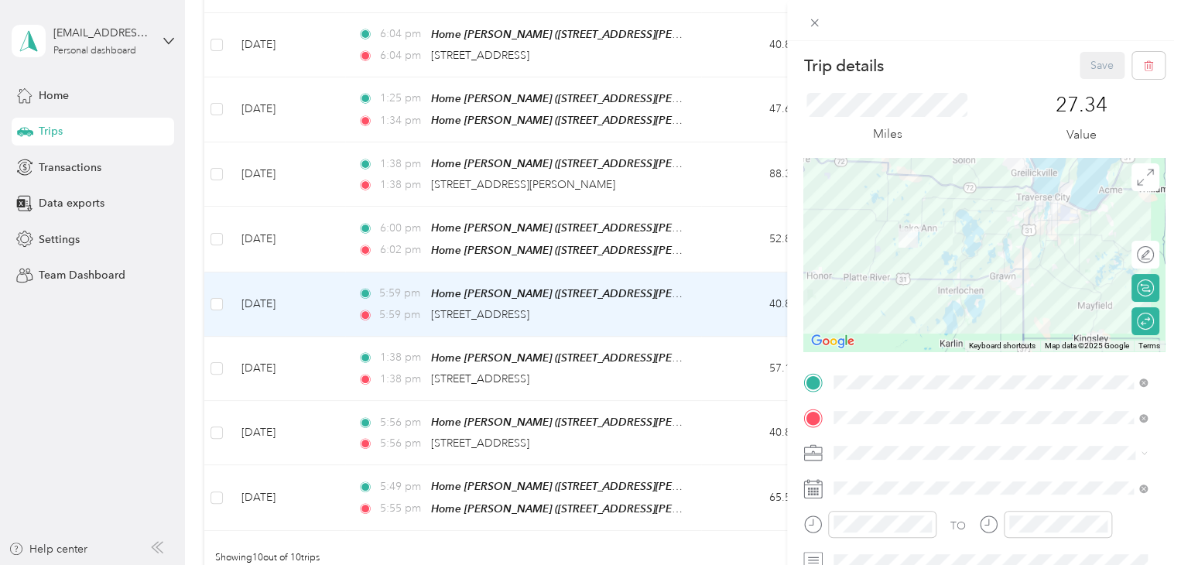
click at [22, 404] on div "Trip details Save This trip cannot be edited because it is either under review,…" at bounding box center [590, 282] width 1181 height 565
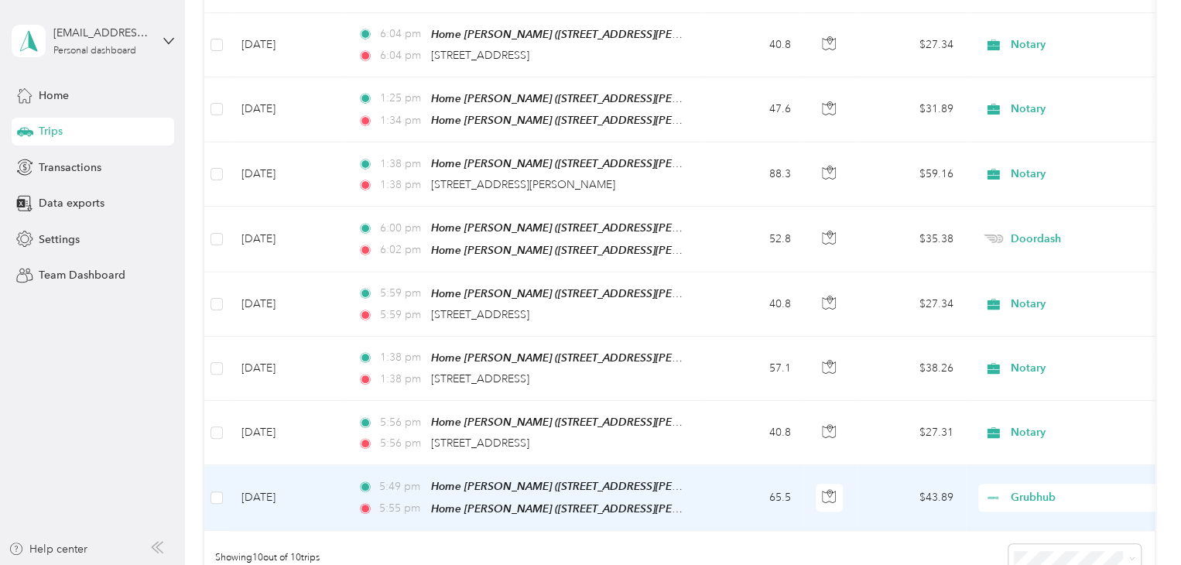
click at [288, 485] on td "[DATE]" at bounding box center [287, 497] width 116 height 65
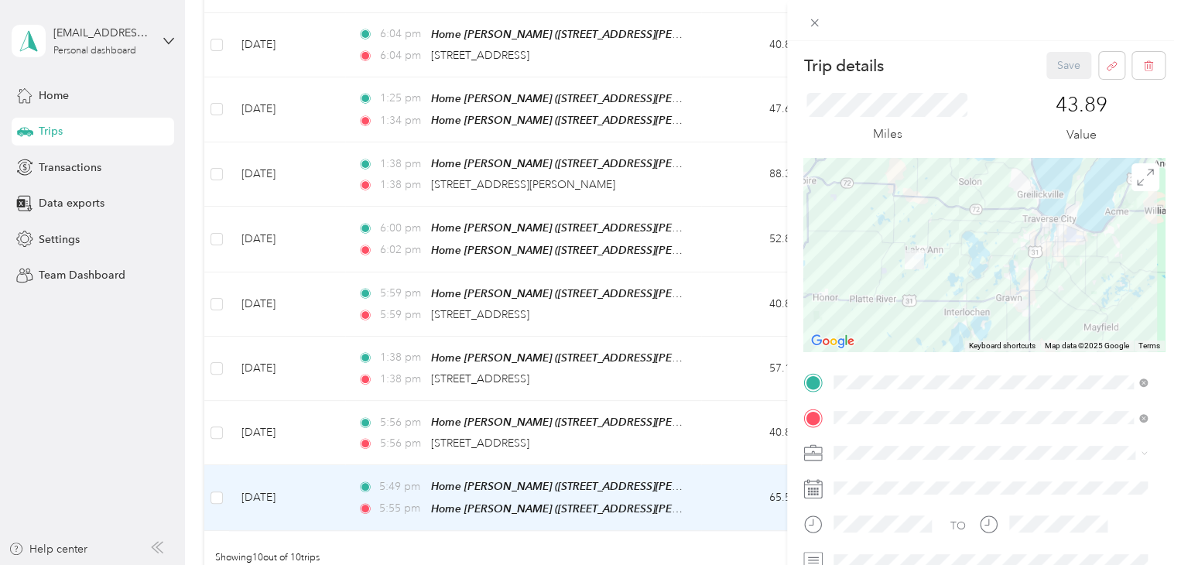
click at [109, 447] on div "Trip details Save This trip cannot be edited because it is either under review,…" at bounding box center [590, 282] width 1181 height 565
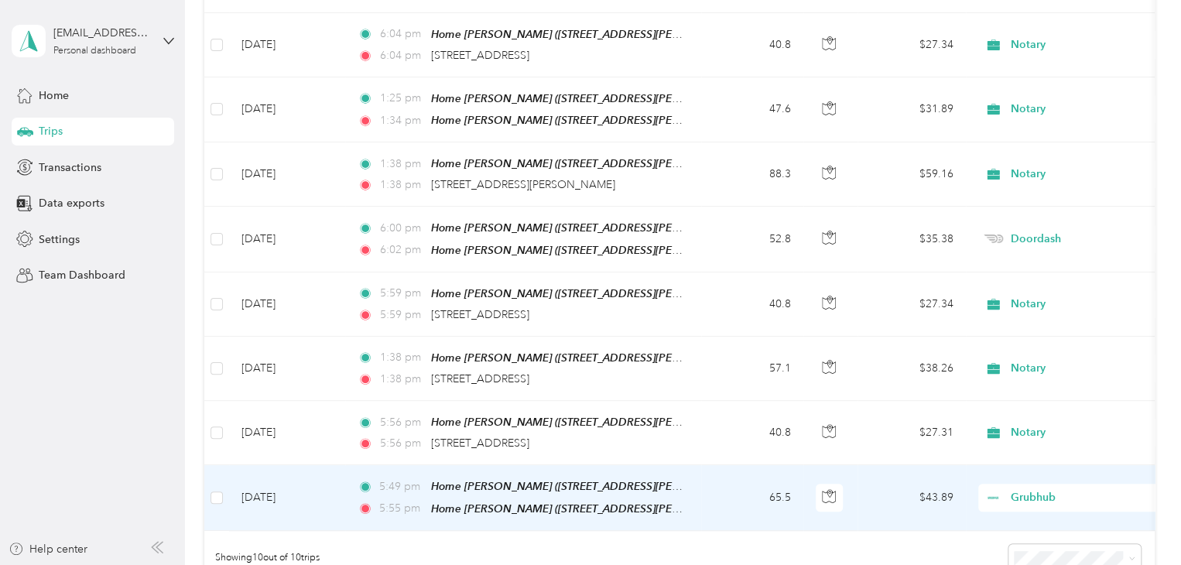
click at [1034, 489] on span "Grubhub" at bounding box center [1082, 497] width 142 height 17
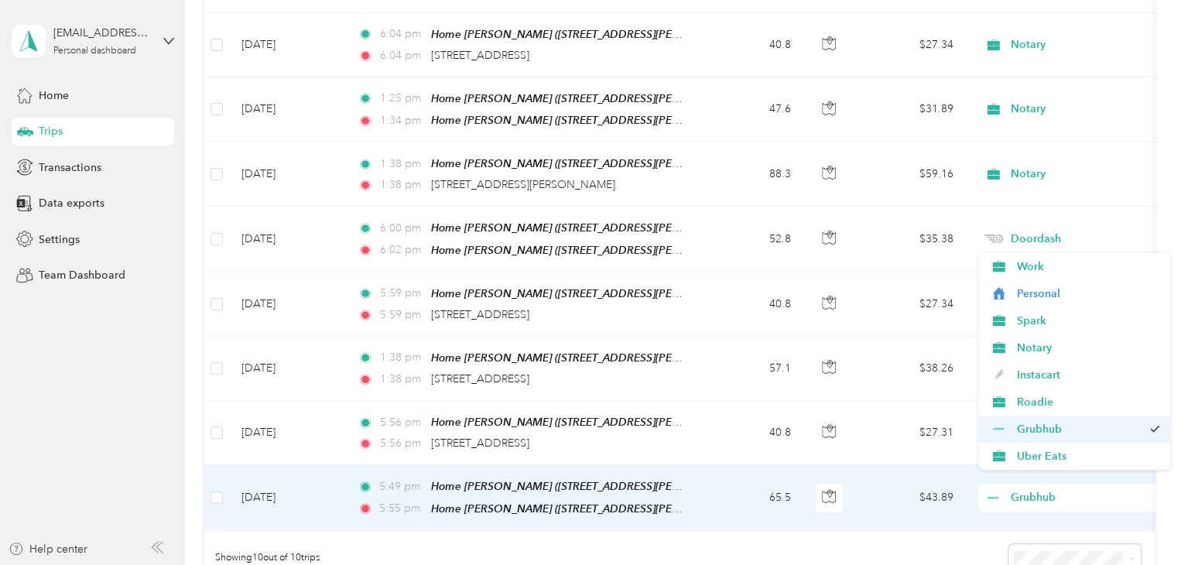
scroll to position [77, 0]
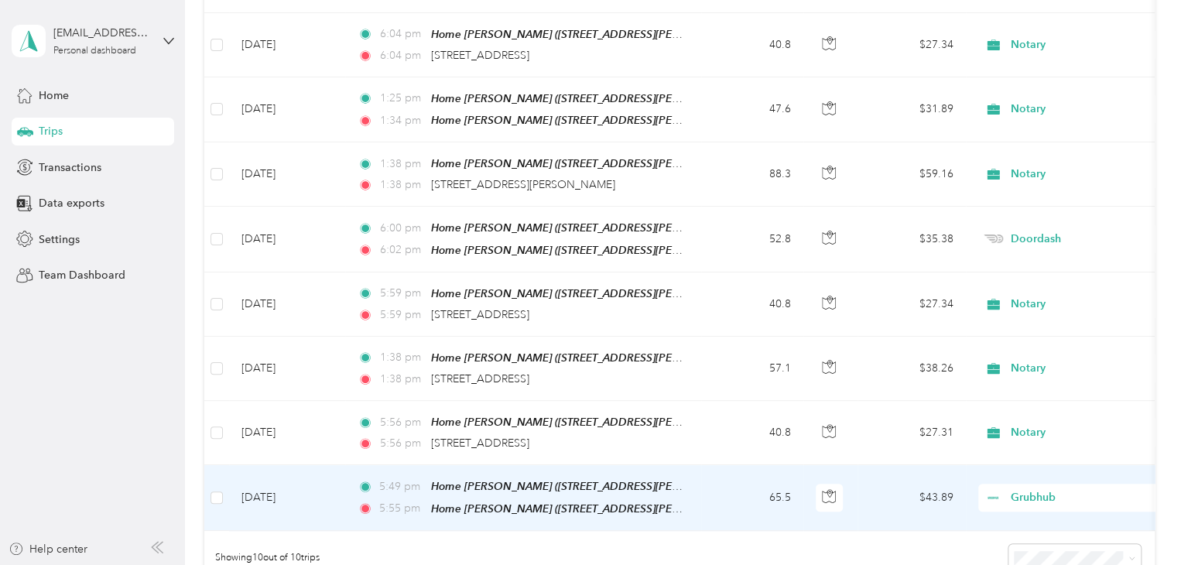
click at [1037, 428] on span "Shipt" at bounding box center [1088, 433] width 143 height 16
click at [1039, 493] on div "Shipt" at bounding box center [1075, 498] width 192 height 28
click at [1031, 492] on span "Shipt" at bounding box center [1082, 497] width 142 height 17
click at [1045, 431] on span "Shipt" at bounding box center [1079, 430] width 125 height 16
